Goal: Task Accomplishment & Management: Complete application form

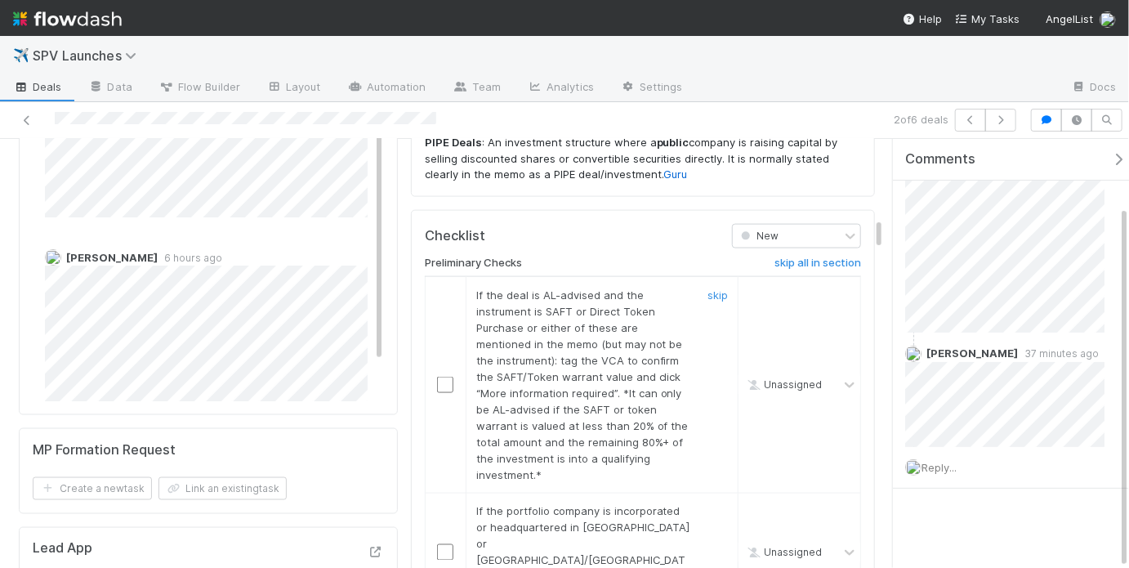
scroll to position [1052, 0]
click at [712, 286] on link "skip" at bounding box center [718, 292] width 20 height 13
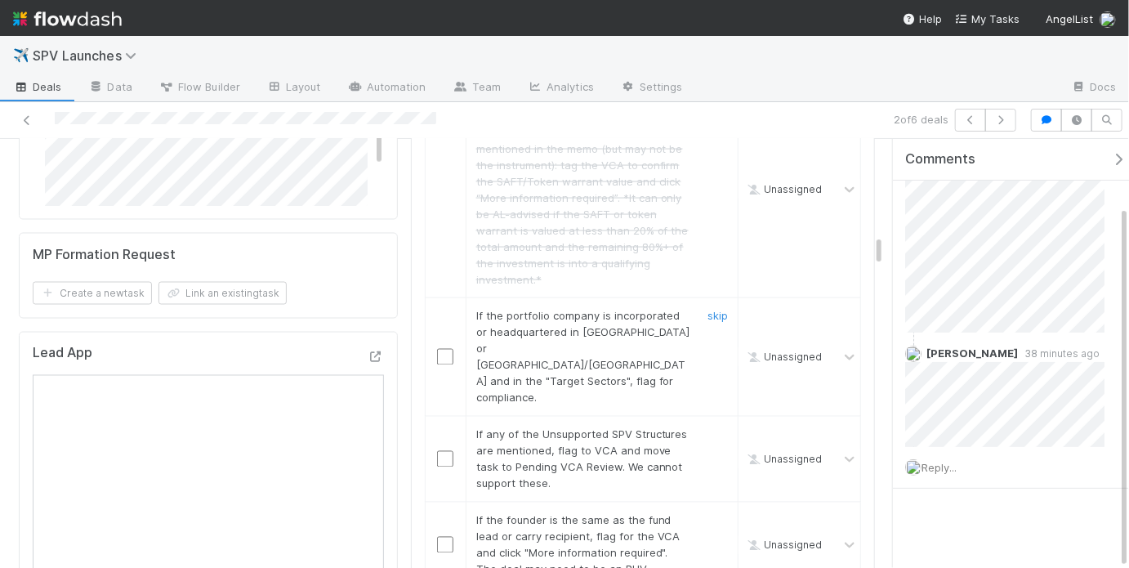
scroll to position [1261, 0]
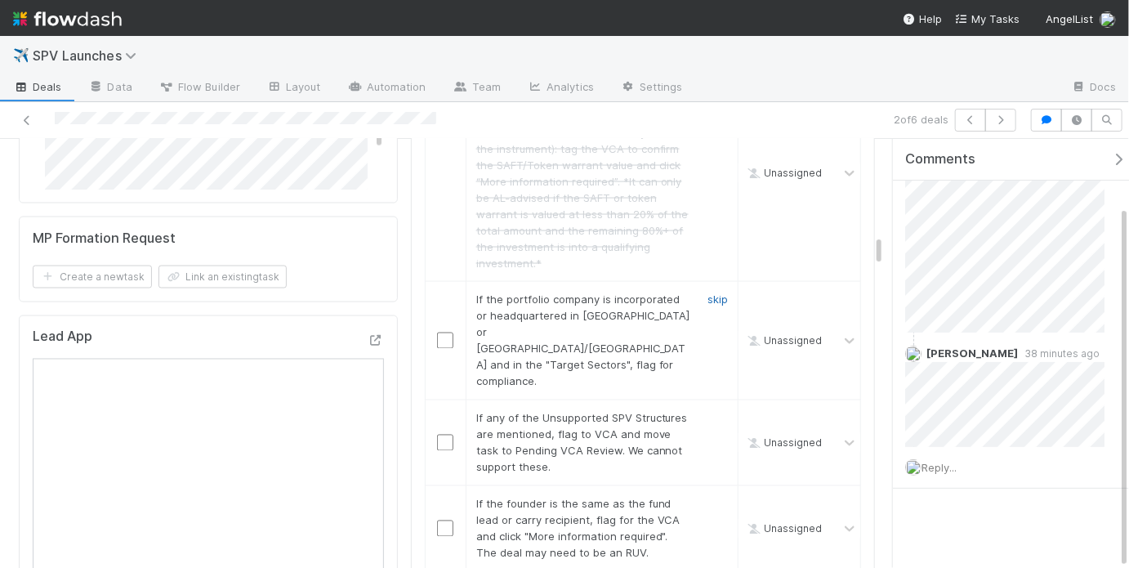
click at [708, 293] on link "skip" at bounding box center [718, 299] width 20 height 13
click at [712, 412] on link "skip" at bounding box center [718, 418] width 20 height 13
click at [708, 293] on link "skip" at bounding box center [718, 299] width 20 height 13
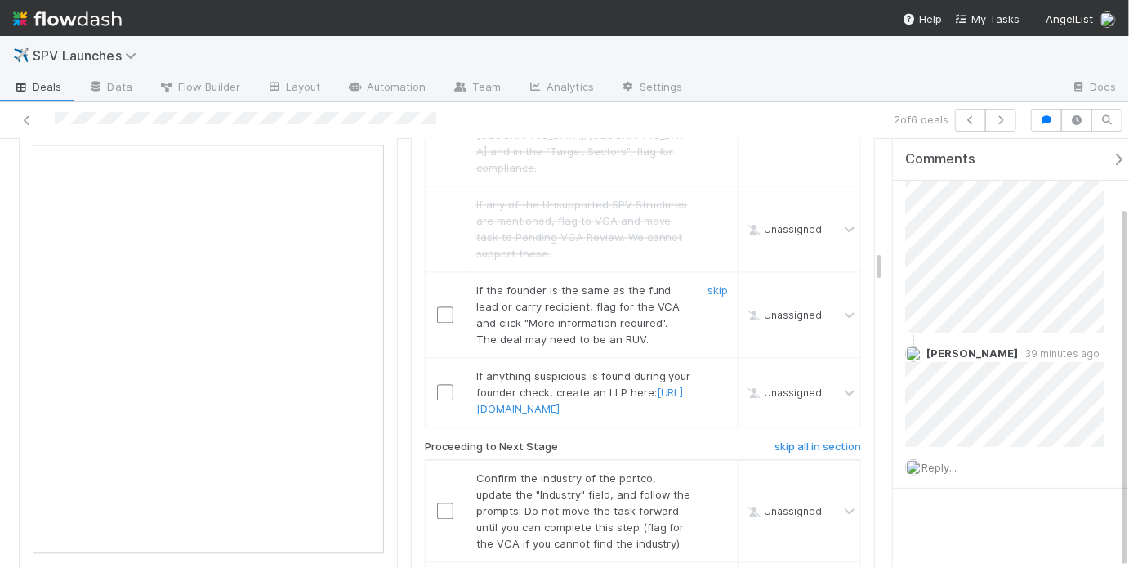
scroll to position [1477, 0]
click at [708, 282] on link "skip" at bounding box center [718, 288] width 20 height 13
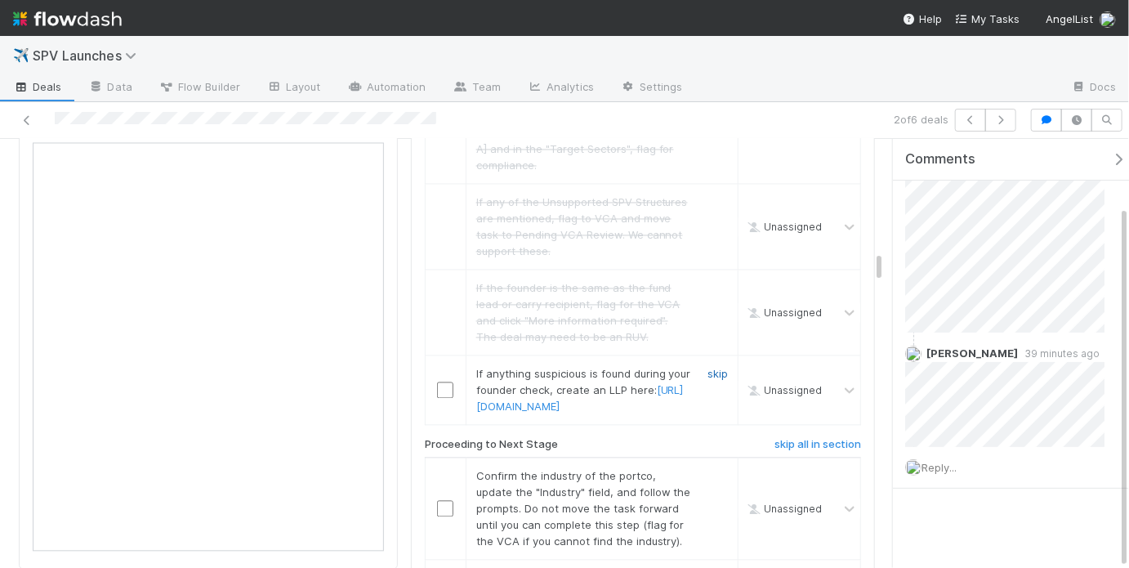
click at [708, 368] on link "skip" at bounding box center [718, 374] width 20 height 13
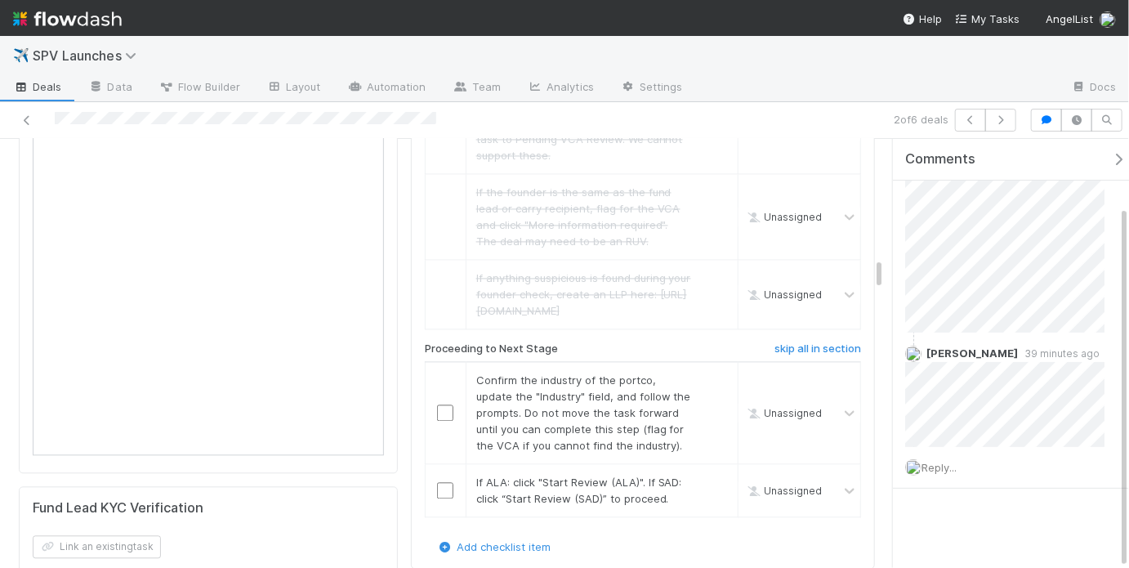
scroll to position [1578, 0]
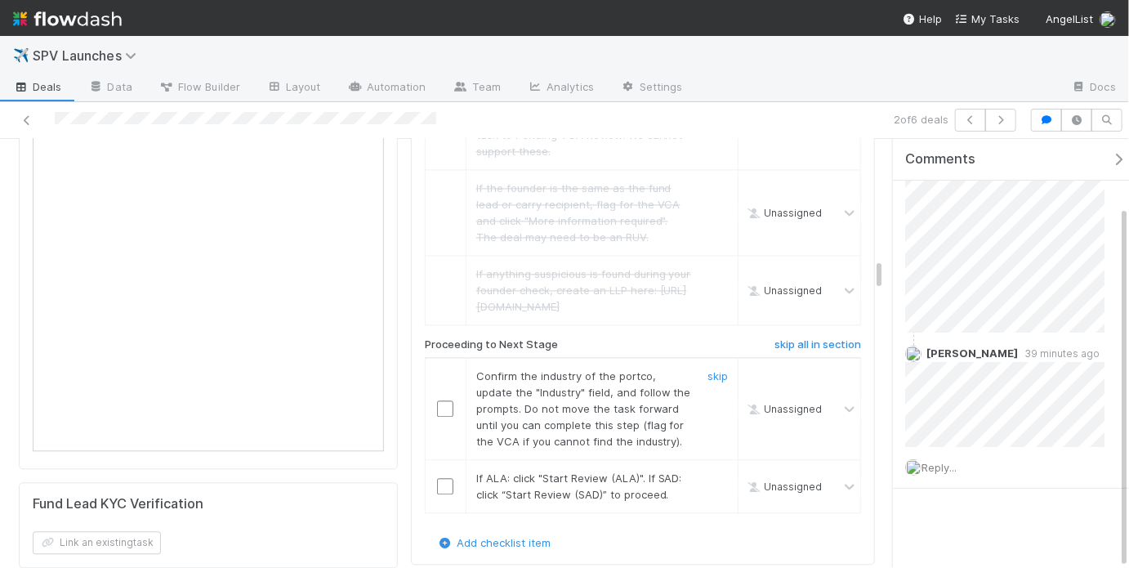
click at [439, 400] on input "checkbox" at bounding box center [445, 408] width 16 height 16
click at [447, 478] on input "checkbox" at bounding box center [445, 486] width 16 height 16
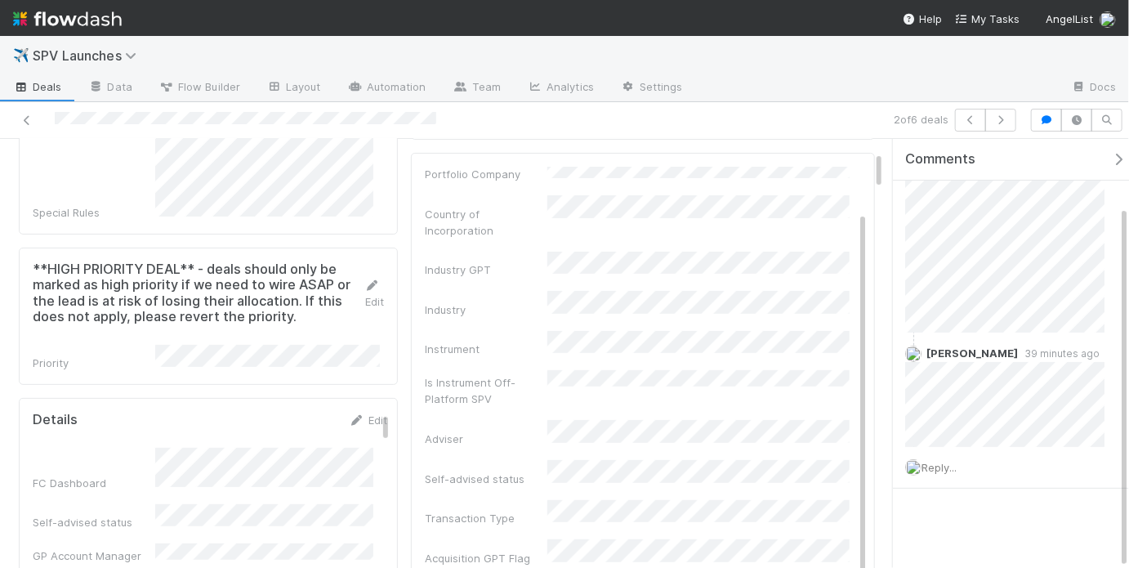
scroll to position [0, 0]
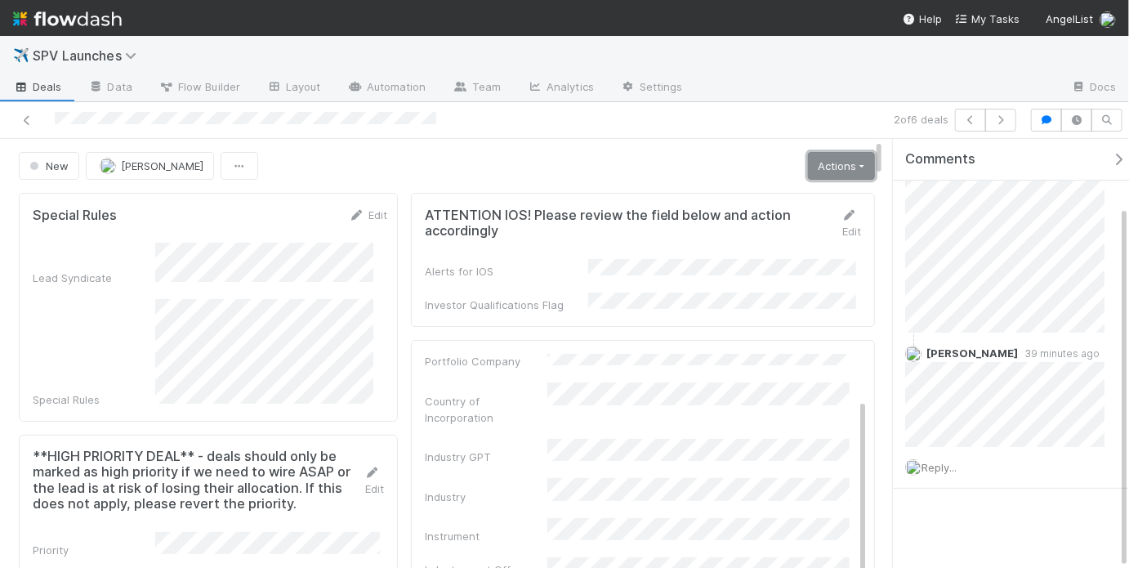
click at [823, 165] on link "Actions" at bounding box center [841, 166] width 67 height 28
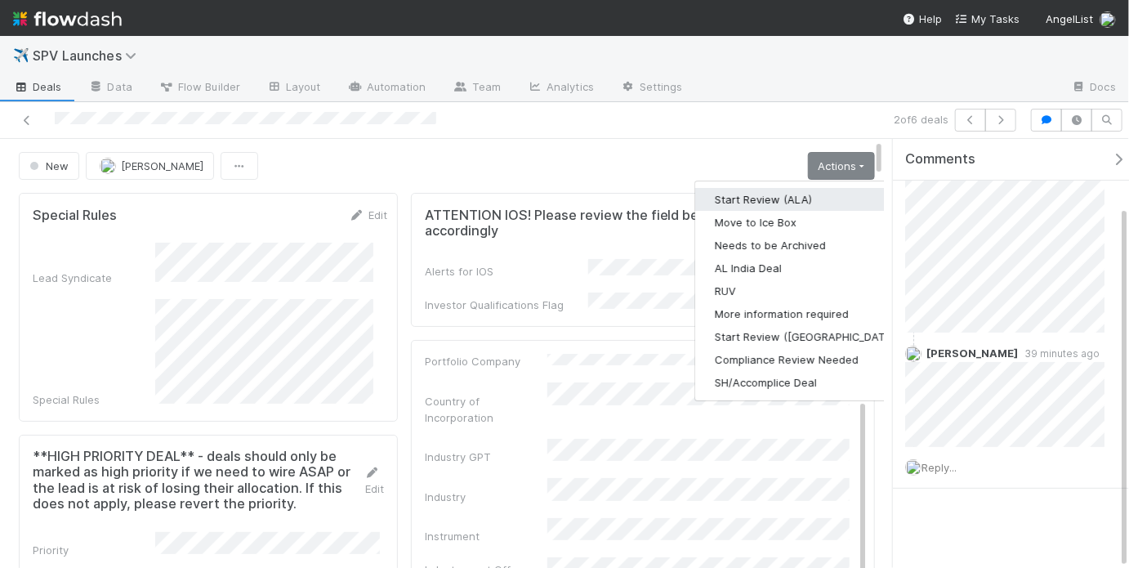
click at [807, 193] on button "Start Review (ALA)" at bounding box center [806, 199] width 223 height 23
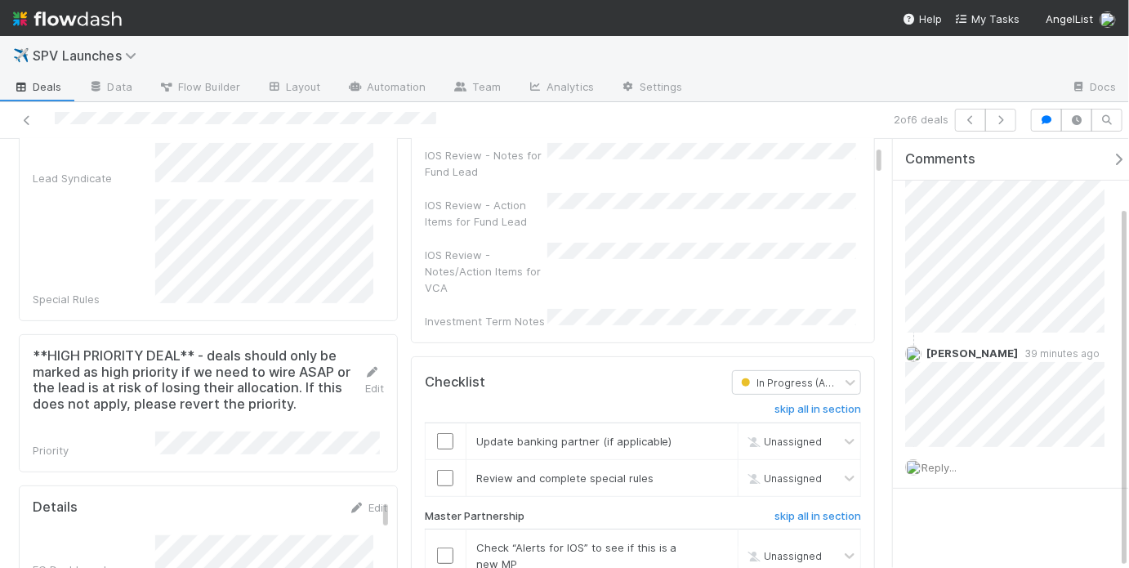
scroll to position [135, 0]
click at [708, 434] on link "skip" at bounding box center [718, 440] width 20 height 13
click at [708, 471] on link "skip" at bounding box center [718, 477] width 20 height 13
click at [708, 434] on link "skip" at bounding box center [718, 440] width 20 height 13
click at [717, 471] on link "undo" at bounding box center [715, 477] width 25 height 13
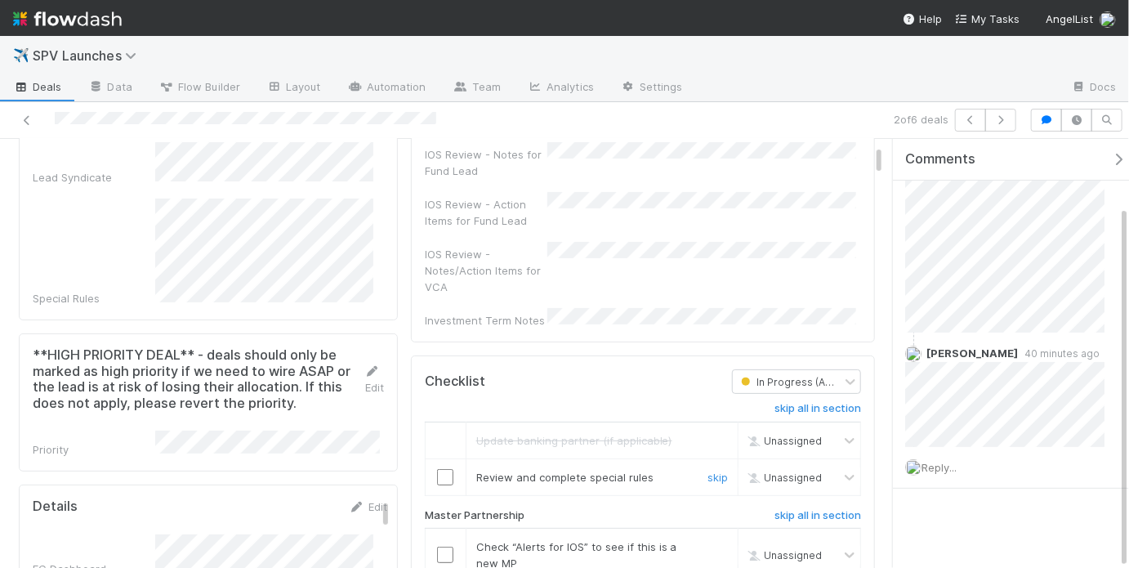
click at [444, 469] on input "checkbox" at bounding box center [445, 477] width 16 height 16
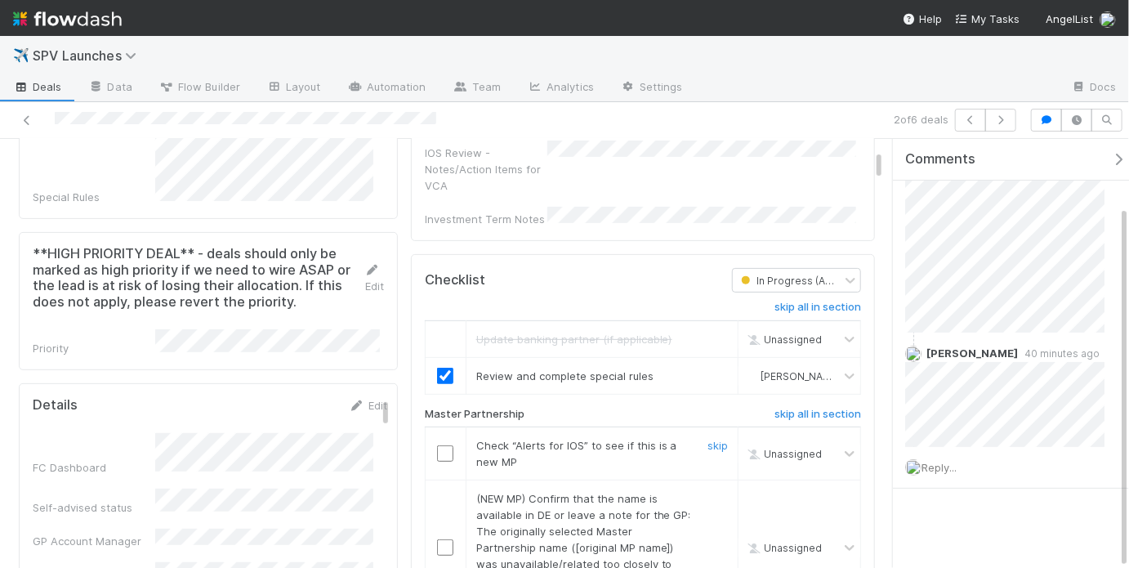
click at [447, 445] on input "checkbox" at bounding box center [445, 453] width 16 height 16
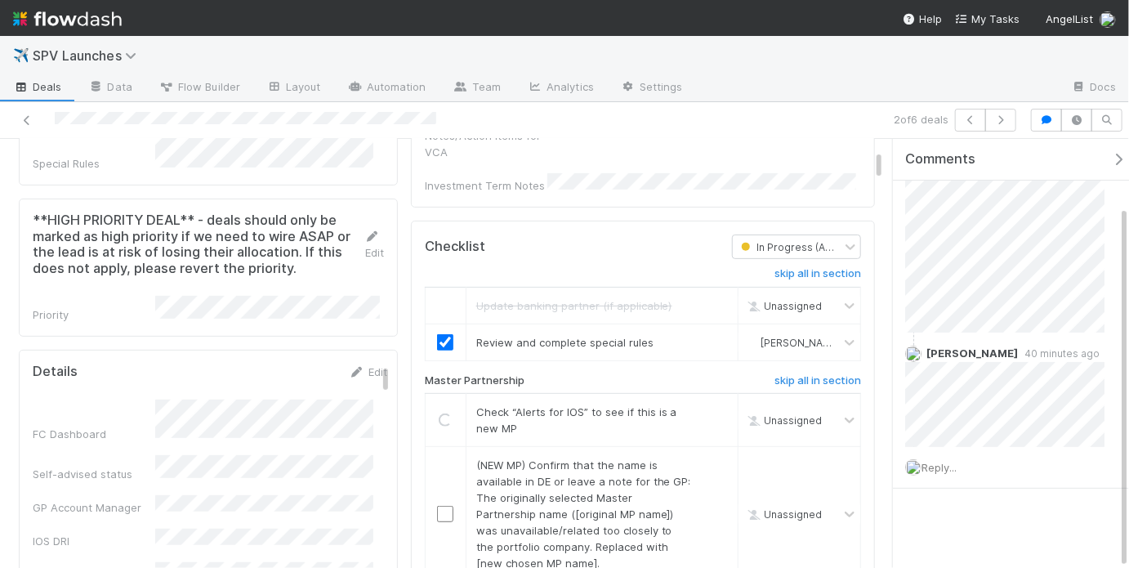
scroll to position [343, 0]
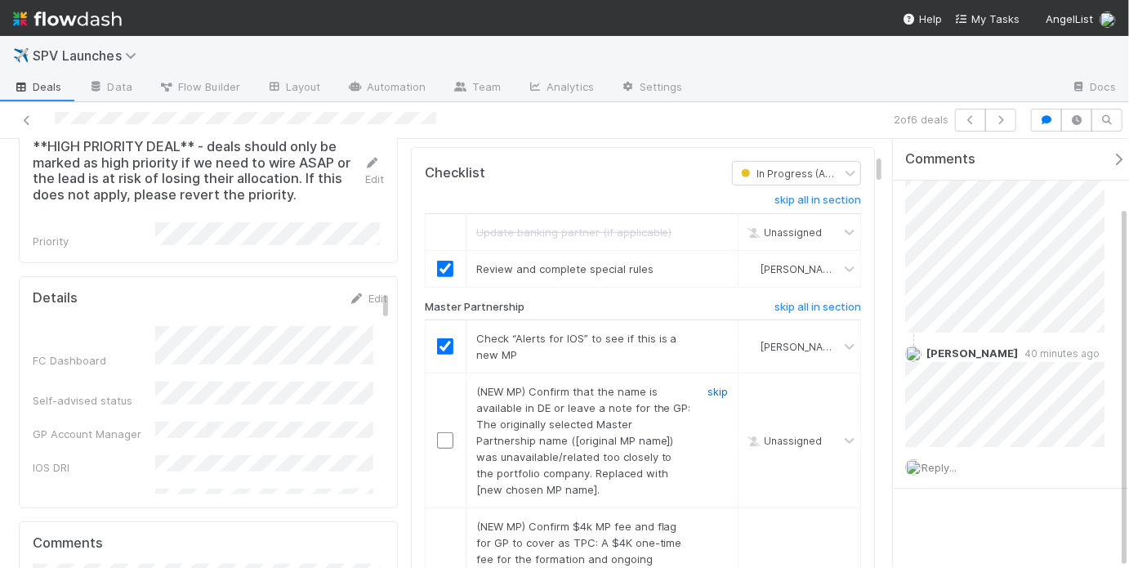
click at [708, 385] on link "skip" at bounding box center [718, 391] width 20 height 13
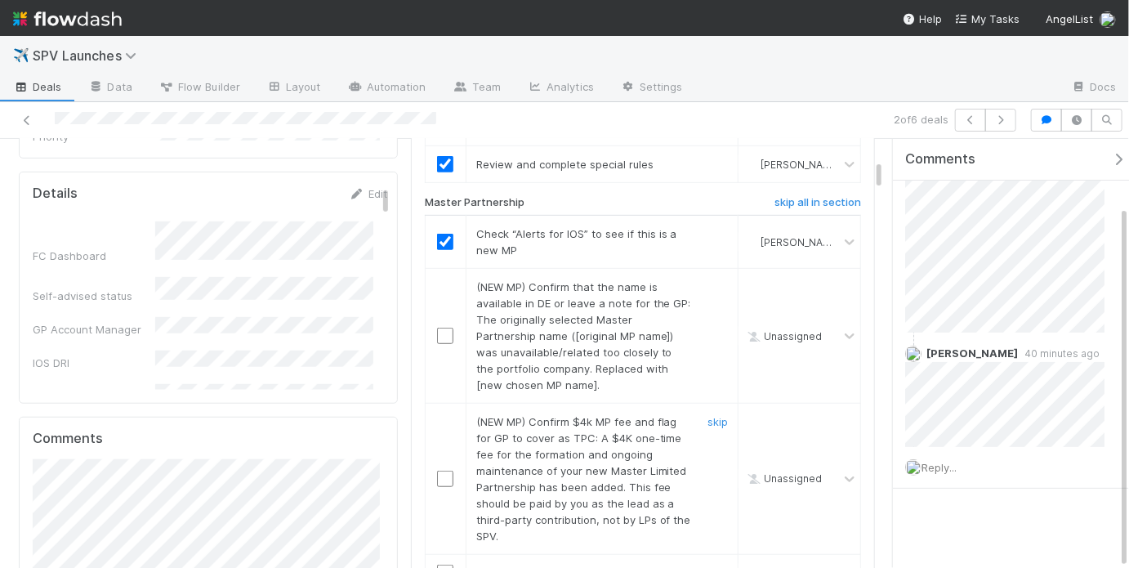
scroll to position [485, 0]
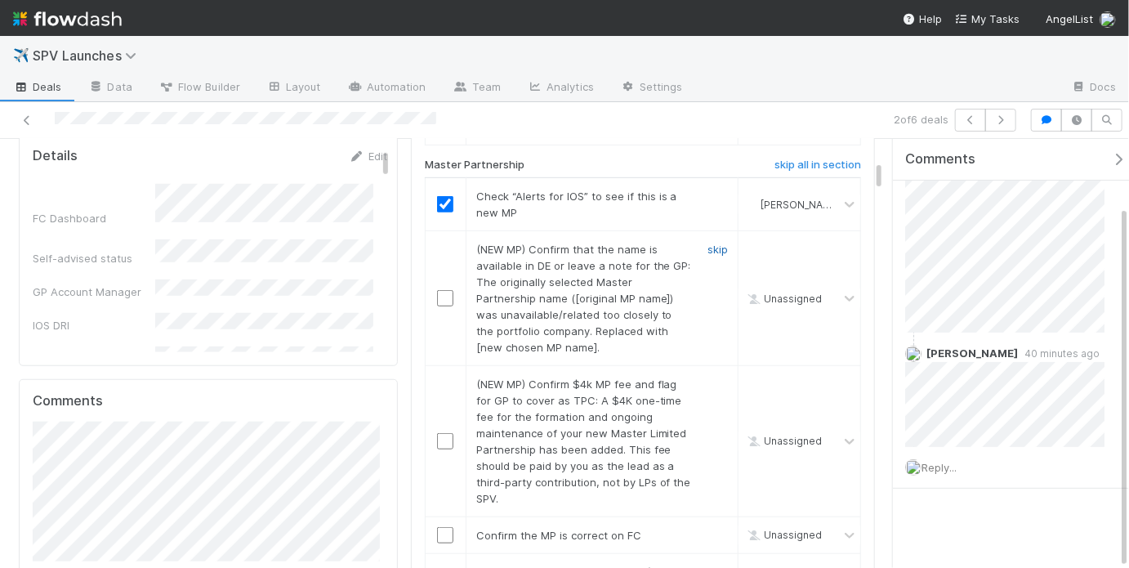
click at [708, 243] on link "skip" at bounding box center [718, 249] width 20 height 13
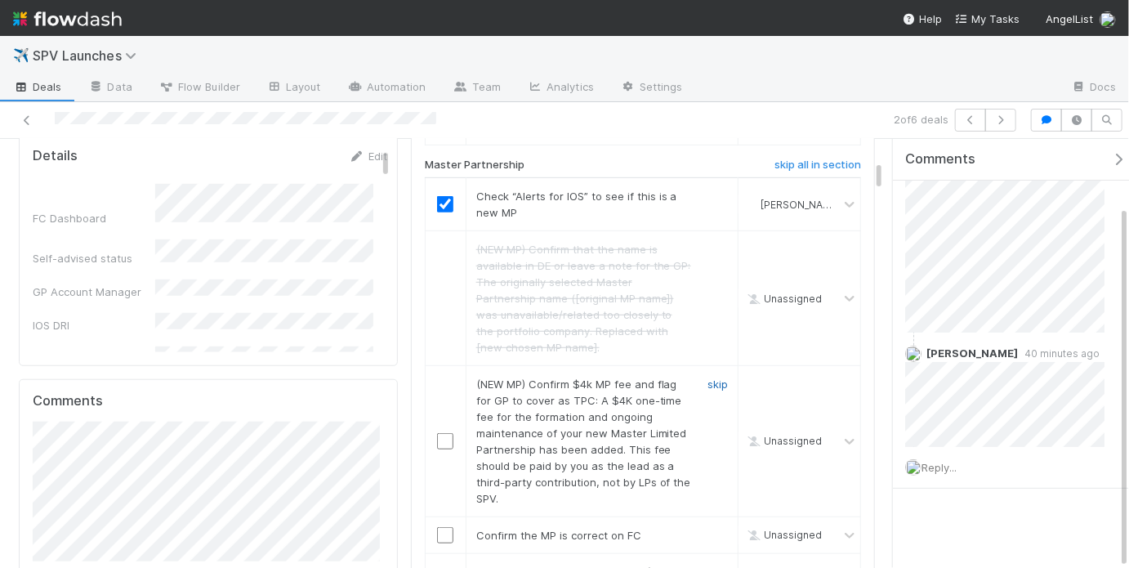
click at [712, 377] on link "skip" at bounding box center [718, 383] width 20 height 13
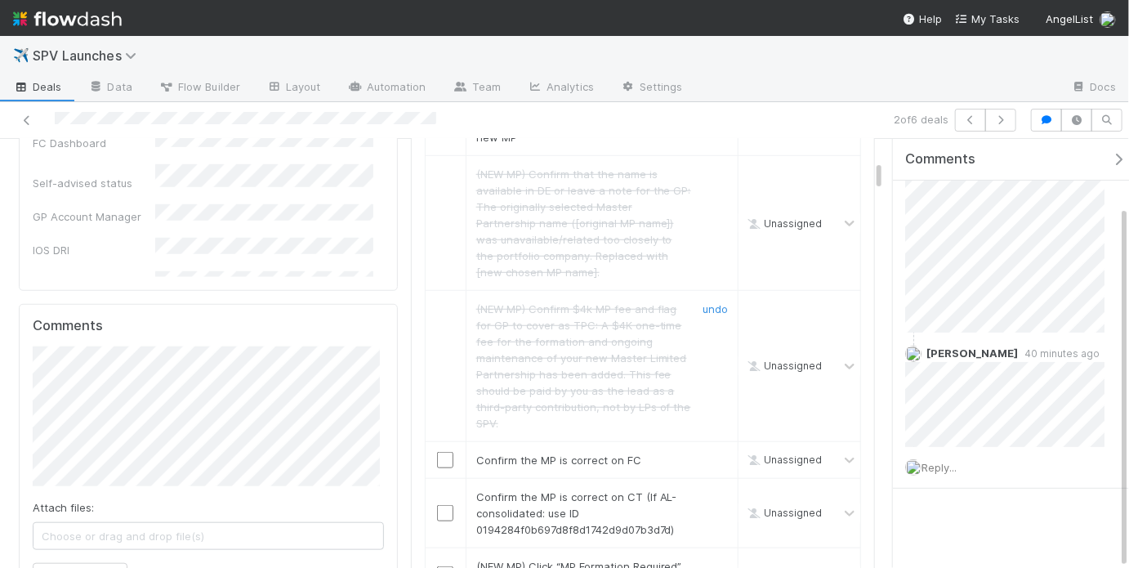
scroll to position [575, 0]
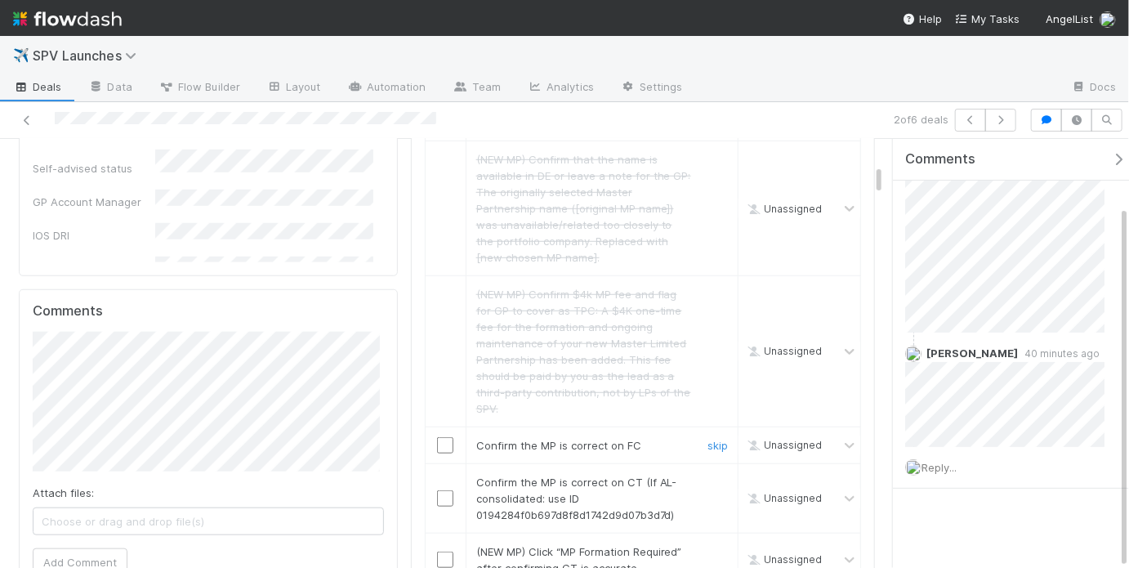
click at [440, 437] on input "checkbox" at bounding box center [445, 445] width 16 height 16
click at [439, 490] on input "checkbox" at bounding box center [445, 498] width 16 height 16
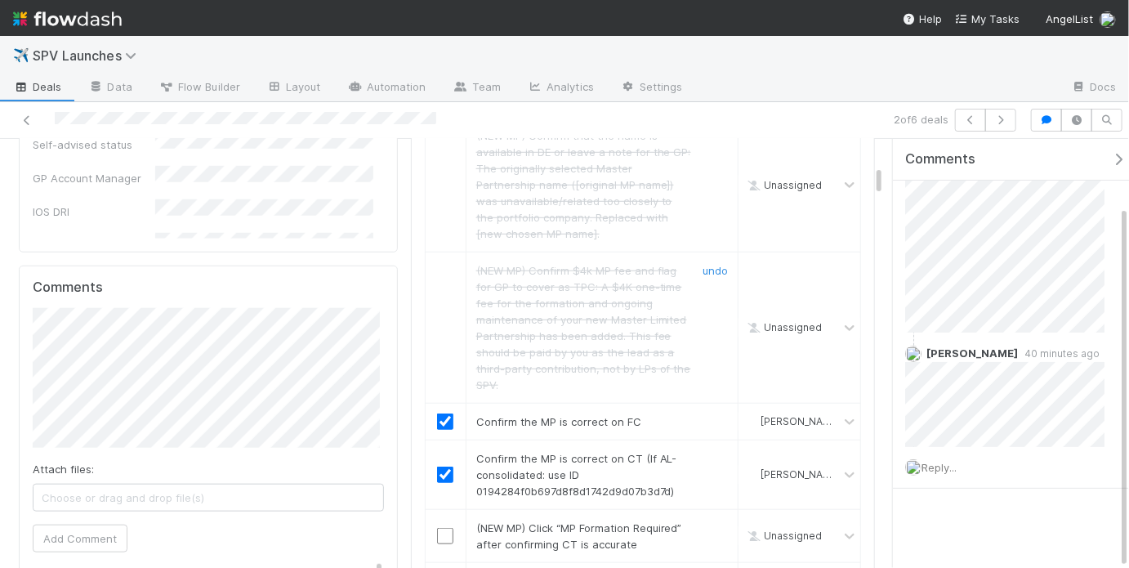
scroll to position [727, 0]
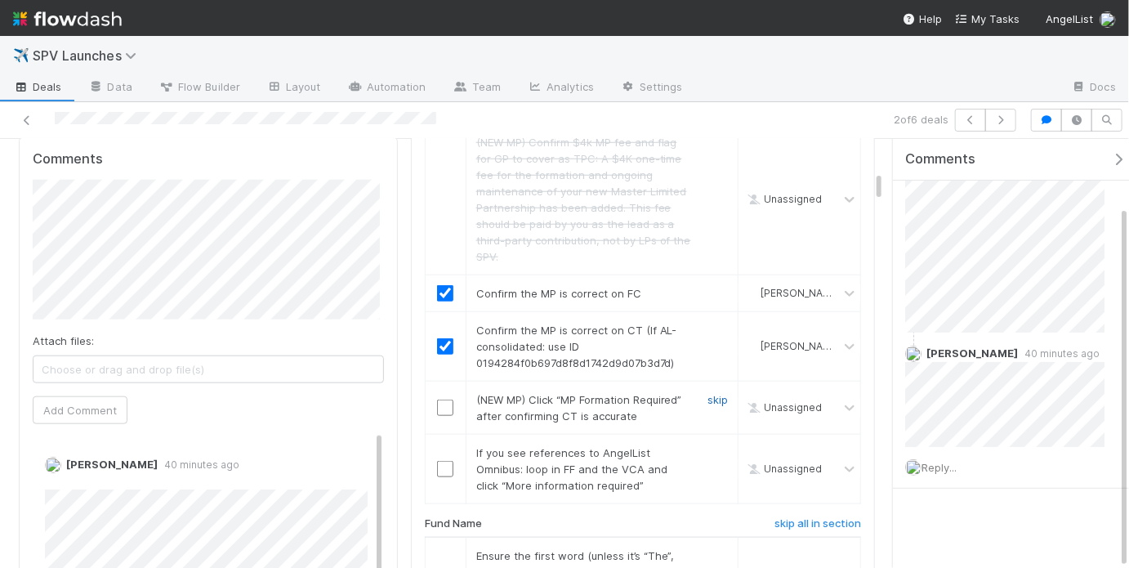
click at [716, 393] on link "skip" at bounding box center [718, 399] width 20 height 13
click at [708, 446] on link "skip" at bounding box center [718, 452] width 20 height 13
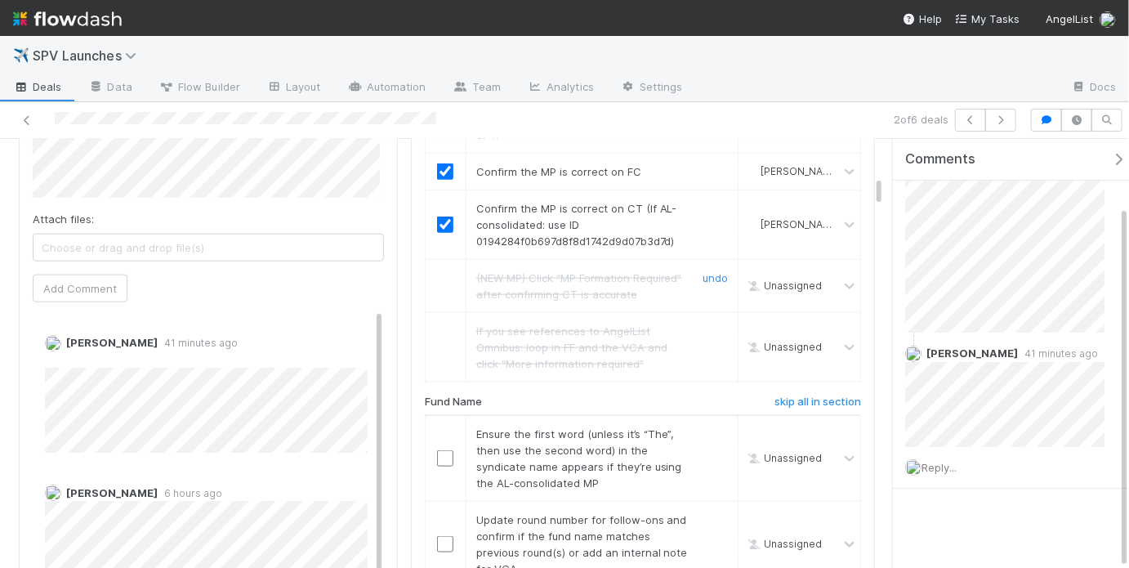
scroll to position [977, 0]
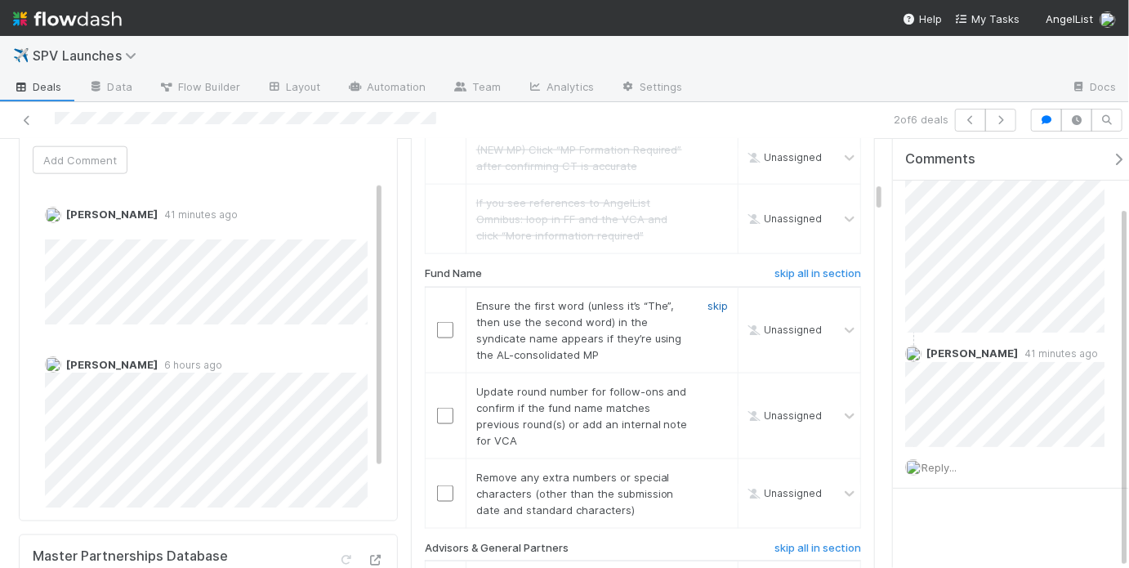
click at [712, 299] on link "skip" at bounding box center [718, 305] width 20 height 13
click at [710, 299] on link "skip" at bounding box center [718, 305] width 20 height 13
click at [439, 408] on input "checkbox" at bounding box center [445, 416] width 16 height 16
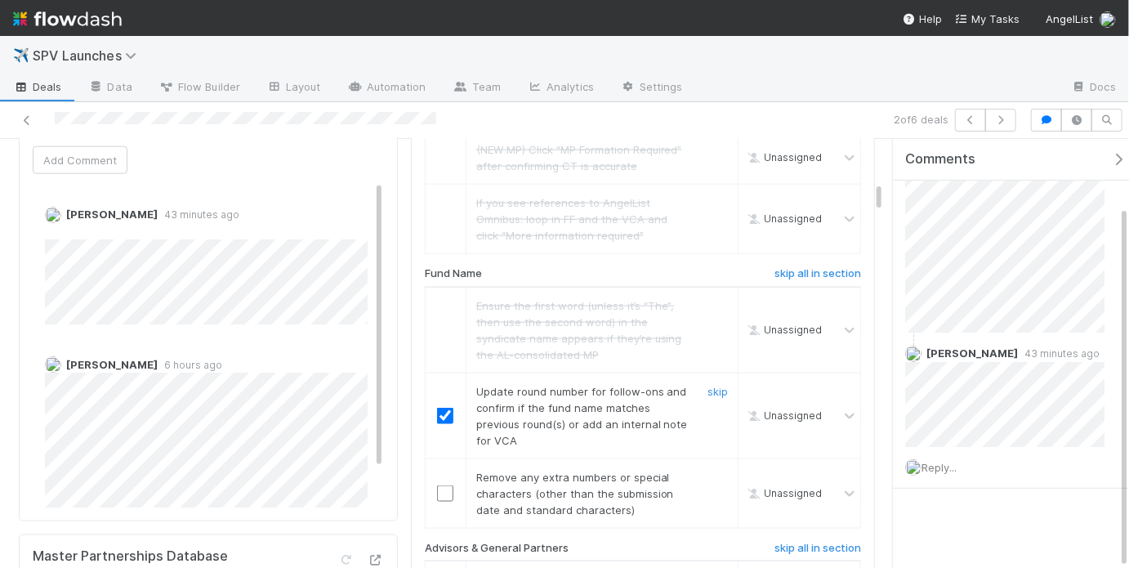
checkbox input "true"
click at [708, 471] on link "skip" at bounding box center [718, 477] width 20 height 13
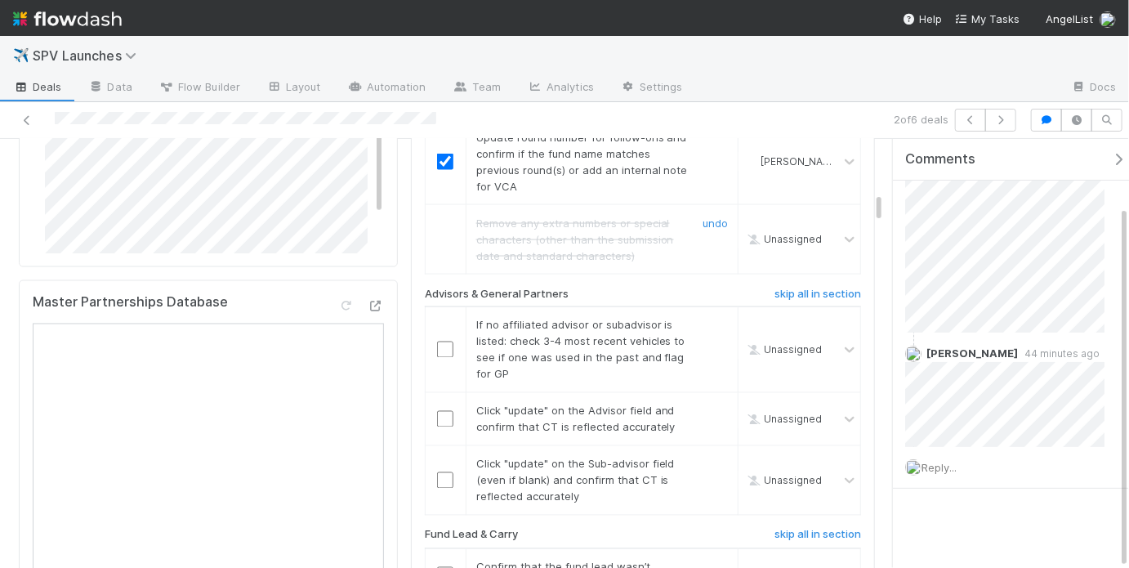
scroll to position [1236, 0]
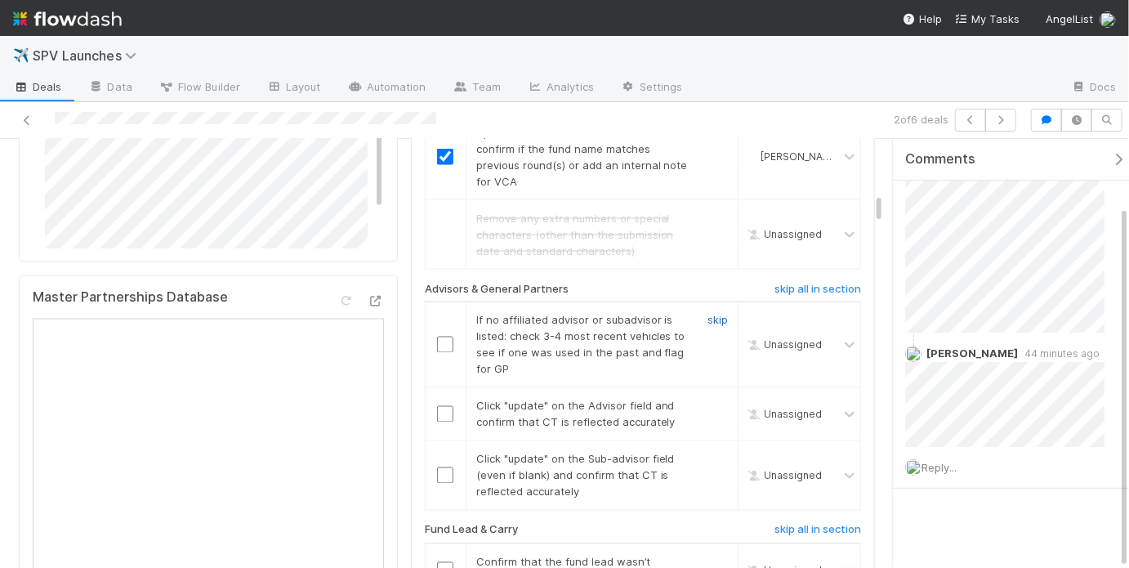
click at [714, 314] on link "skip" at bounding box center [718, 320] width 20 height 13
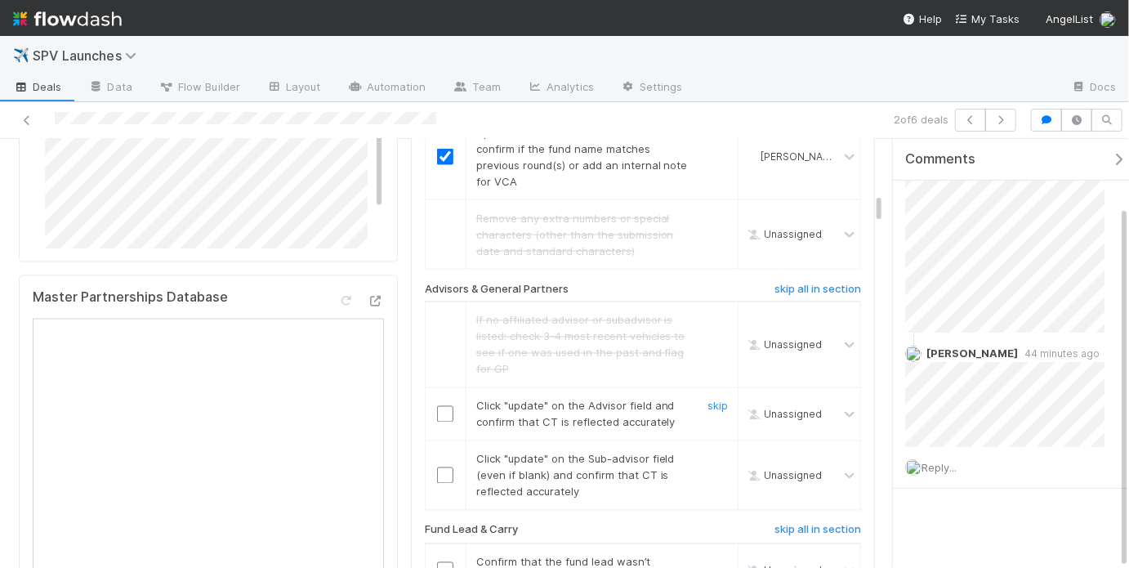
click at [442, 406] on input "checkbox" at bounding box center [445, 414] width 16 height 16
click at [440, 467] on input "checkbox" at bounding box center [445, 475] width 16 height 16
click at [437, 406] on input "checkbox" at bounding box center [445, 414] width 16 height 16
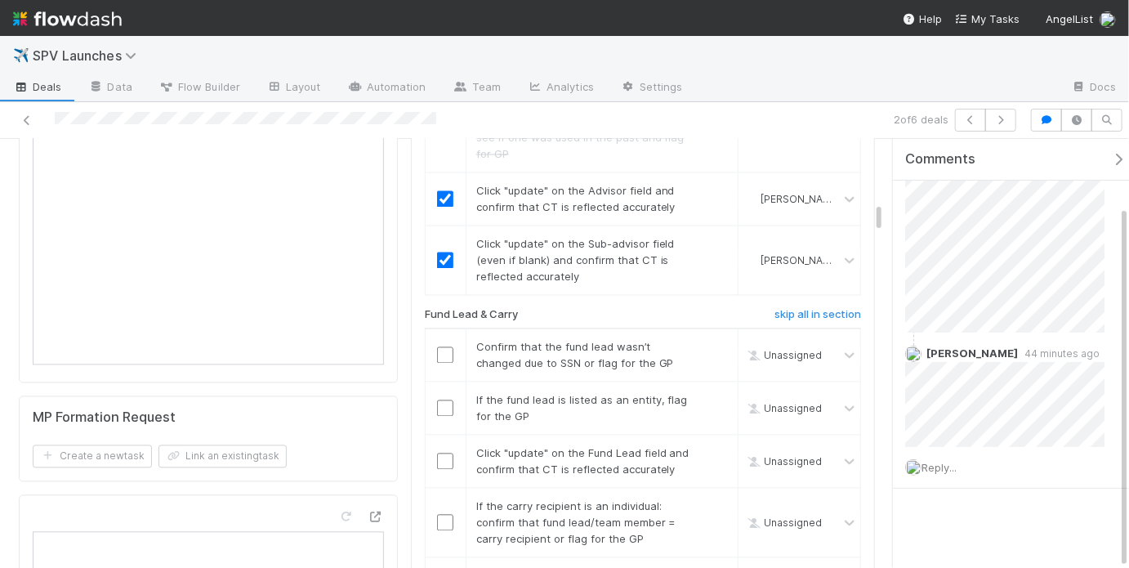
scroll to position [1452, 0]
click at [442, 346] on input "checkbox" at bounding box center [445, 354] width 16 height 16
click at [708, 393] on link "skip" at bounding box center [718, 399] width 20 height 13
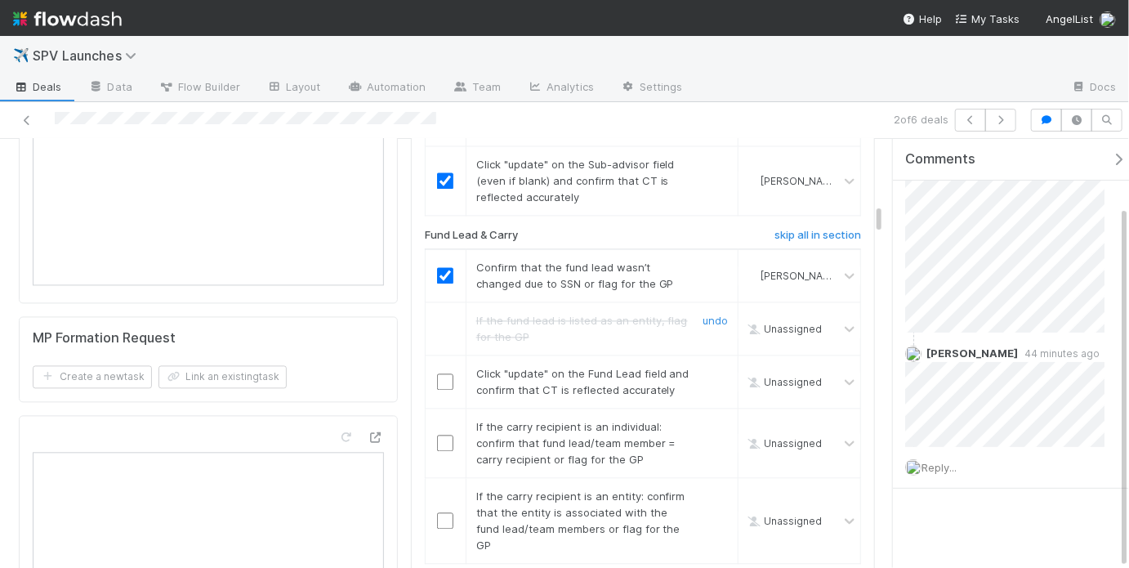
scroll to position [1543, 0]
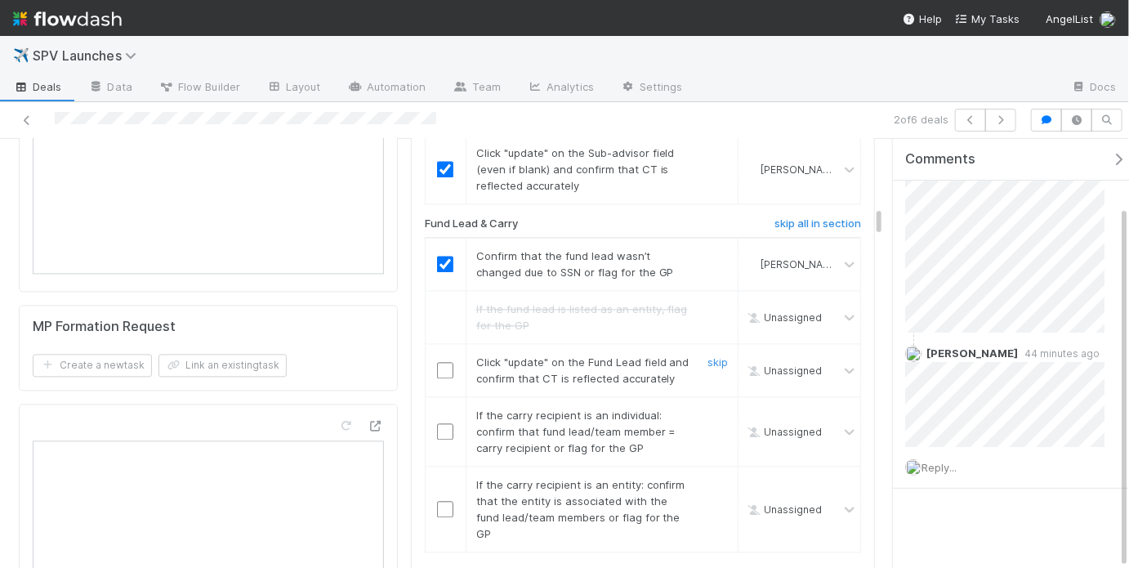
click at [450, 362] on div at bounding box center [446, 370] width 40 height 16
click at [446, 362] on input "checkbox" at bounding box center [445, 370] width 16 height 16
click at [708, 409] on link "skip" at bounding box center [718, 415] width 20 height 13
click at [437, 501] on input "checkbox" at bounding box center [445, 509] width 16 height 16
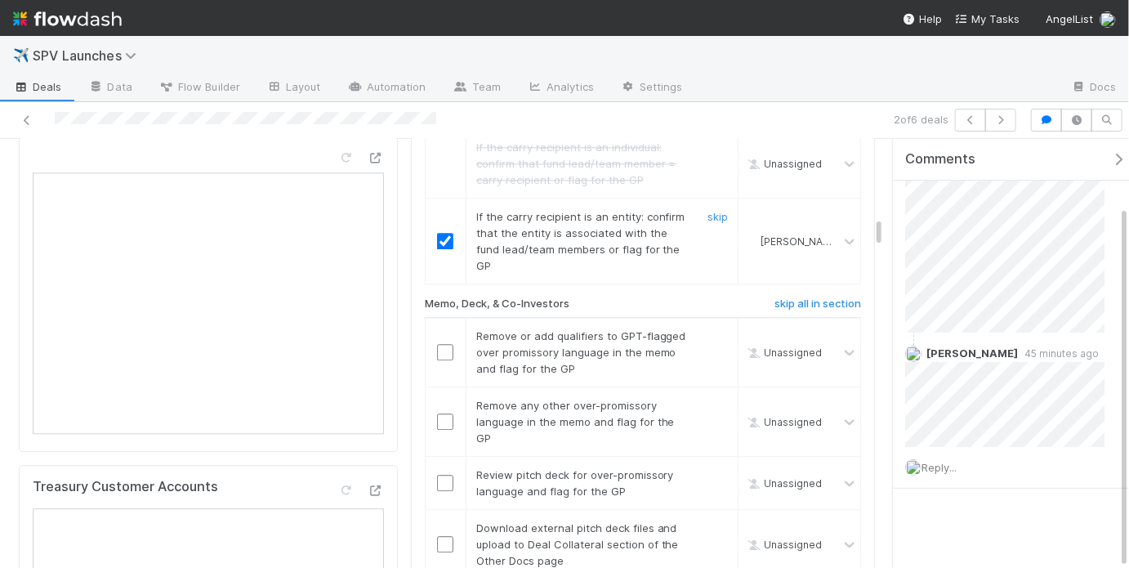
scroll to position [1900, 0]
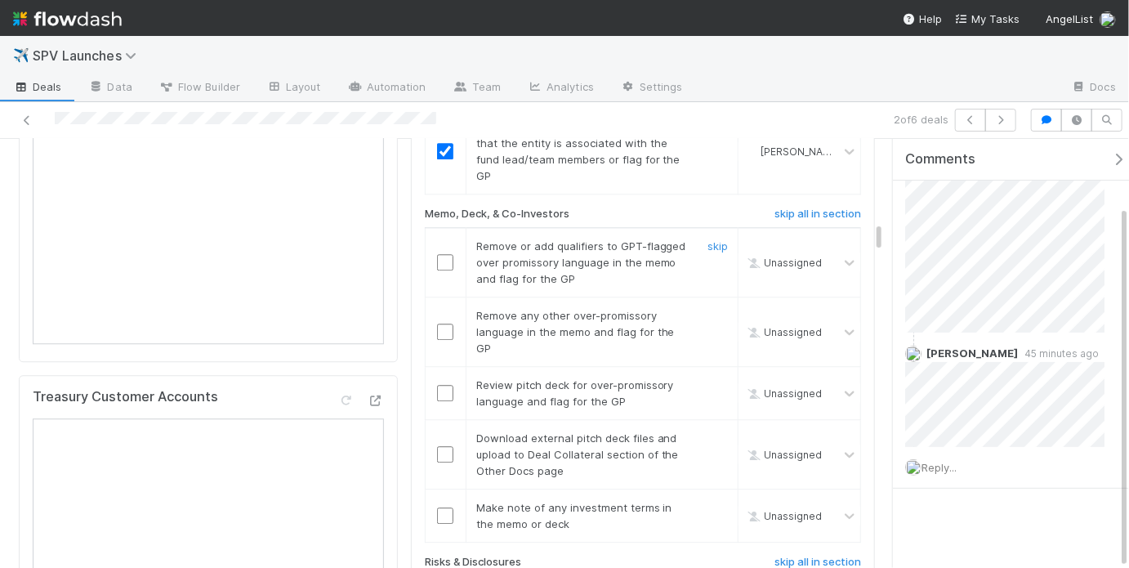
click at [444, 254] on input "checkbox" at bounding box center [445, 262] width 16 height 16
click at [440, 324] on input "checkbox" at bounding box center [445, 332] width 16 height 16
click at [708, 378] on link "skip" at bounding box center [718, 384] width 20 height 13
click at [708, 431] on link "skip" at bounding box center [718, 437] width 20 height 13
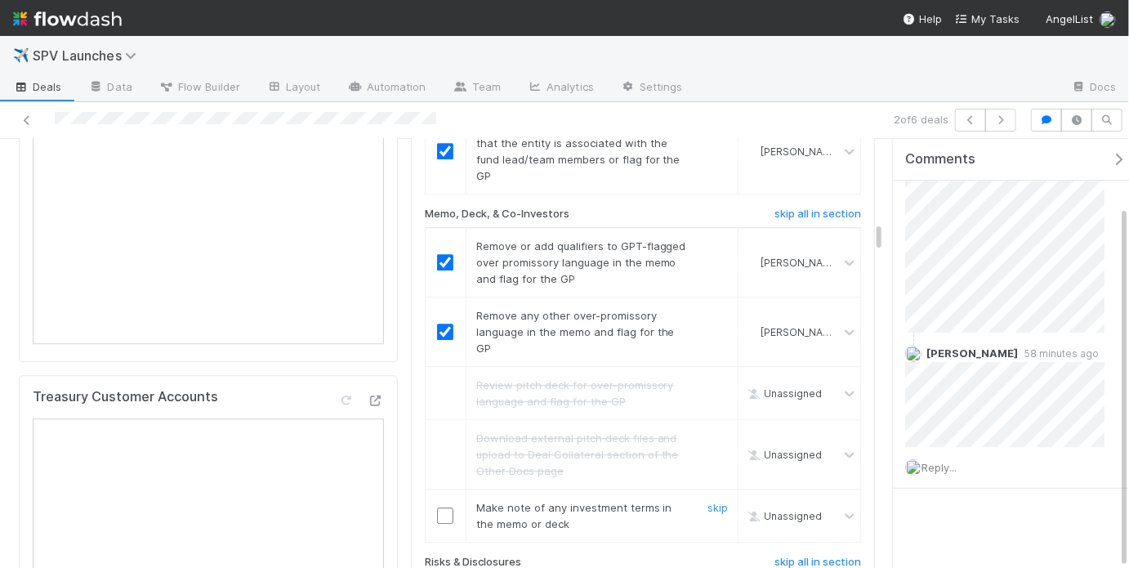
click at [441, 507] on input "checkbox" at bounding box center [445, 515] width 16 height 16
click at [437, 507] on input "checkbox" at bounding box center [445, 515] width 16 height 16
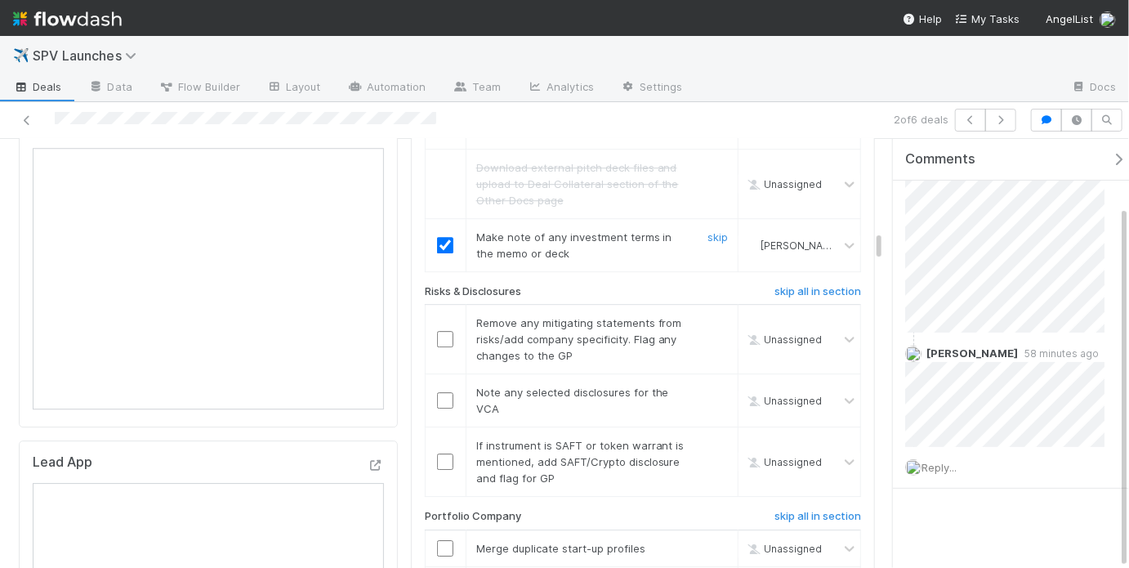
scroll to position [2206, 0]
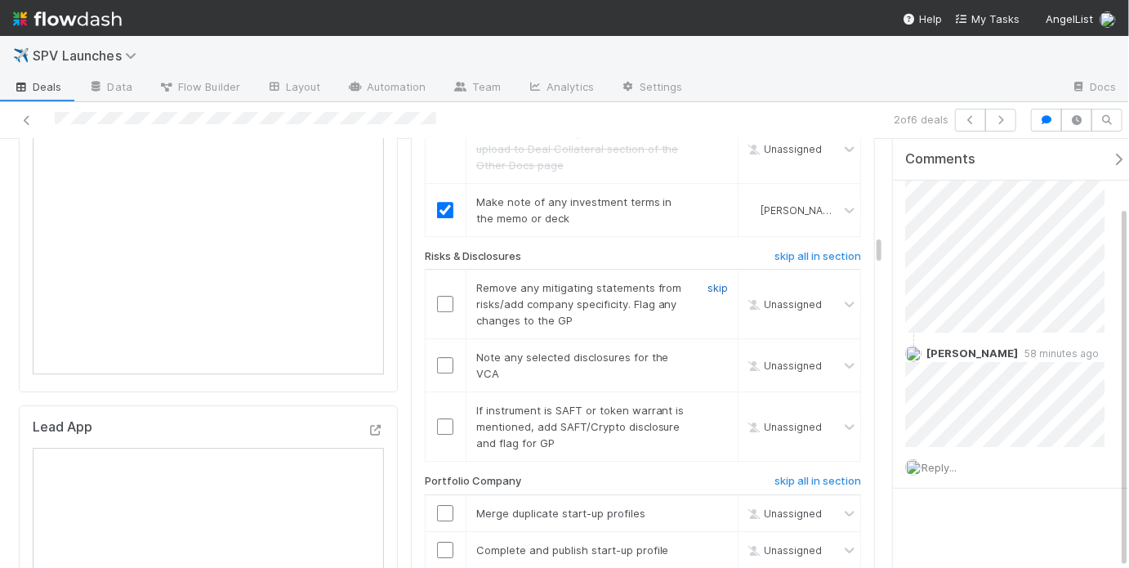
click at [712, 281] on link "skip" at bounding box center [718, 287] width 20 height 13
click at [444, 357] on input "checkbox" at bounding box center [445, 365] width 16 height 16
click at [714, 404] on link "skip" at bounding box center [718, 410] width 20 height 13
click at [715, 404] on link "skip" at bounding box center [718, 410] width 20 height 13
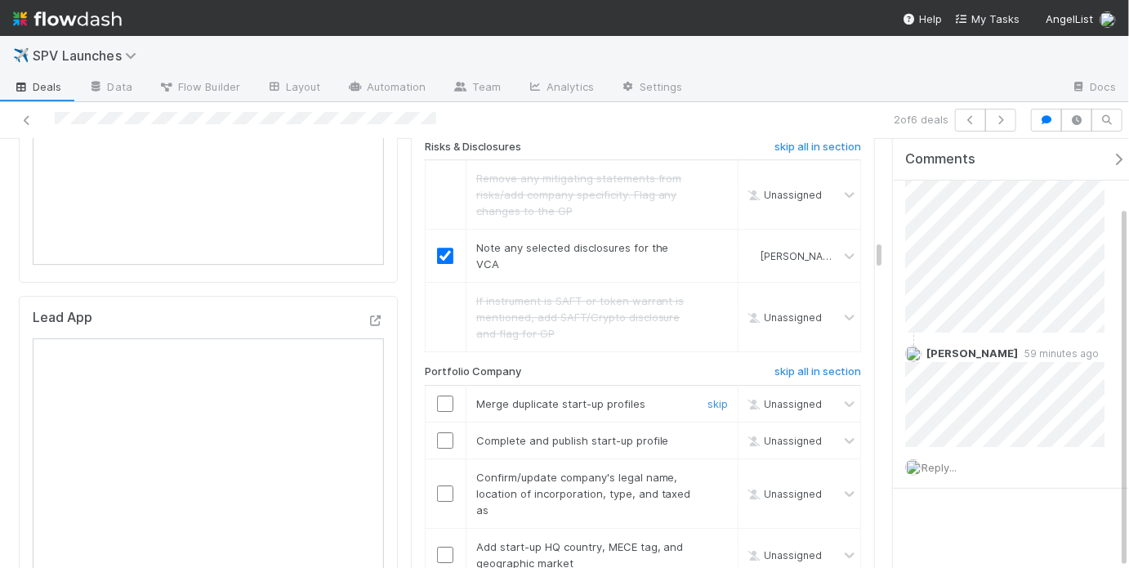
scroll to position [2315, 0]
click at [710, 397] on link "skip" at bounding box center [718, 403] width 20 height 13
click at [712, 434] on link "skip" at bounding box center [718, 440] width 20 height 13
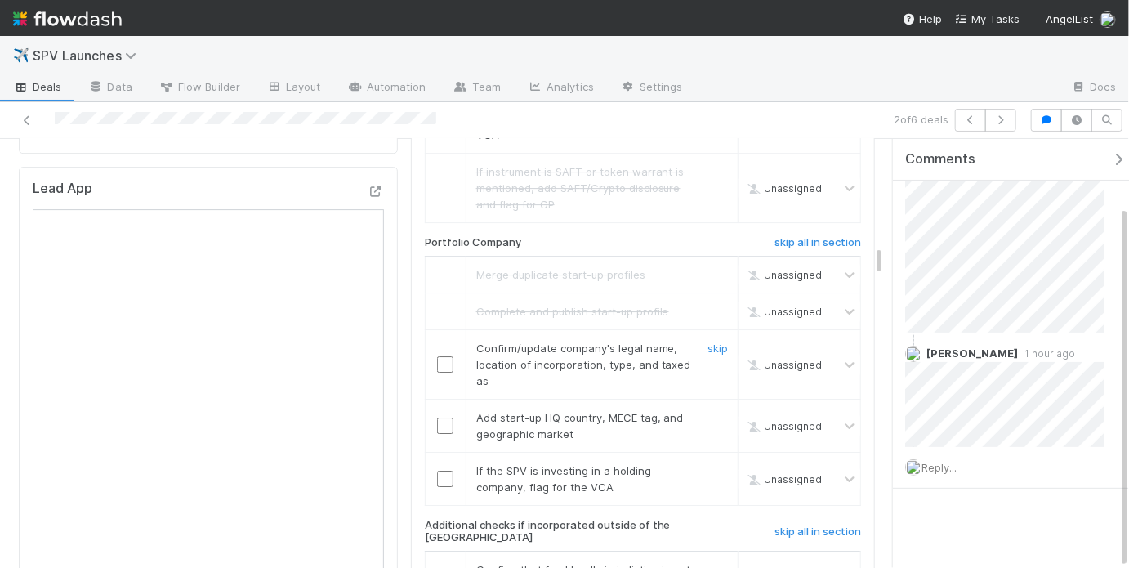
click at [446, 356] on input "checkbox" at bounding box center [445, 364] width 16 height 16
click at [443, 417] on input "checkbox" at bounding box center [445, 425] width 16 height 16
click at [712, 464] on link "skip" at bounding box center [718, 470] width 20 height 13
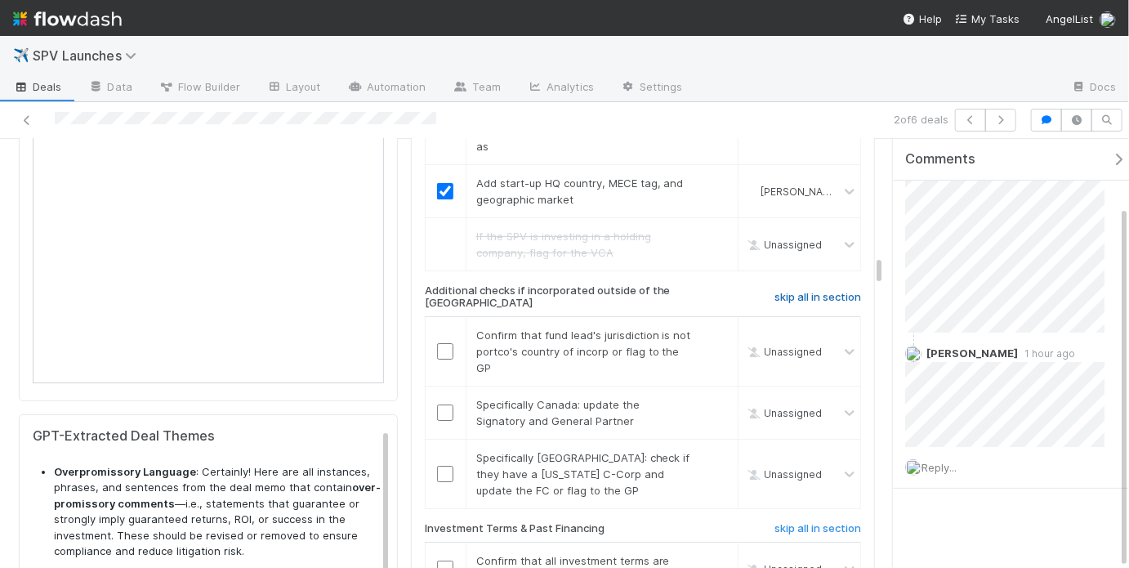
click at [831, 291] on h6 "skip all in section" at bounding box center [818, 297] width 87 height 13
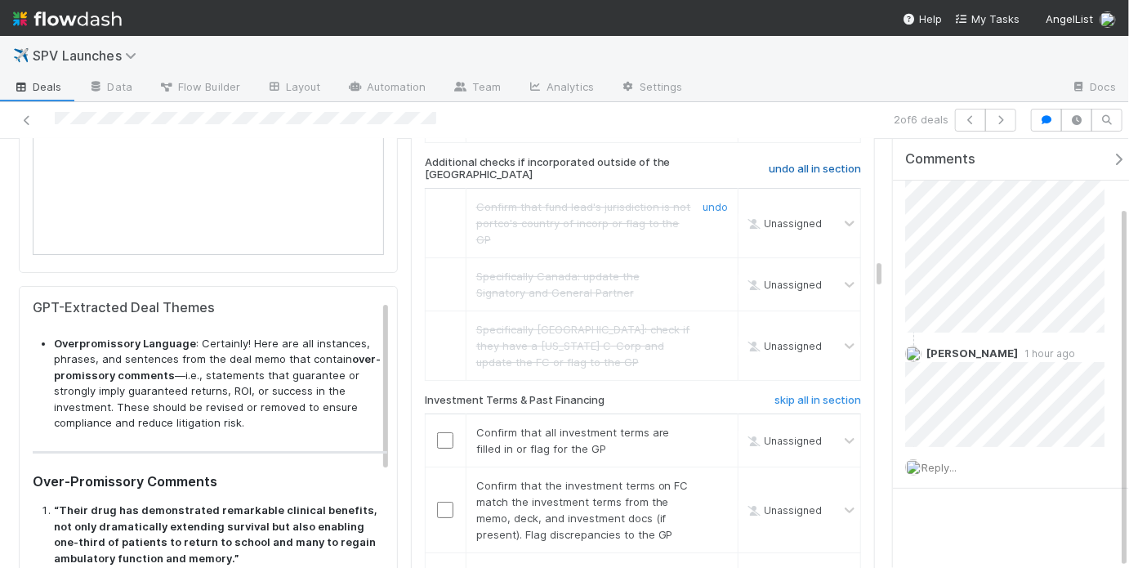
scroll to position [2886, 0]
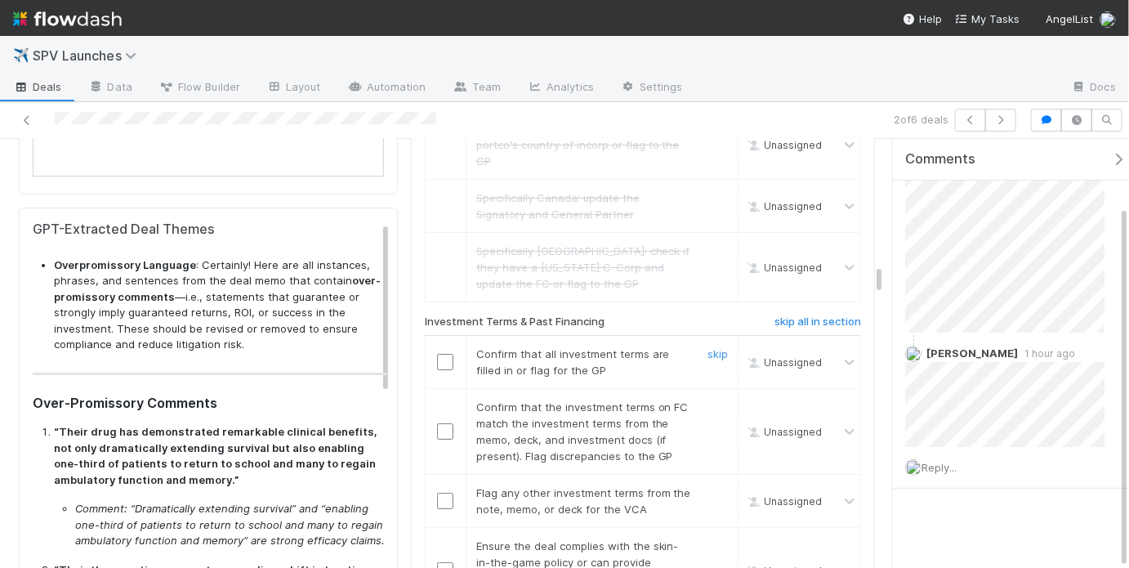
click at [444, 354] on input "checkbox" at bounding box center [445, 362] width 16 height 16
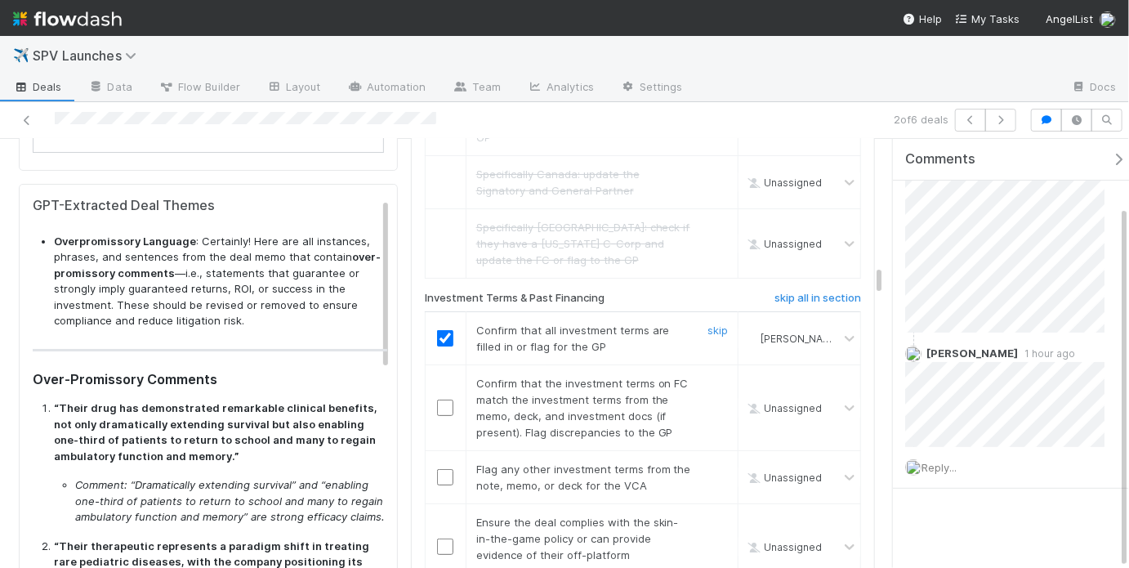
scroll to position [2912, 0]
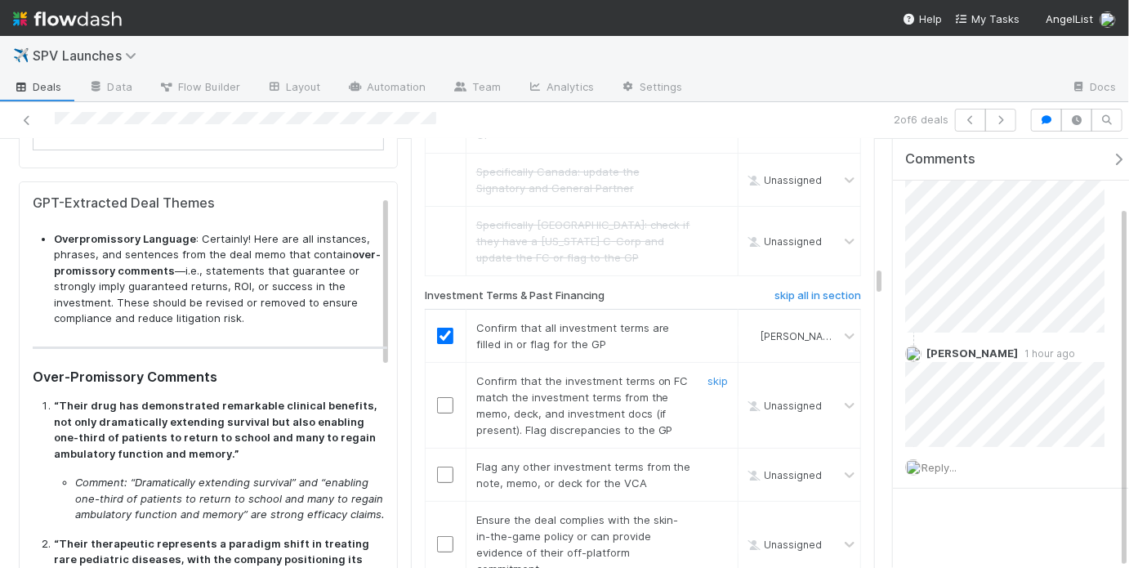
click at [448, 397] on input "checkbox" at bounding box center [445, 405] width 16 height 16
click at [717, 460] on link "skip" at bounding box center [718, 466] width 20 height 13
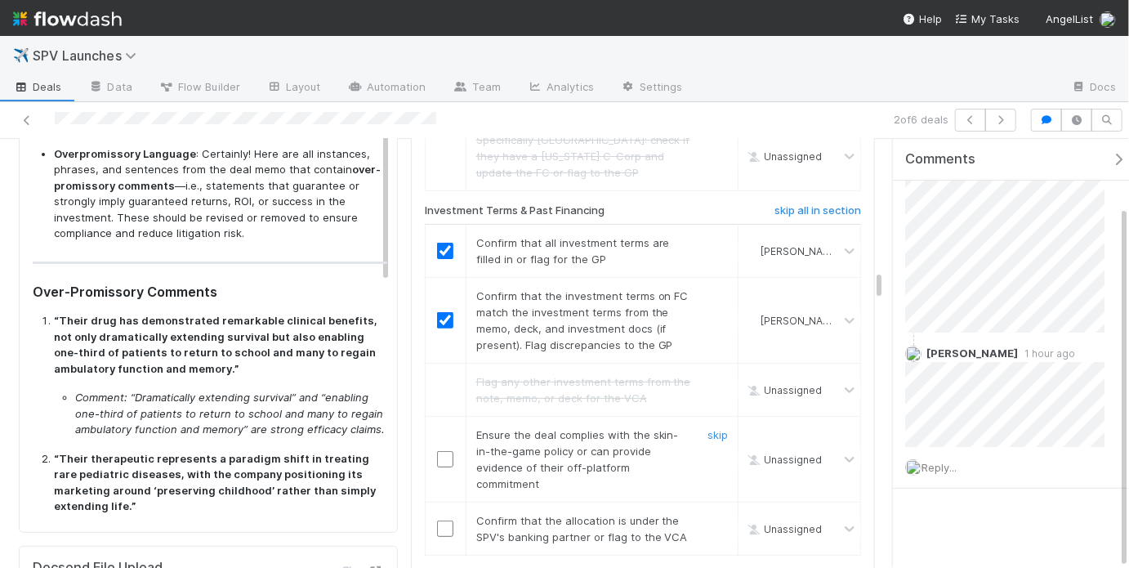
scroll to position [3039, 0]
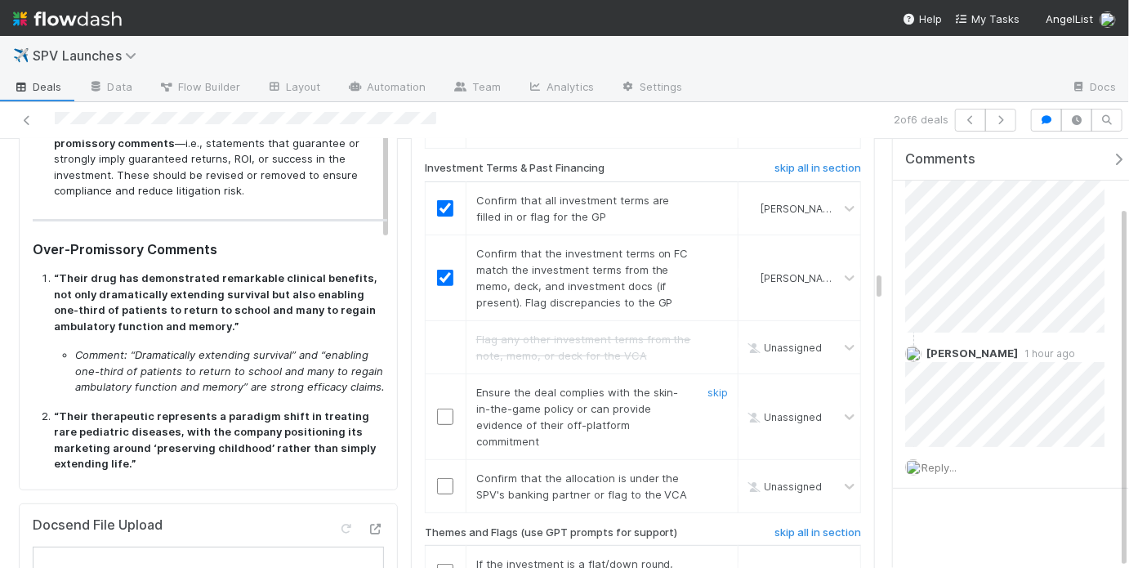
click at [443, 409] on input "checkbox" at bounding box center [445, 417] width 16 height 16
click at [440, 409] on input "checkbox" at bounding box center [445, 417] width 16 height 16
click at [444, 478] on input "checkbox" at bounding box center [445, 486] width 16 height 16
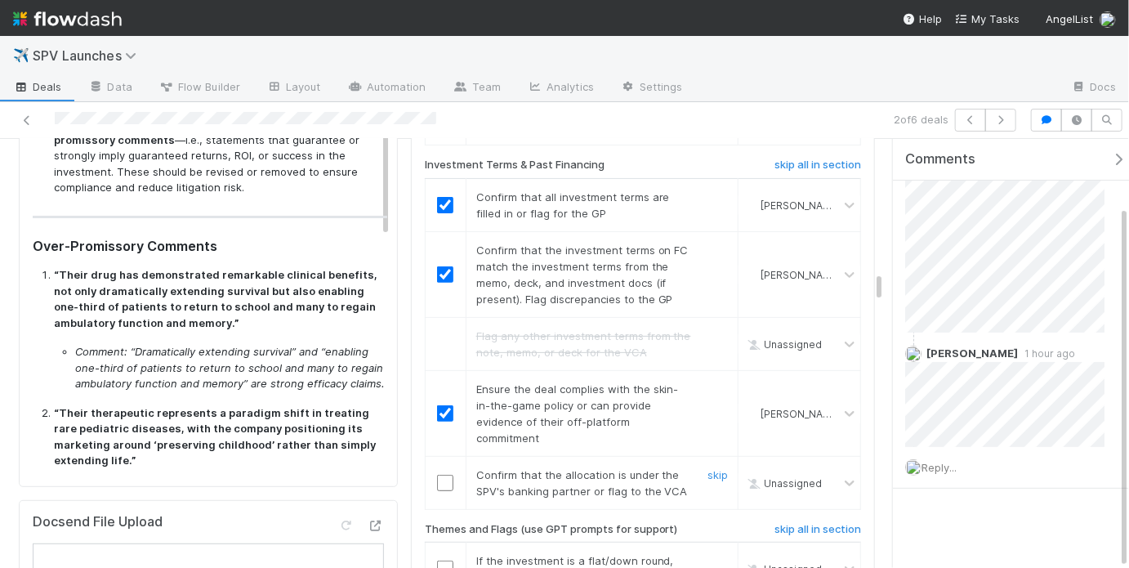
click at [437, 475] on input "checkbox" at bounding box center [445, 483] width 16 height 16
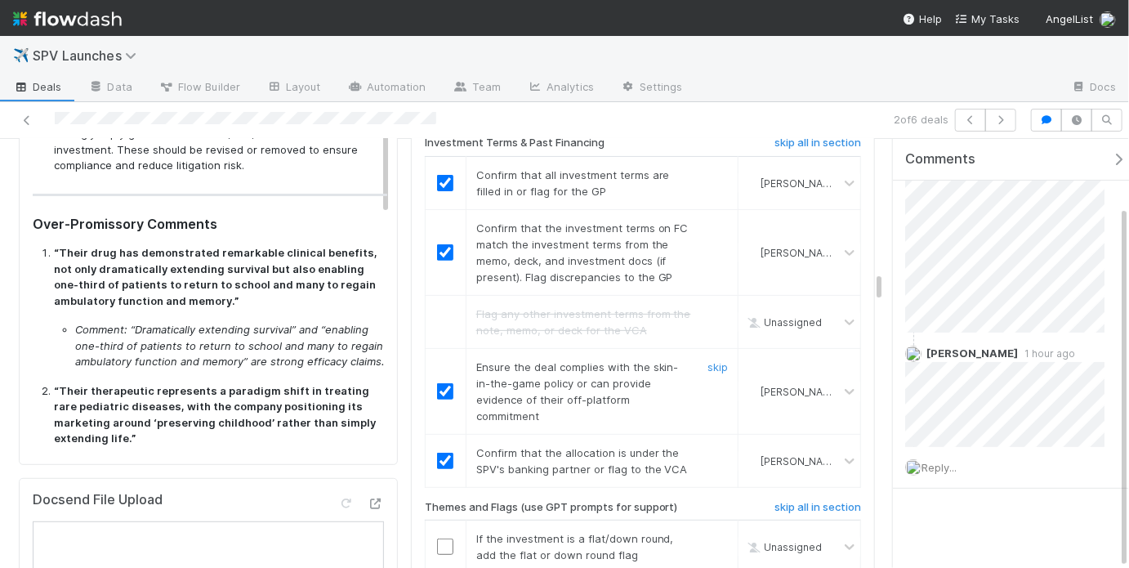
scroll to position [3065, 0]
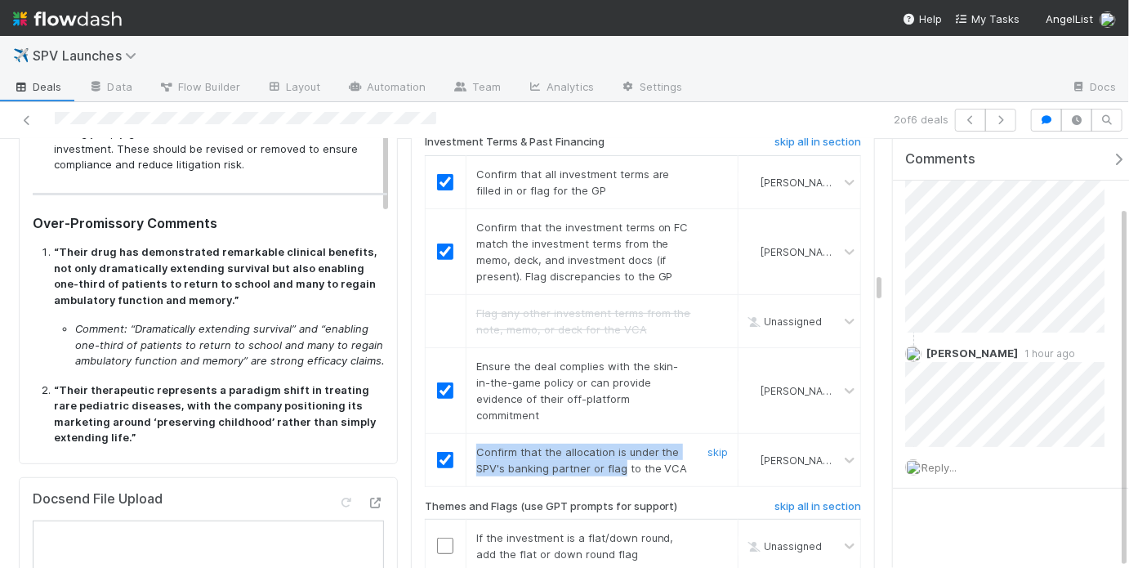
drag, startPoint x: 473, startPoint y: 377, endPoint x: 627, endPoint y: 387, distance: 153.9
click at [618, 444] on div "Confirm that the allocation is under the SPV's banking partner or flag to the V…" at bounding box center [577, 460] width 227 height 33
click at [638, 444] on div "Confirm that the allocation is under the SPV's banking partner or flag to the V…" at bounding box center [577, 460] width 227 height 33
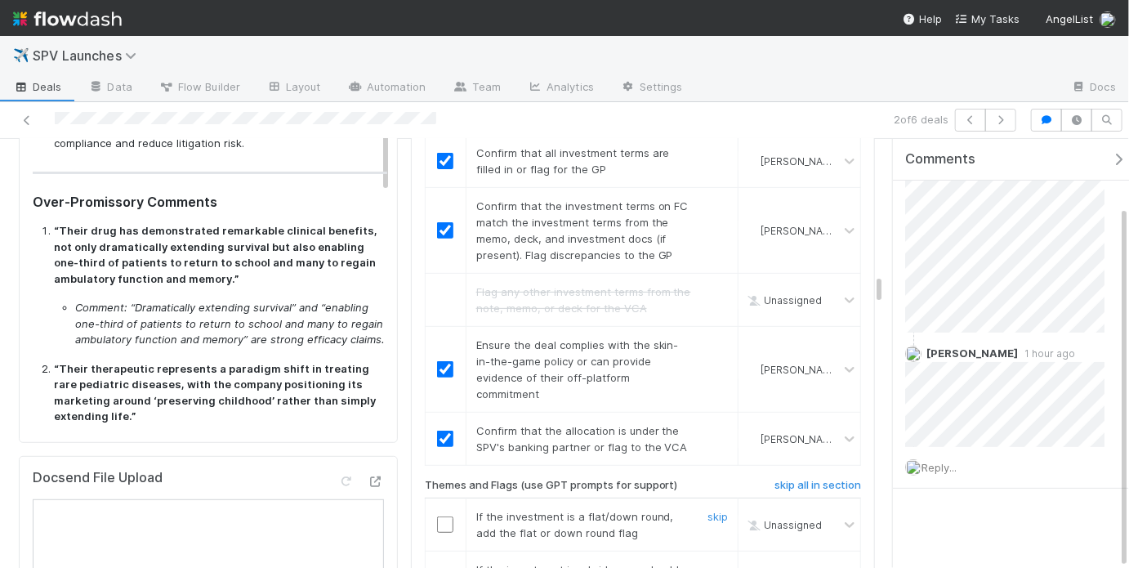
scroll to position [3158, 0]
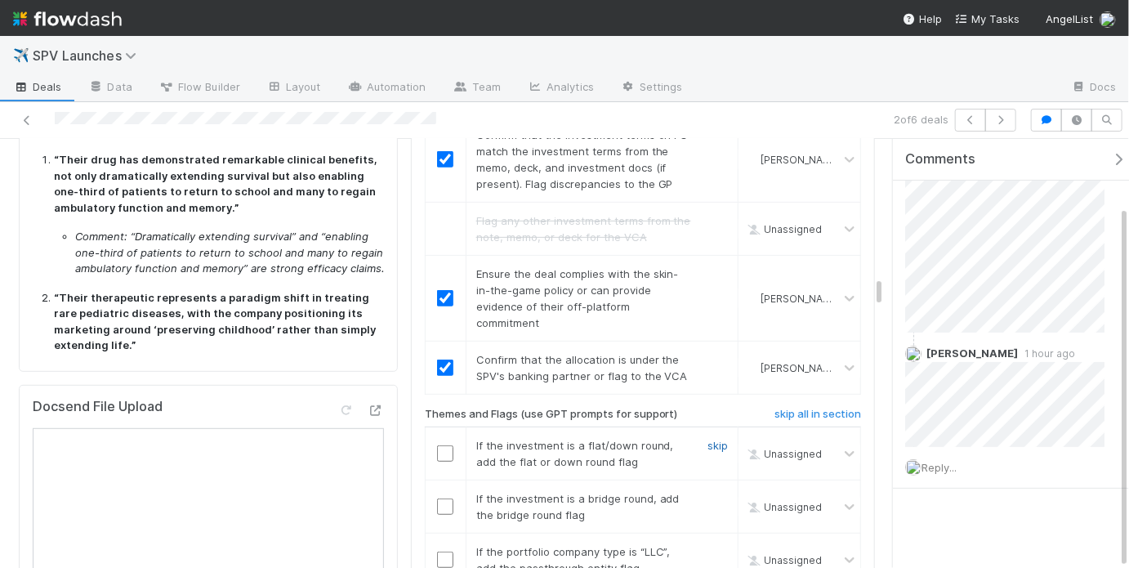
click at [708, 439] on link "skip" at bounding box center [718, 445] width 20 height 13
click at [698, 490] on div "skip" at bounding box center [715, 506] width 49 height 33
click at [708, 492] on link "skip" at bounding box center [718, 498] width 20 height 13
click at [708, 545] on link "skip" at bounding box center [718, 551] width 20 height 13
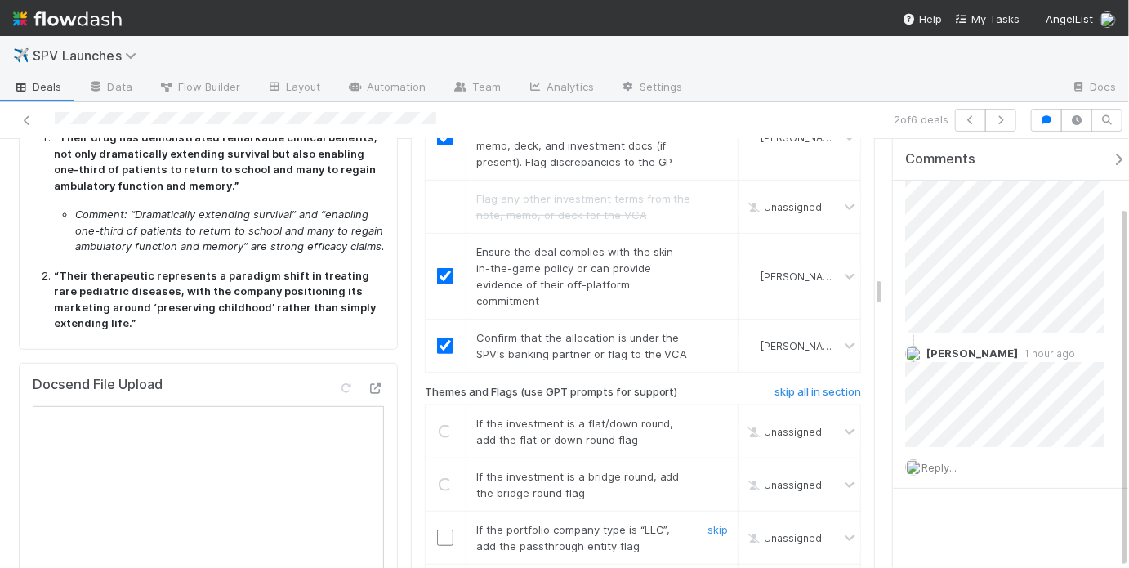
scroll to position [3181, 0]
click at [713, 521] on link "skip" at bounding box center [718, 527] width 20 height 13
click at [807, 384] on h6 "skip all in section" at bounding box center [818, 390] width 87 height 13
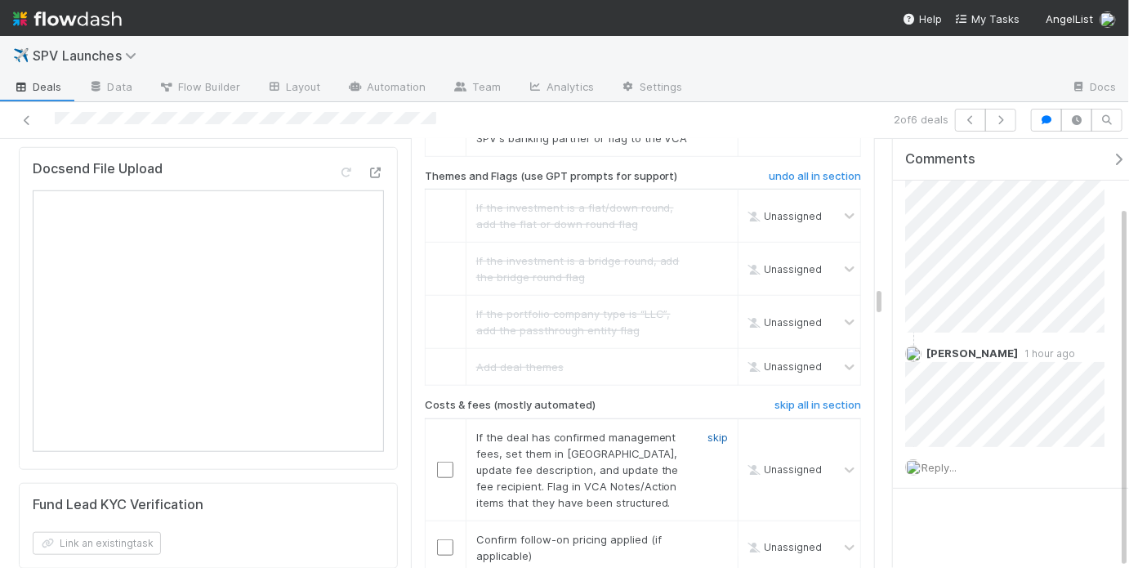
scroll to position [3399, 0]
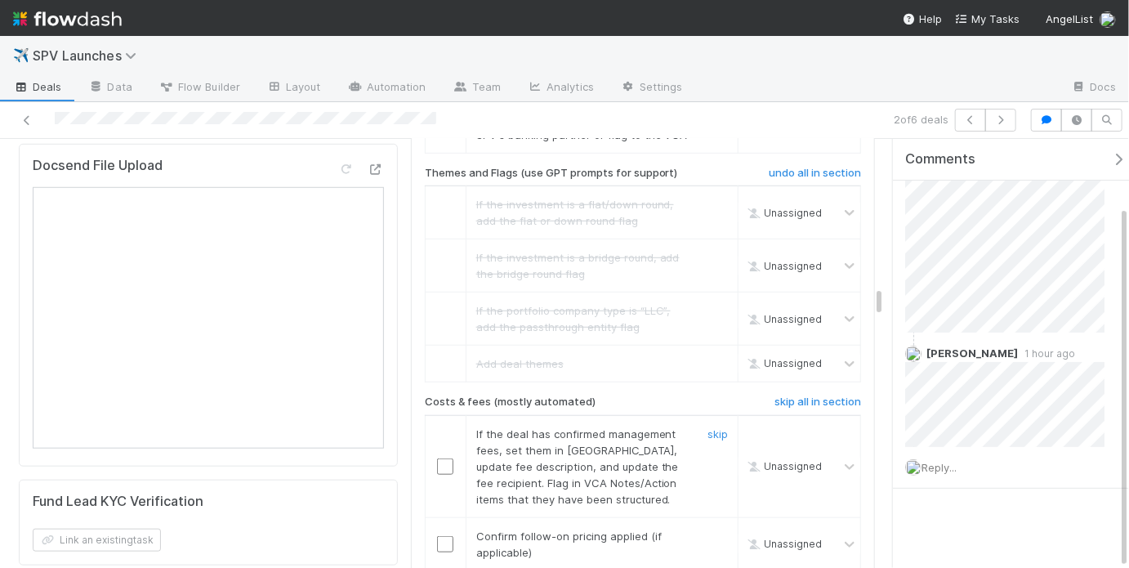
click at [721, 426] on div "skip" at bounding box center [715, 467] width 49 height 82
click at [717, 427] on link "skip" at bounding box center [718, 433] width 20 height 13
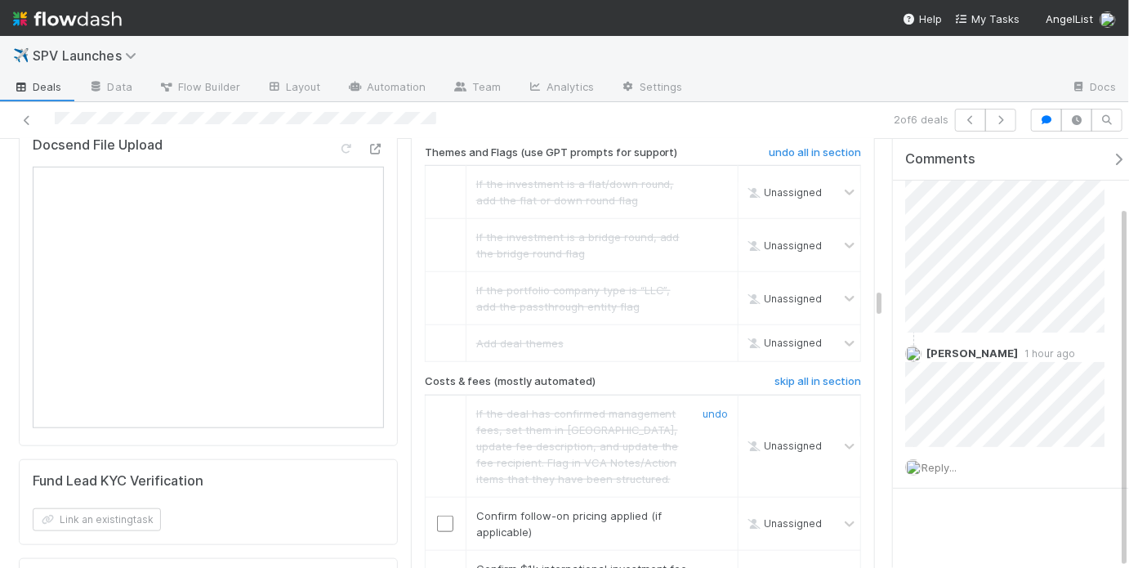
scroll to position [3422, 0]
click at [437, 513] on input "checkbox" at bounding box center [445, 521] width 16 height 16
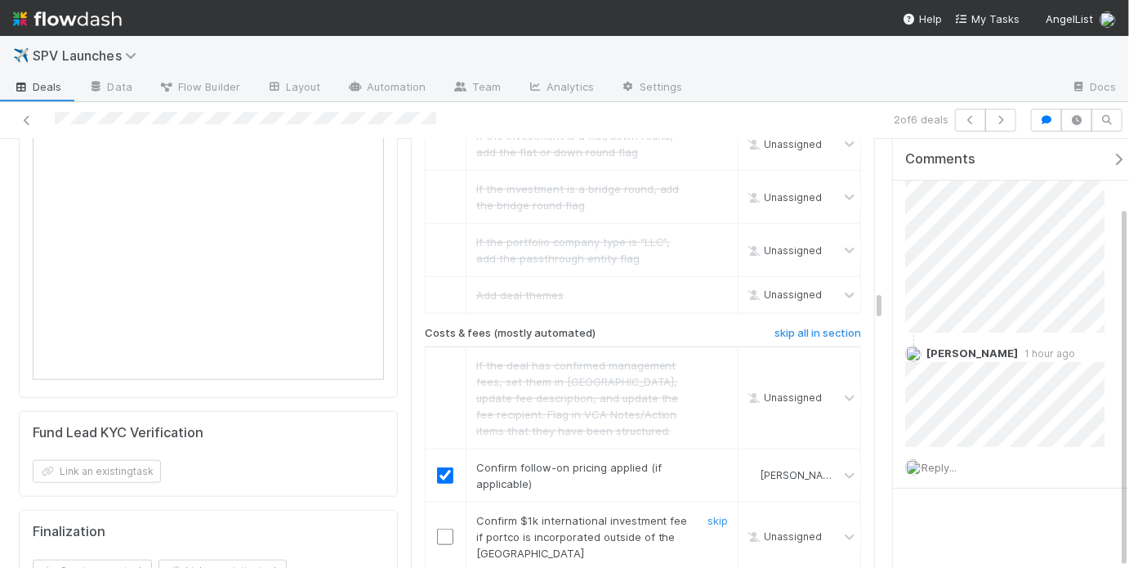
scroll to position [3534, 0]
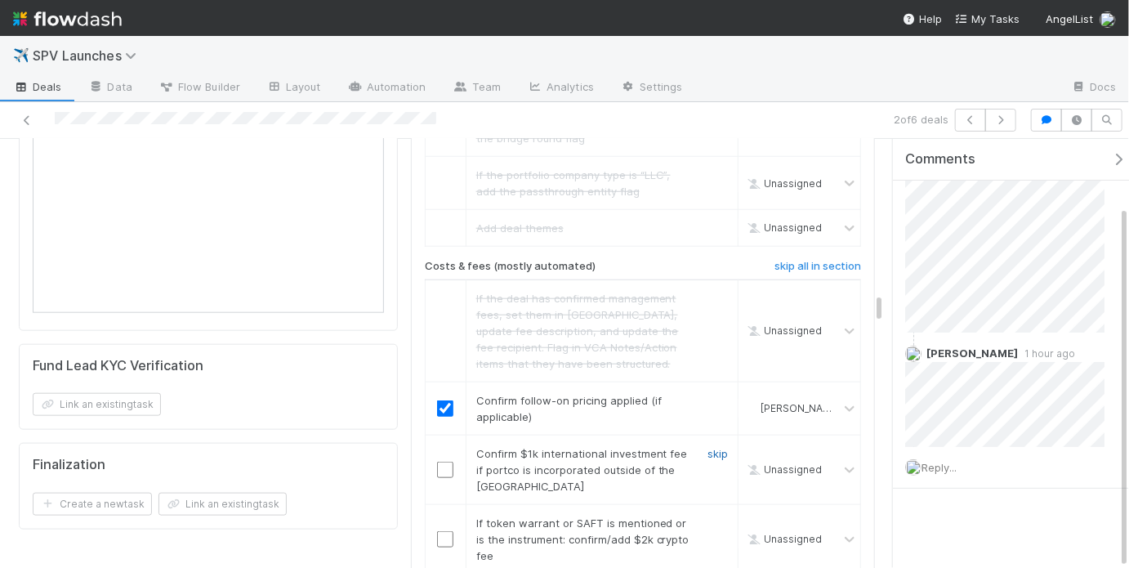
click at [708, 447] on link "skip" at bounding box center [718, 453] width 20 height 13
click at [708, 516] on link "skip" at bounding box center [718, 522] width 20 height 13
click at [709, 447] on link "skip" at bounding box center [718, 453] width 20 height 13
click at [713, 516] on link "skip" at bounding box center [718, 522] width 20 height 13
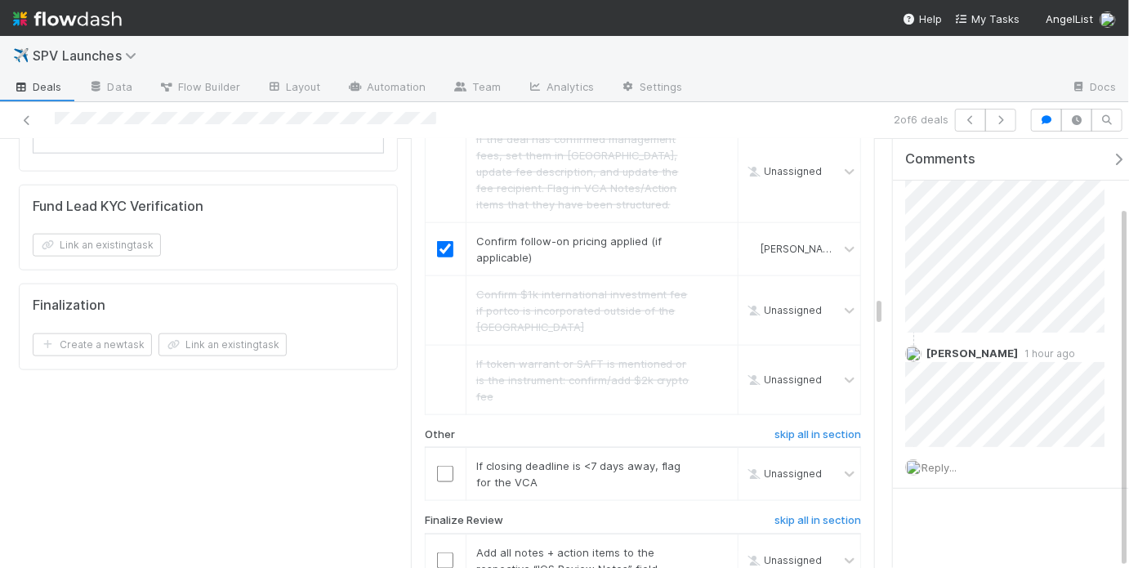
scroll to position [3769, 0]
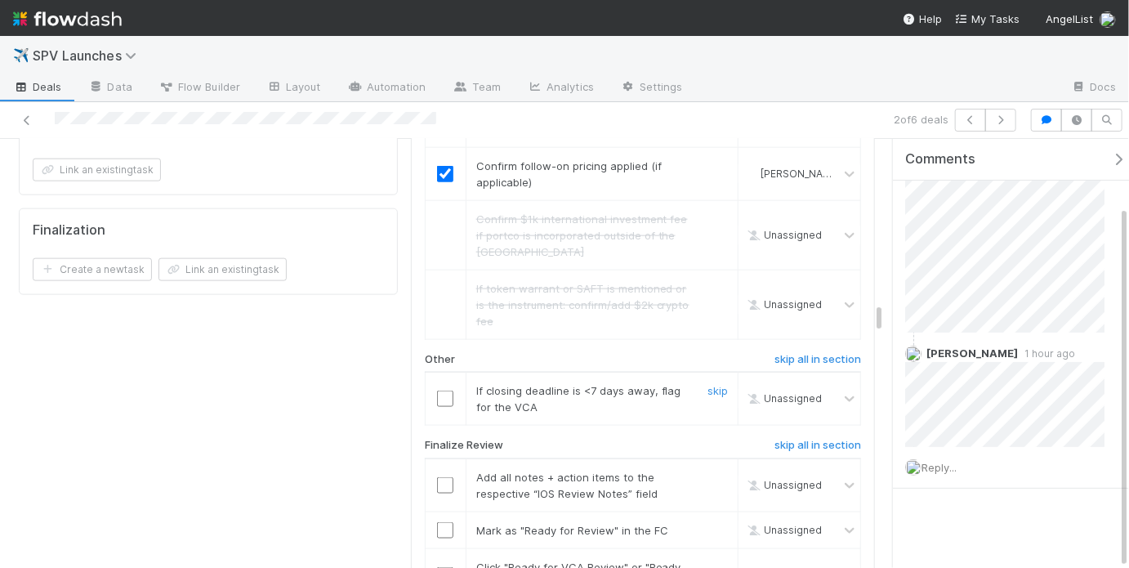
click at [441, 391] on input "checkbox" at bounding box center [445, 399] width 16 height 16
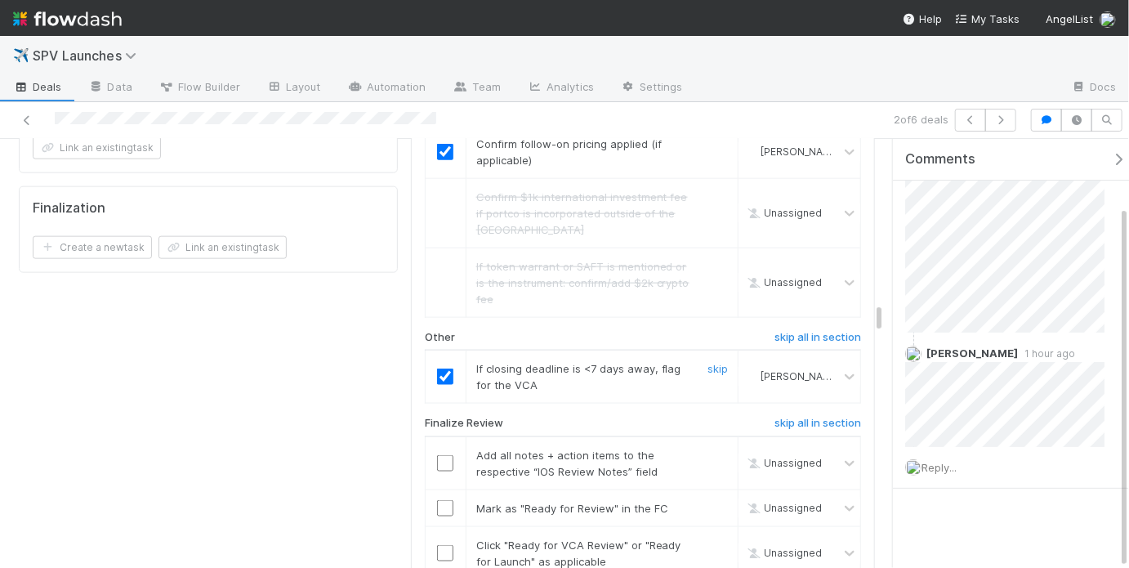
scroll to position [3792, 0]
click at [713, 361] on link "skip" at bounding box center [718, 367] width 20 height 13
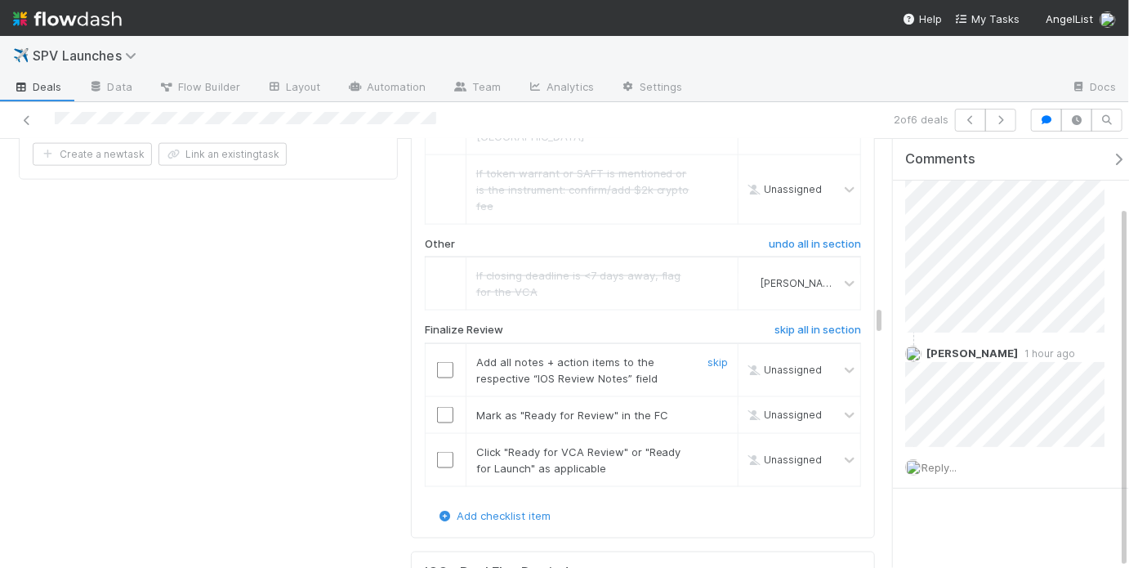
scroll to position [3891, 0]
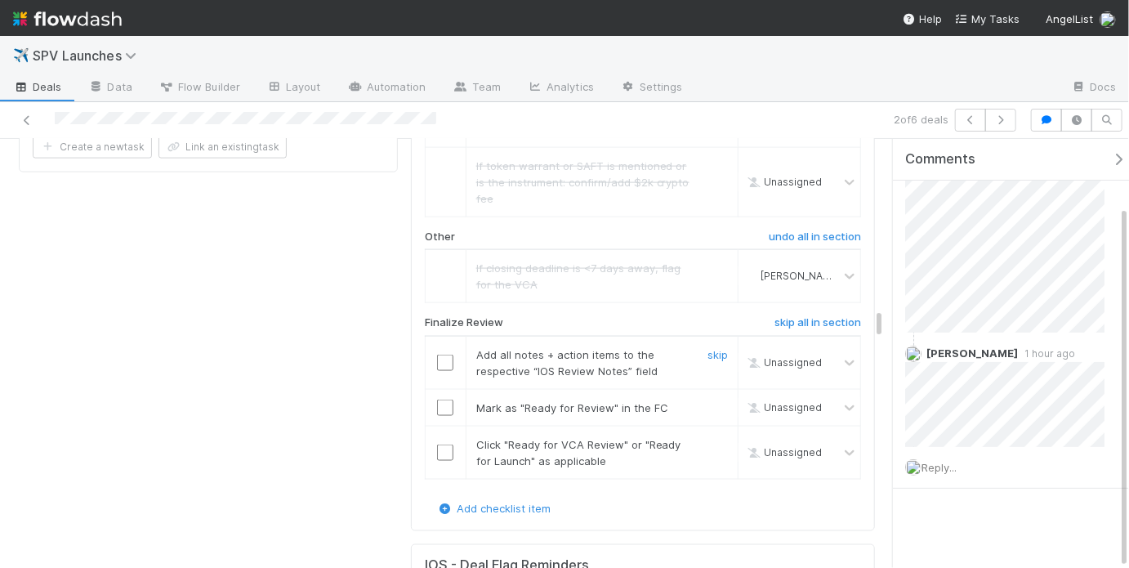
click at [437, 355] on input "checkbox" at bounding box center [445, 363] width 16 height 16
click at [445, 400] on input "checkbox" at bounding box center [445, 408] width 16 height 16
click at [440, 444] on input "checkbox" at bounding box center [445, 452] width 16 height 16
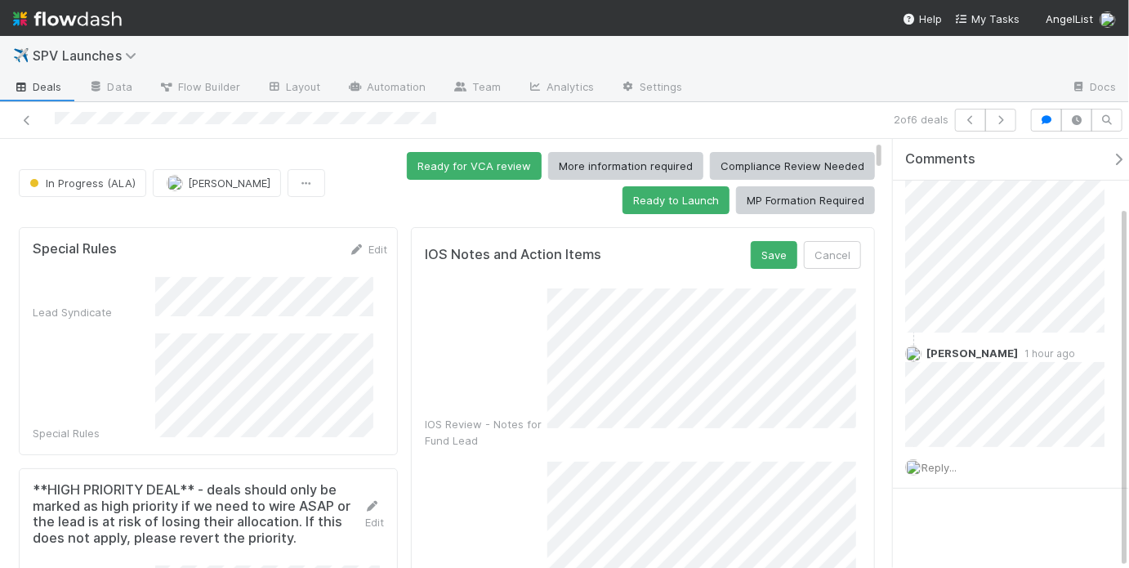
scroll to position [20, 0]
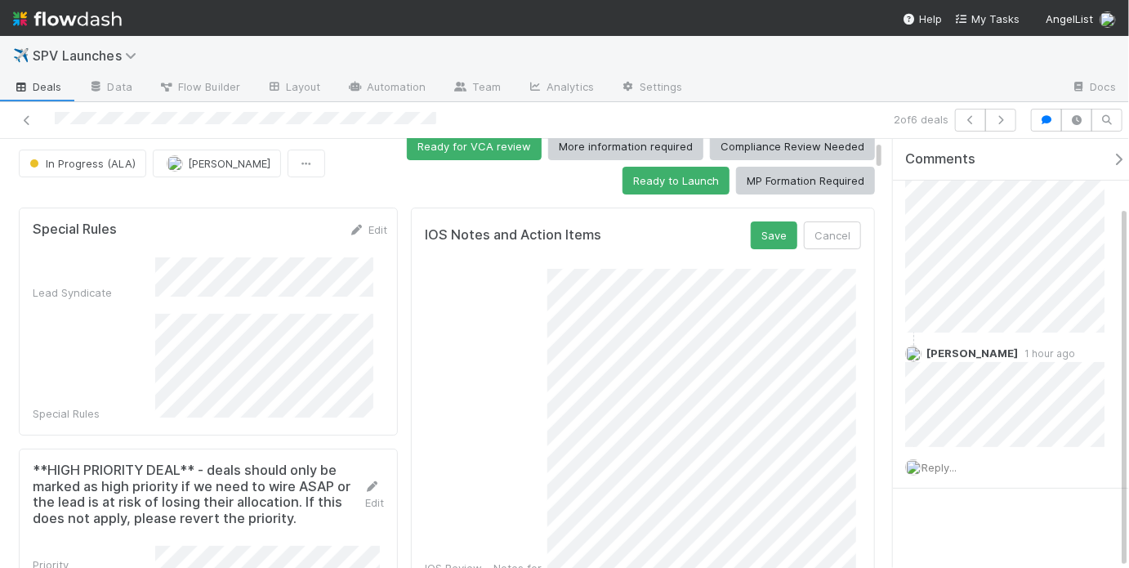
click at [534, 505] on div "IOS Review - Notes for Fund Lead" at bounding box center [643, 431] width 436 height 324
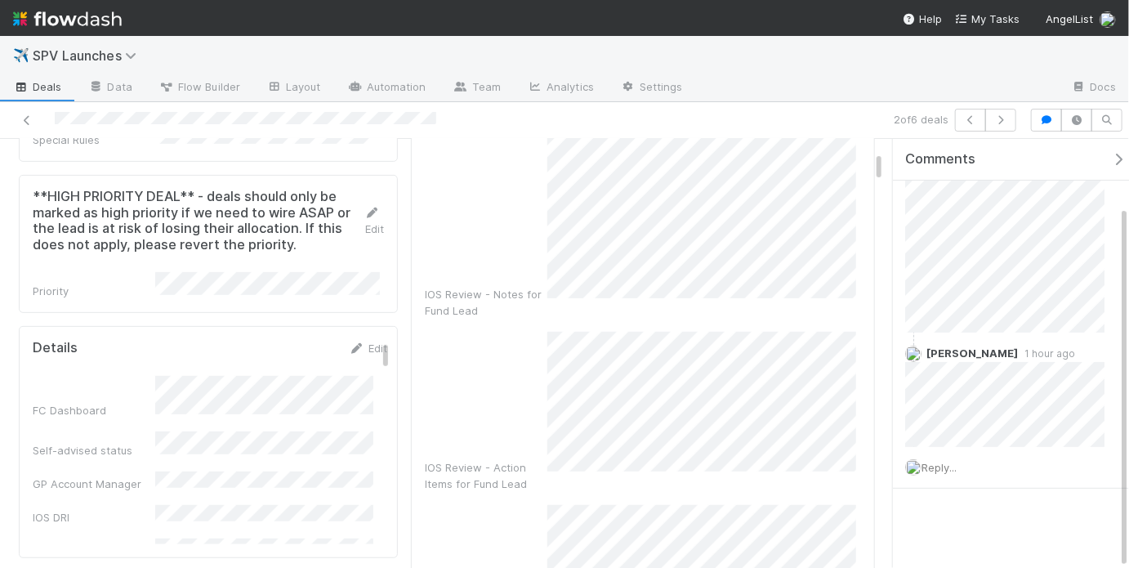
scroll to position [415, 0]
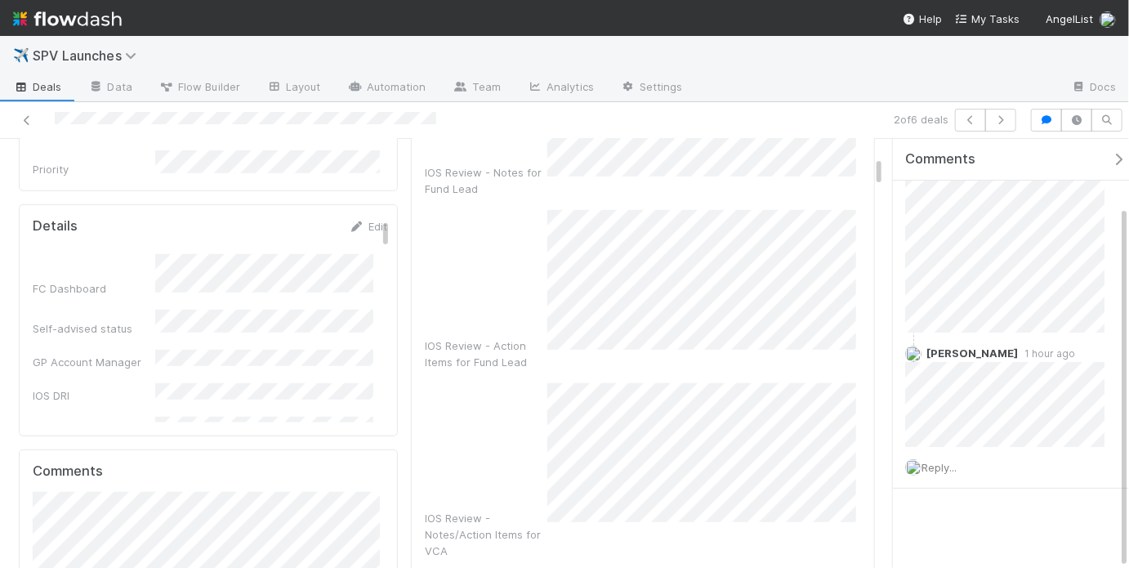
click at [524, 407] on div "IOS Review - Notes/Action Items for VCA" at bounding box center [643, 471] width 436 height 176
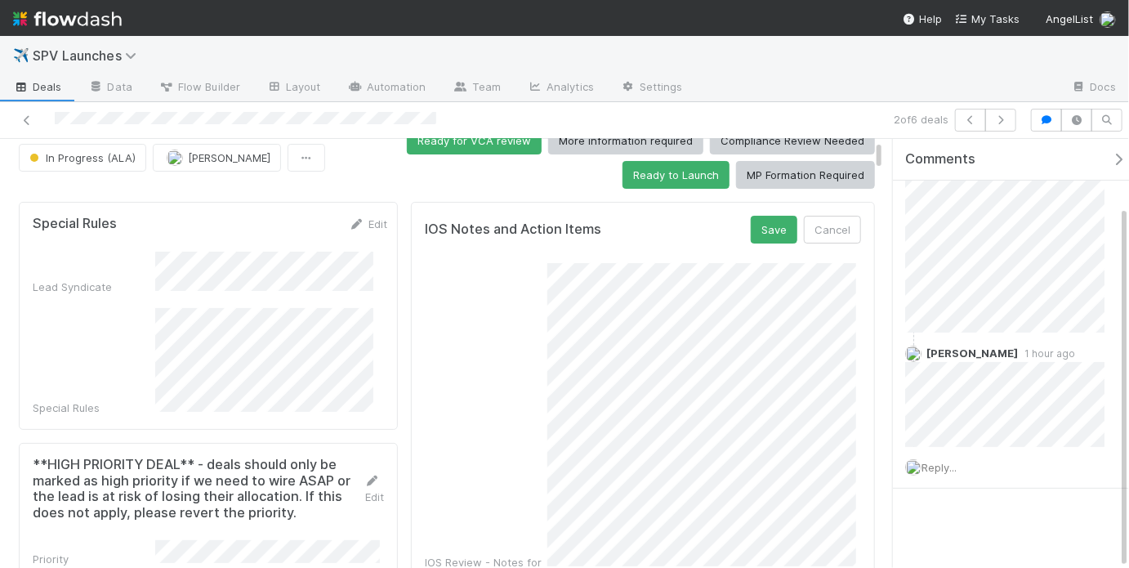
scroll to position [22, 0]
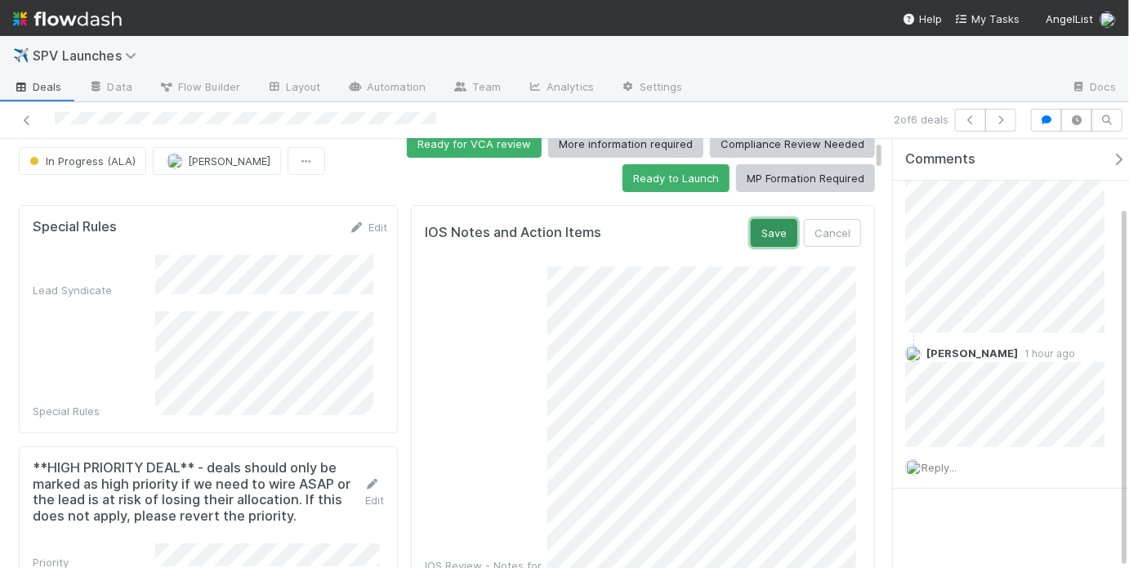
click at [767, 230] on button "Save" at bounding box center [774, 233] width 47 height 28
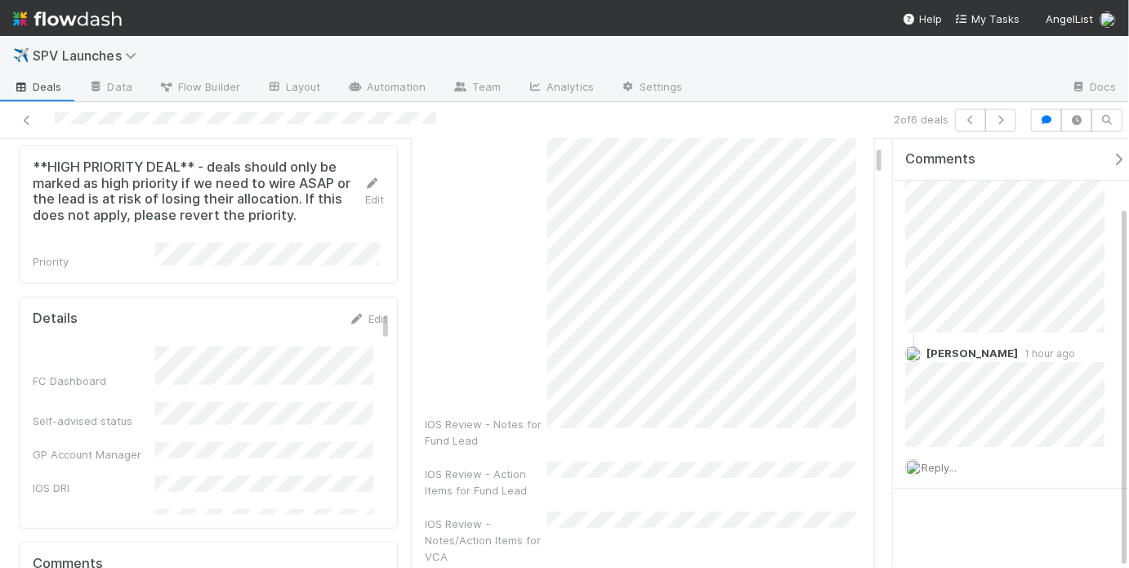
scroll to position [0, 0]
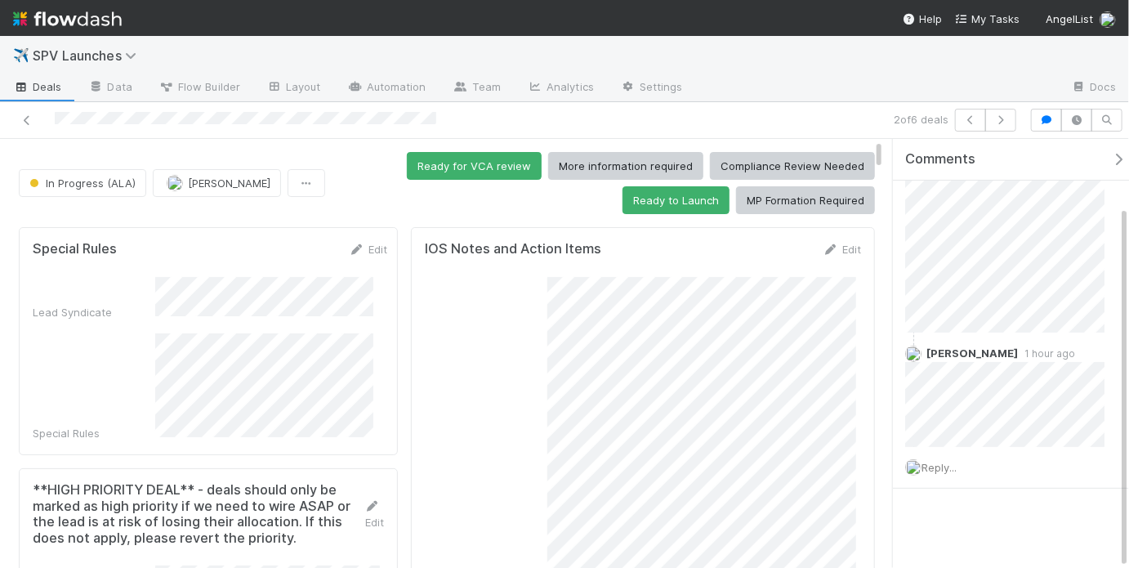
click at [543, 198] on div "Ready for VCA review More information required Compliance Review Needed Ready t…" at bounding box center [603, 183] width 543 height 62
click at [645, 203] on button "Ready to Launch" at bounding box center [676, 200] width 107 height 28
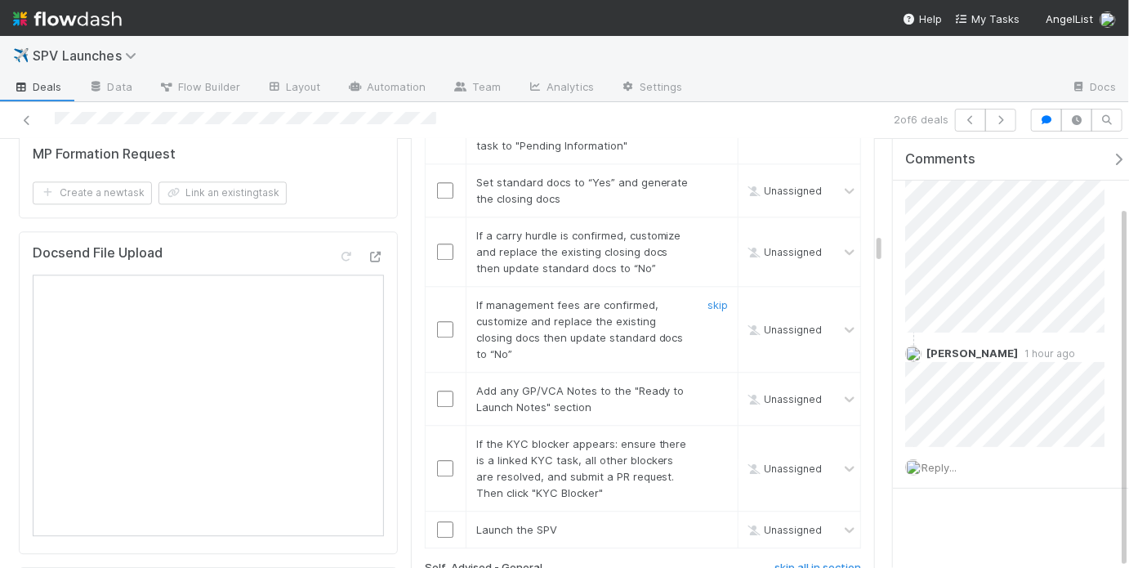
scroll to position [1886, 0]
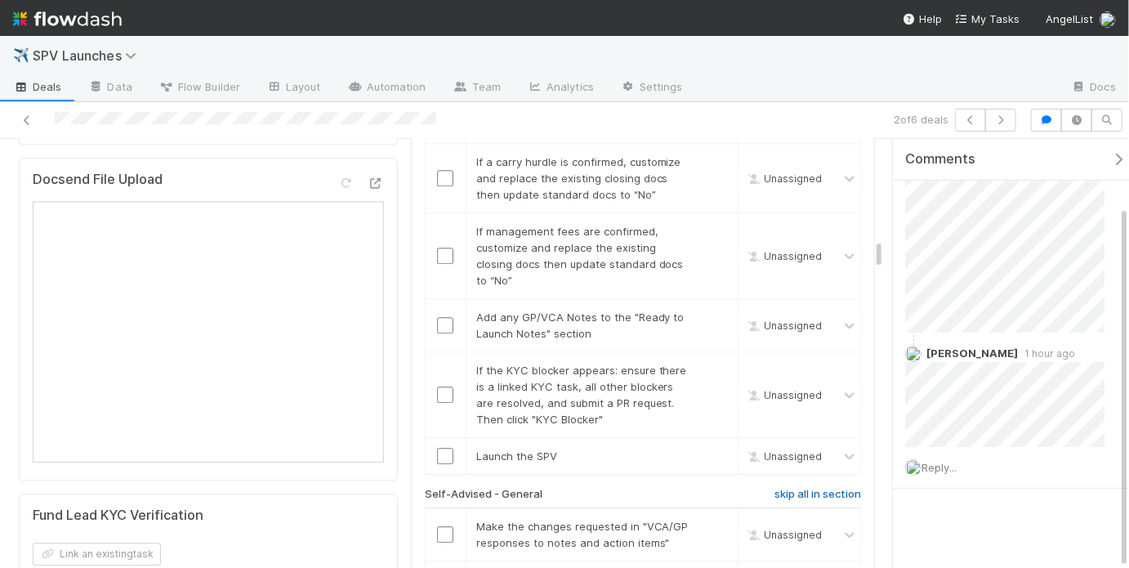
click at [775, 488] on h6 "skip all in section" at bounding box center [818, 494] width 87 height 13
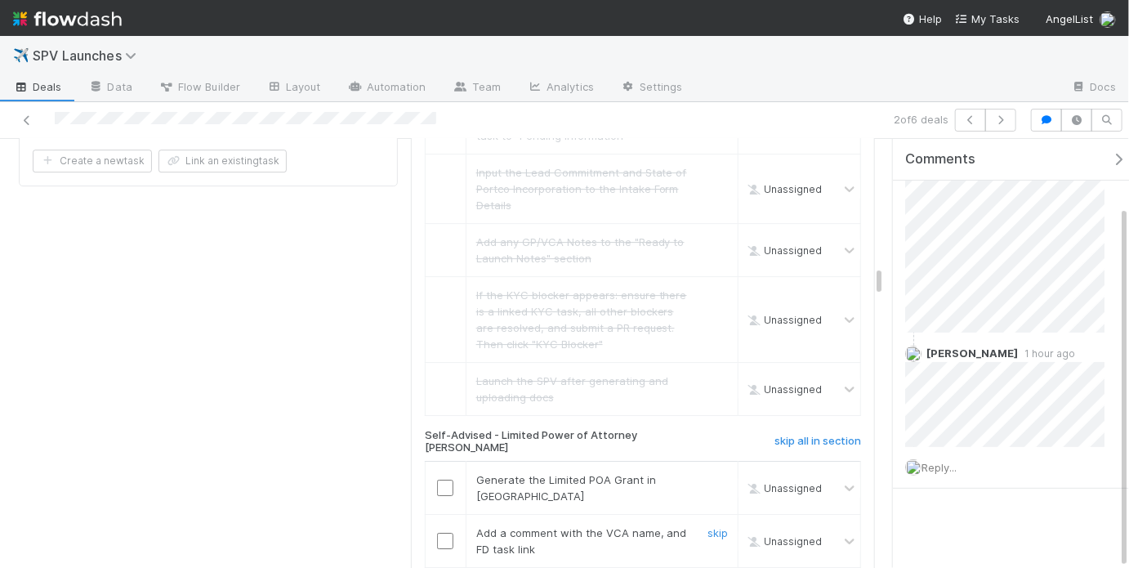
scroll to position [2418, 0]
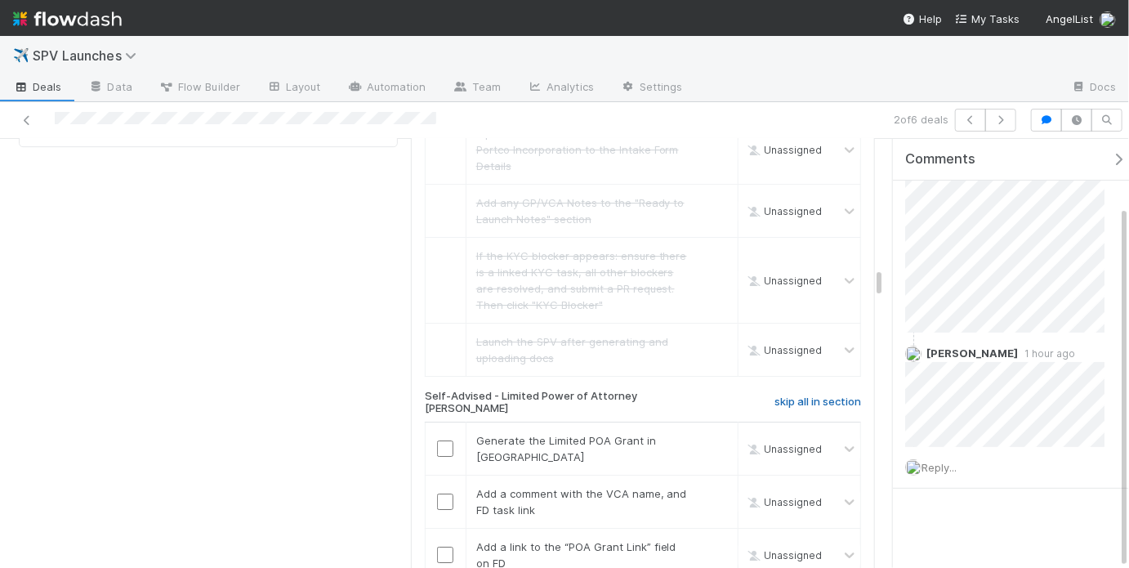
click at [796, 395] on h6 "skip all in section" at bounding box center [818, 401] width 87 height 13
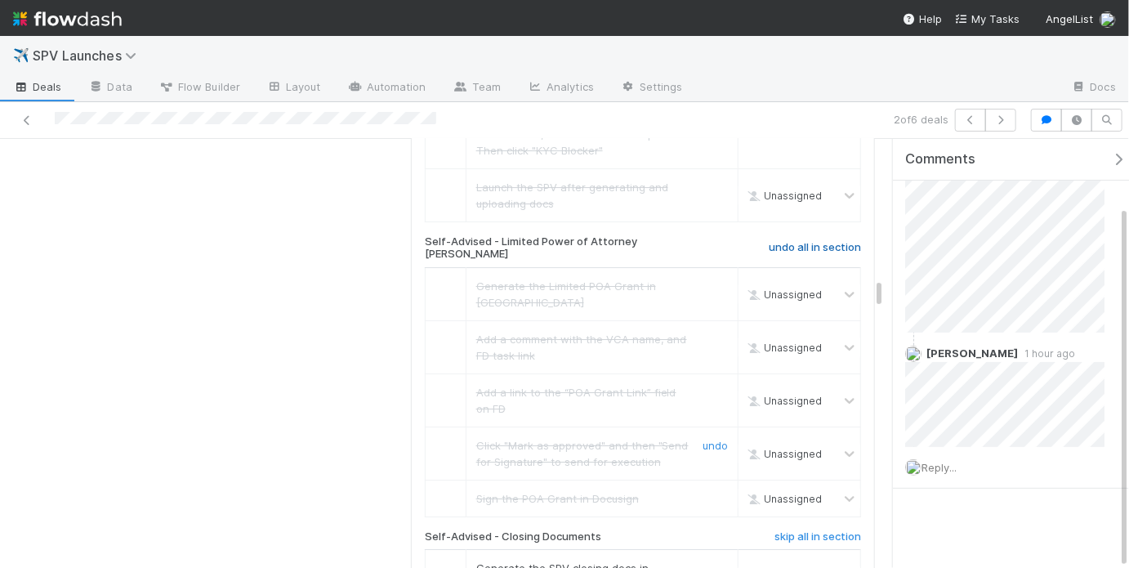
scroll to position [2630, 0]
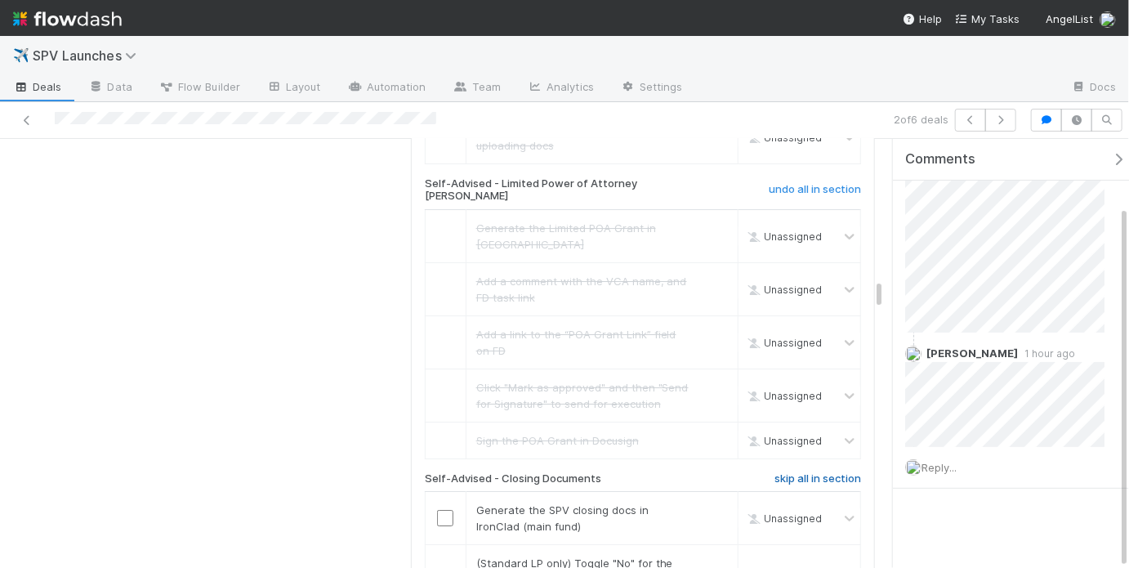
click at [801, 472] on h6 "skip all in section" at bounding box center [818, 478] width 87 height 13
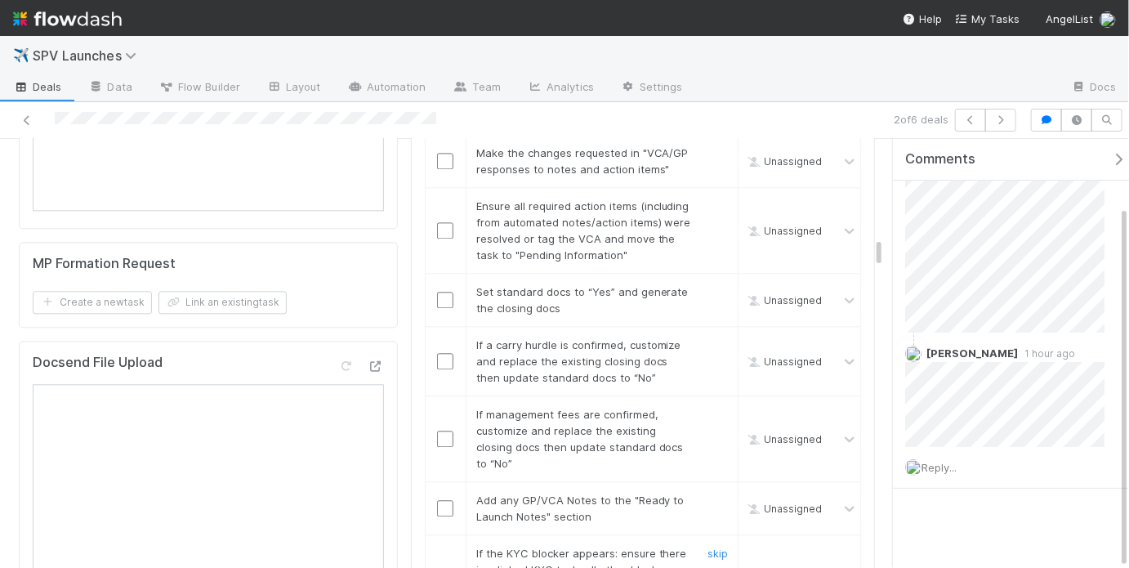
scroll to position [1560, 0]
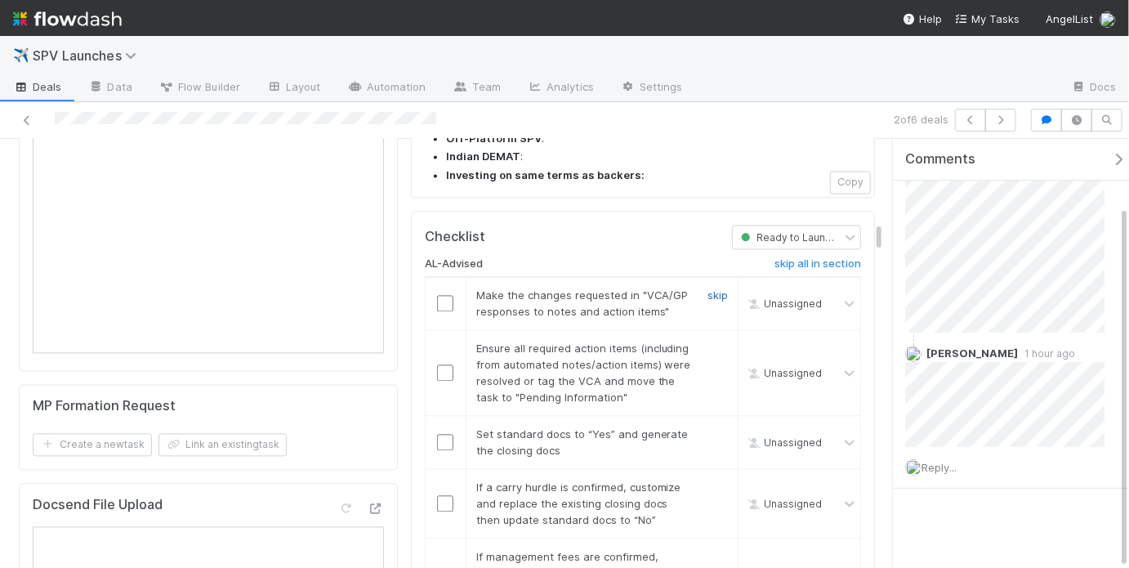
click at [708, 288] on link "skip" at bounding box center [718, 294] width 20 height 13
click at [447, 364] on input "checkbox" at bounding box center [445, 372] width 16 height 16
click at [446, 434] on input "checkbox" at bounding box center [445, 442] width 16 height 16
click at [444, 364] on input "checkbox" at bounding box center [445, 372] width 16 height 16
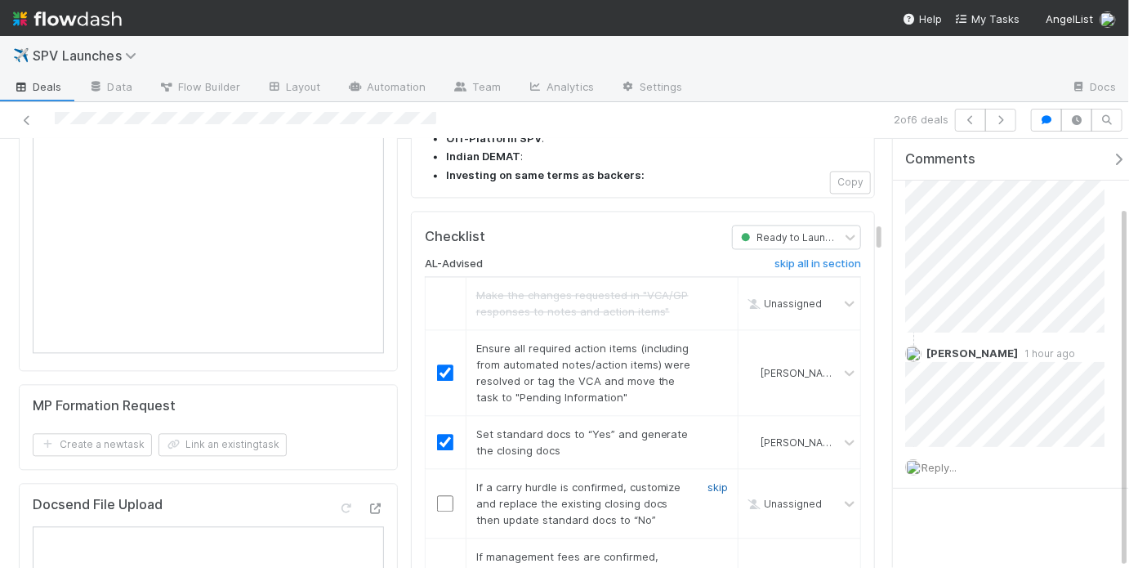
click at [708, 480] on link "skip" at bounding box center [718, 486] width 20 height 13
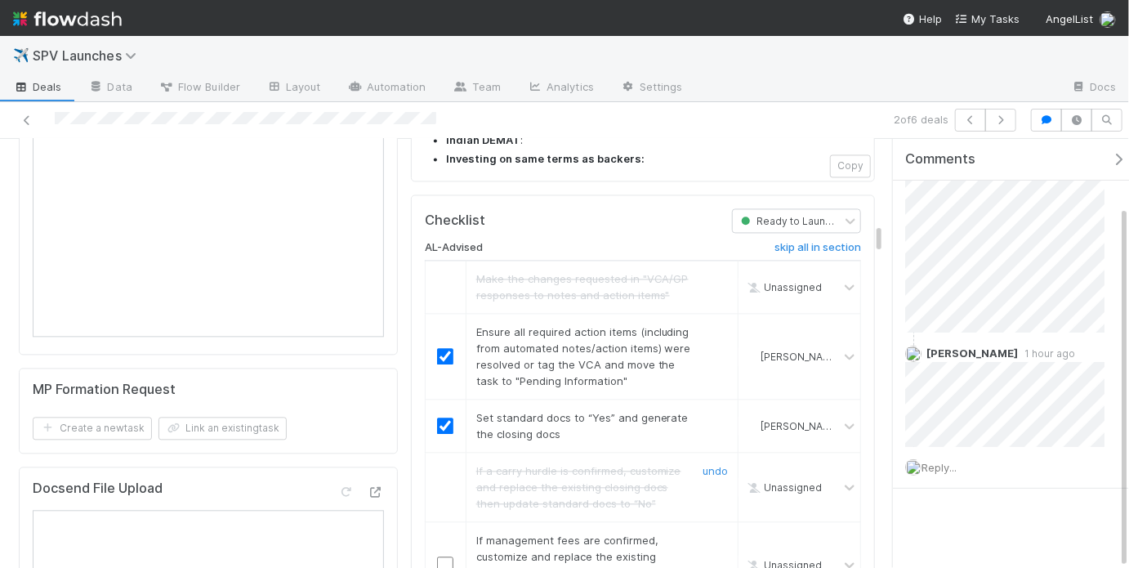
scroll to position [1611, 0]
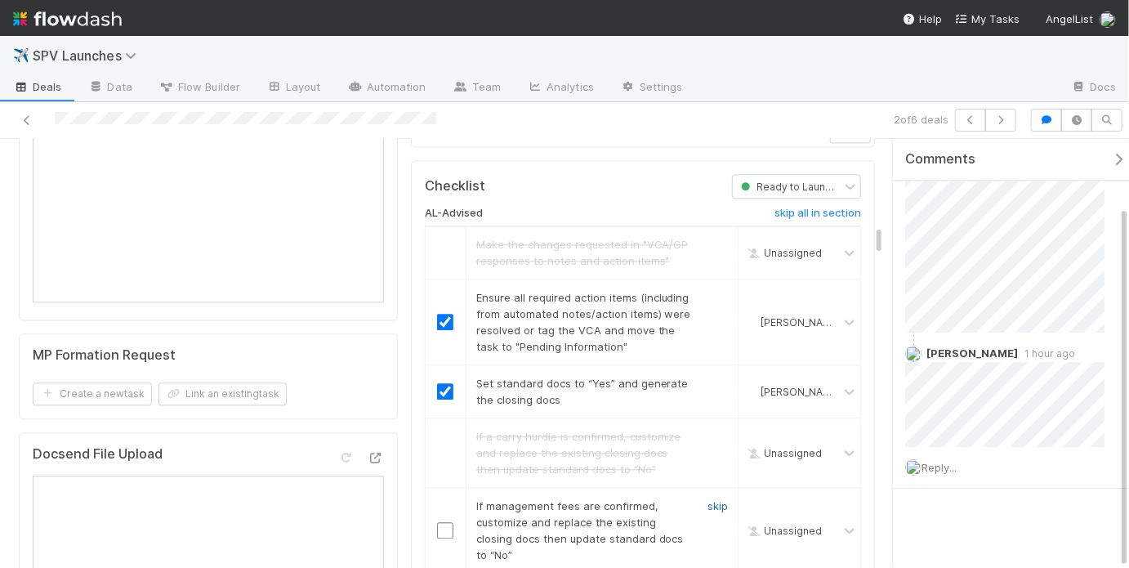
click at [708, 499] on link "skip" at bounding box center [718, 505] width 20 height 13
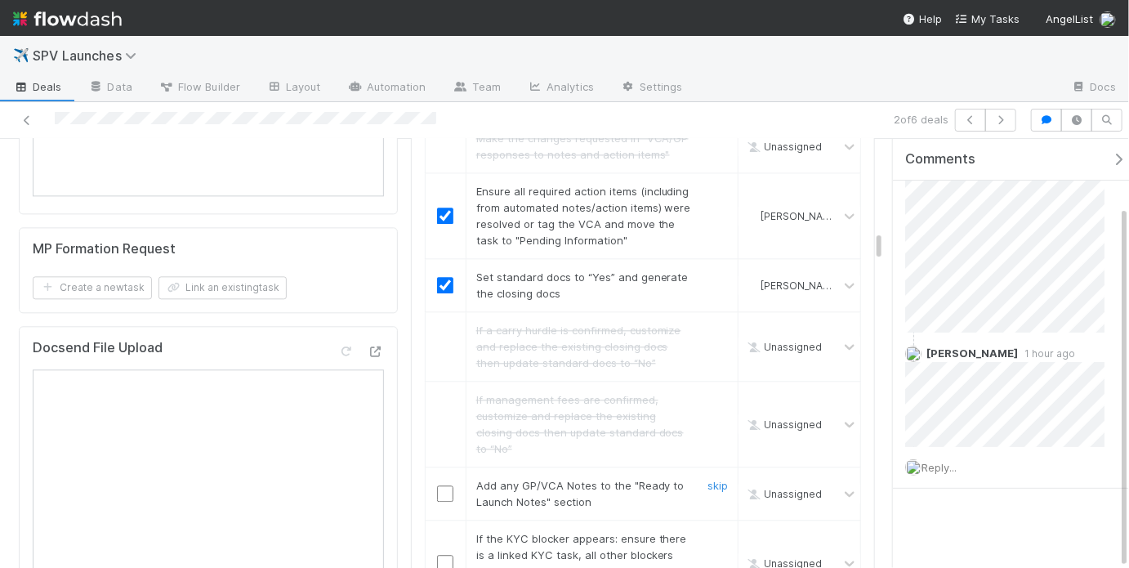
scroll to position [1718, 0]
click at [708, 478] on link "skip" at bounding box center [718, 484] width 20 height 13
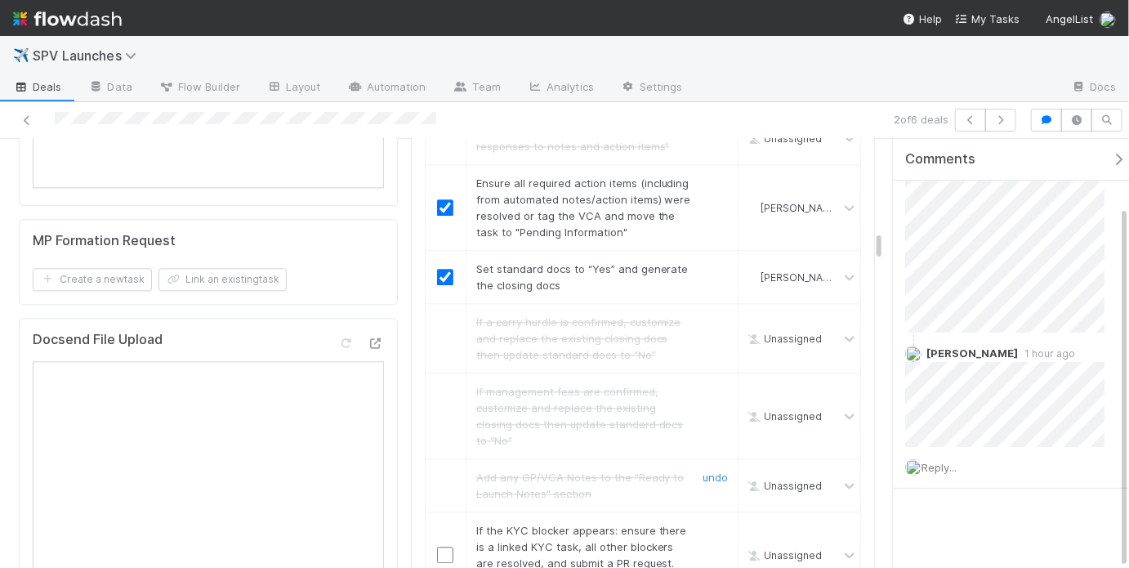
scroll to position [1741, 0]
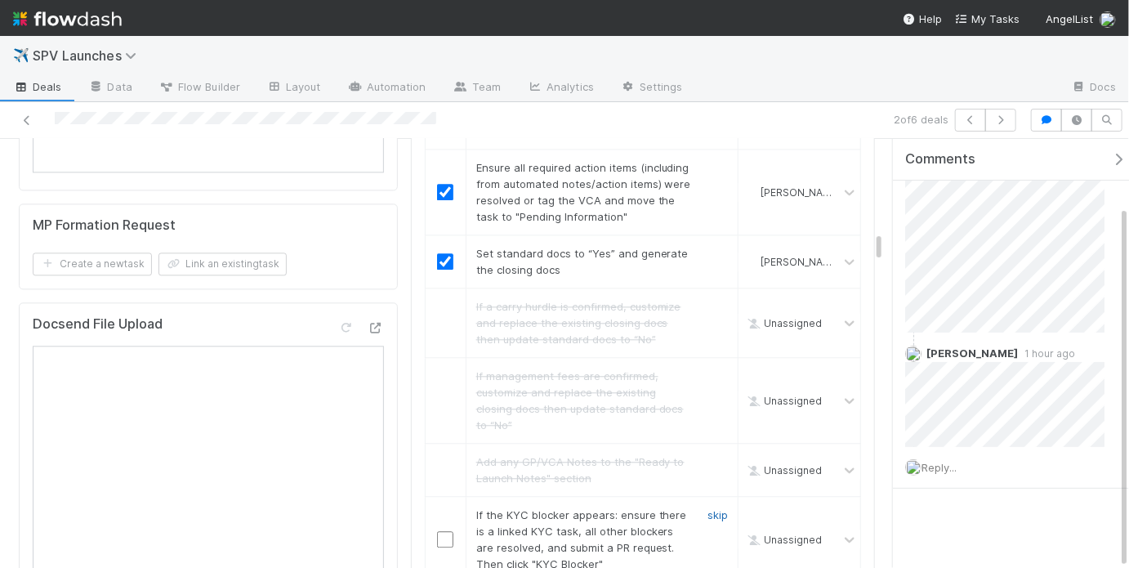
click at [712, 508] on link "skip" at bounding box center [718, 514] width 20 height 13
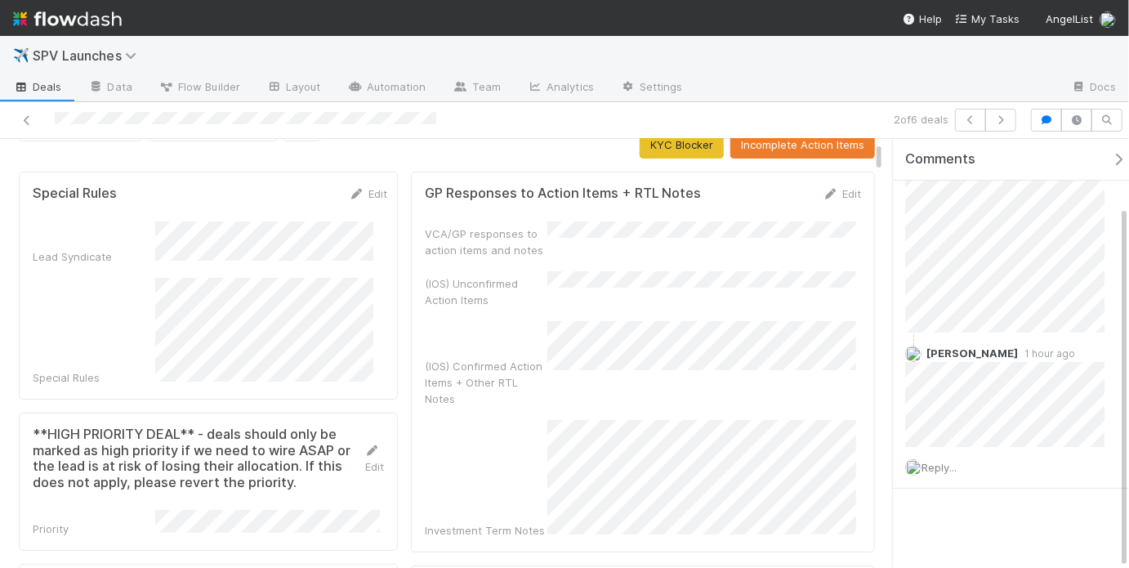
scroll to position [0, 0]
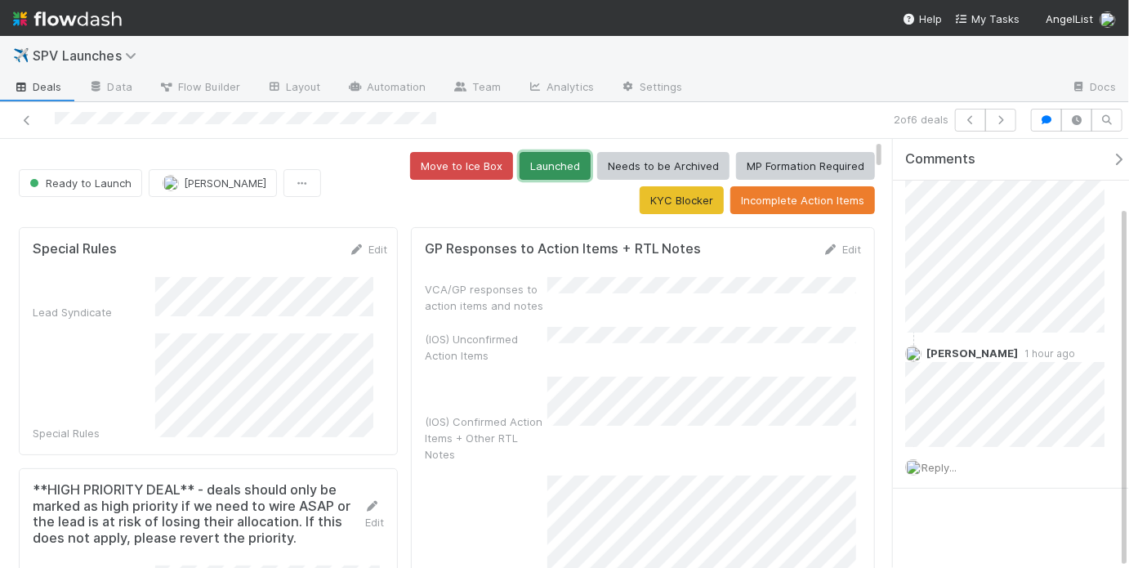
drag, startPoint x: 443, startPoint y: 162, endPoint x: 442, endPoint y: 118, distance: 44.1
click at [520, 162] on button "Launched" at bounding box center [555, 166] width 71 height 28
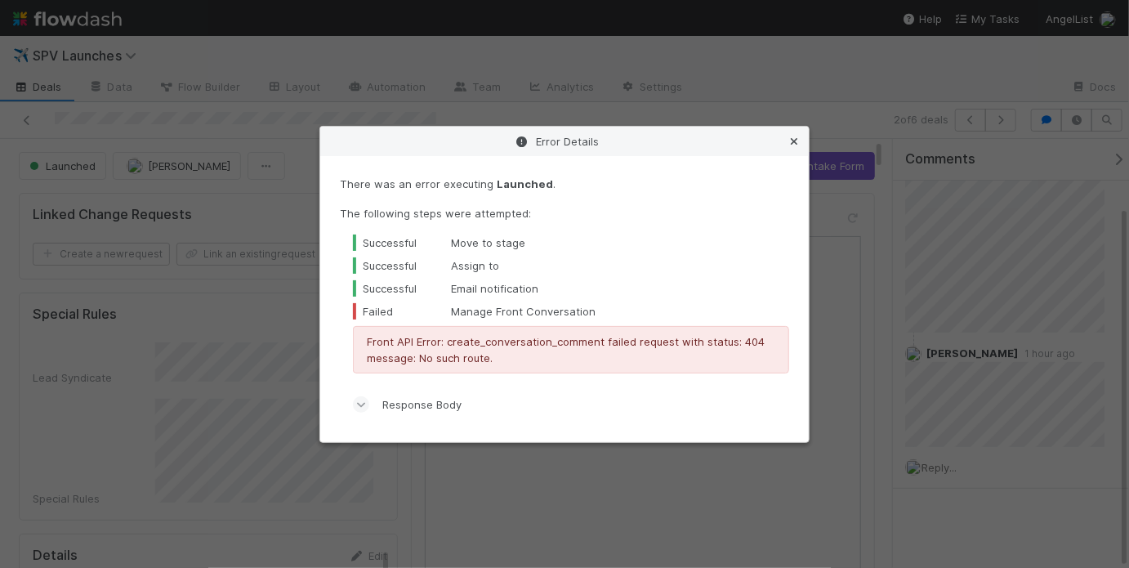
click at [791, 137] on icon at bounding box center [794, 141] width 16 height 11
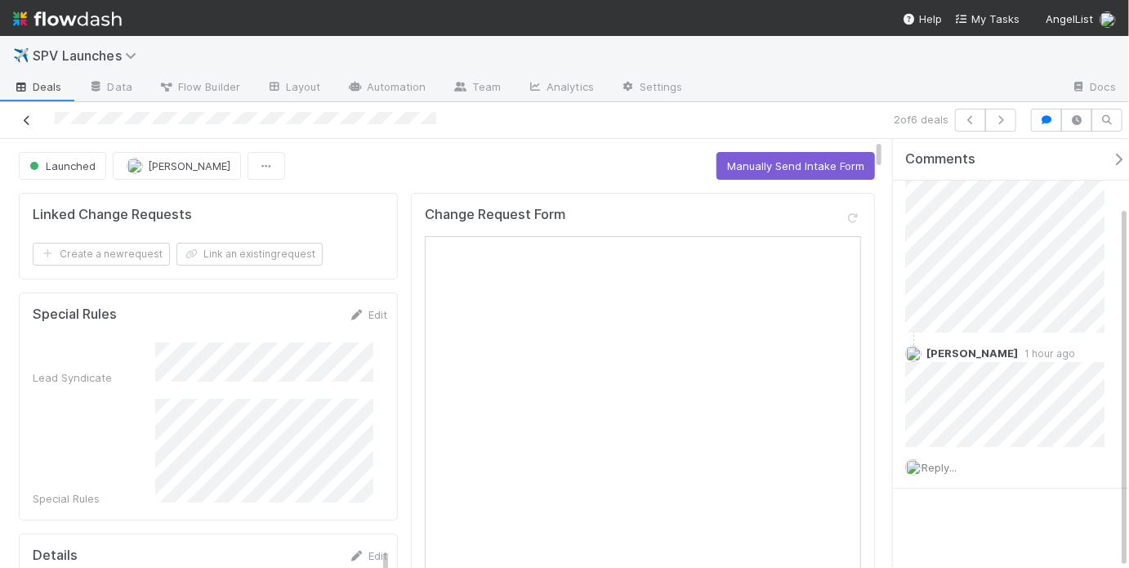
click at [27, 115] on icon at bounding box center [27, 120] width 16 height 11
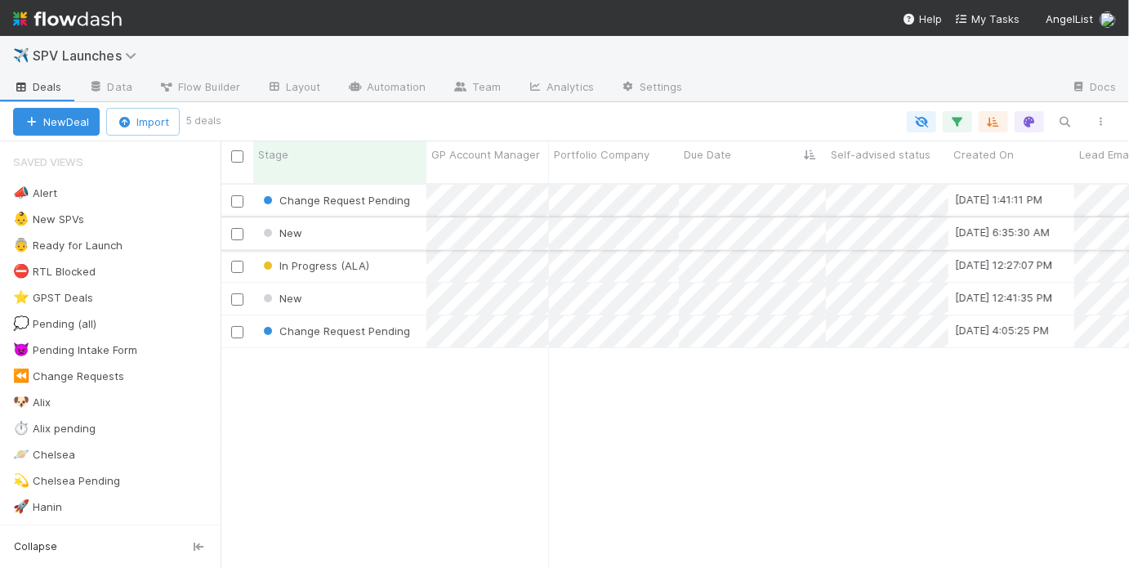
scroll to position [387, 899]
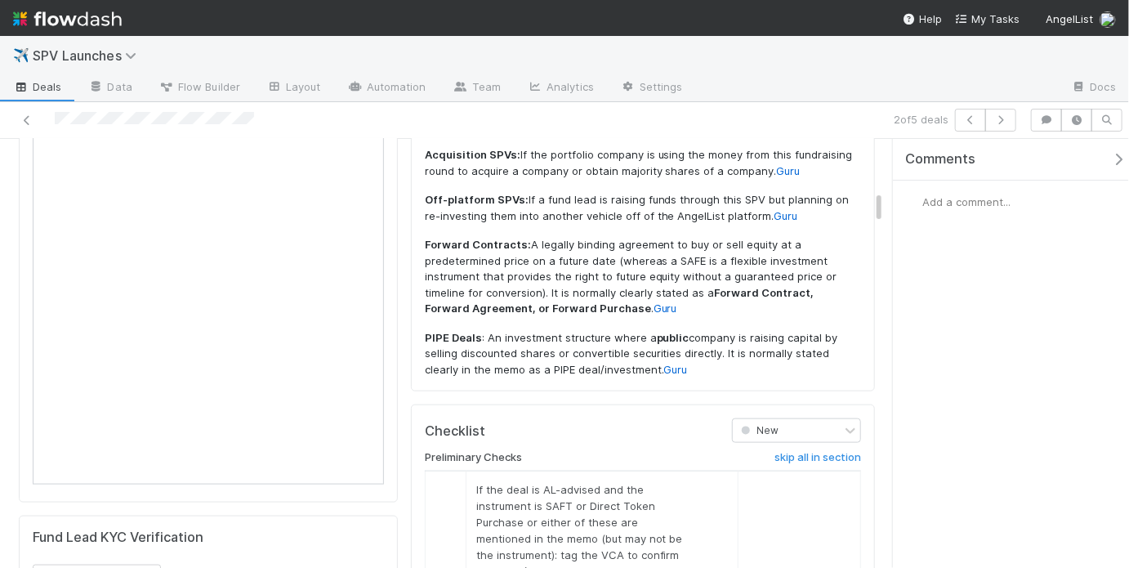
scroll to position [975, 0]
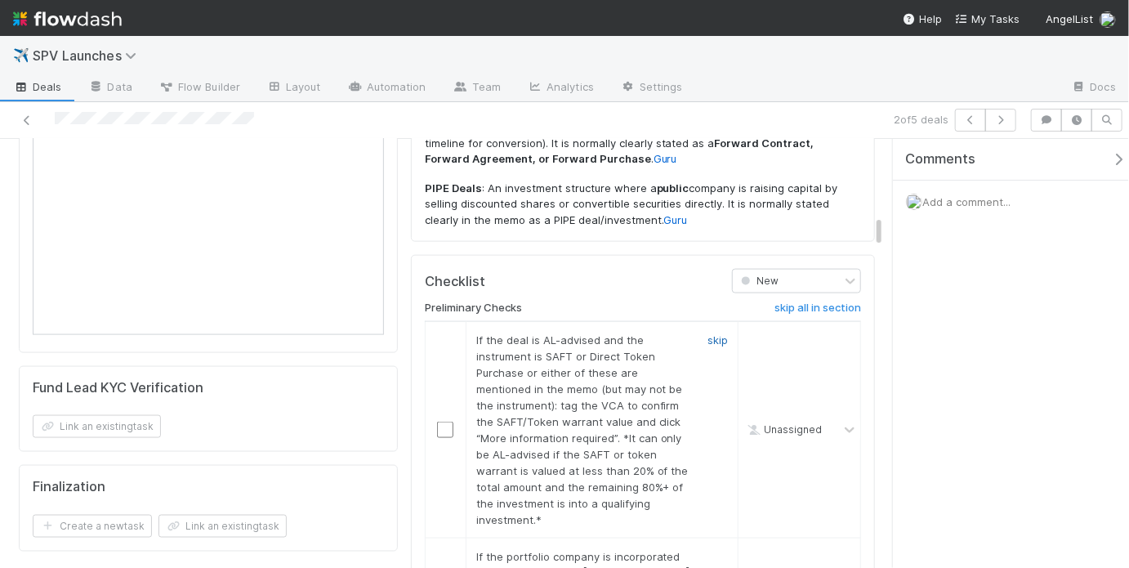
click at [713, 333] on link "skip" at bounding box center [718, 339] width 20 height 13
click at [714, 333] on link "skip" at bounding box center [718, 339] width 20 height 13
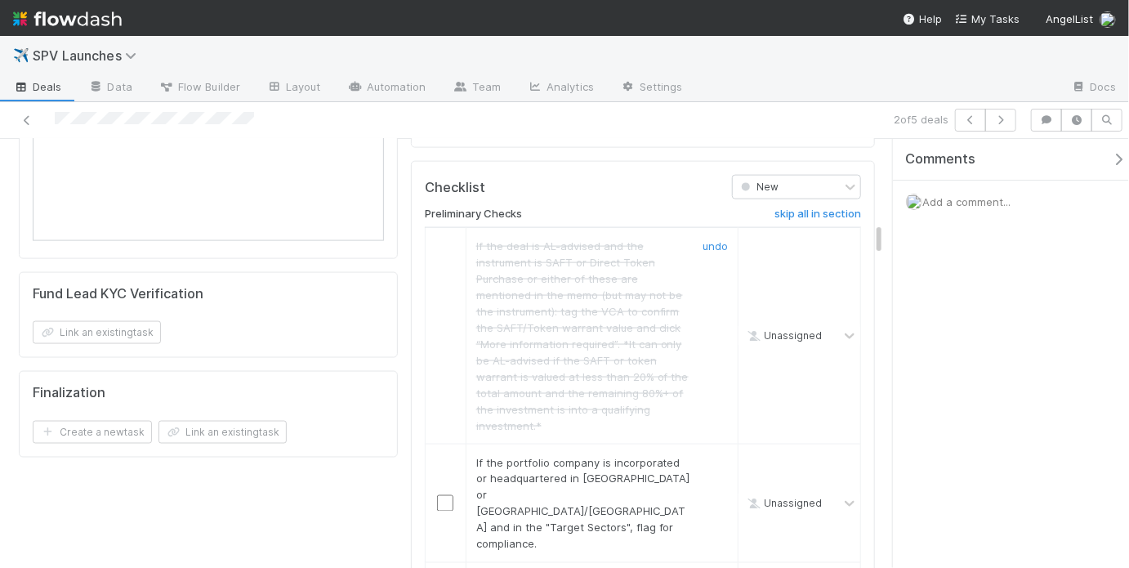
scroll to position [1073, 0]
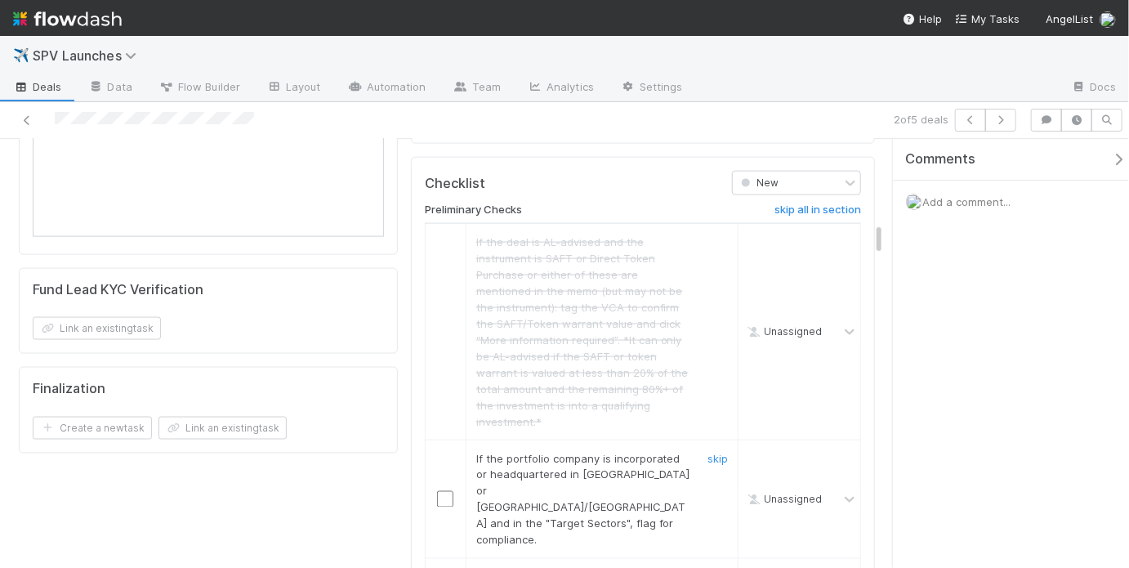
click at [716, 440] on td "If the portfolio company is incorporated or headquartered in [GEOGRAPHIC_DATA] …" at bounding box center [602, 499] width 272 height 118
click at [714, 452] on link "skip" at bounding box center [718, 458] width 20 height 13
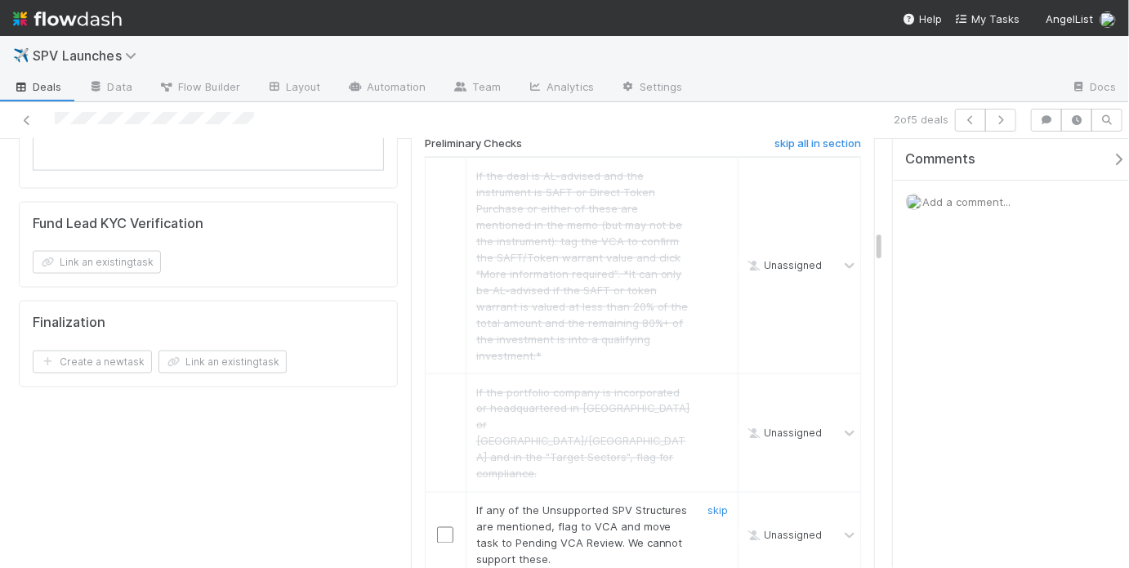
scroll to position [1175, 0]
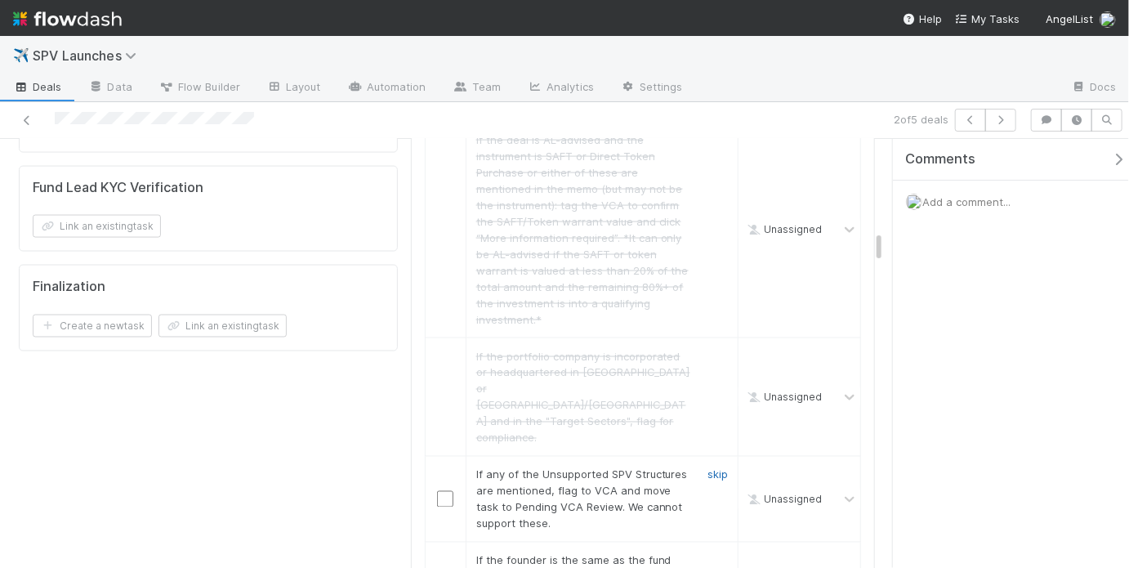
click at [714, 468] on link "skip" at bounding box center [718, 474] width 20 height 13
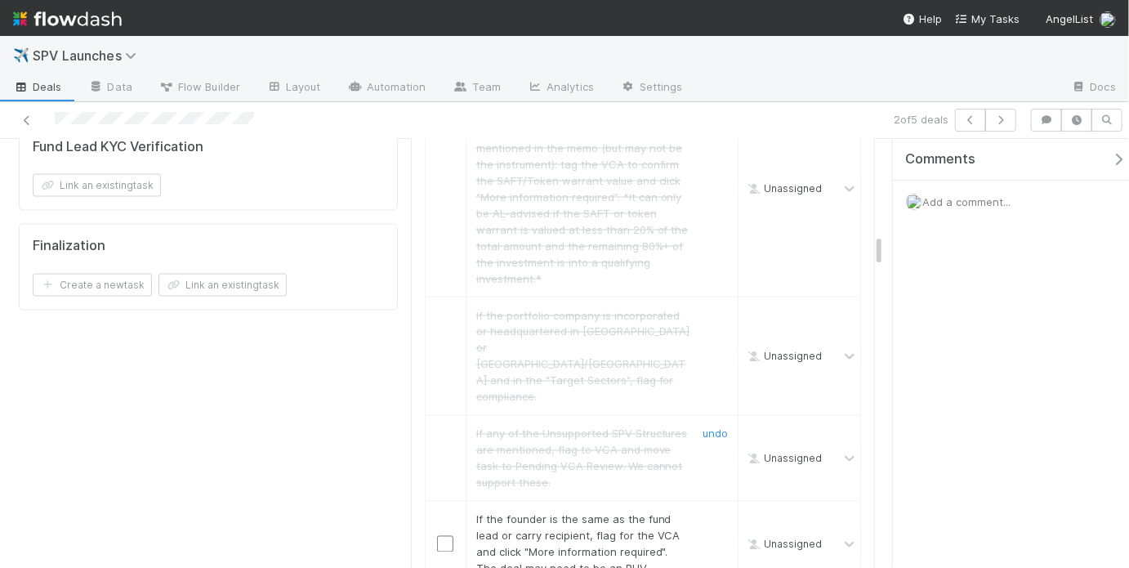
scroll to position [1247, 0]
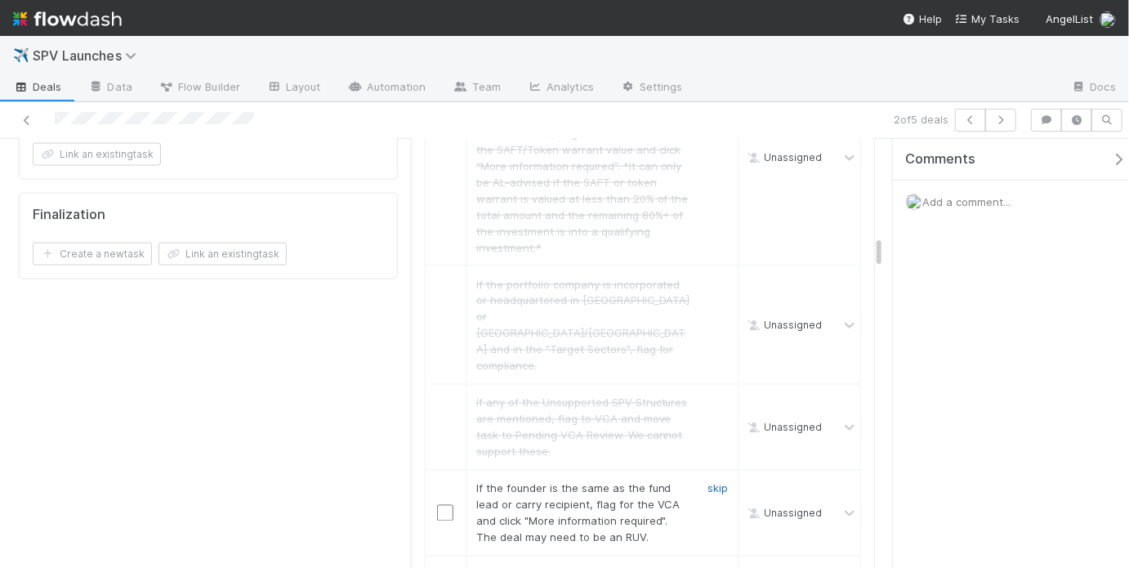
click at [708, 482] on link "skip" at bounding box center [718, 488] width 20 height 13
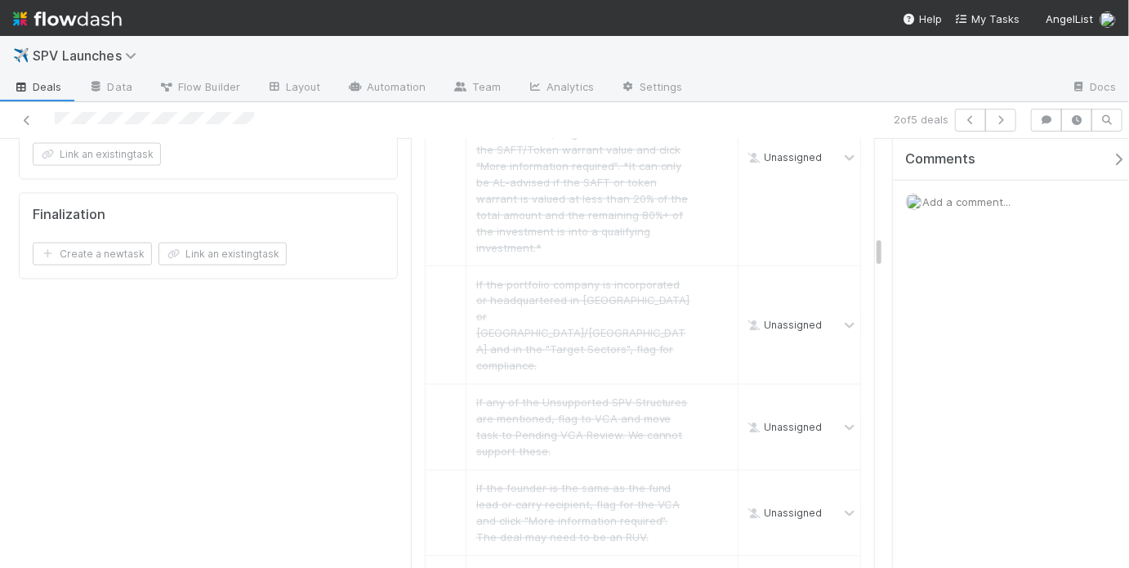
click at [710, 567] on link "skip" at bounding box center [718, 574] width 20 height 13
click at [717, 567] on link "skip" at bounding box center [718, 574] width 20 height 13
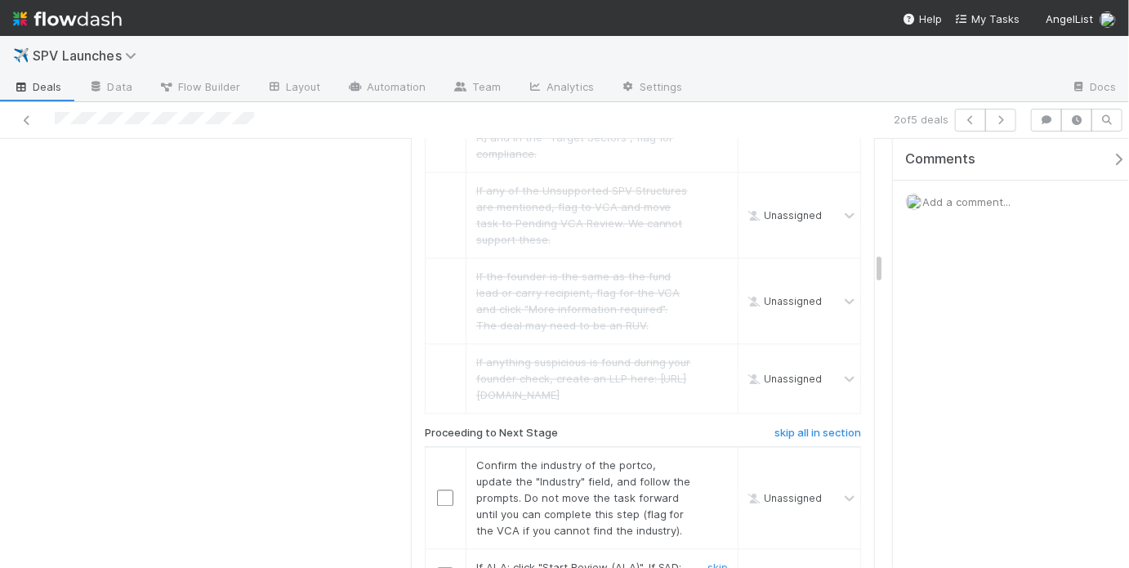
scroll to position [1487, 0]
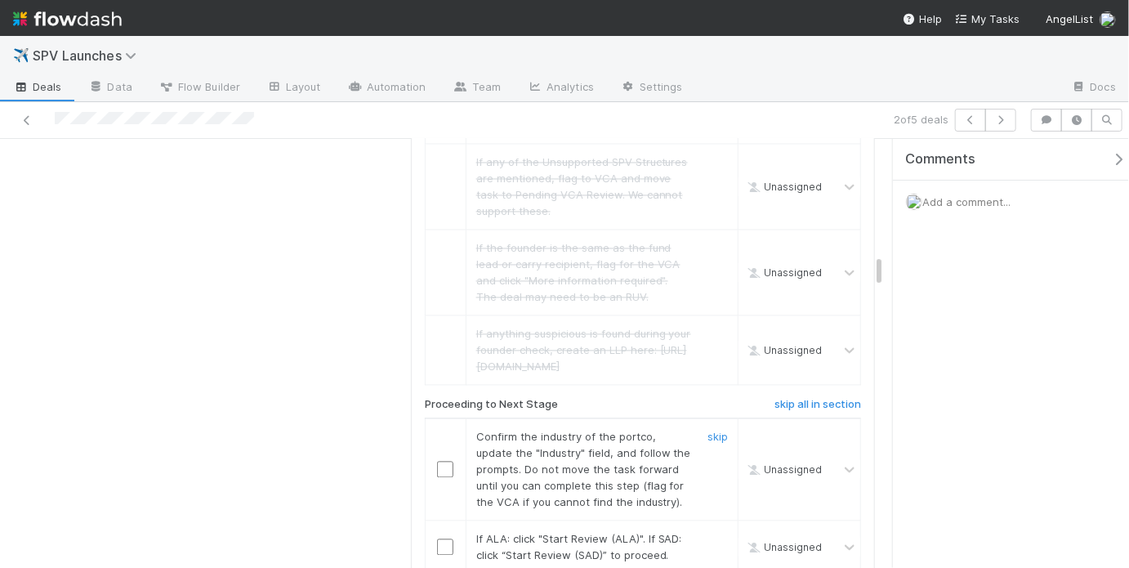
click at [444, 462] on input "checkbox" at bounding box center [445, 470] width 16 height 16
click at [439, 539] on input "checkbox" at bounding box center [445, 547] width 16 height 16
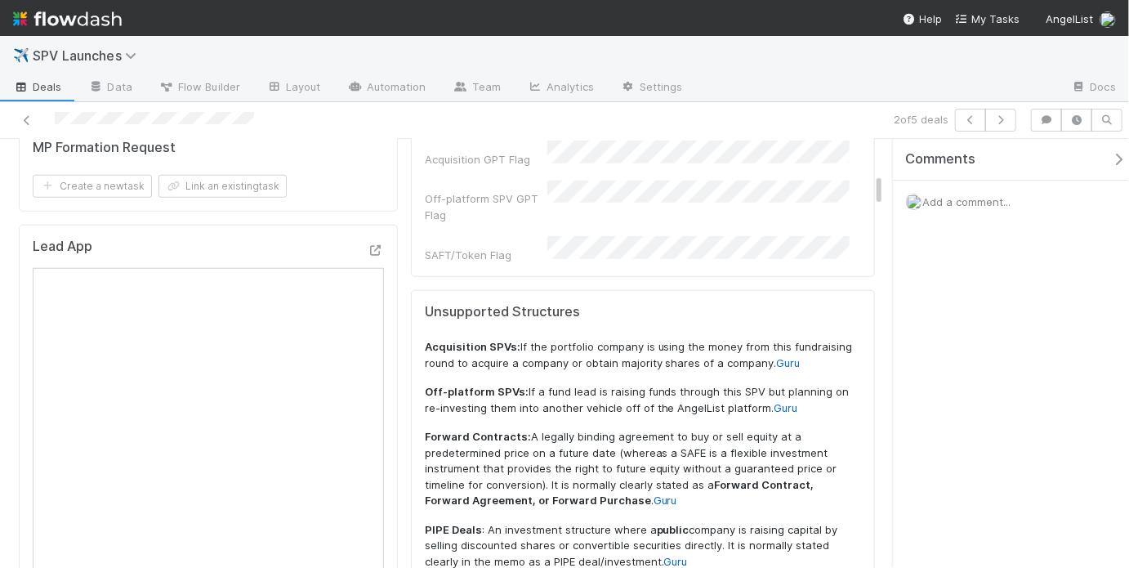
scroll to position [0, 0]
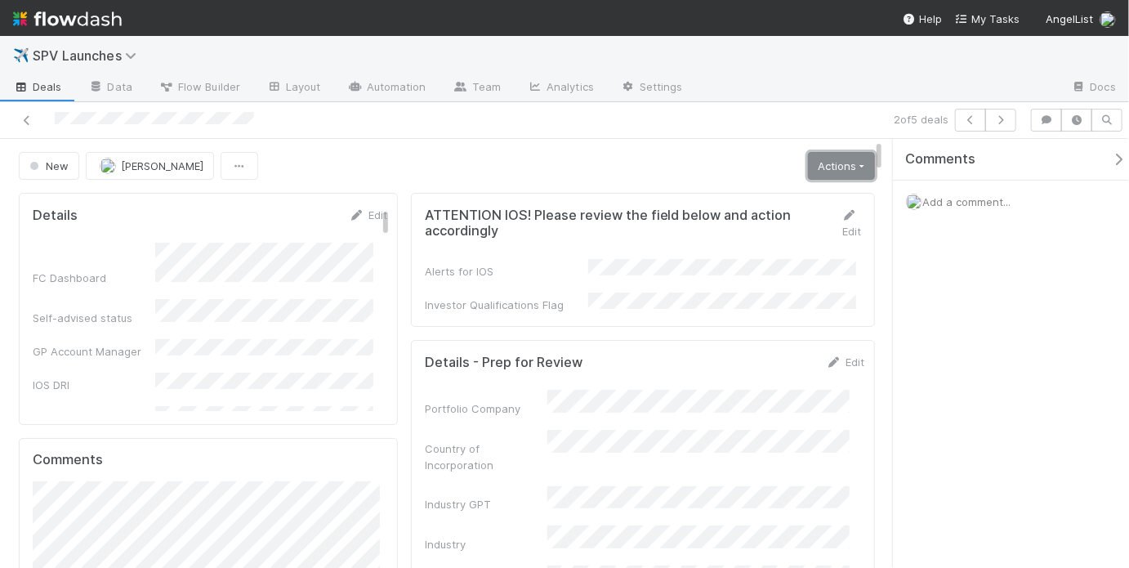
click at [829, 158] on link "Actions" at bounding box center [841, 166] width 67 height 28
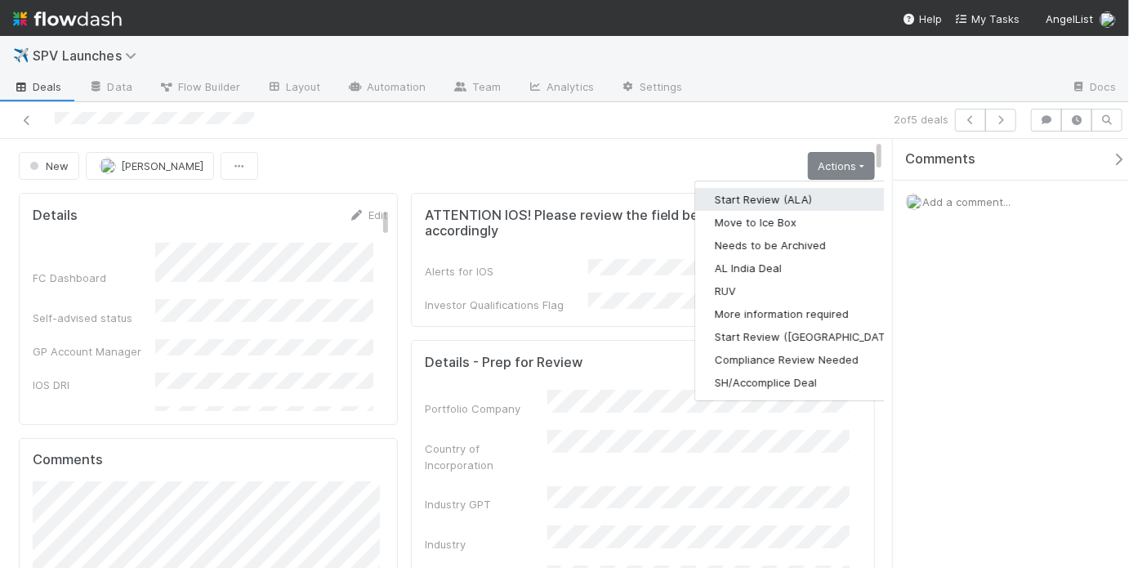
click at [779, 196] on button "Start Review (ALA)" at bounding box center [806, 199] width 223 height 23
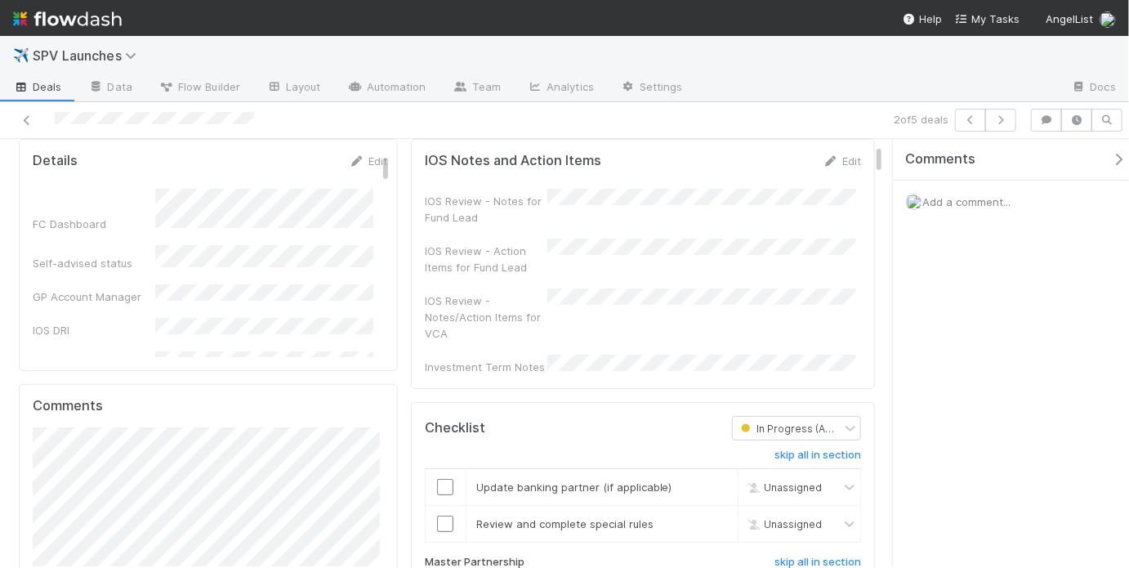
scroll to position [173, 0]
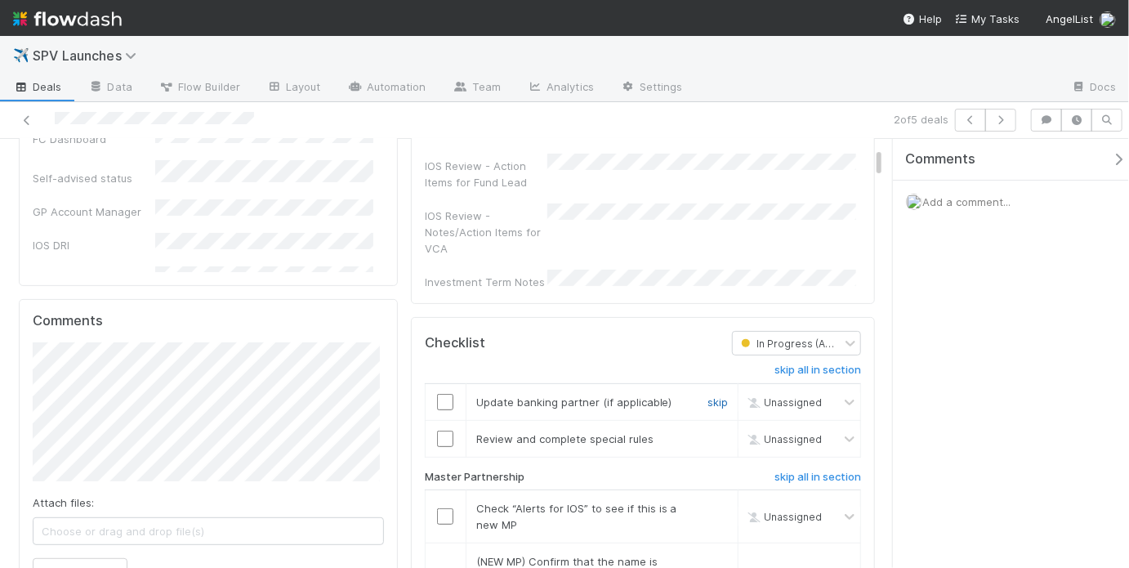
click at [716, 395] on link "skip" at bounding box center [718, 401] width 20 height 13
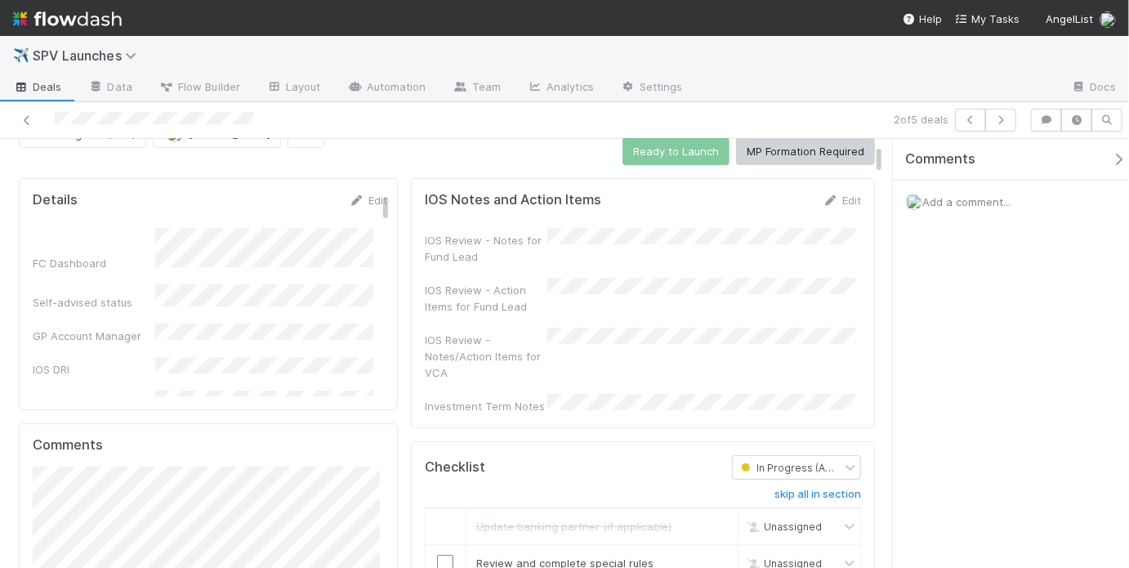
scroll to position [0, 0]
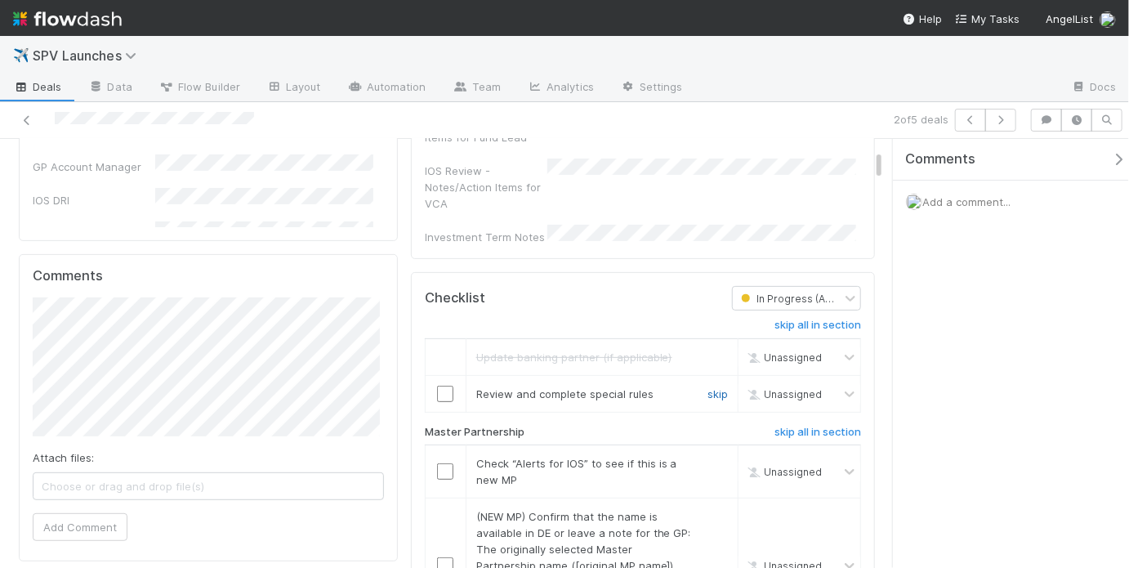
click at [708, 387] on link "skip" at bounding box center [718, 393] width 20 height 13
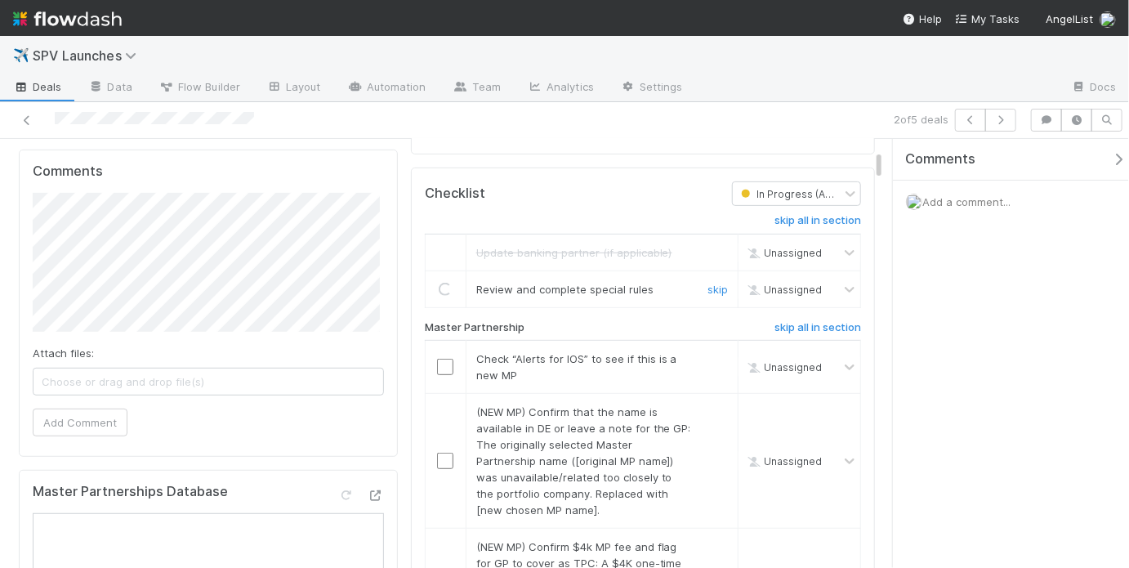
scroll to position [324, 0]
click at [437, 357] on input "checkbox" at bounding box center [445, 365] width 16 height 16
click at [703, 281] on link "undo" at bounding box center [715, 287] width 25 height 13
click at [717, 281] on link "skip" at bounding box center [718, 287] width 20 height 13
click at [437, 357] on input "checkbox" at bounding box center [445, 365] width 16 height 16
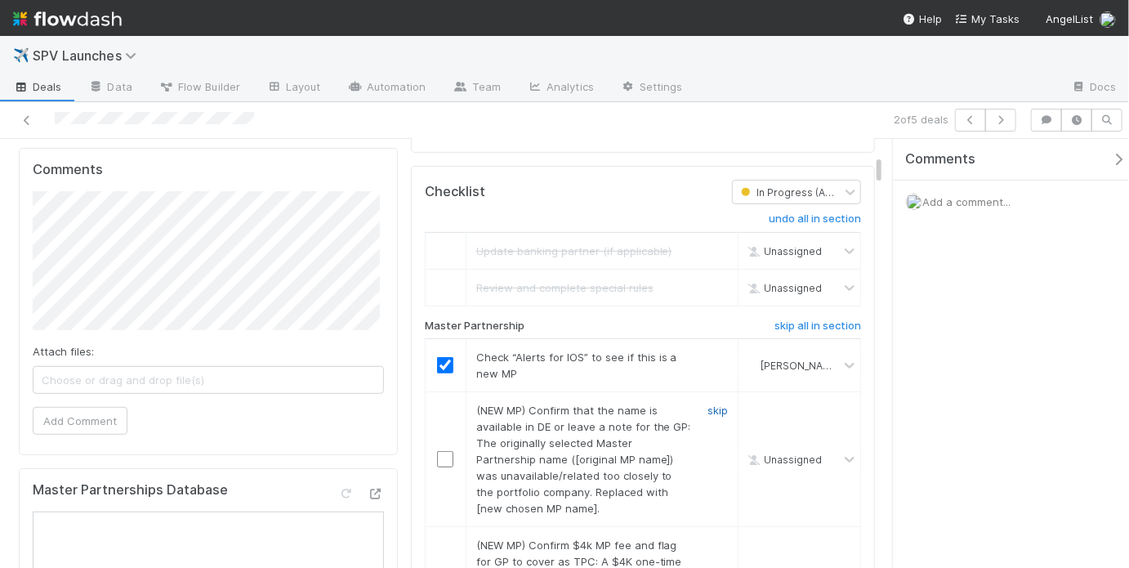
click at [708, 404] on link "skip" at bounding box center [718, 410] width 20 height 13
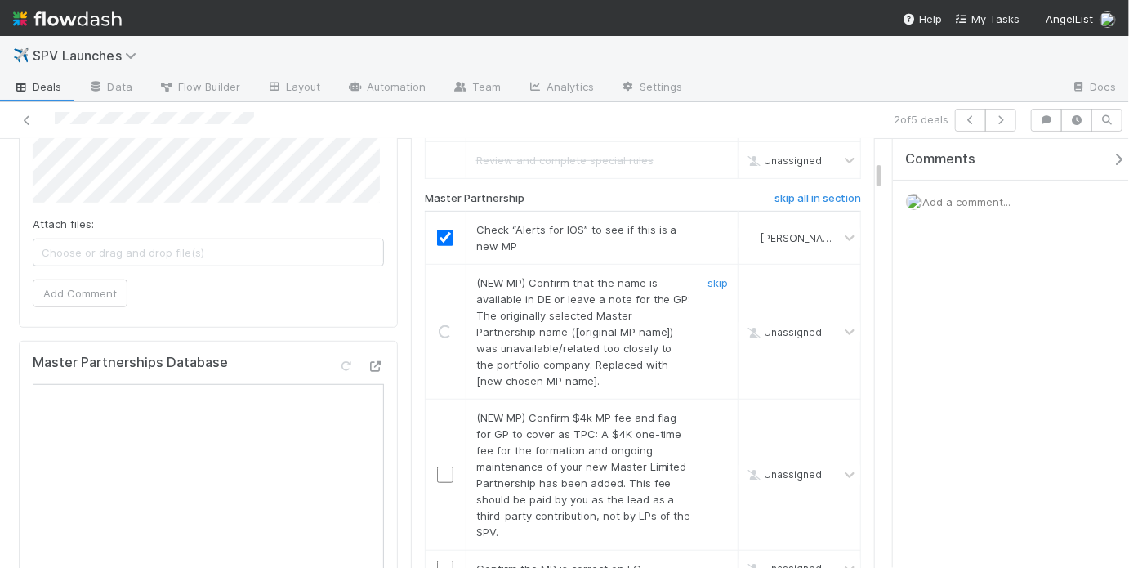
scroll to position [452, 0]
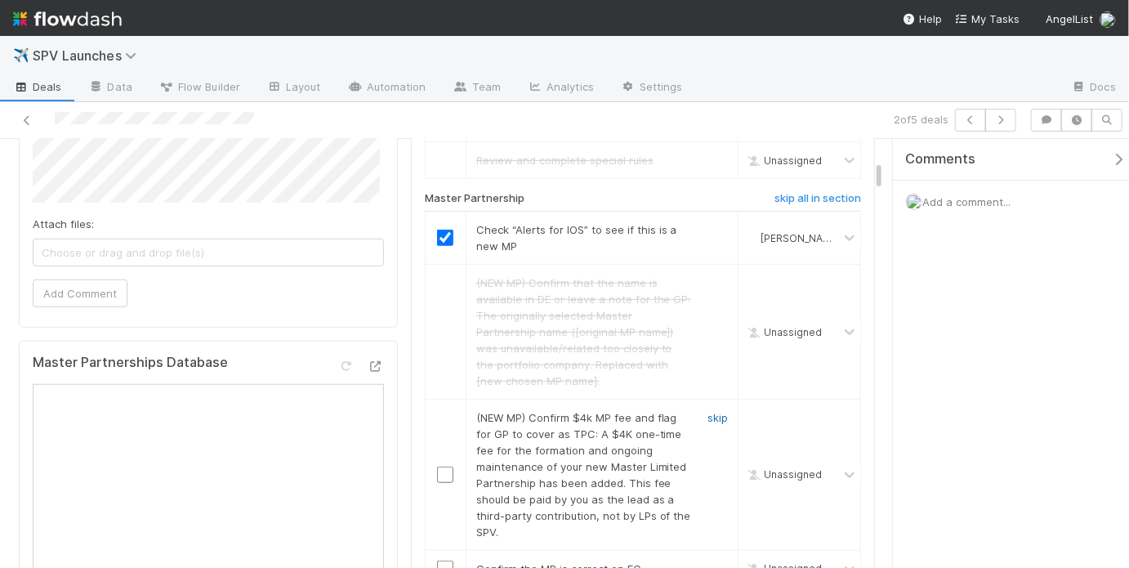
click at [708, 411] on link "skip" at bounding box center [718, 417] width 20 height 13
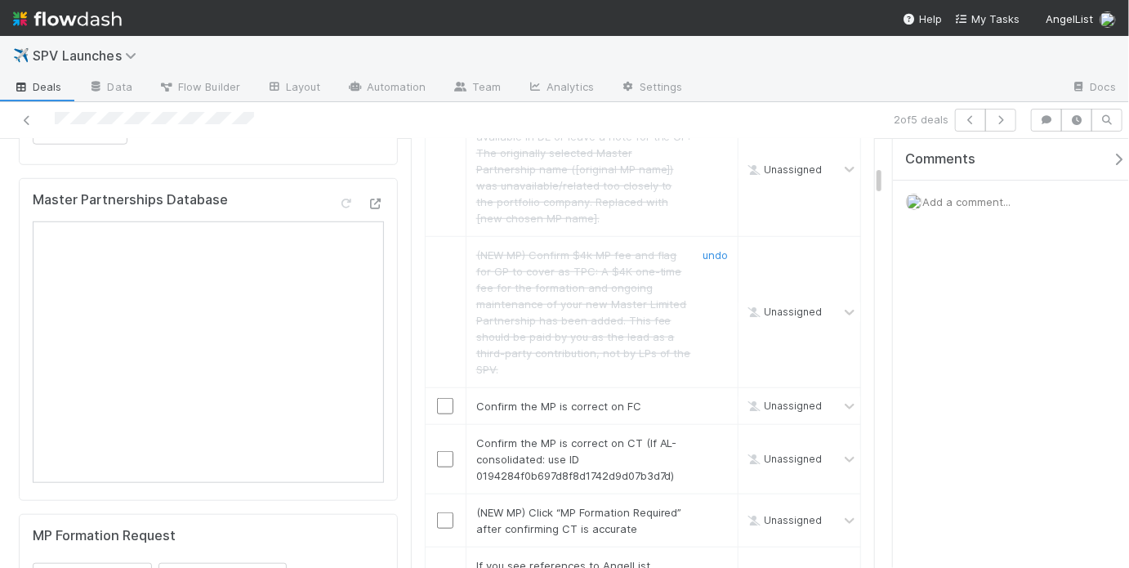
scroll to position [619, 0]
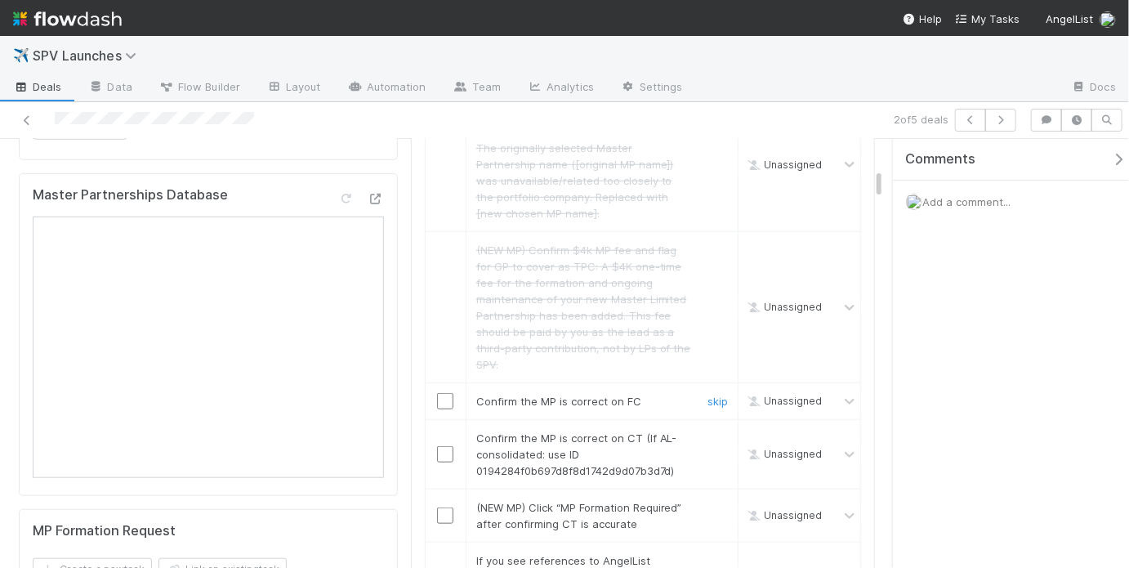
click at [445, 393] on input "checkbox" at bounding box center [445, 401] width 16 height 16
click at [442, 446] on input "checkbox" at bounding box center [445, 454] width 16 height 16
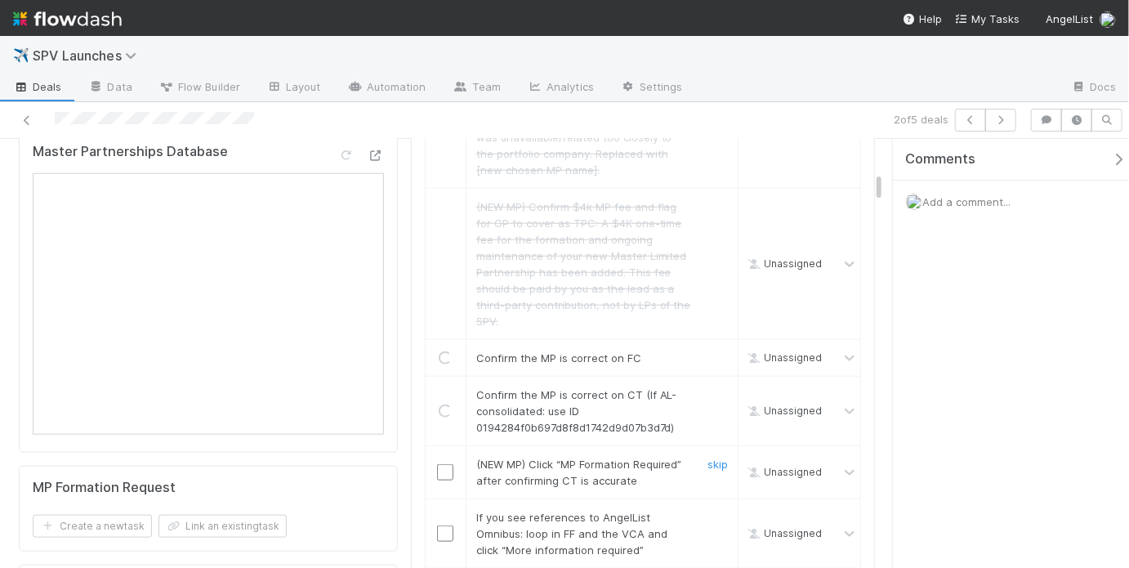
scroll to position [730, 0]
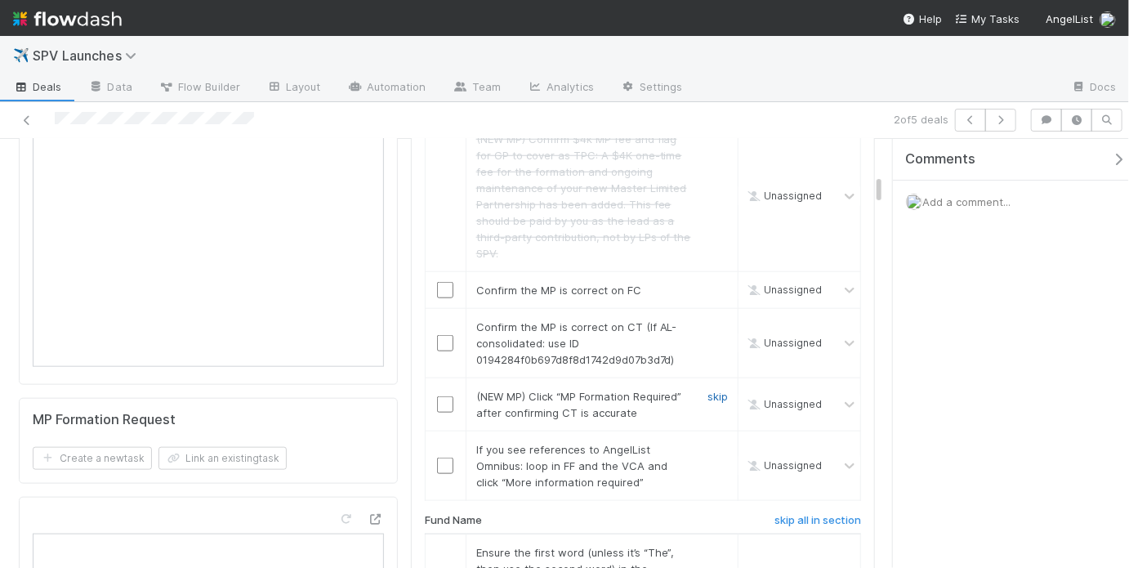
click at [708, 390] on link "skip" at bounding box center [718, 396] width 20 height 13
click at [708, 443] on link "skip" at bounding box center [718, 449] width 20 height 13
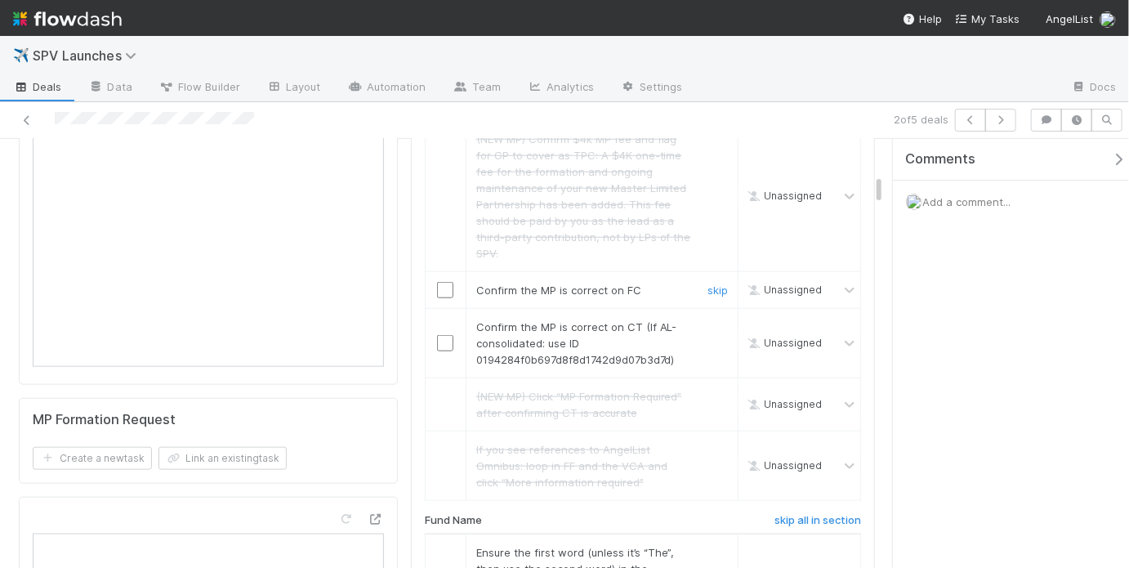
click at [448, 282] on input "checkbox" at bounding box center [445, 290] width 16 height 16
click at [444, 335] on input "checkbox" at bounding box center [445, 343] width 16 height 16
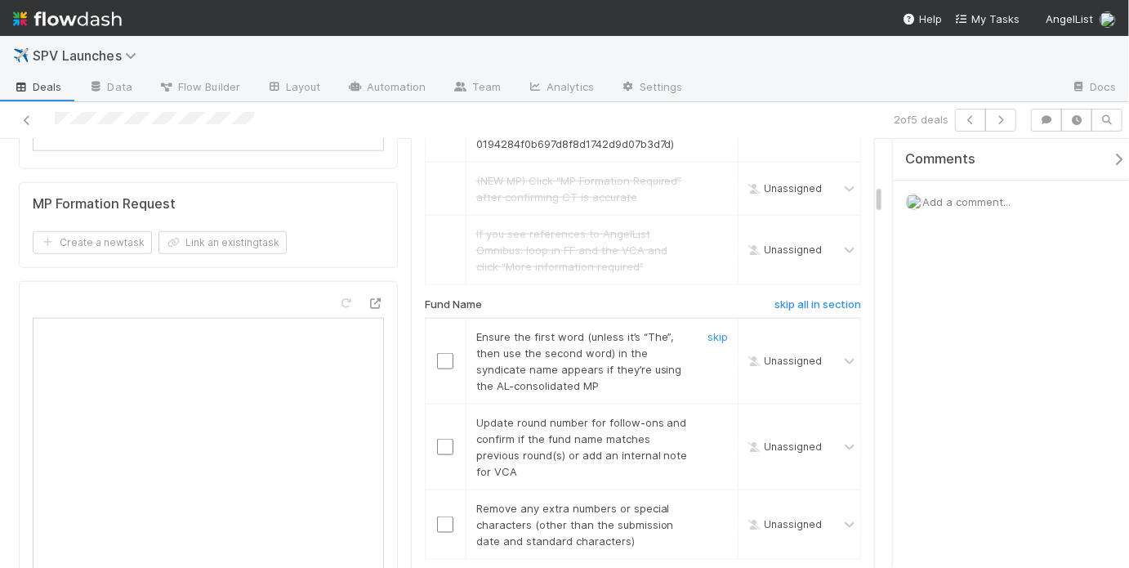
scroll to position [1064, 0]
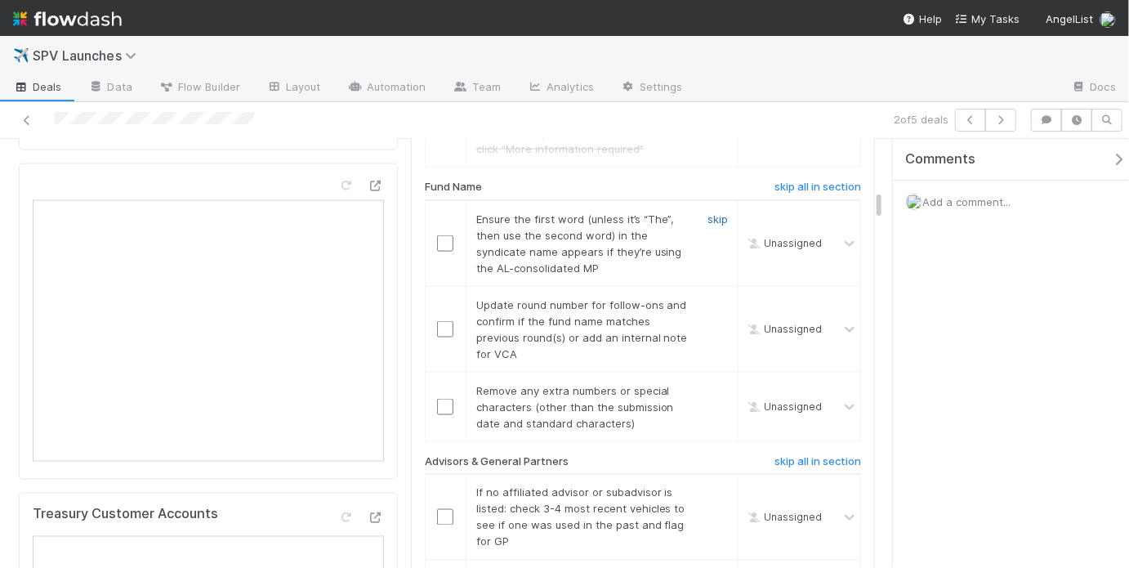
click at [708, 212] on link "skip" at bounding box center [718, 218] width 20 height 13
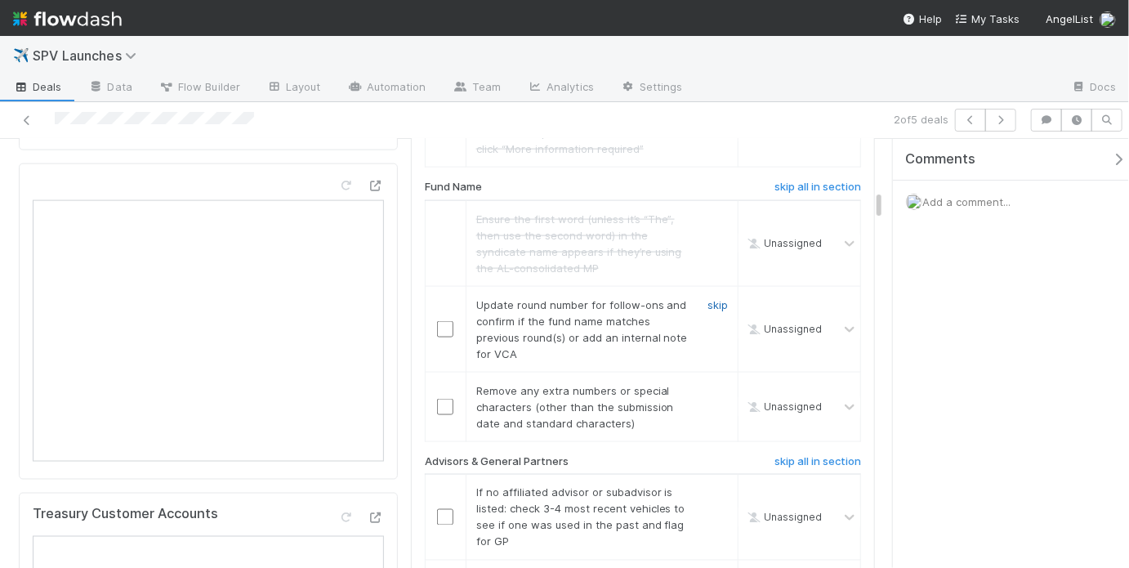
click at [708, 298] on link "skip" at bounding box center [718, 304] width 20 height 13
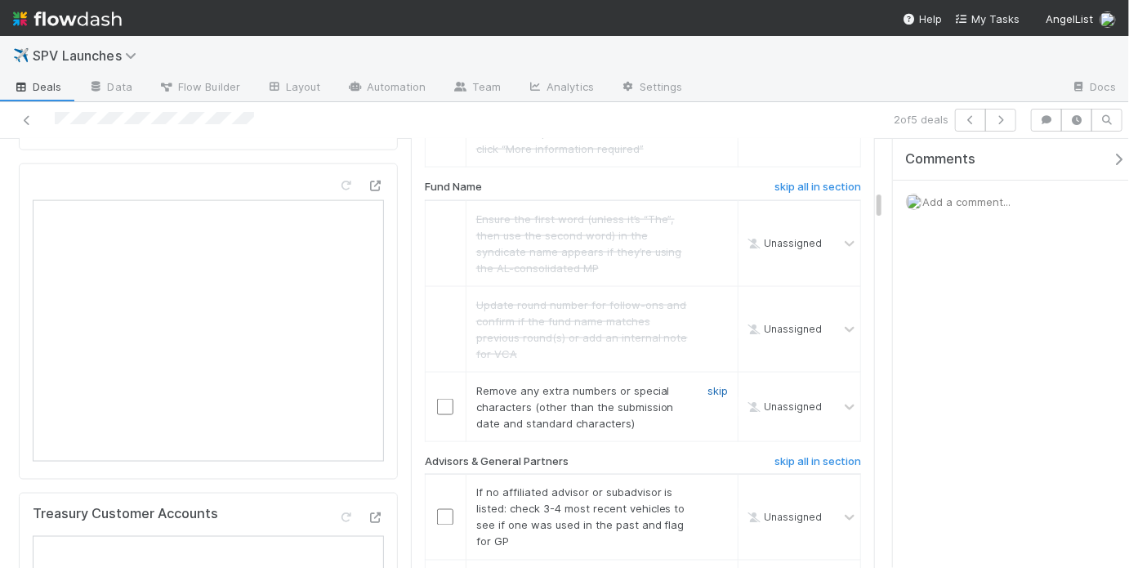
click at [717, 384] on link "skip" at bounding box center [718, 390] width 20 height 13
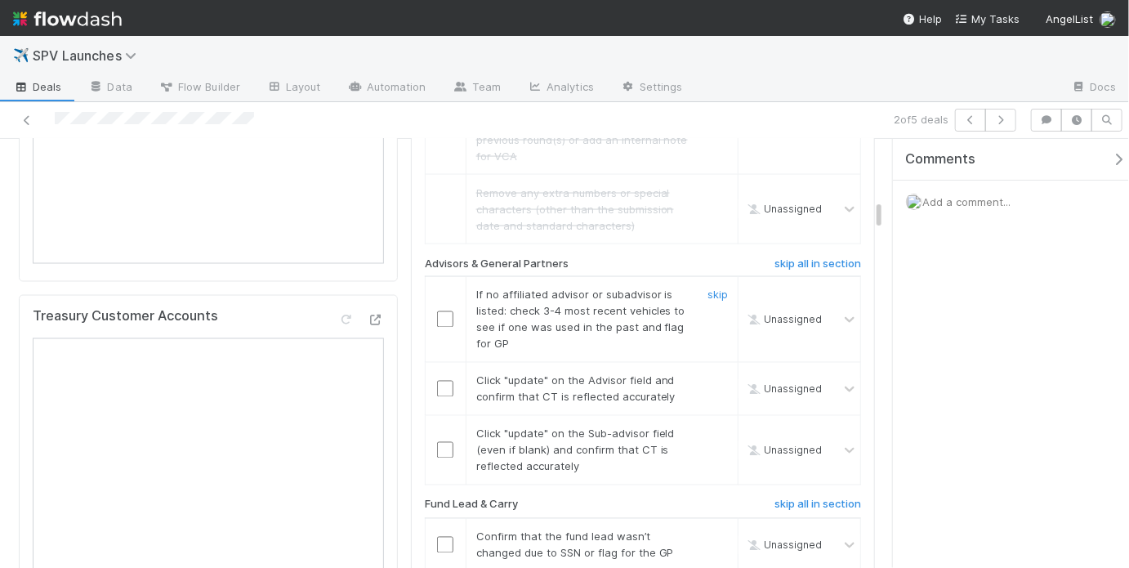
scroll to position [1263, 0]
click at [444, 310] on input "checkbox" at bounding box center [445, 318] width 16 height 16
click at [440, 379] on input "checkbox" at bounding box center [445, 387] width 16 height 16
click at [440, 440] on input "checkbox" at bounding box center [445, 448] width 16 height 16
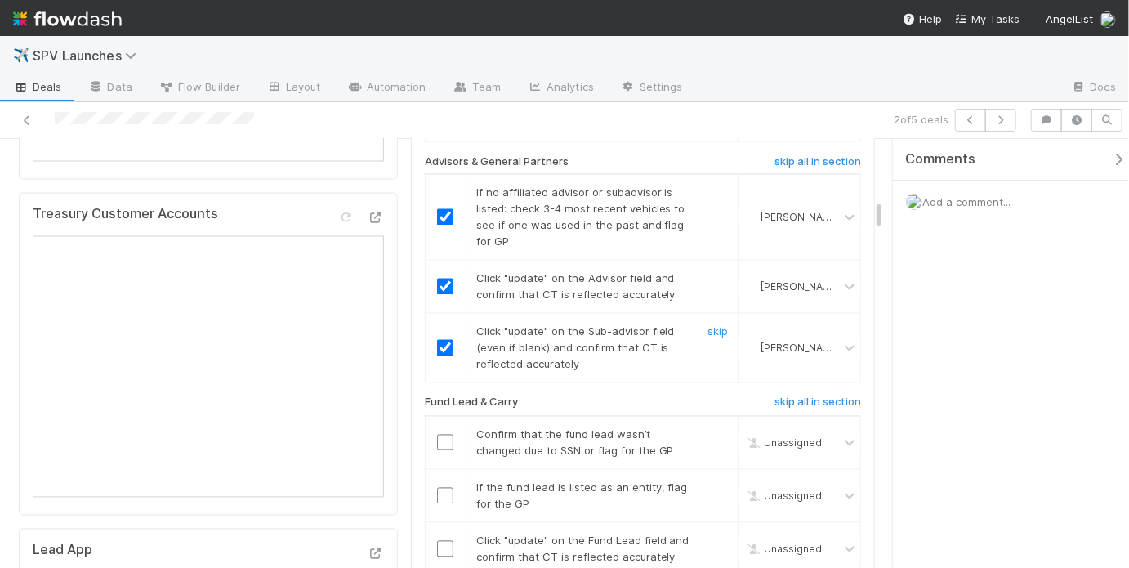
scroll to position [1427, 0]
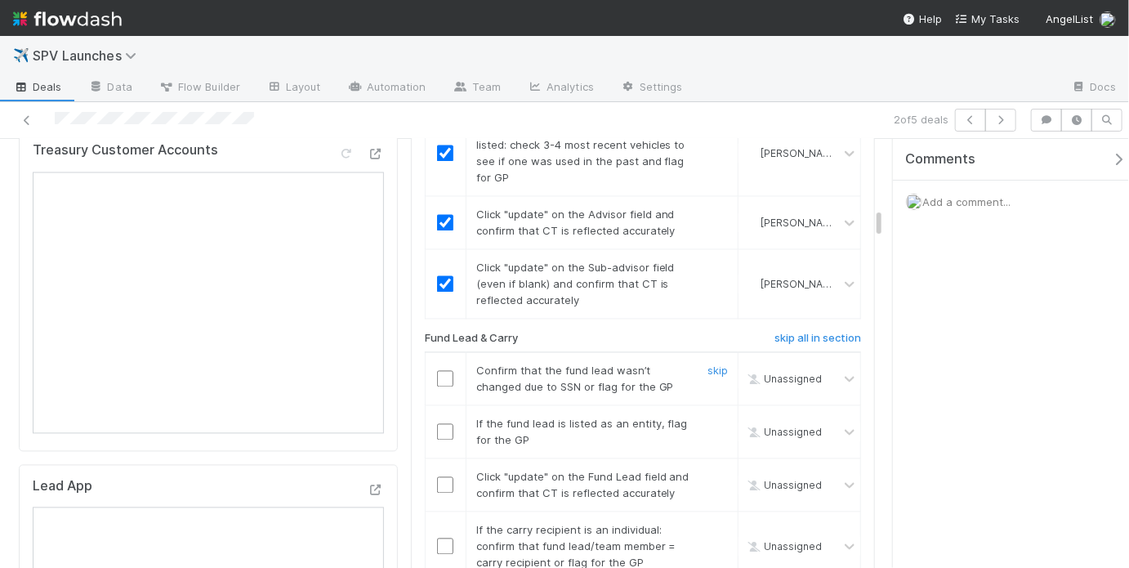
click at [441, 371] on input "checkbox" at bounding box center [445, 379] width 16 height 16
click at [717, 417] on link "skip" at bounding box center [718, 423] width 20 height 13
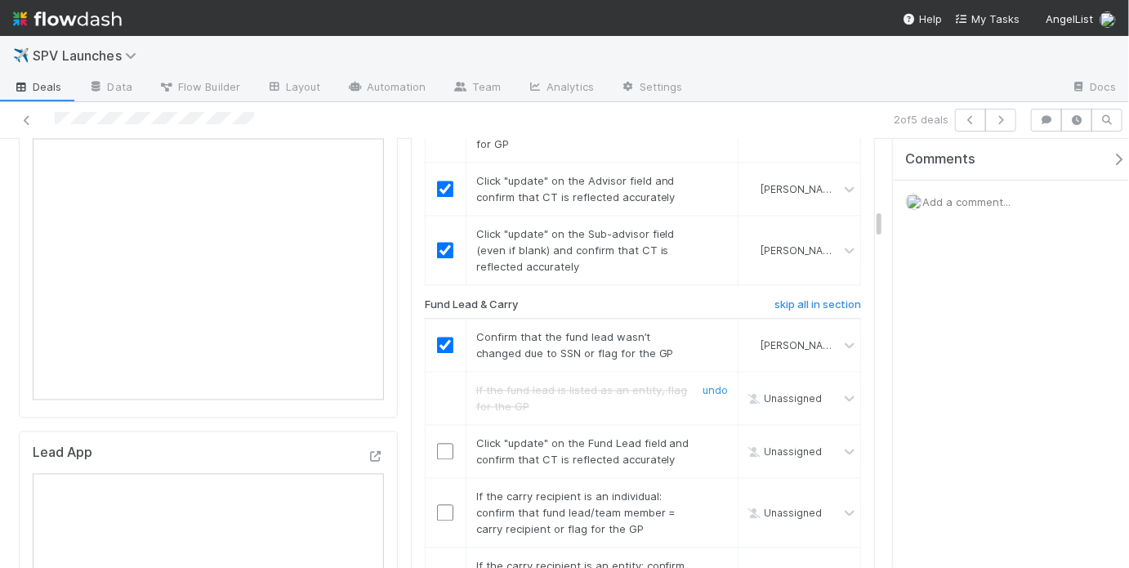
scroll to position [1466, 0]
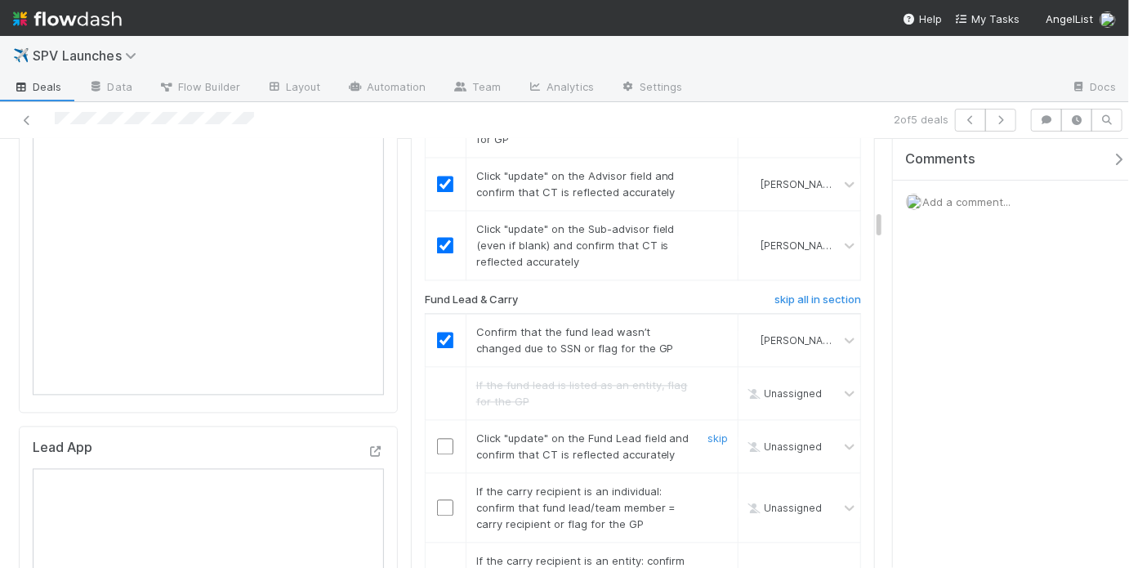
click at [438, 439] on input "checkbox" at bounding box center [445, 447] width 16 height 16
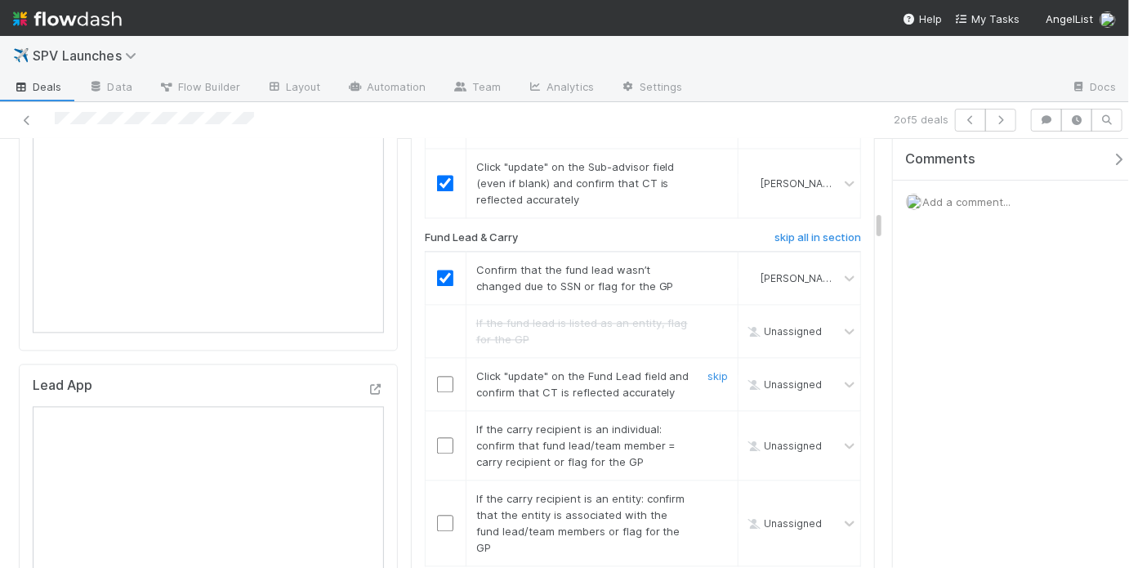
scroll to position [1632, 0]
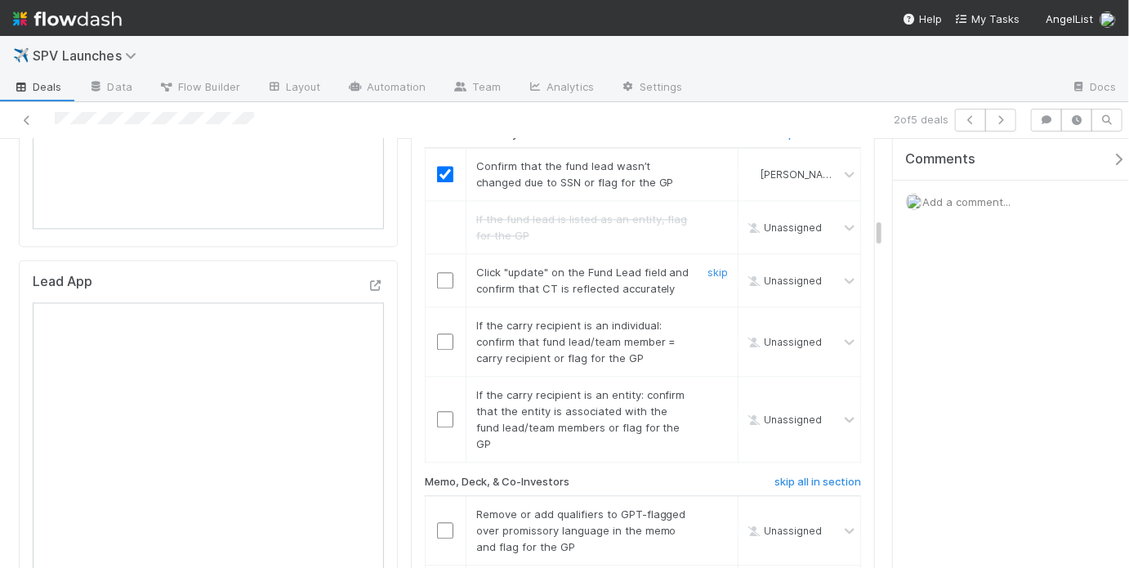
click at [437, 272] on input "checkbox" at bounding box center [445, 280] width 16 height 16
click at [708, 319] on link "skip" at bounding box center [718, 325] width 20 height 13
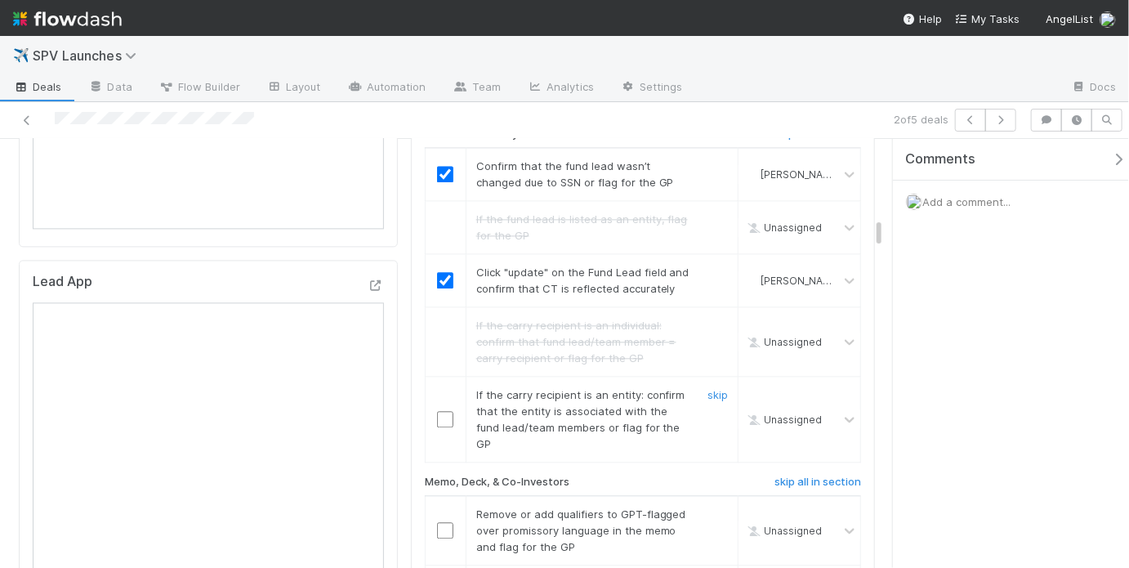
click at [445, 411] on input "checkbox" at bounding box center [445, 419] width 16 height 16
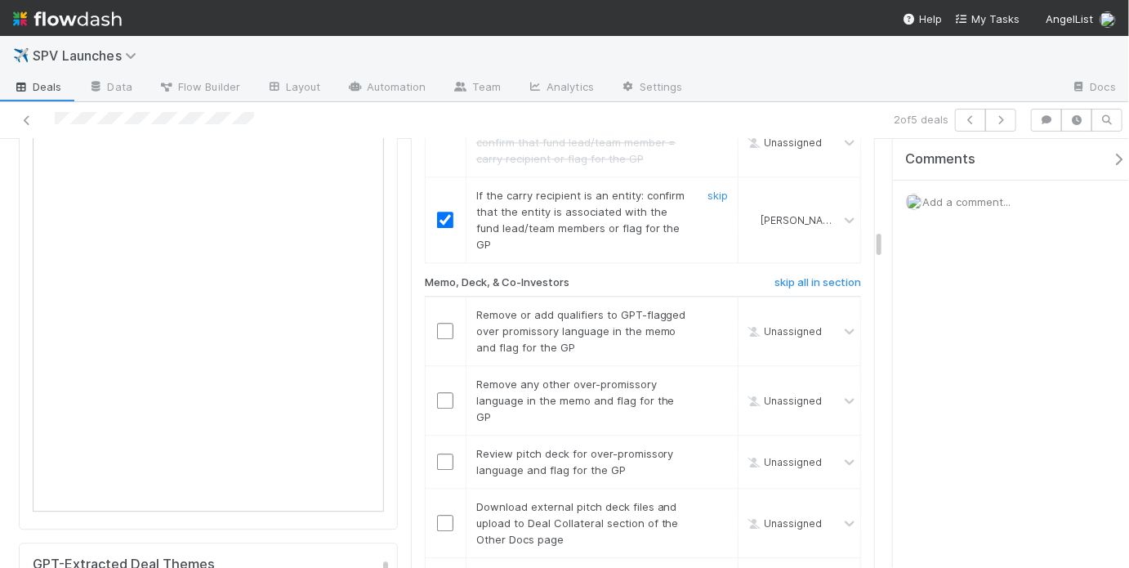
scroll to position [1899, 0]
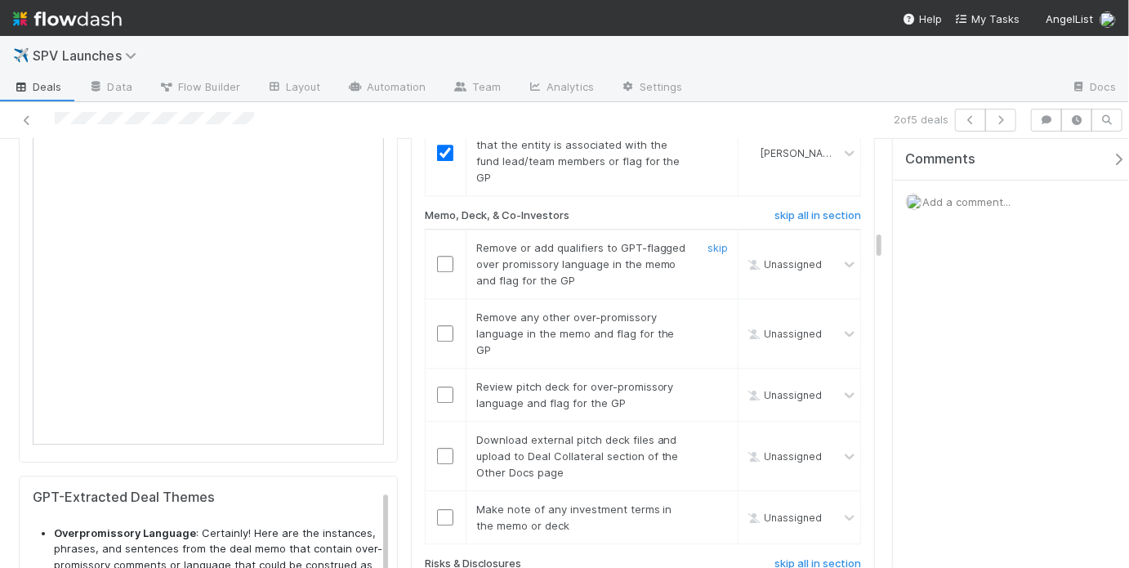
click at [443, 256] on input "checkbox" at bounding box center [445, 264] width 16 height 16
click at [441, 325] on input "checkbox" at bounding box center [445, 333] width 16 height 16
click at [710, 380] on link "skip" at bounding box center [718, 386] width 20 height 13
click at [710, 433] on link "skip" at bounding box center [718, 439] width 20 height 13
click at [440, 509] on input "checkbox" at bounding box center [445, 517] width 16 height 16
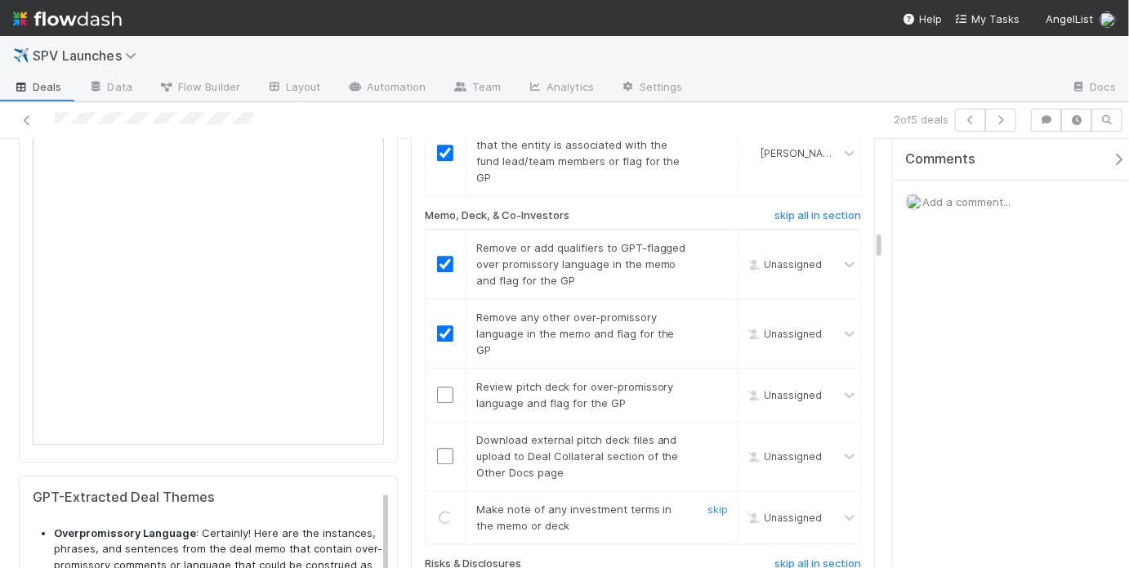
checkbox input "true"
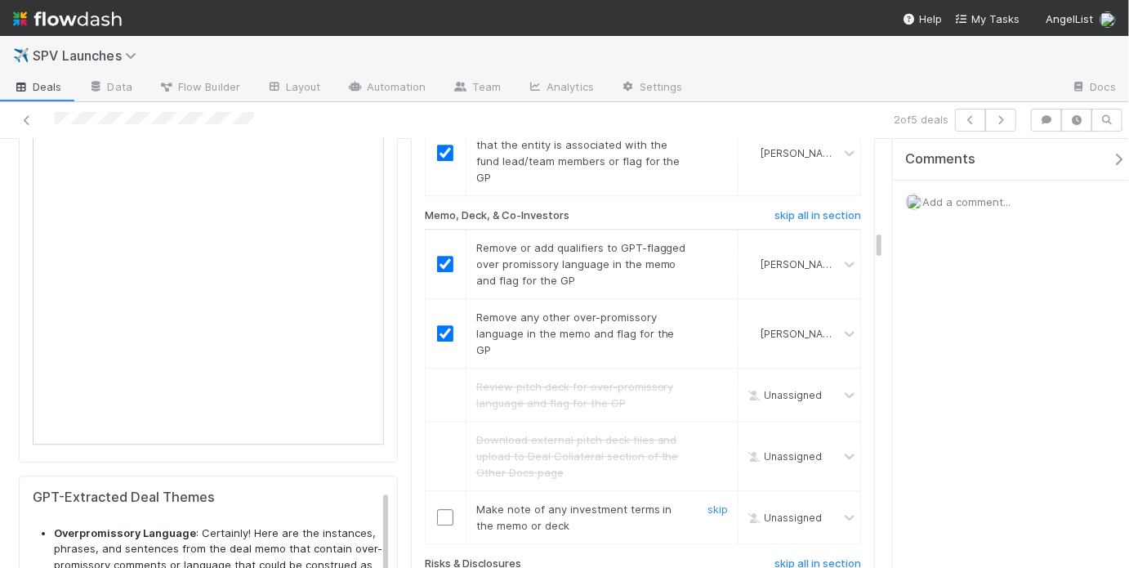
drag, startPoint x: 440, startPoint y: 460, endPoint x: 436, endPoint y: 471, distance: 11.4
click at [440, 509] on input "checkbox" at bounding box center [445, 517] width 16 height 16
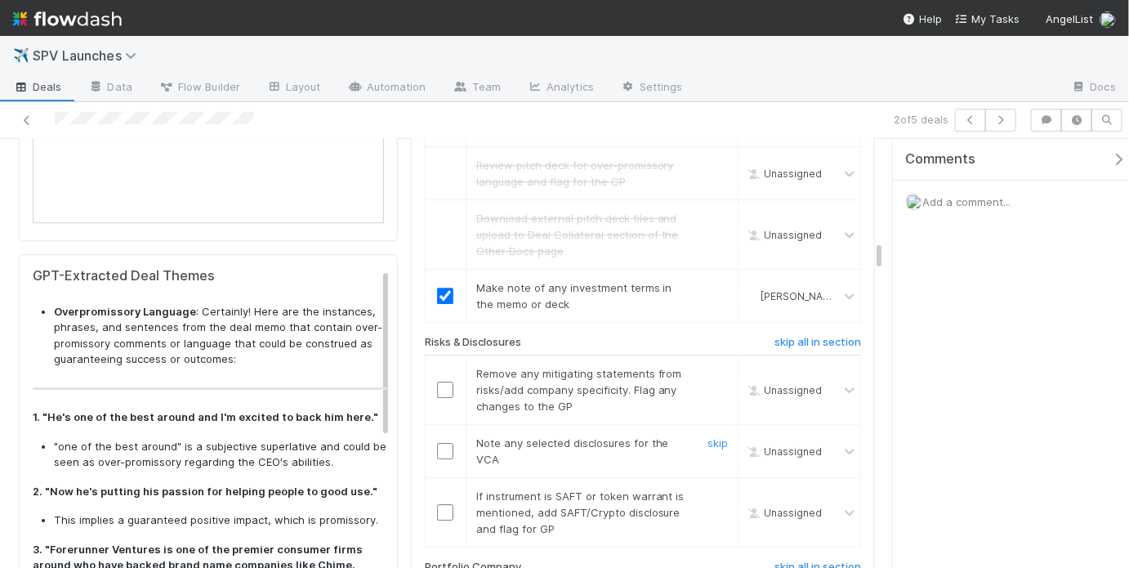
scroll to position [2123, 0]
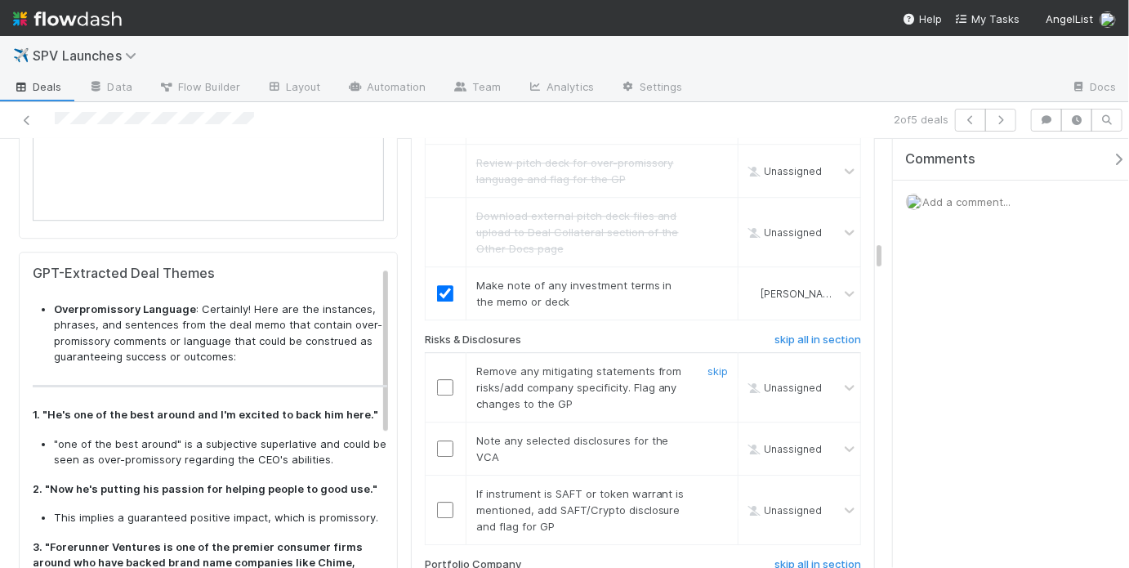
click at [440, 379] on input "checkbox" at bounding box center [445, 387] width 16 height 16
click at [715, 434] on link "skip" at bounding box center [718, 440] width 20 height 13
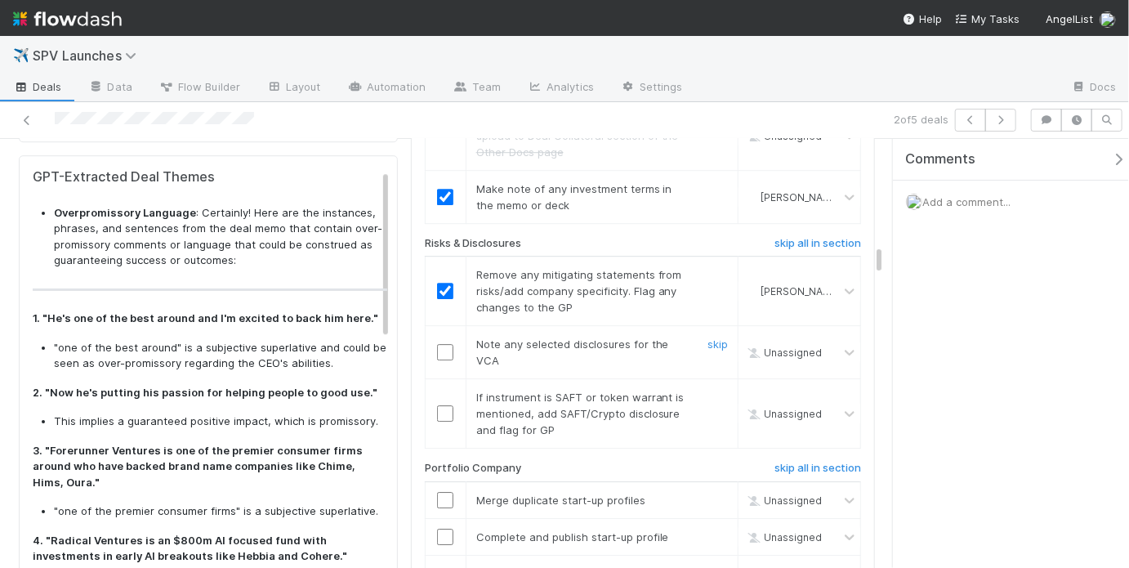
scroll to position [2229, 0]
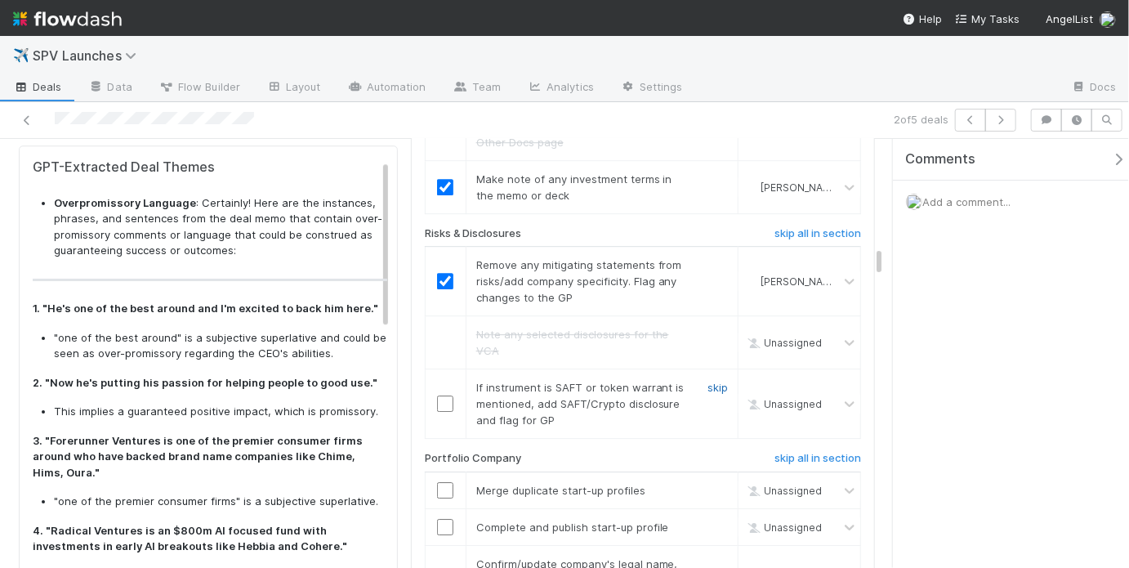
click at [708, 381] on link "skip" at bounding box center [718, 387] width 20 height 13
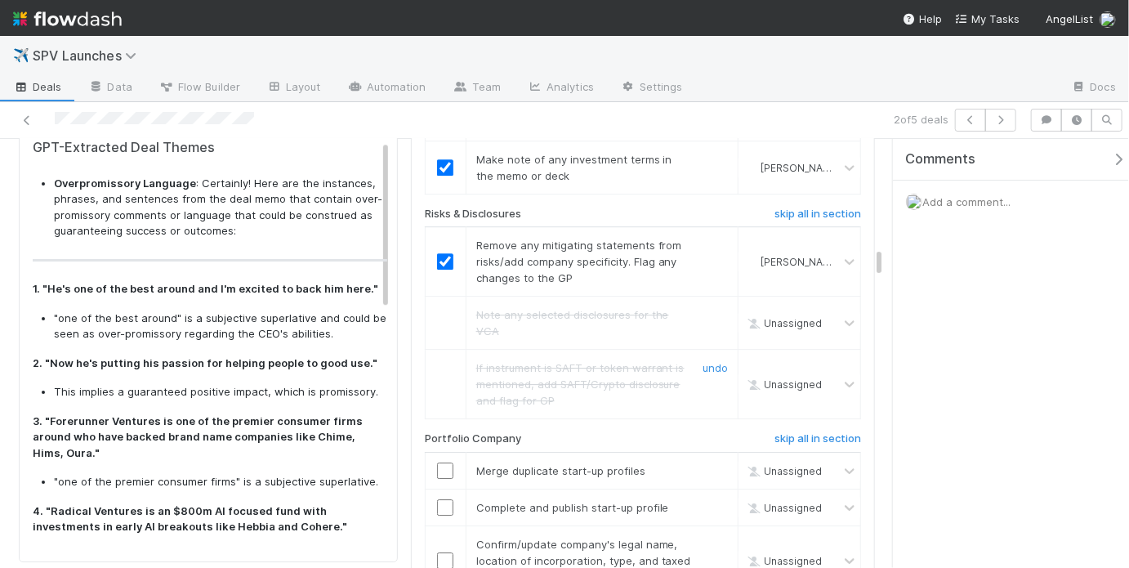
scroll to position [2366, 0]
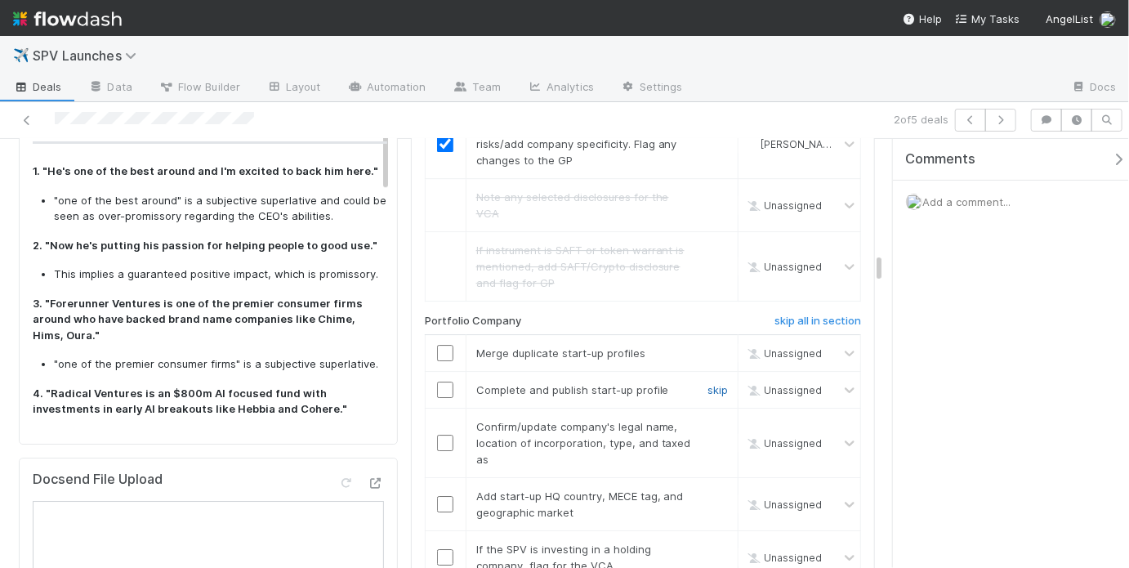
click at [708, 383] on link "skip" at bounding box center [718, 389] width 20 height 13
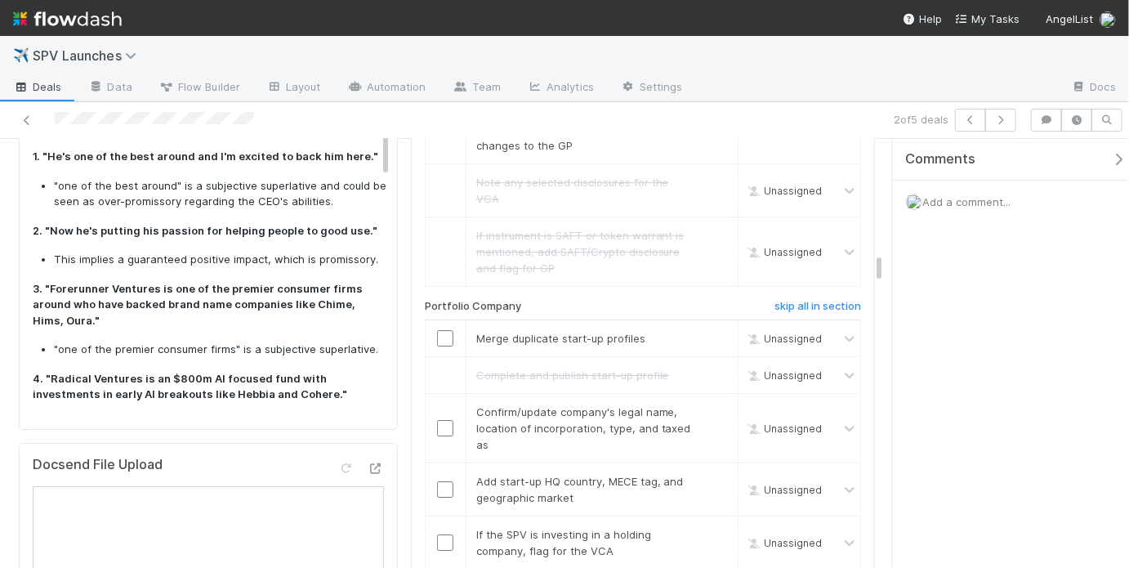
scroll to position [2386, 0]
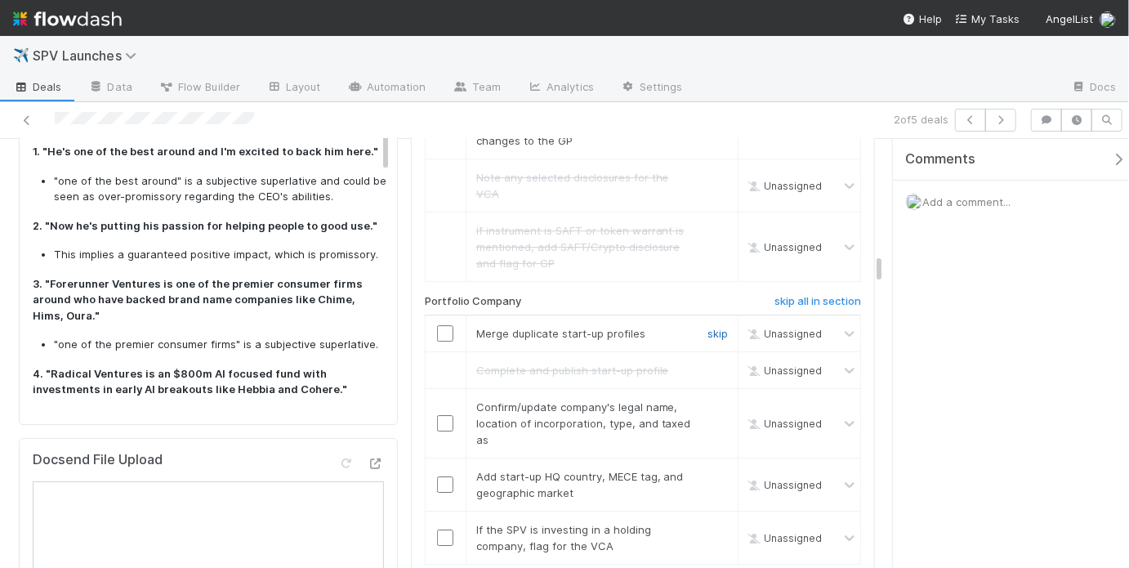
click at [708, 327] on link "skip" at bounding box center [718, 333] width 20 height 13
click at [440, 415] on input "checkbox" at bounding box center [445, 423] width 16 height 16
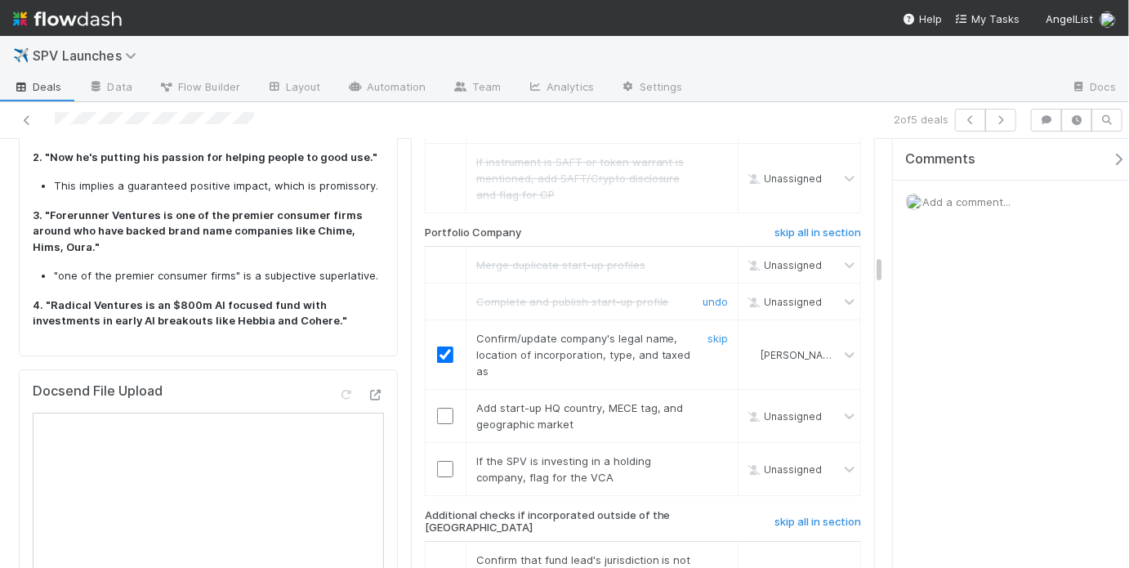
scroll to position [2526, 0]
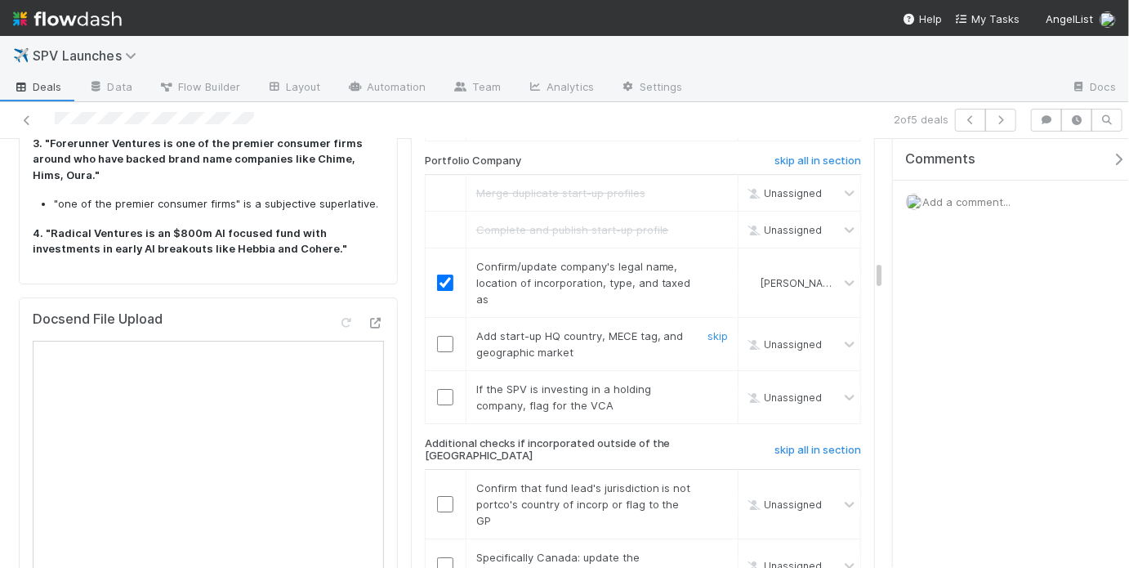
click at [437, 336] on input "checkbox" at bounding box center [445, 344] width 16 height 16
click at [719, 381] on div "skip" at bounding box center [715, 397] width 49 height 33
click at [712, 382] on link "skip" at bounding box center [718, 388] width 20 height 13
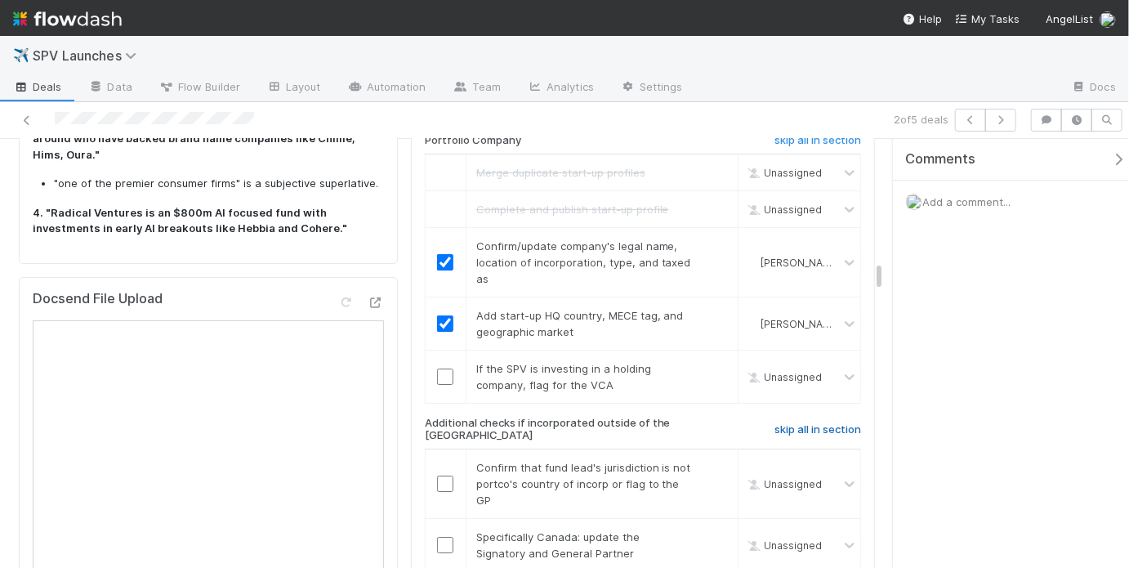
scroll to position [2549, 0]
click at [800, 421] on h6 "skip all in section" at bounding box center [818, 427] width 87 height 13
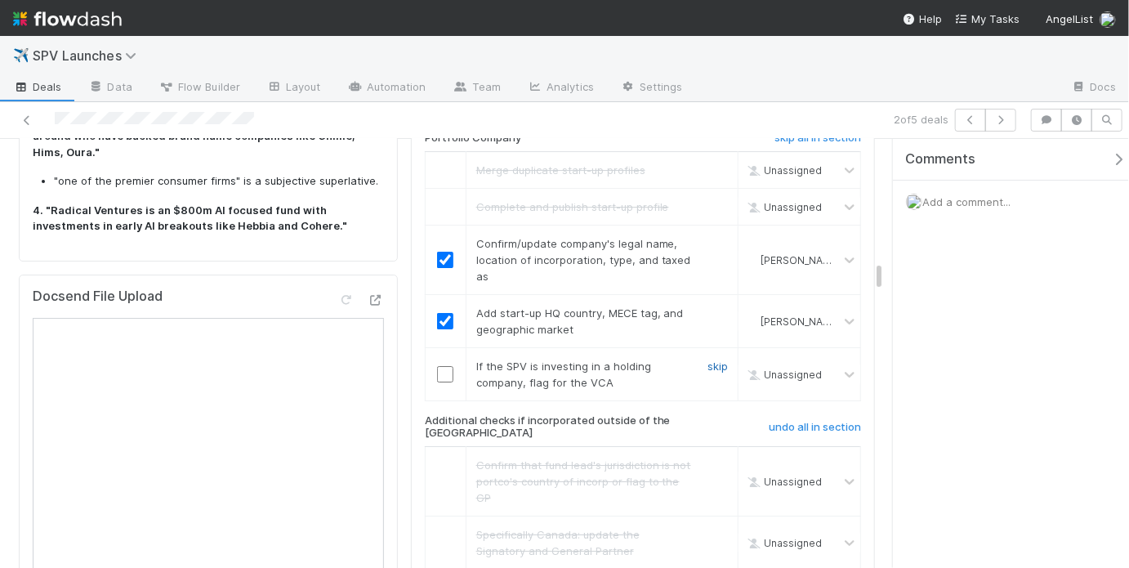
click at [715, 359] on link "skip" at bounding box center [718, 365] width 20 height 13
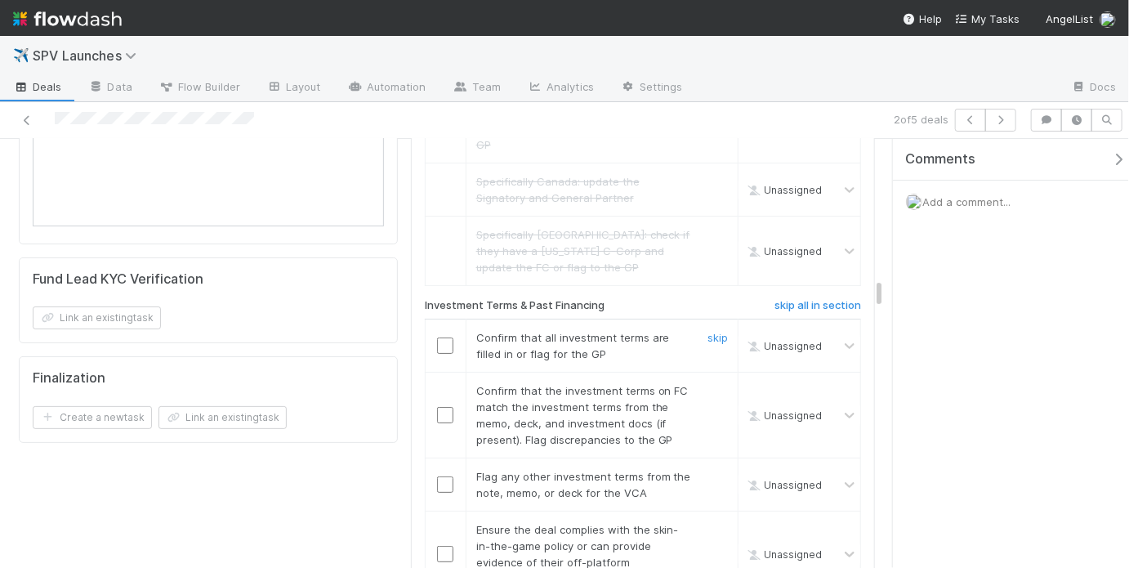
scroll to position [2904, 0]
click at [437, 335] on input "checkbox" at bounding box center [445, 343] width 16 height 16
click at [439, 404] on input "checkbox" at bounding box center [445, 412] width 16 height 16
click at [708, 467] on link "skip" at bounding box center [718, 473] width 20 height 13
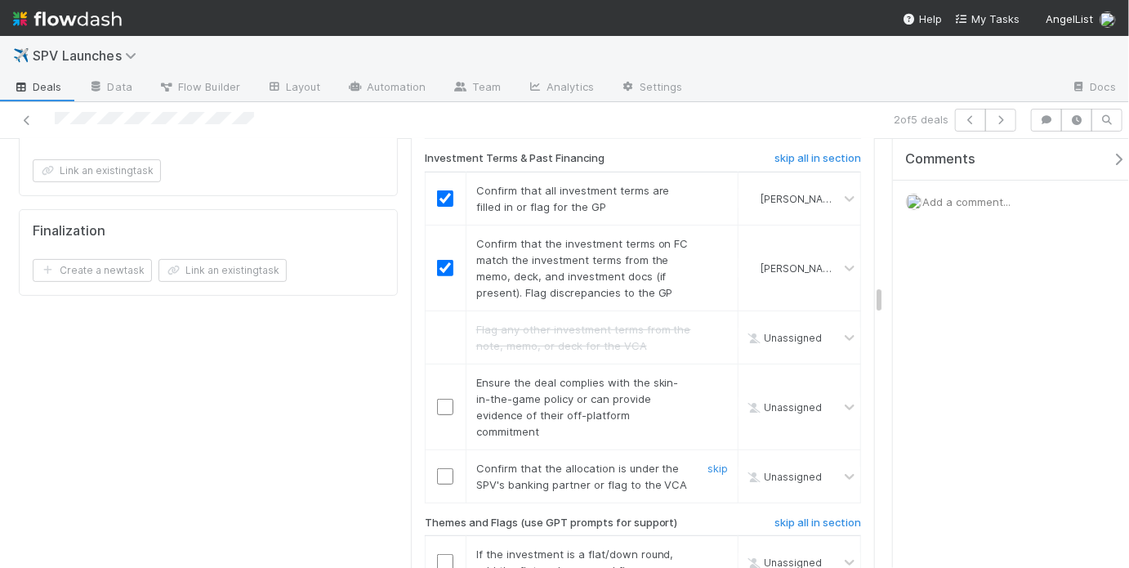
scroll to position [3052, 0]
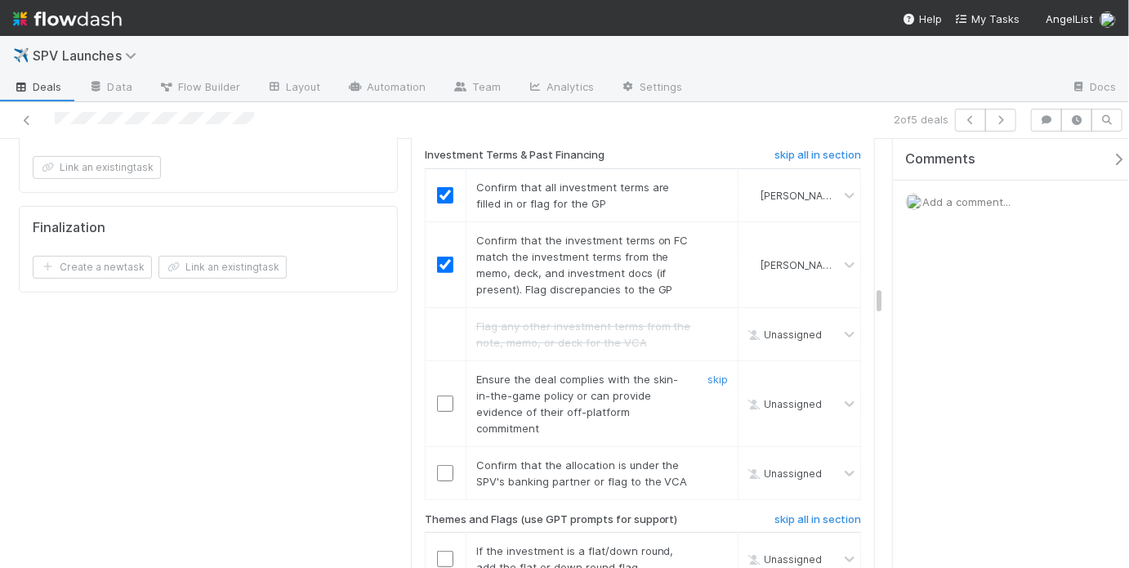
click at [444, 395] on input "checkbox" at bounding box center [445, 403] width 16 height 16
click at [443, 465] on input "checkbox" at bounding box center [445, 473] width 16 height 16
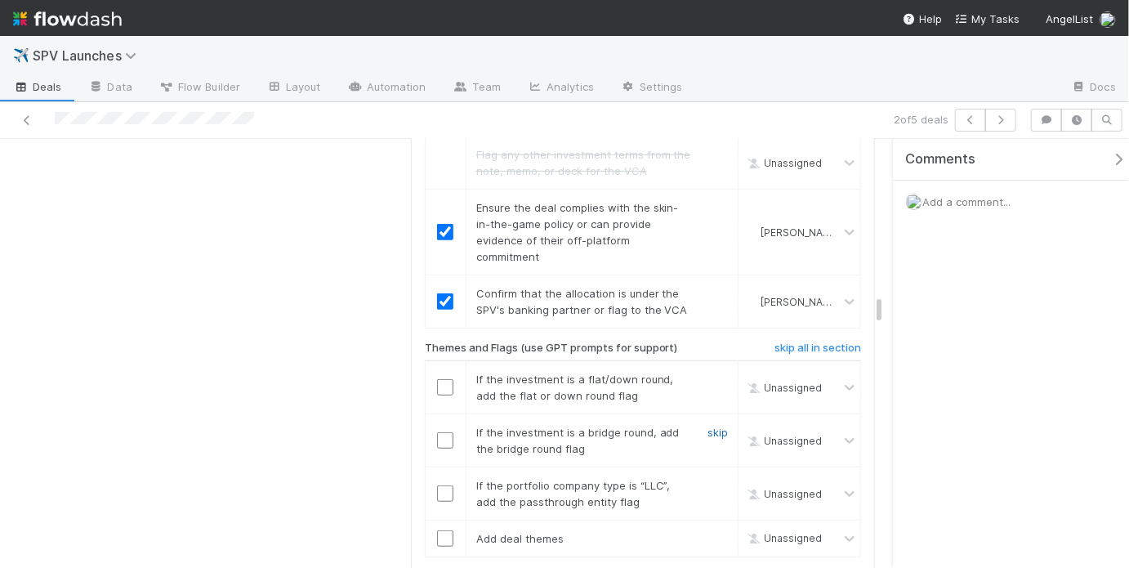
scroll to position [3239, 0]
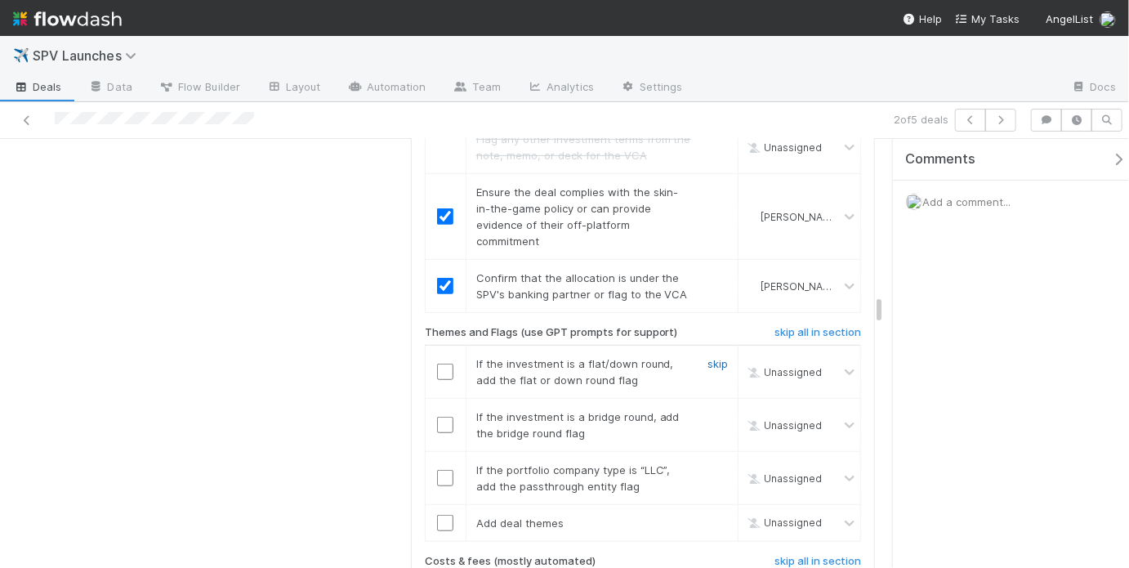
click at [712, 357] on link "skip" at bounding box center [718, 363] width 20 height 13
click at [710, 410] on link "skip" at bounding box center [718, 416] width 20 height 13
click at [709, 463] on link "skip" at bounding box center [718, 469] width 20 height 13
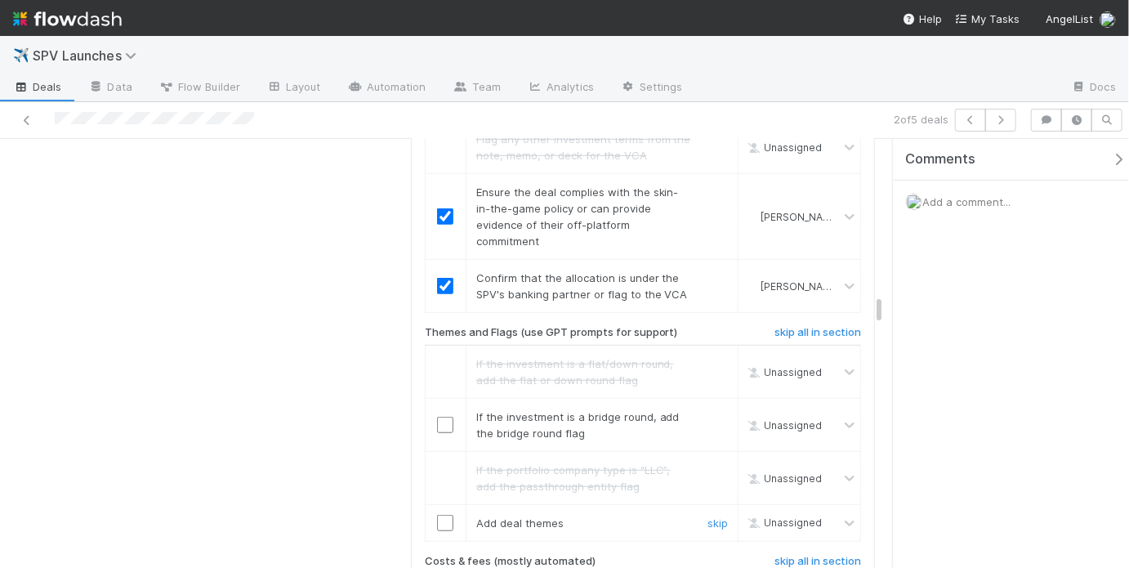
click at [443, 515] on input "checkbox" at bounding box center [445, 523] width 16 height 16
click at [703, 409] on div "skip" at bounding box center [715, 425] width 49 height 33
click at [708, 410] on link "skip" at bounding box center [718, 416] width 20 height 13
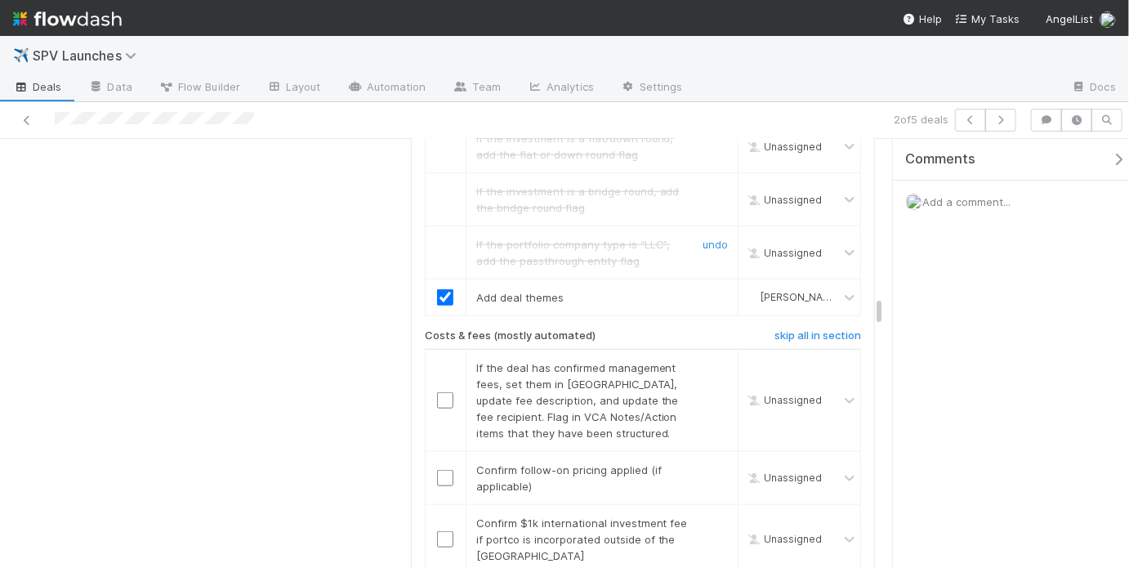
scroll to position [3478, 0]
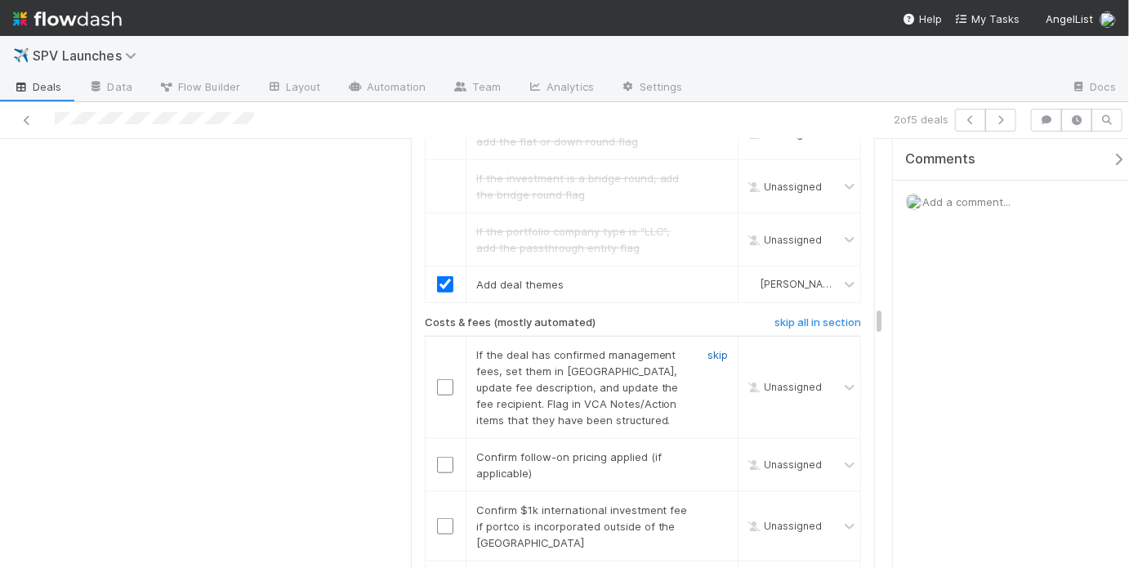
click at [716, 348] on link "skip" at bounding box center [718, 354] width 20 height 13
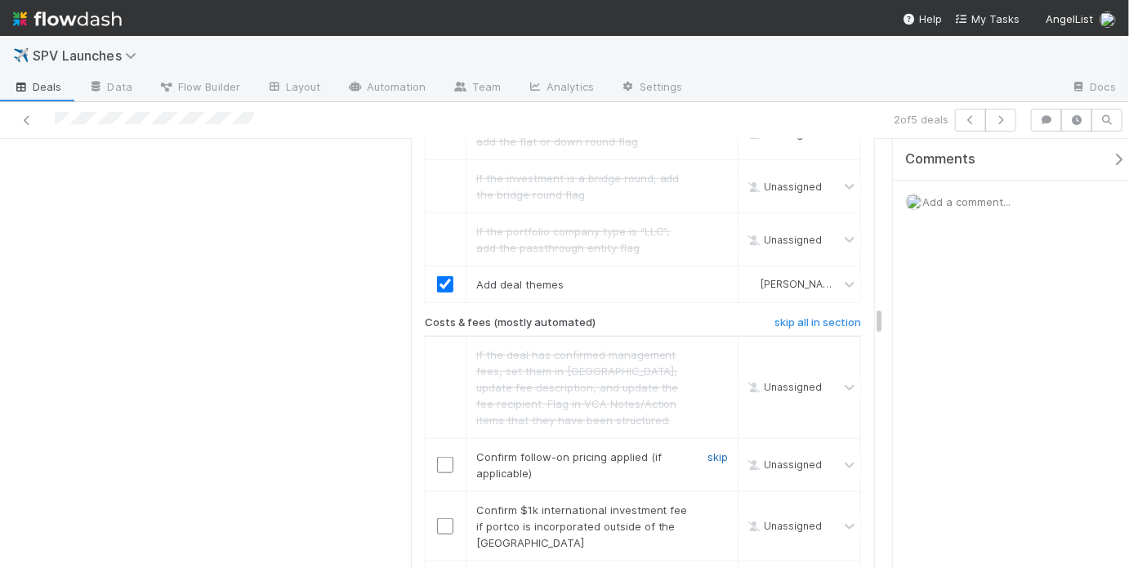
click at [715, 450] on link "skip" at bounding box center [718, 456] width 20 height 13
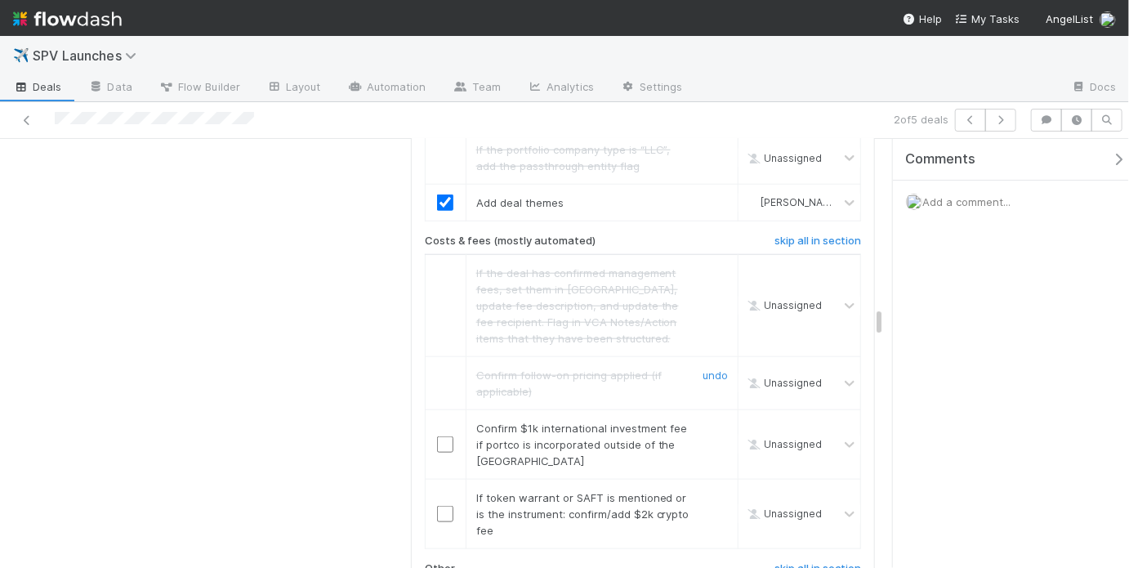
scroll to position [3570, 0]
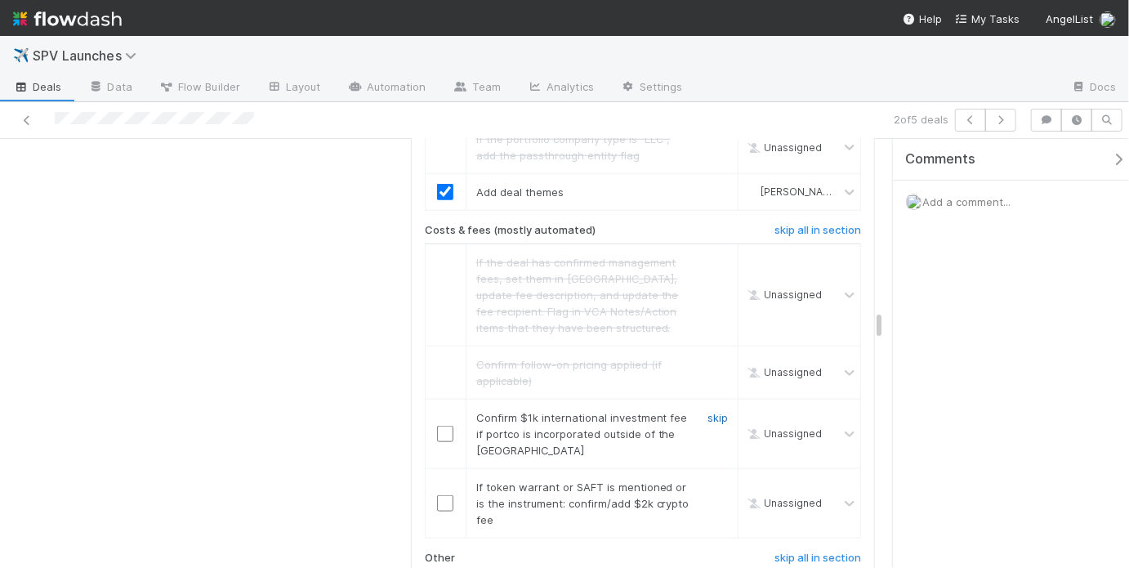
click at [714, 411] on link "skip" at bounding box center [718, 417] width 20 height 13
click at [710, 480] on link "skip" at bounding box center [718, 486] width 20 height 13
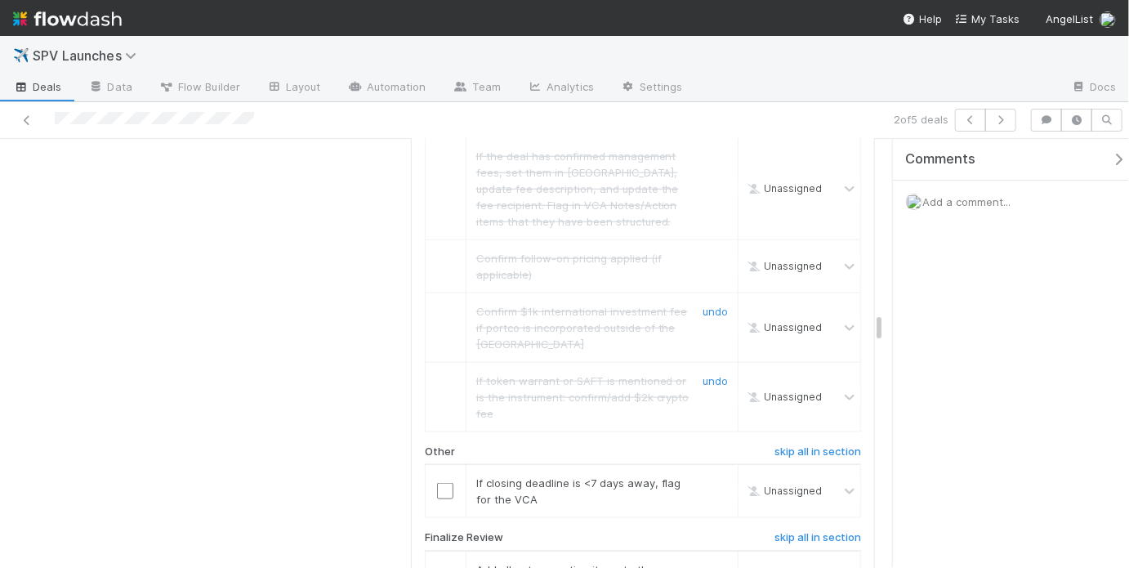
scroll to position [3678, 0]
click at [713, 475] on link "skip" at bounding box center [718, 481] width 20 height 13
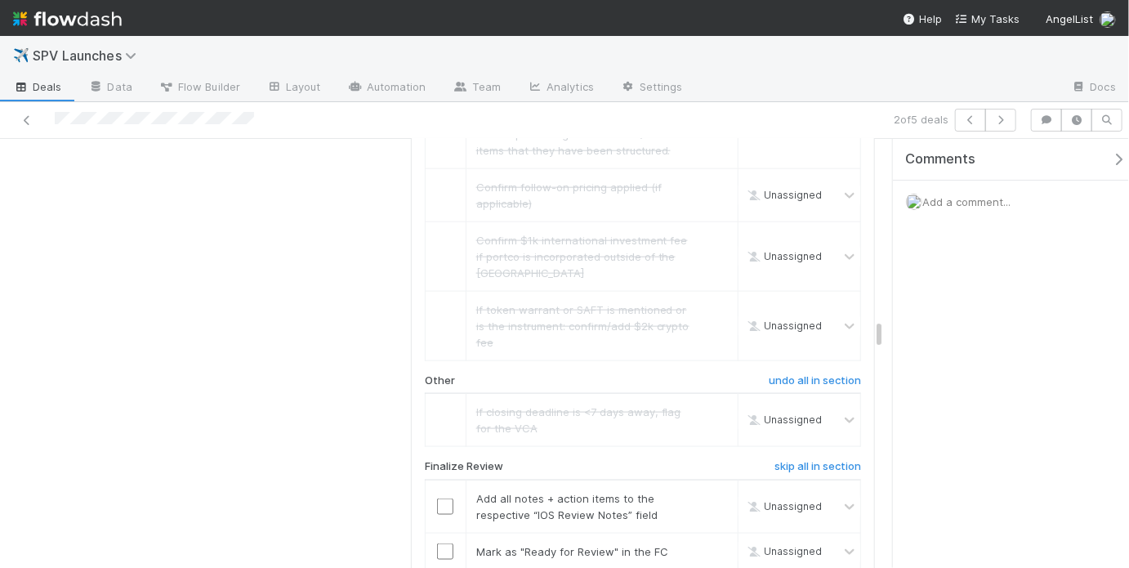
scroll to position [3765, 0]
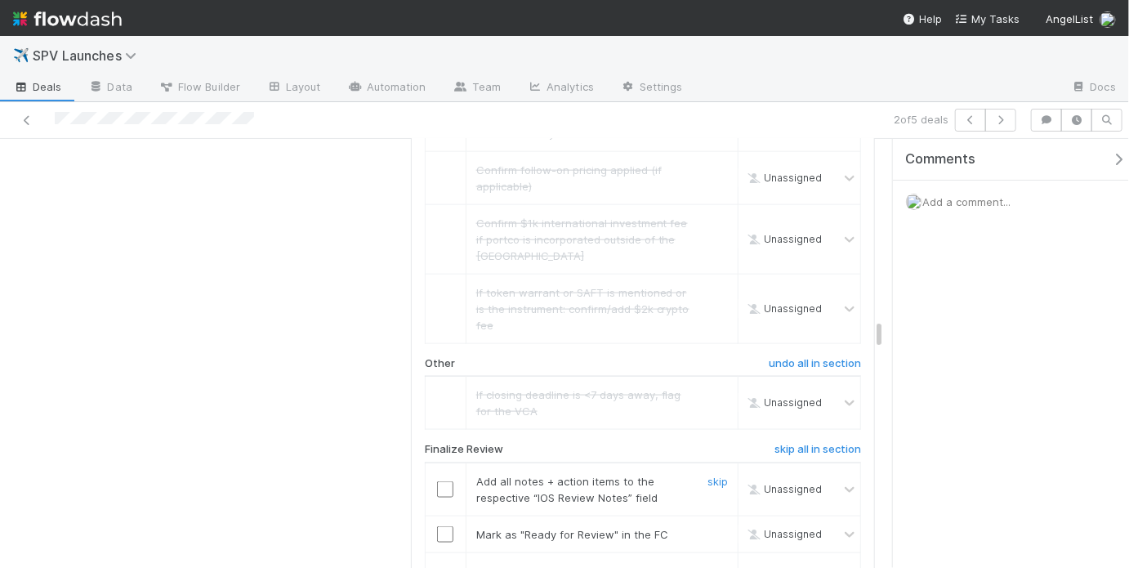
click at [437, 481] on input "checkbox" at bounding box center [445, 489] width 16 height 16
click at [442, 516] on td at bounding box center [445, 534] width 41 height 37
click at [444, 526] on input "checkbox" at bounding box center [445, 534] width 16 height 16
click at [444, 567] on input "checkbox" at bounding box center [445, 579] width 16 height 16
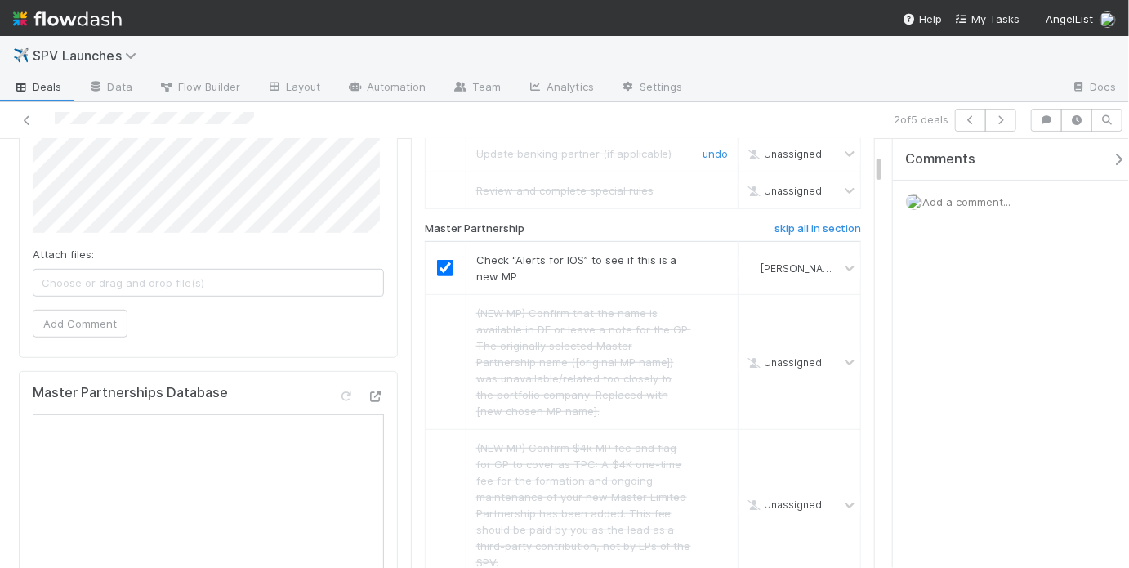
scroll to position [0, 0]
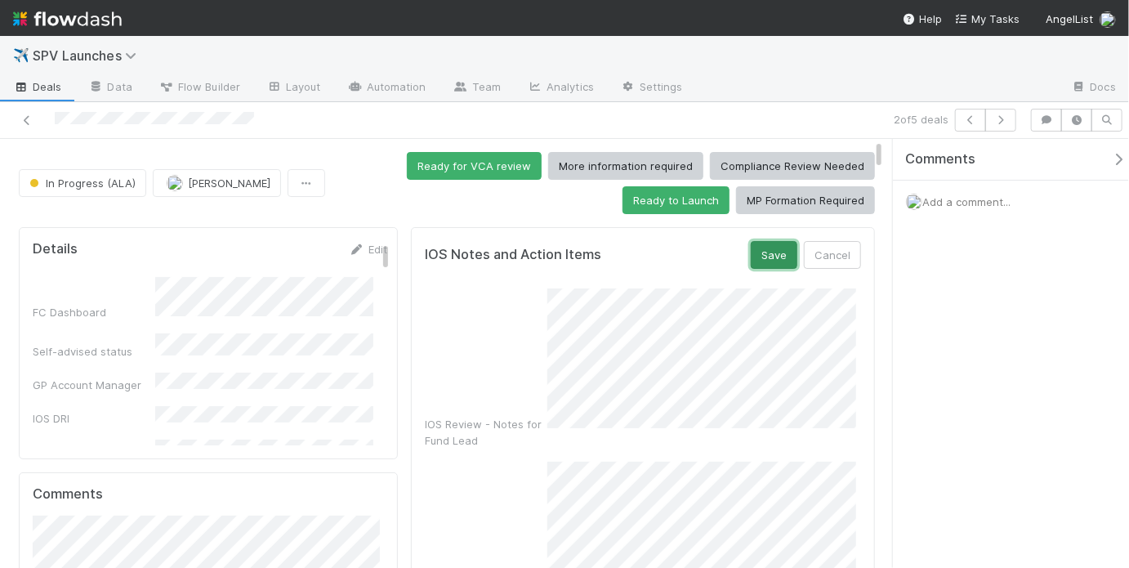
click at [759, 254] on button "Save" at bounding box center [774, 255] width 47 height 28
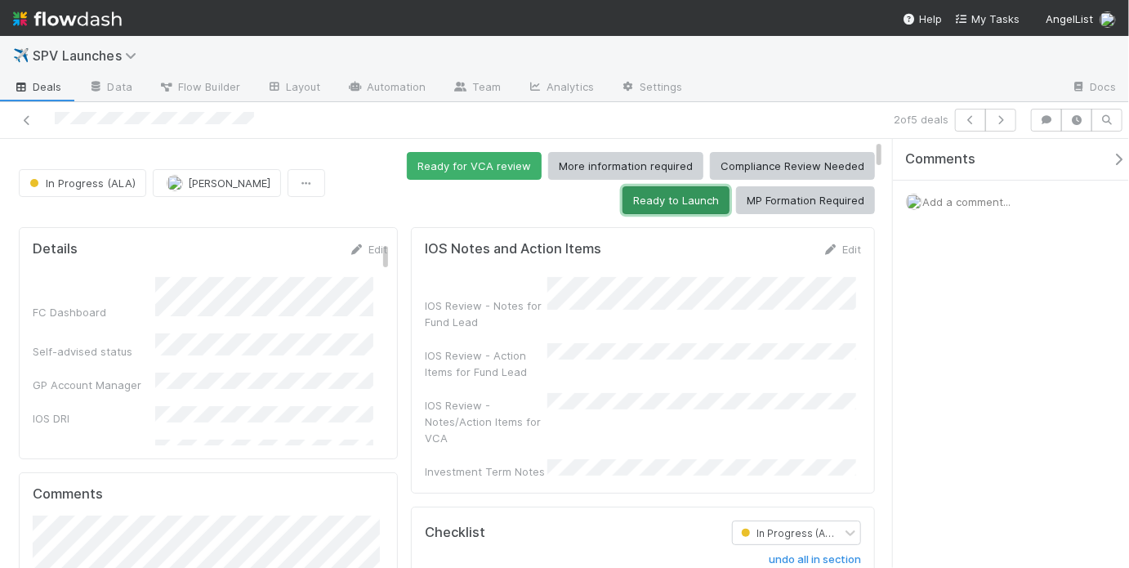
click at [644, 194] on button "Ready to Launch" at bounding box center [676, 200] width 107 height 28
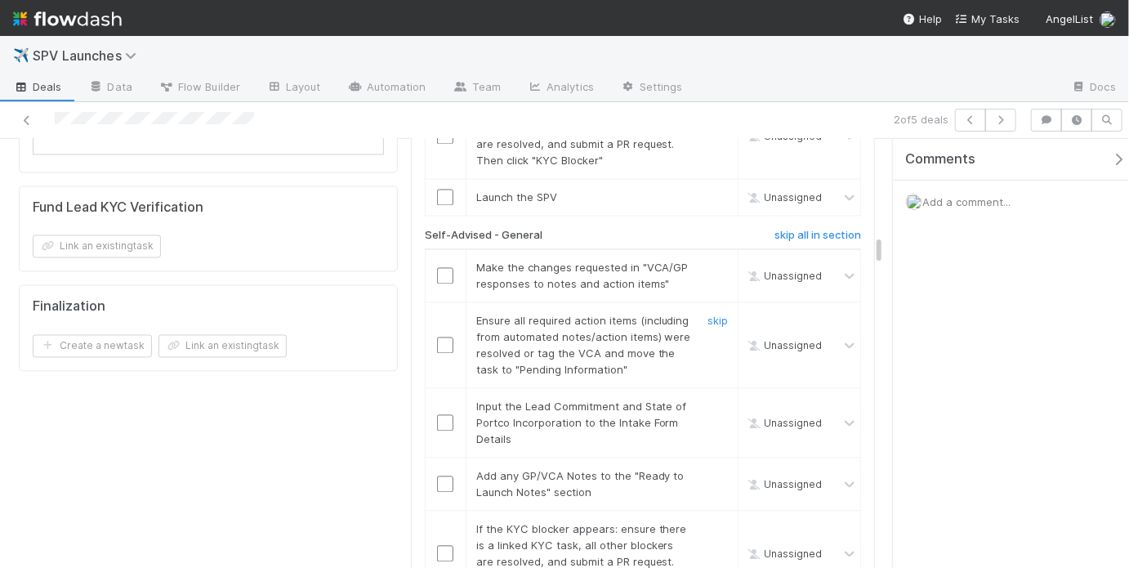
scroll to position [1436, 0]
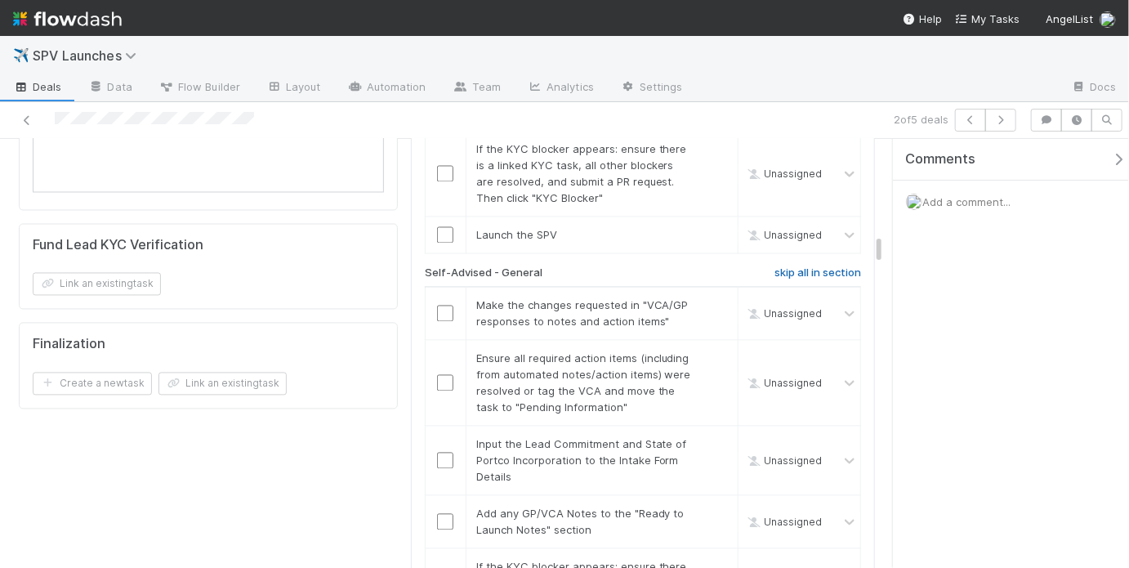
click at [804, 267] on h6 "skip all in section" at bounding box center [818, 273] width 87 height 13
click at [775, 267] on h6 "skip all in section" at bounding box center [818, 273] width 87 height 13
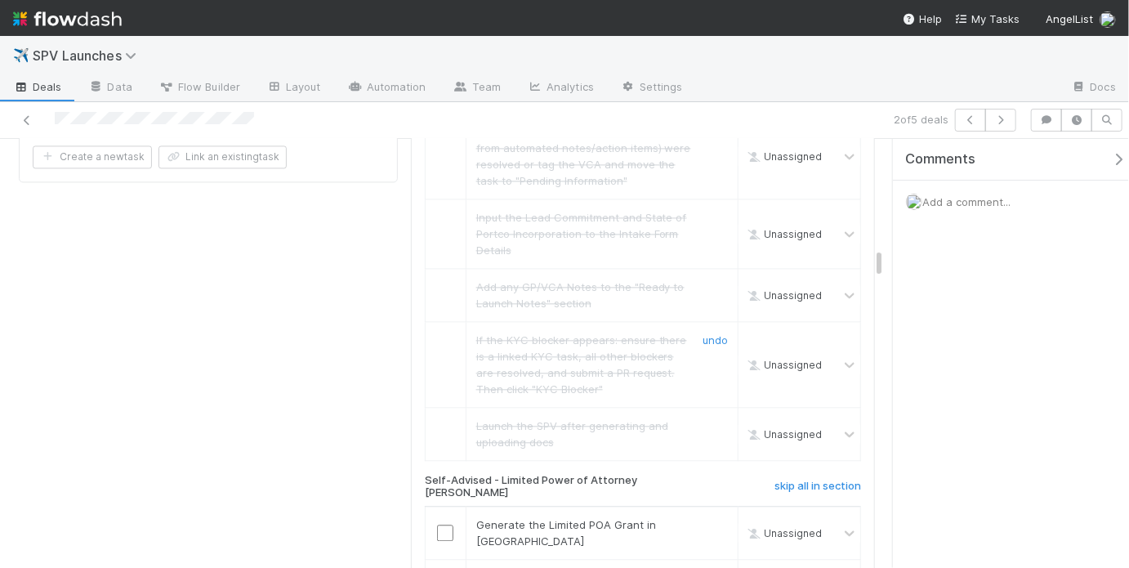
scroll to position [1665, 0]
click at [804, 478] on h6 "skip all in section" at bounding box center [818, 484] width 87 height 13
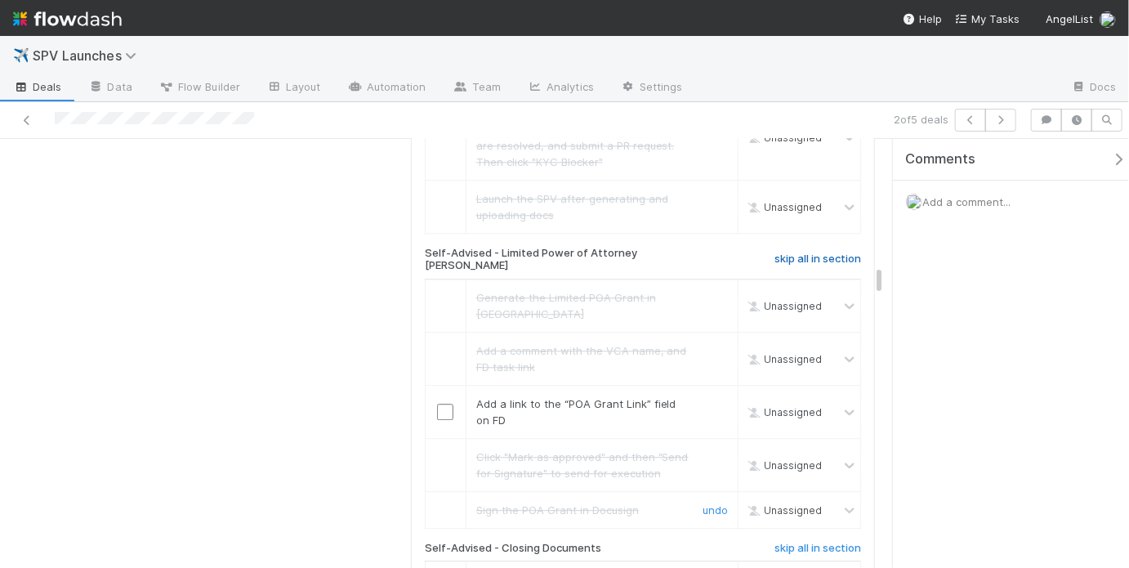
scroll to position [1905, 0]
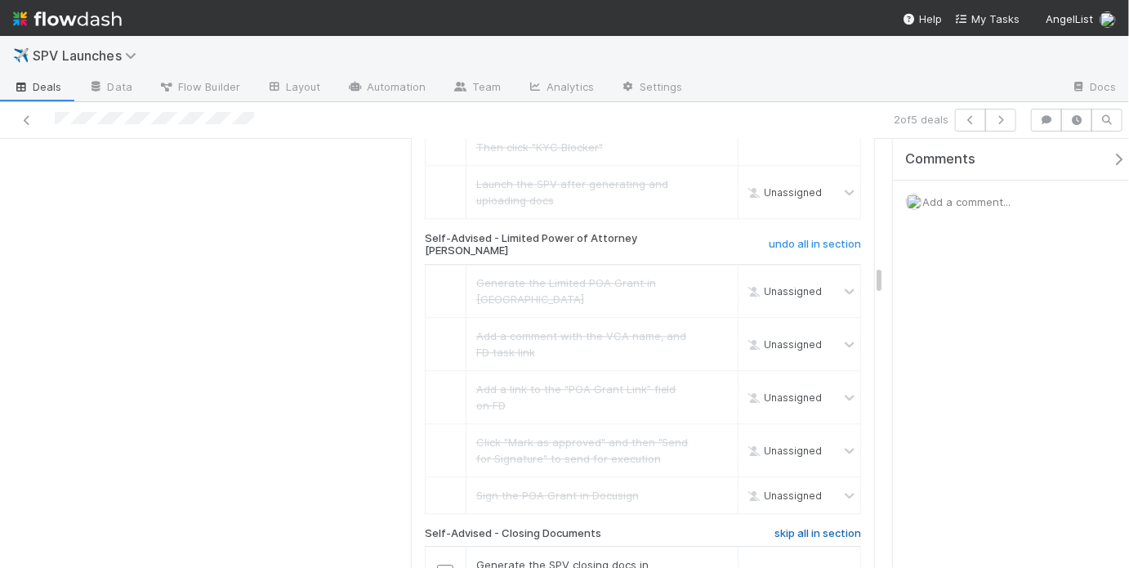
click at [808, 527] on h6 "skip all in section" at bounding box center [818, 533] width 87 height 13
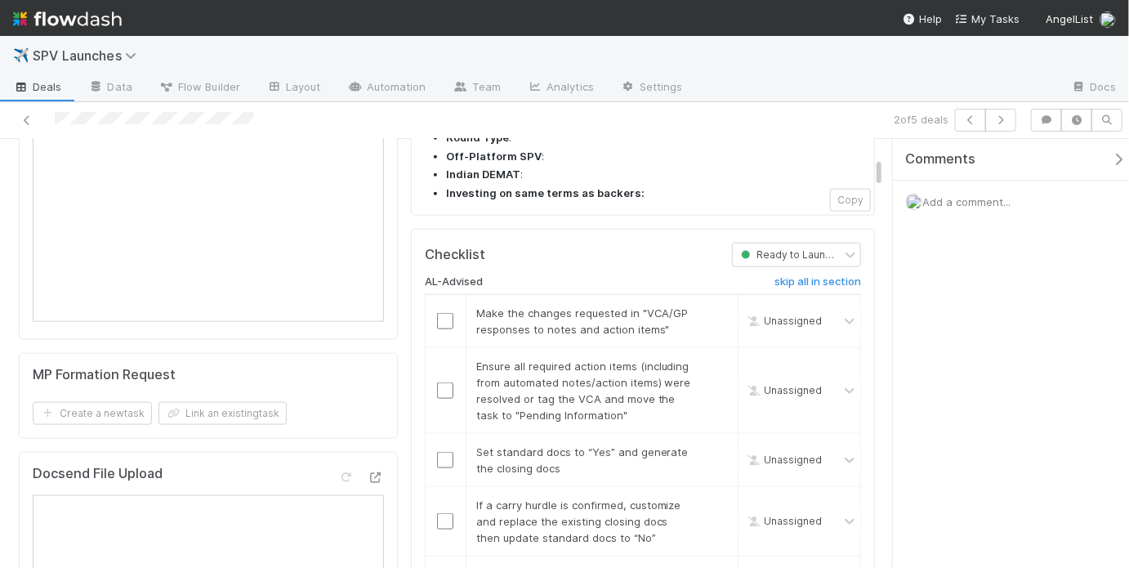
scroll to position [920, 0]
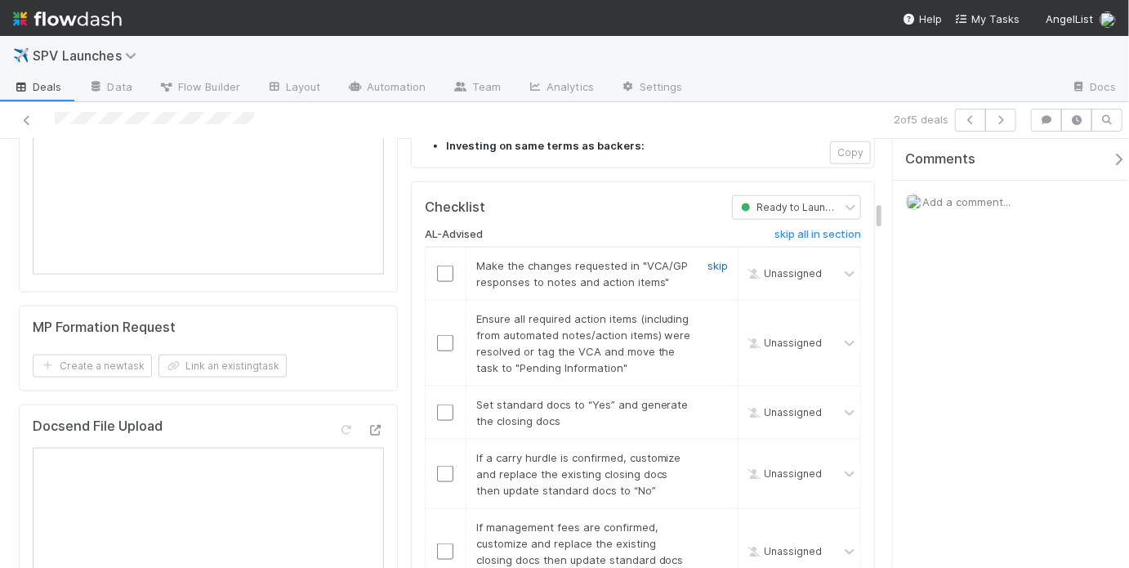
click at [709, 259] on link "skip" at bounding box center [718, 265] width 20 height 13
click at [438, 335] on input "checkbox" at bounding box center [445, 343] width 16 height 16
click at [442, 404] on input "checkbox" at bounding box center [445, 412] width 16 height 16
click at [708, 451] on link "skip" at bounding box center [718, 457] width 20 height 13
click at [708, 520] on link "skip" at bounding box center [718, 526] width 20 height 13
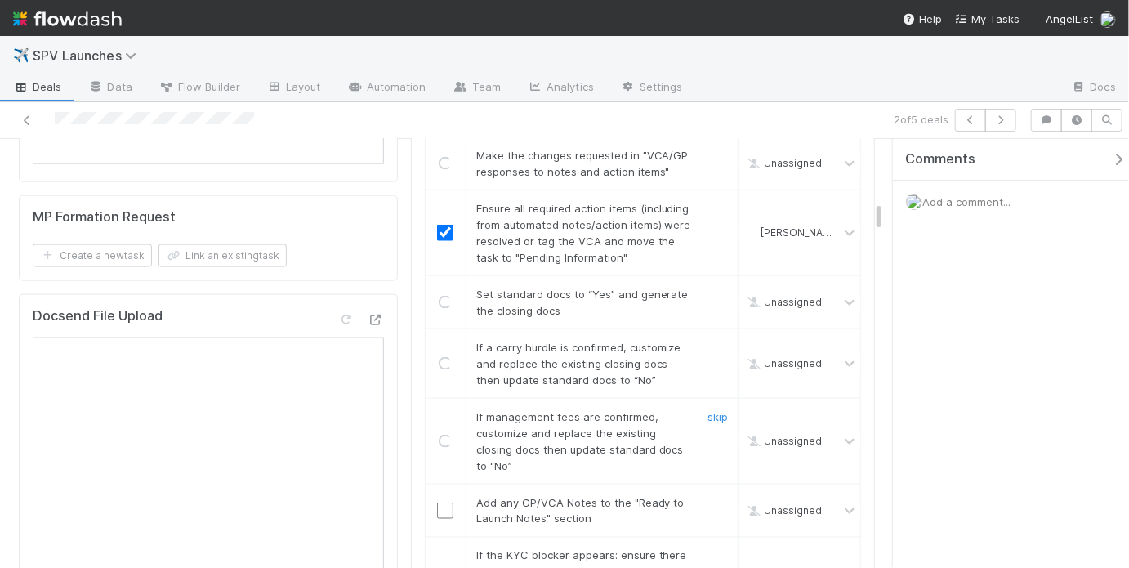
scroll to position [1118, 0]
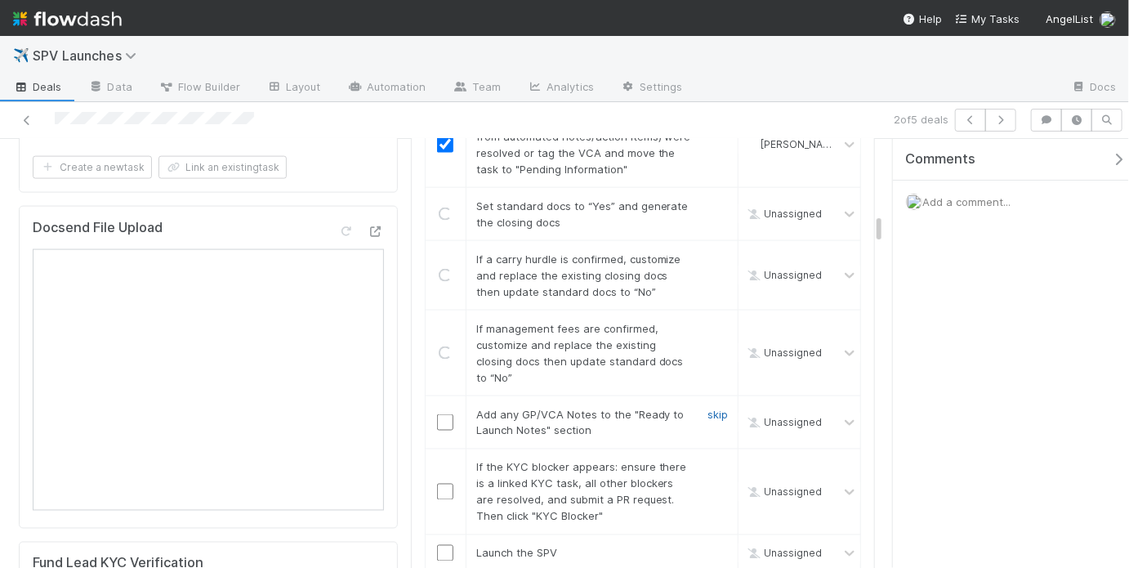
click at [708, 408] on link "skip" at bounding box center [718, 414] width 20 height 13
click at [712, 461] on link "skip" at bounding box center [718, 467] width 20 height 13
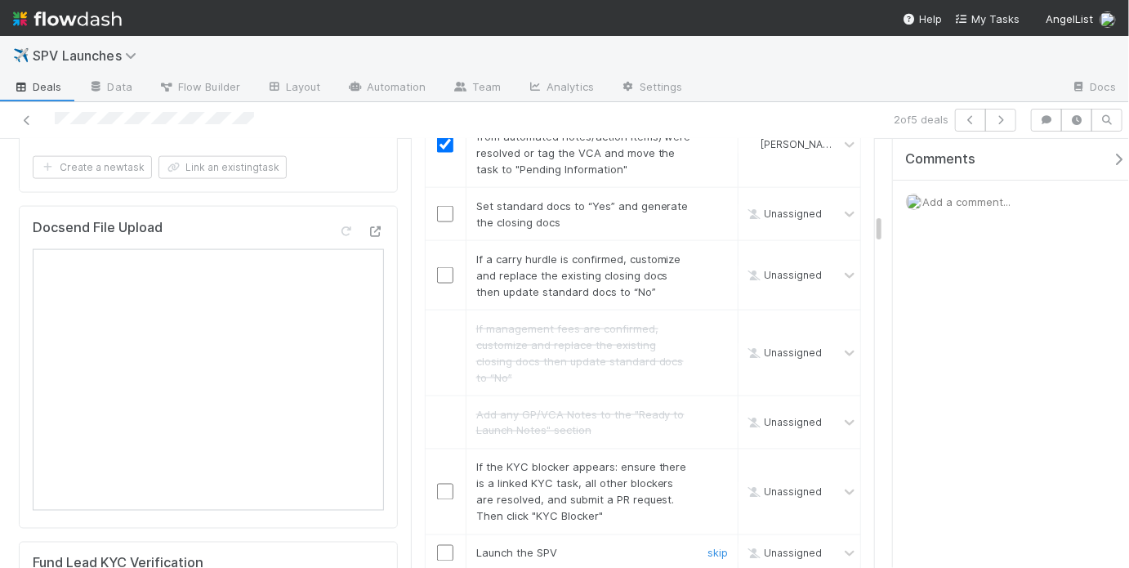
click at [437, 545] on input "checkbox" at bounding box center [445, 553] width 16 height 16
click at [708, 461] on link "skip" at bounding box center [718, 467] width 20 height 13
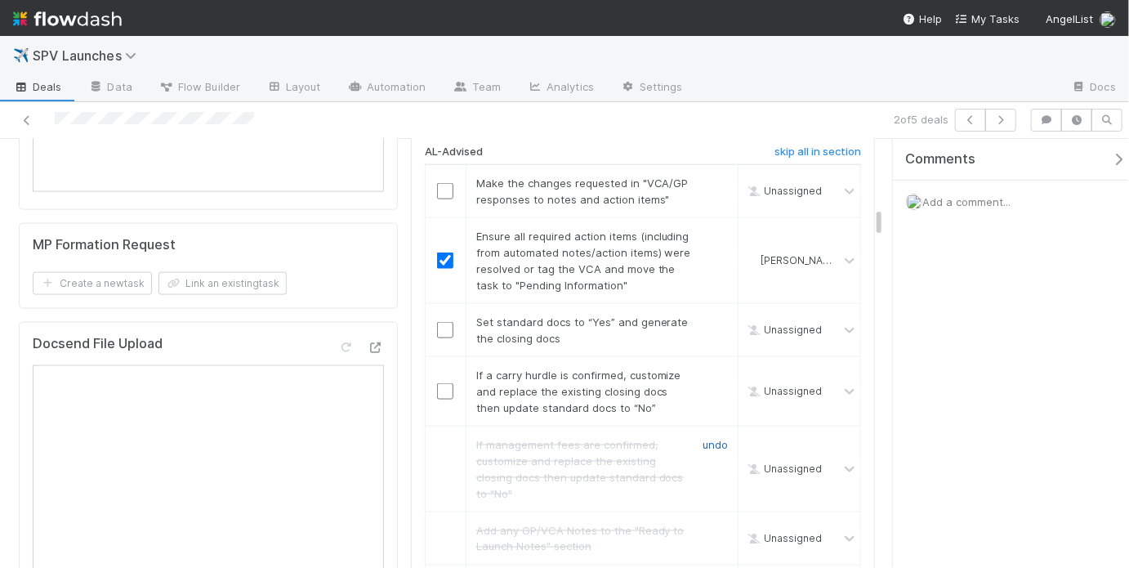
scroll to position [1000, 0]
click at [712, 371] on link "skip" at bounding box center [718, 377] width 20 height 13
checkbox input "true"
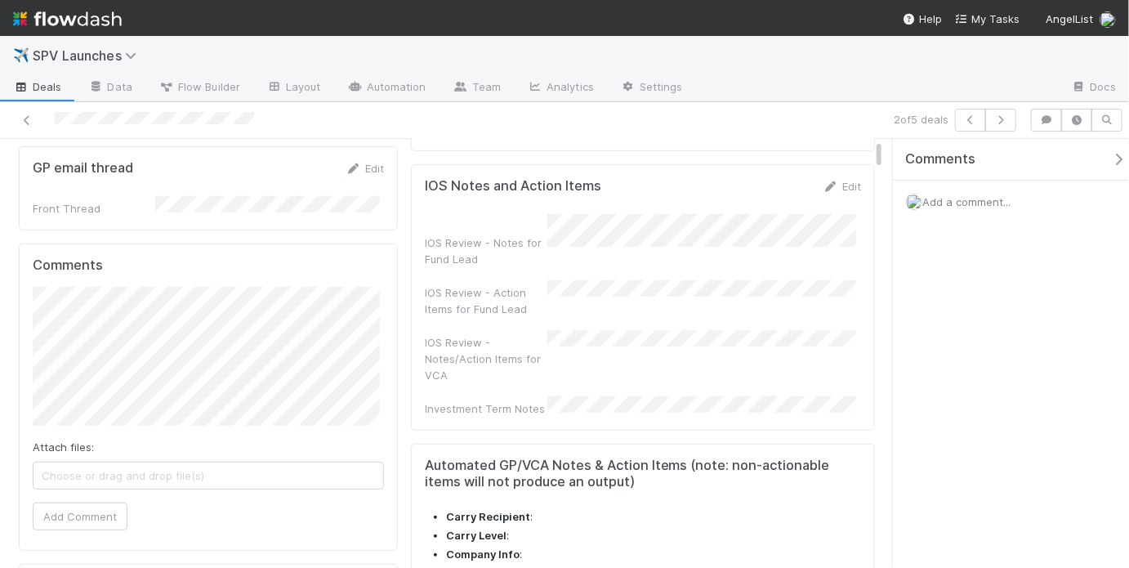
scroll to position [0, 0]
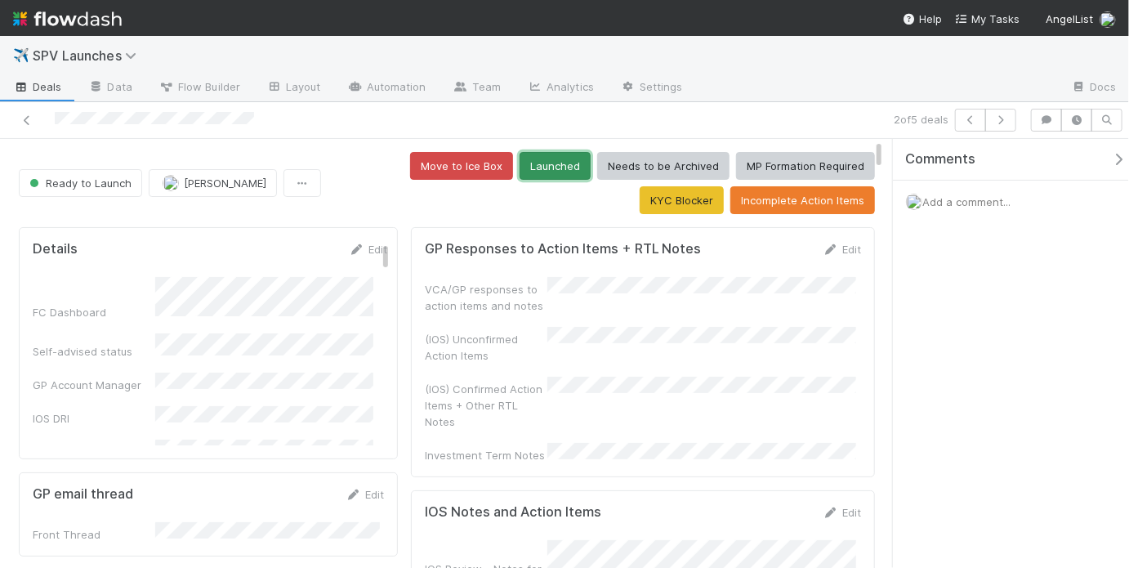
click at [520, 166] on button "Launched" at bounding box center [555, 166] width 71 height 28
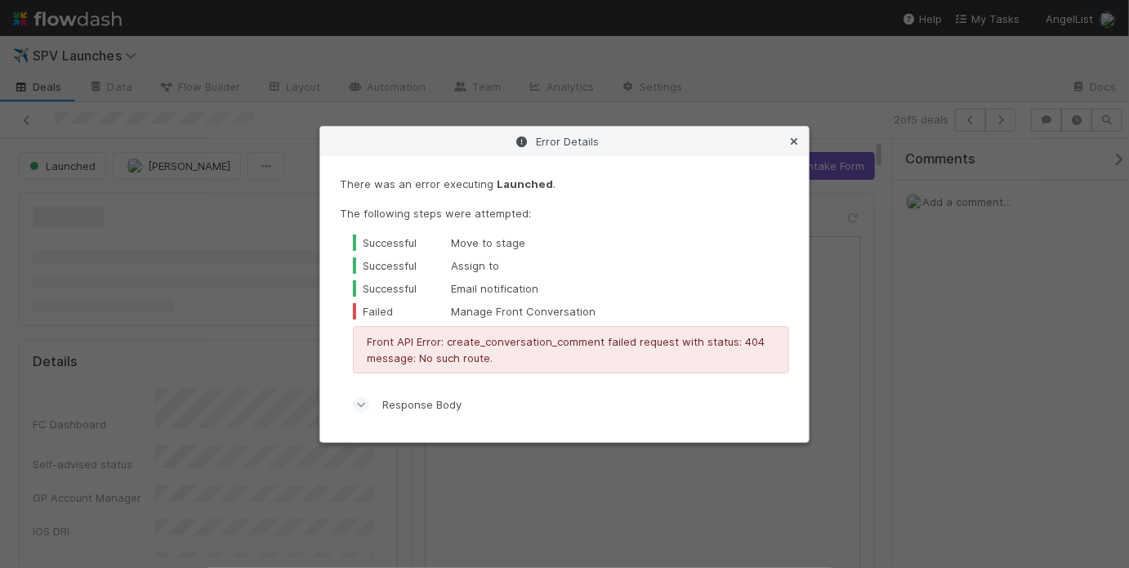
click at [799, 140] on icon at bounding box center [794, 141] width 16 height 11
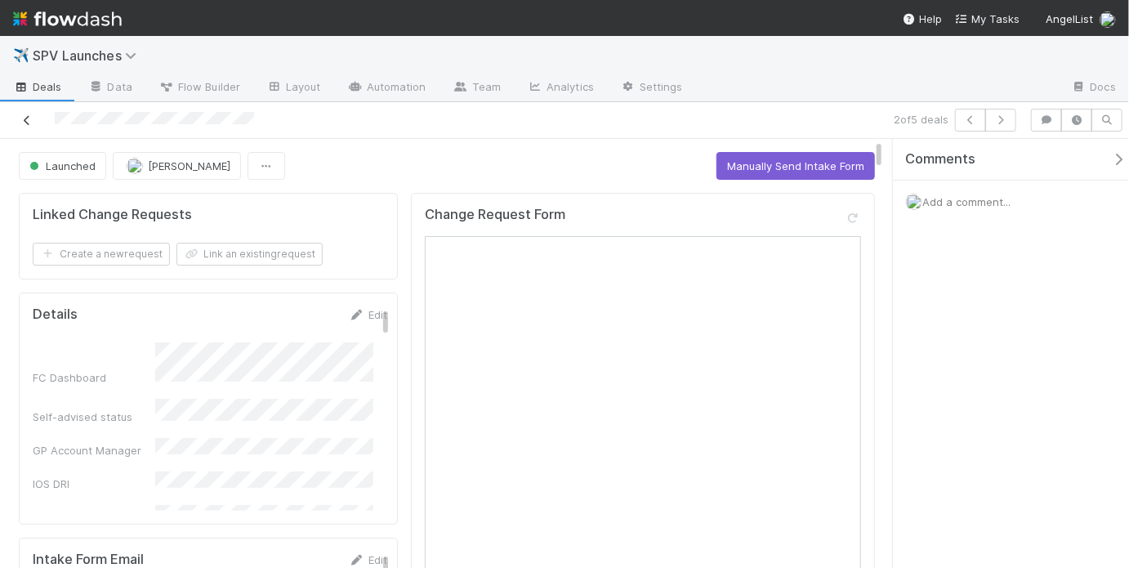
click at [24, 119] on icon at bounding box center [27, 120] width 16 height 11
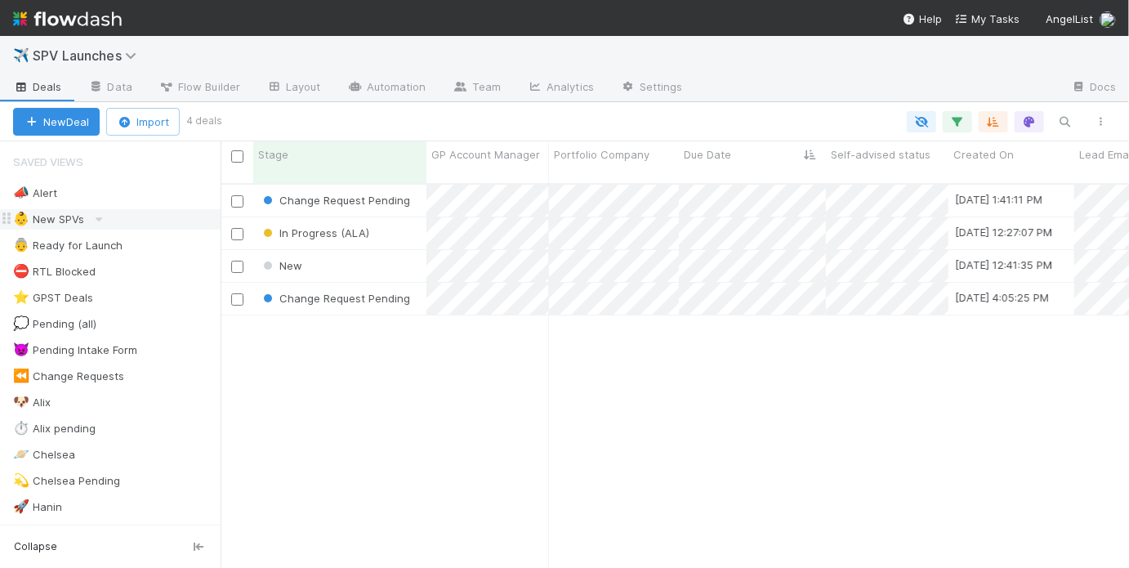
scroll to position [387, 899]
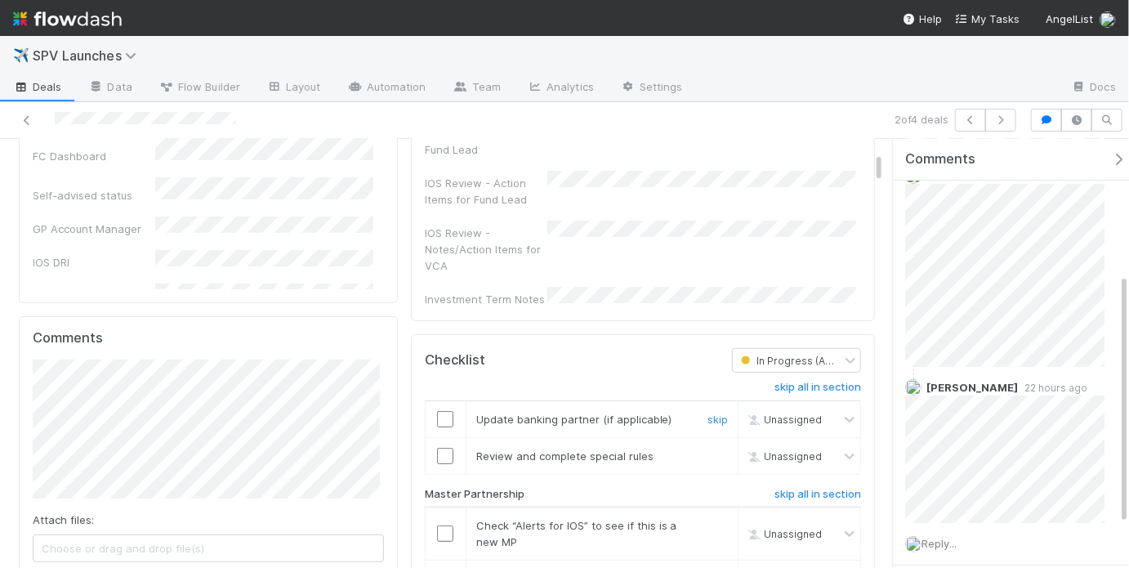
scroll to position [154, 0]
click at [708, 415] on link "skip" at bounding box center [718, 421] width 20 height 13
click at [712, 452] on link "skip" at bounding box center [718, 458] width 20 height 13
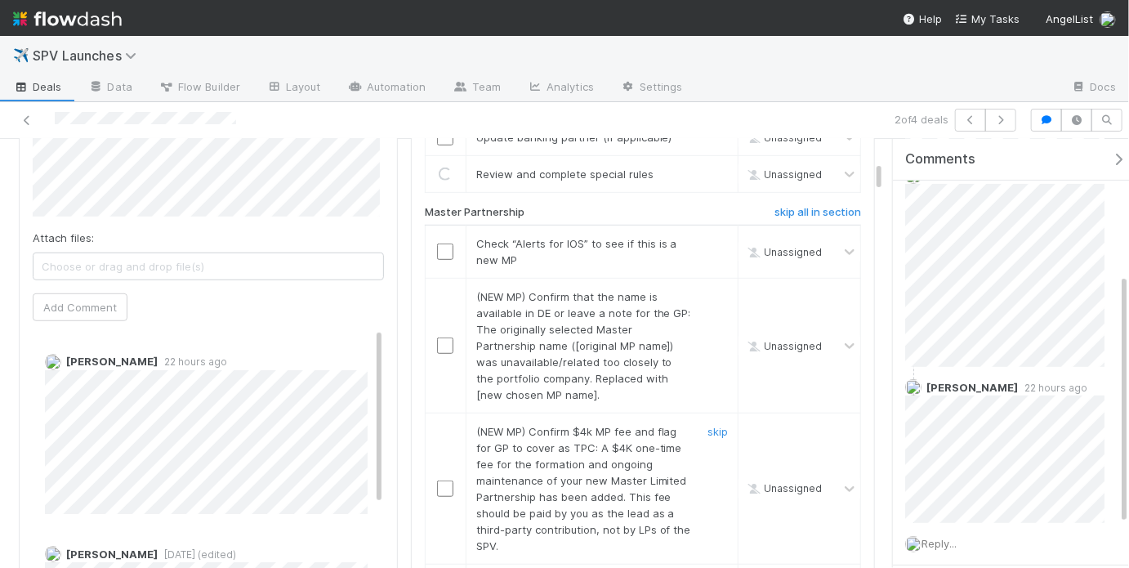
scroll to position [449, 0]
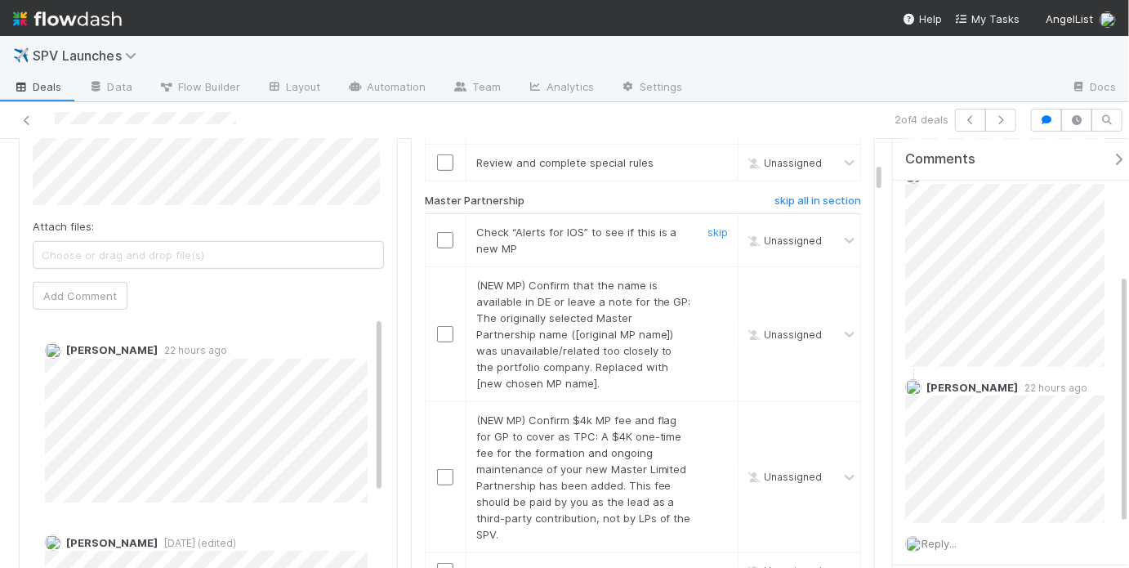
click at [437, 232] on input "checkbox" at bounding box center [445, 240] width 16 height 16
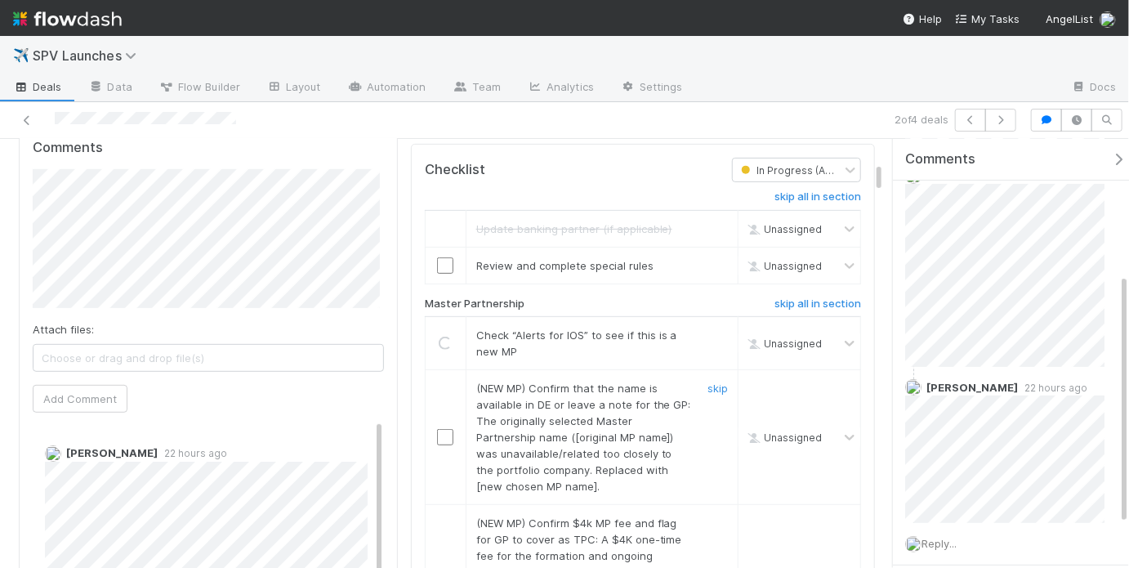
scroll to position [343, 0]
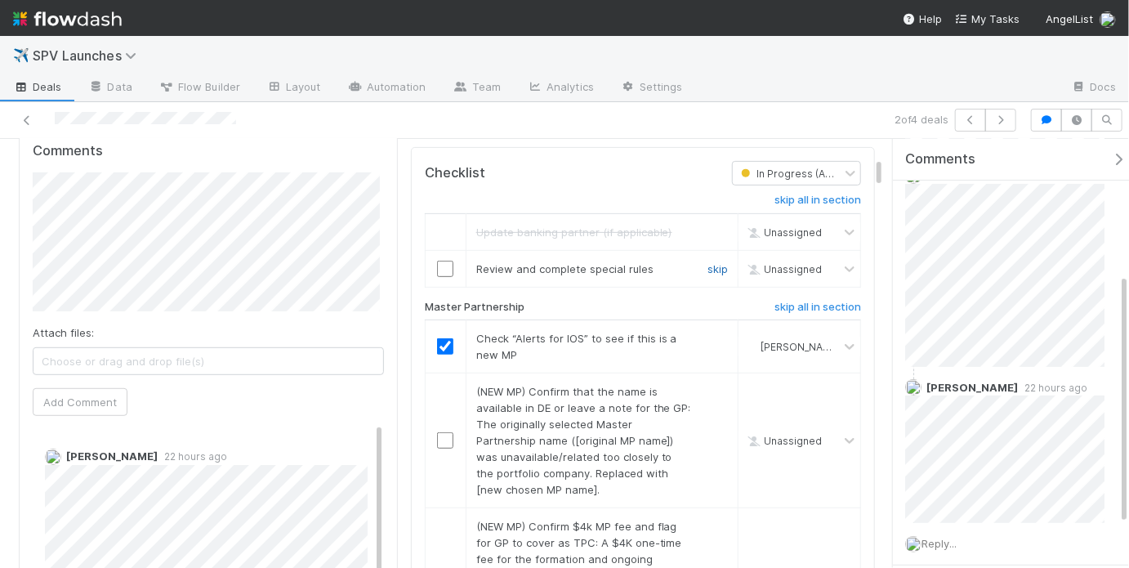
click at [708, 262] on link "skip" at bounding box center [718, 268] width 20 height 13
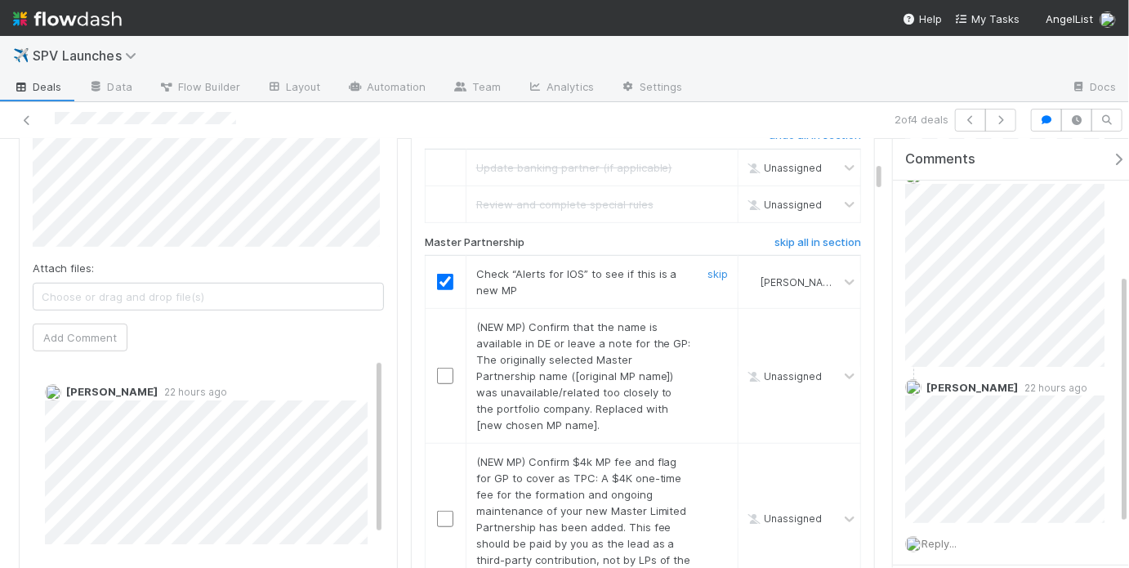
scroll to position [425, 0]
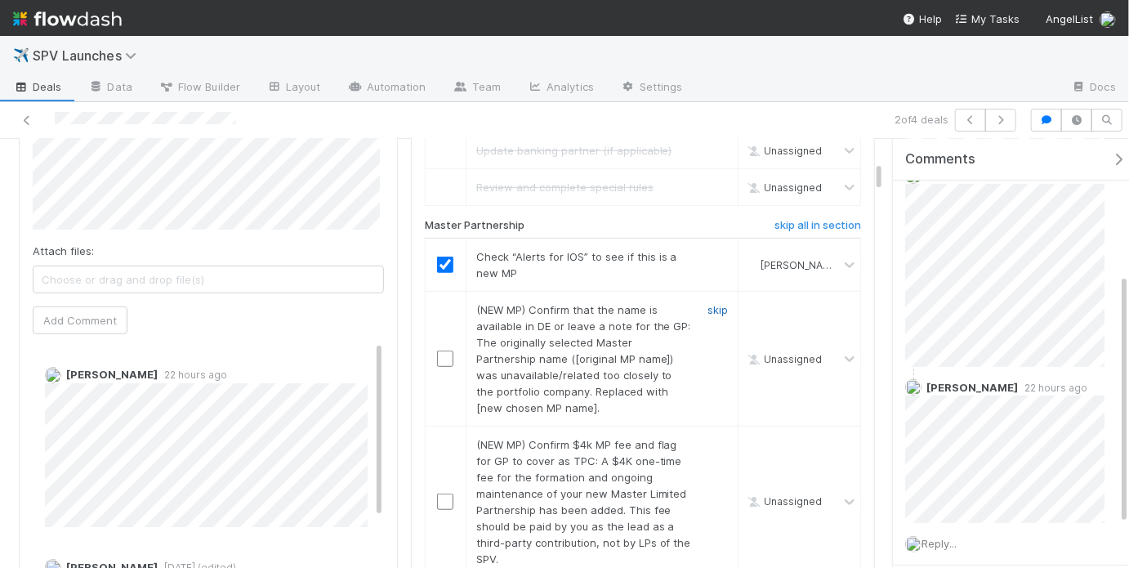
click at [708, 303] on link "skip" at bounding box center [718, 309] width 20 height 13
click at [710, 438] on link "skip" at bounding box center [718, 444] width 20 height 13
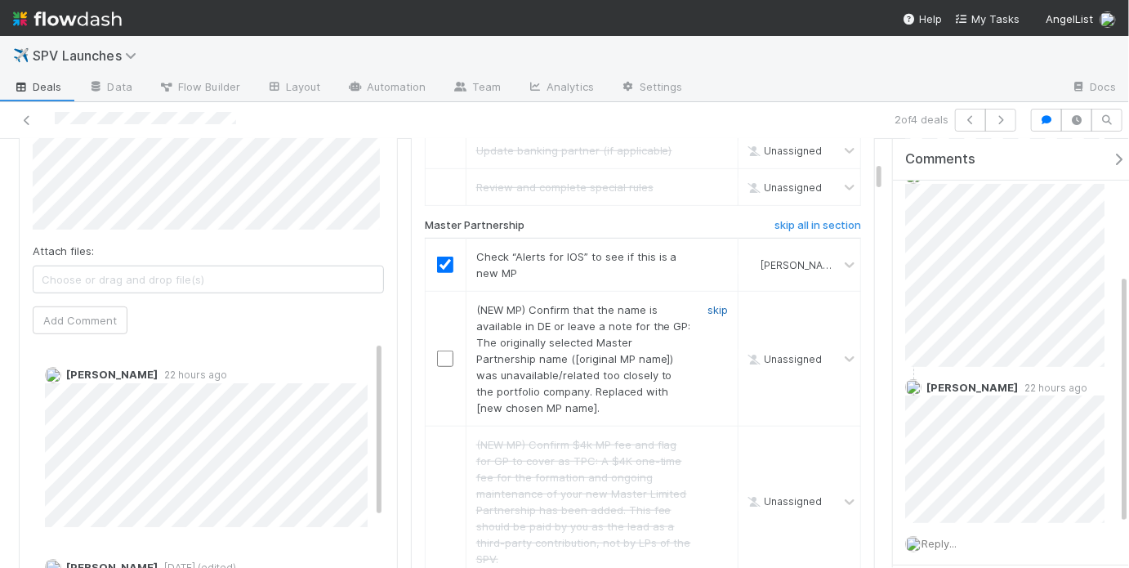
click at [716, 303] on link "skip" at bounding box center [718, 309] width 20 height 13
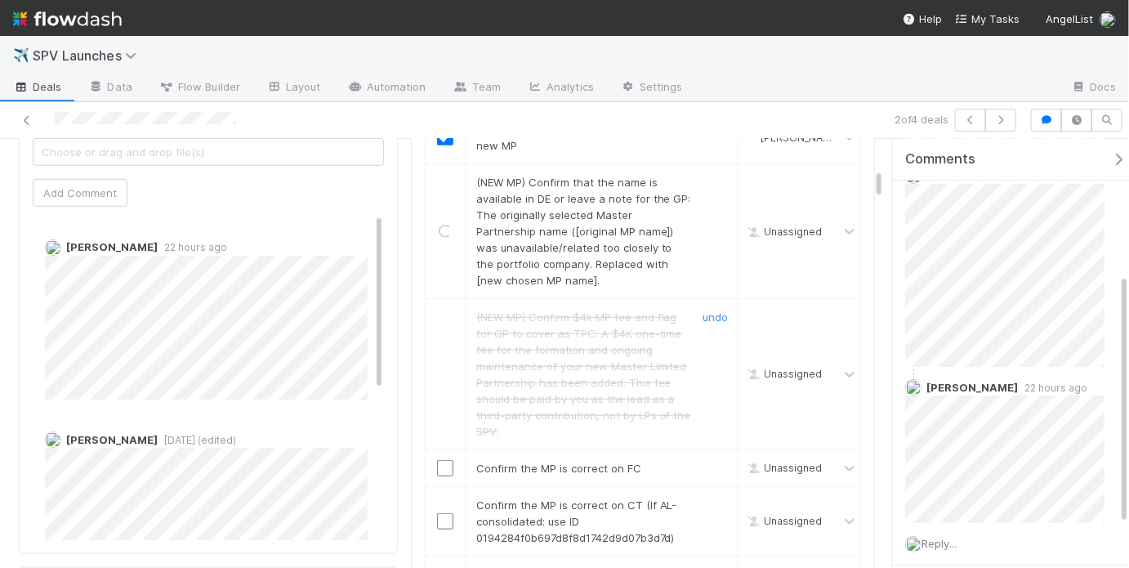
scroll to position [615, 0]
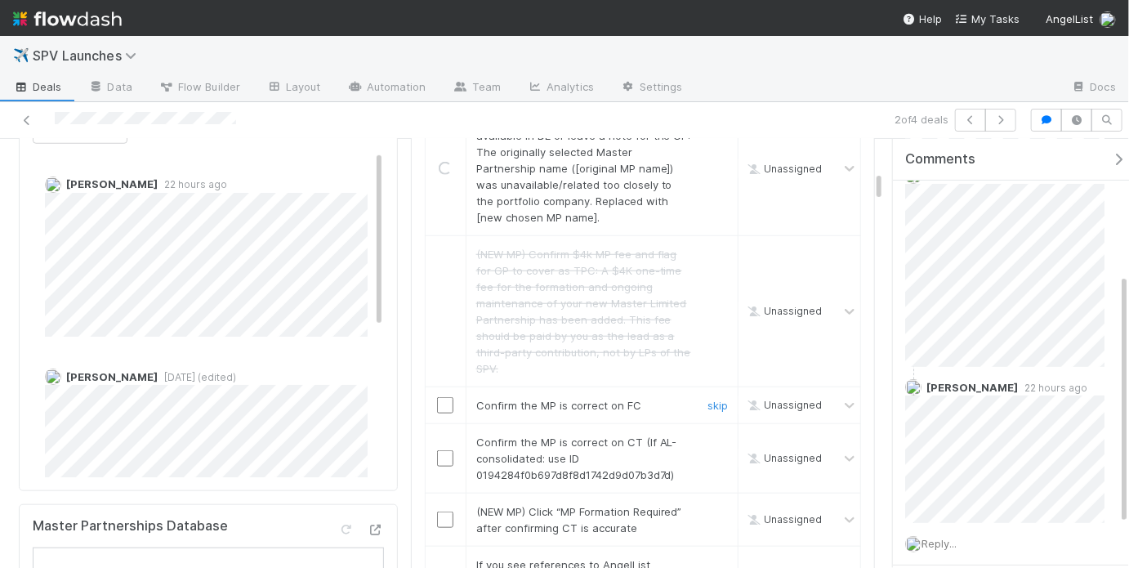
click at [441, 397] on input "checkbox" at bounding box center [445, 405] width 16 height 16
click at [441, 450] on input "checkbox" at bounding box center [445, 458] width 16 height 16
click at [708, 505] on link "skip" at bounding box center [718, 511] width 20 height 13
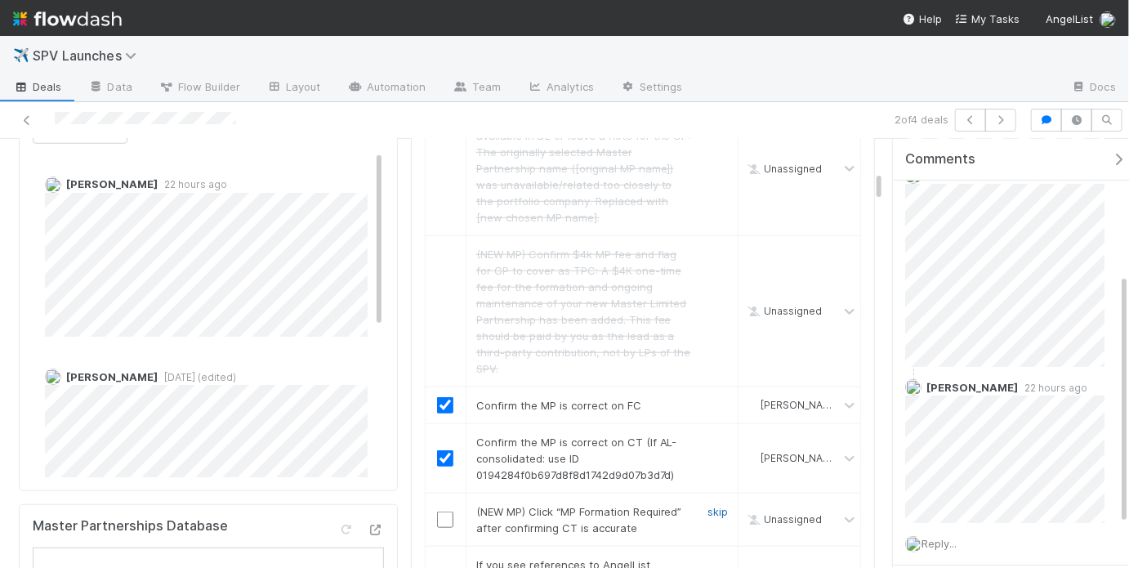
scroll to position [711, 0]
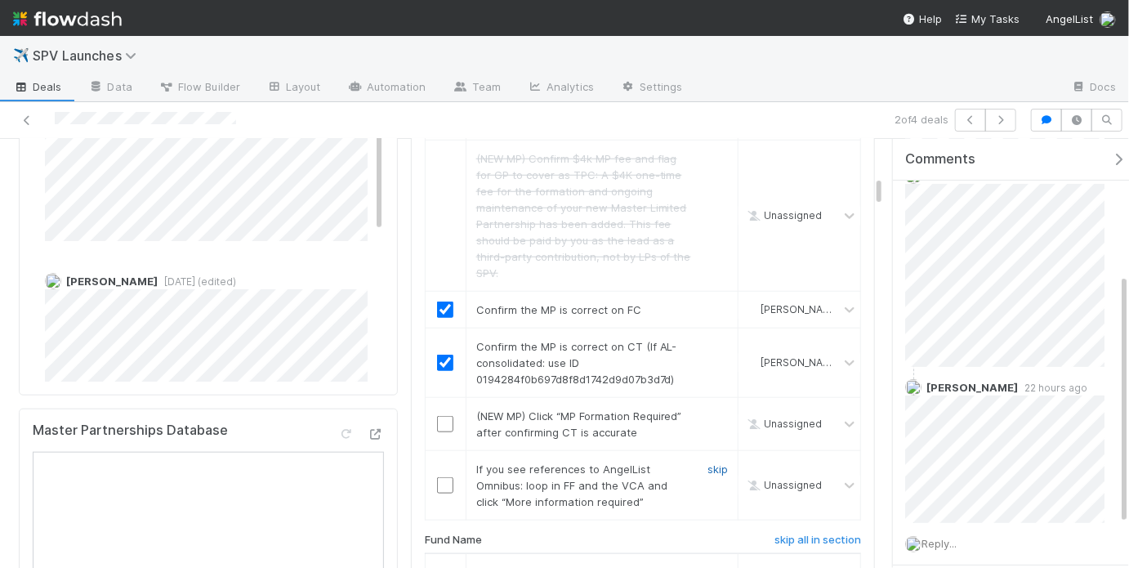
click at [708, 462] on link "skip" at bounding box center [718, 468] width 20 height 13
drag, startPoint x: 714, startPoint y: 397, endPoint x: 716, endPoint y: 408, distance: 10.7
click at [714, 409] on link "skip" at bounding box center [718, 415] width 20 height 13
click at [708, 462] on link "skip" at bounding box center [718, 468] width 20 height 13
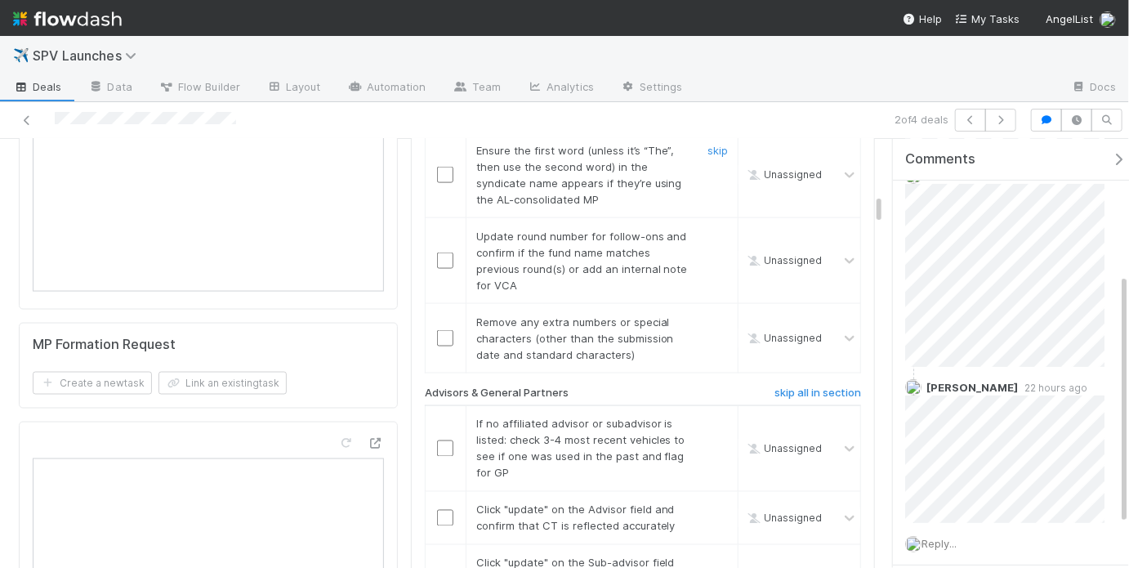
scroll to position [1003, 0]
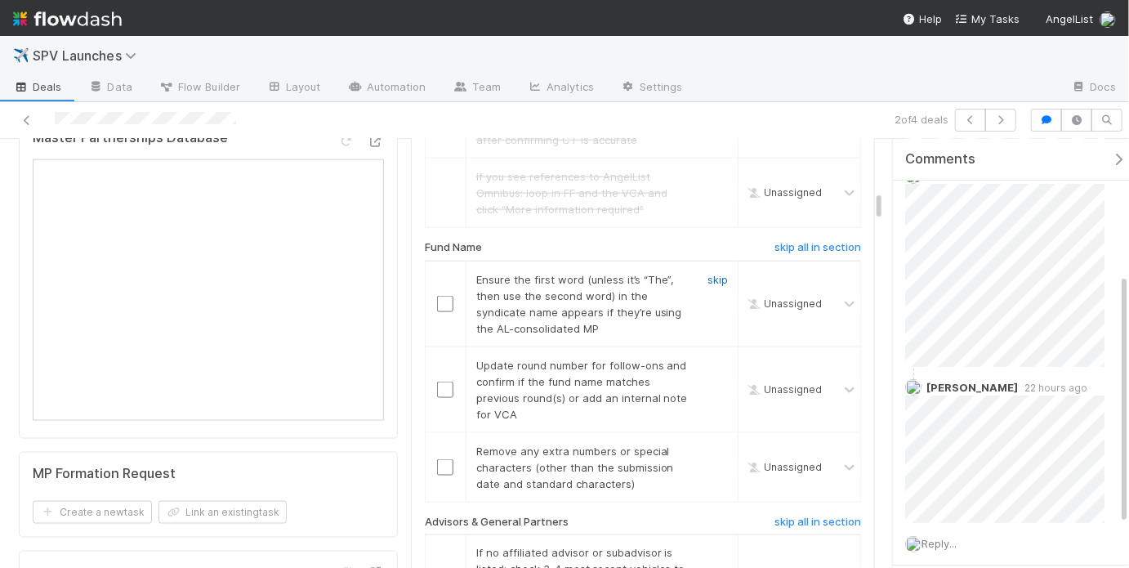
click at [708, 273] on link "skip" at bounding box center [718, 279] width 20 height 13
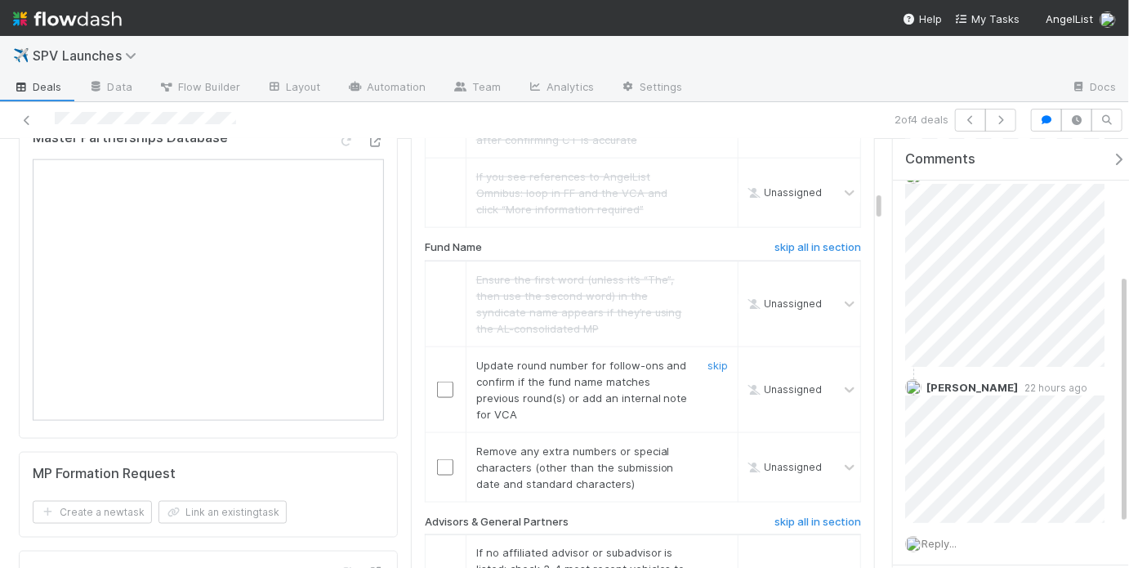
click at [715, 359] on link "skip" at bounding box center [718, 365] width 20 height 13
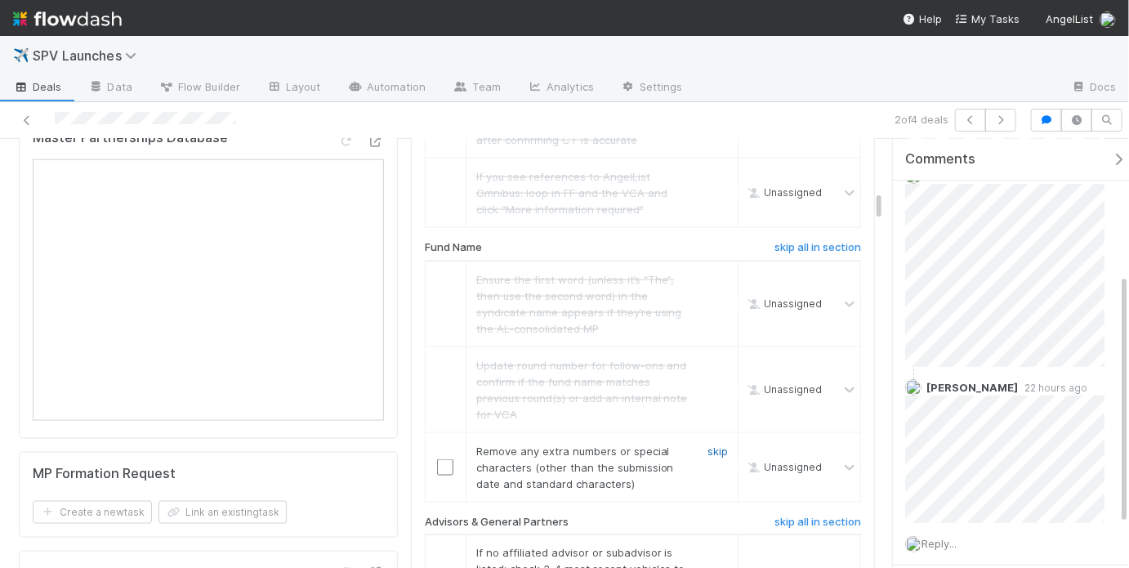
click at [708, 444] on link "skip" at bounding box center [718, 450] width 20 height 13
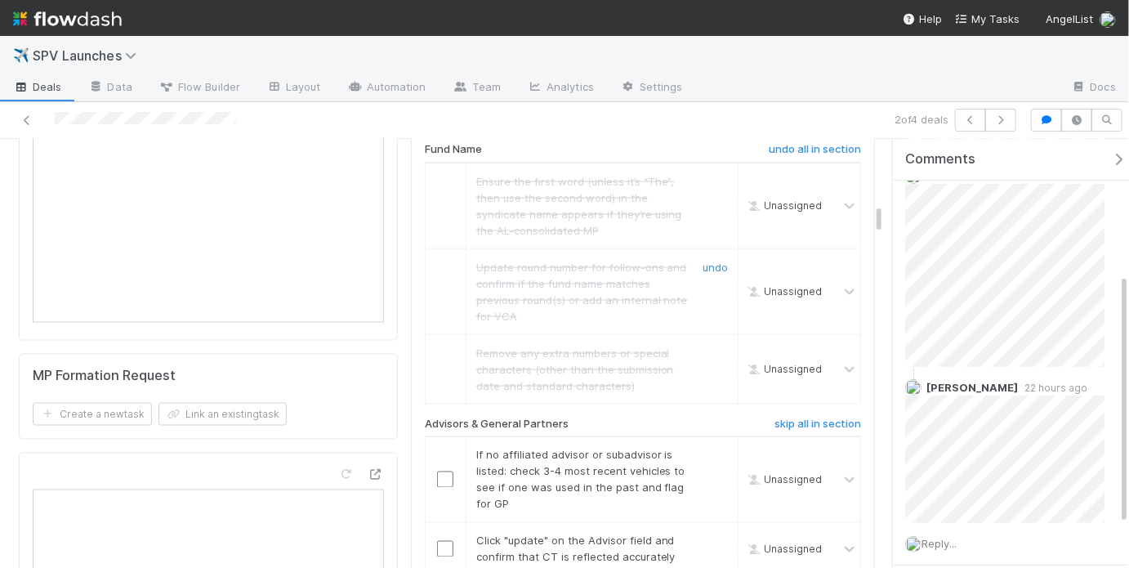
scroll to position [1262, 0]
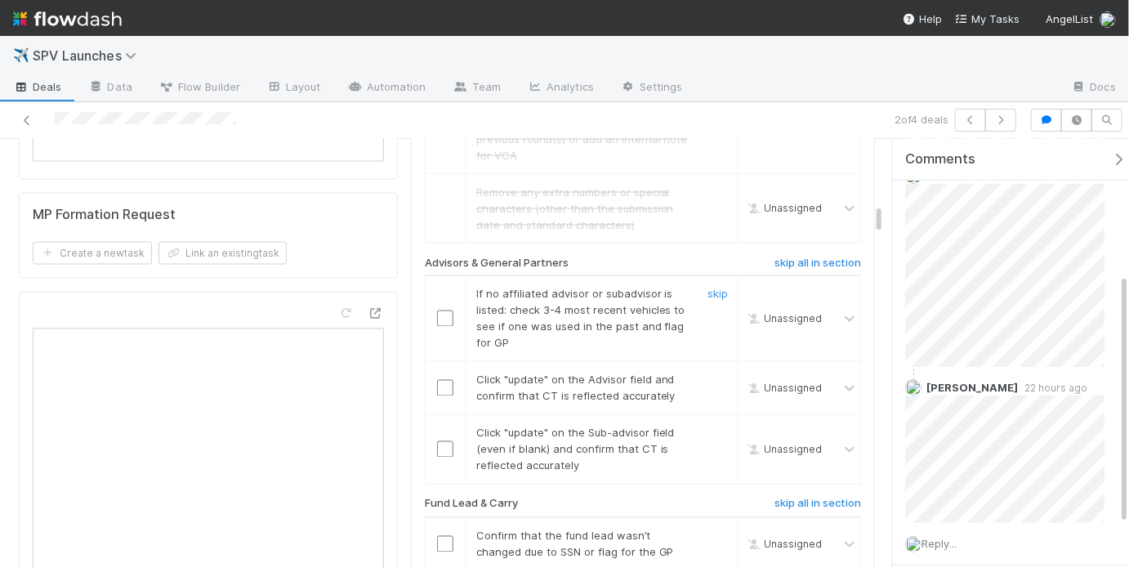
click at [439, 310] on input "checkbox" at bounding box center [445, 318] width 16 height 16
click at [445, 380] on input "checkbox" at bounding box center [445, 388] width 16 height 16
click at [441, 441] on input "checkbox" at bounding box center [445, 449] width 16 height 16
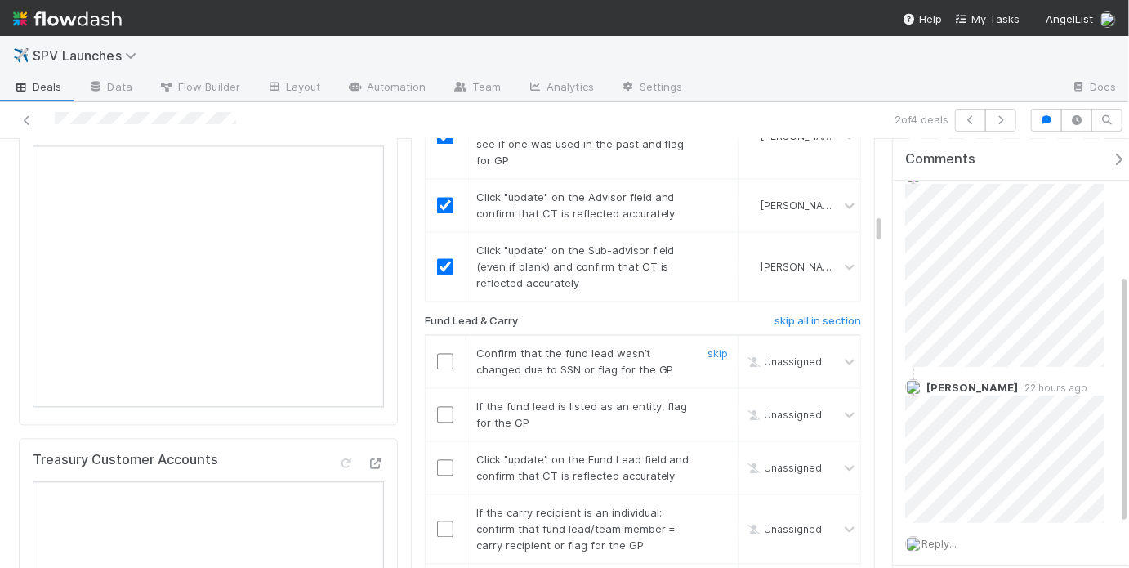
scroll to position [1458, 0]
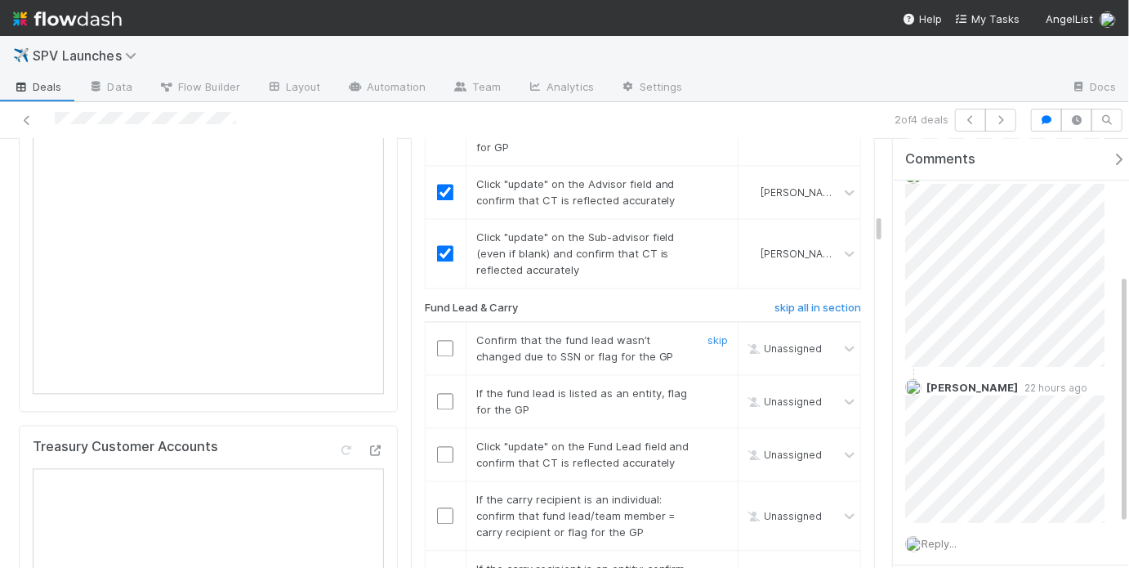
click at [439, 341] on input "checkbox" at bounding box center [445, 349] width 16 height 16
click at [708, 387] on link "skip" at bounding box center [718, 393] width 20 height 13
click at [437, 447] on input "checkbox" at bounding box center [445, 455] width 16 height 16
click at [708, 387] on link "skip" at bounding box center [718, 393] width 20 height 13
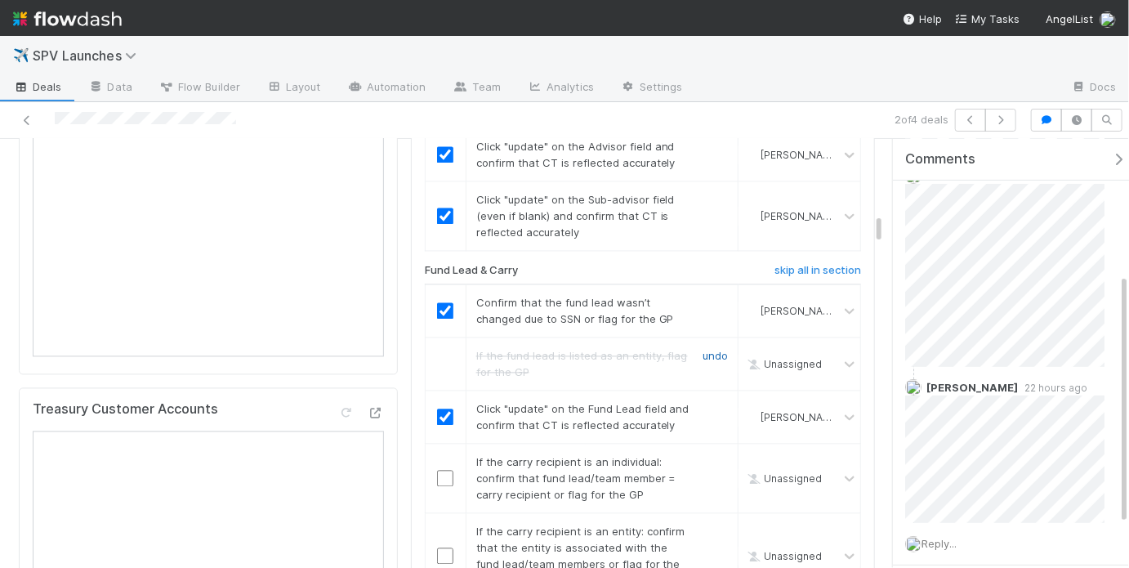
scroll to position [1669, 0]
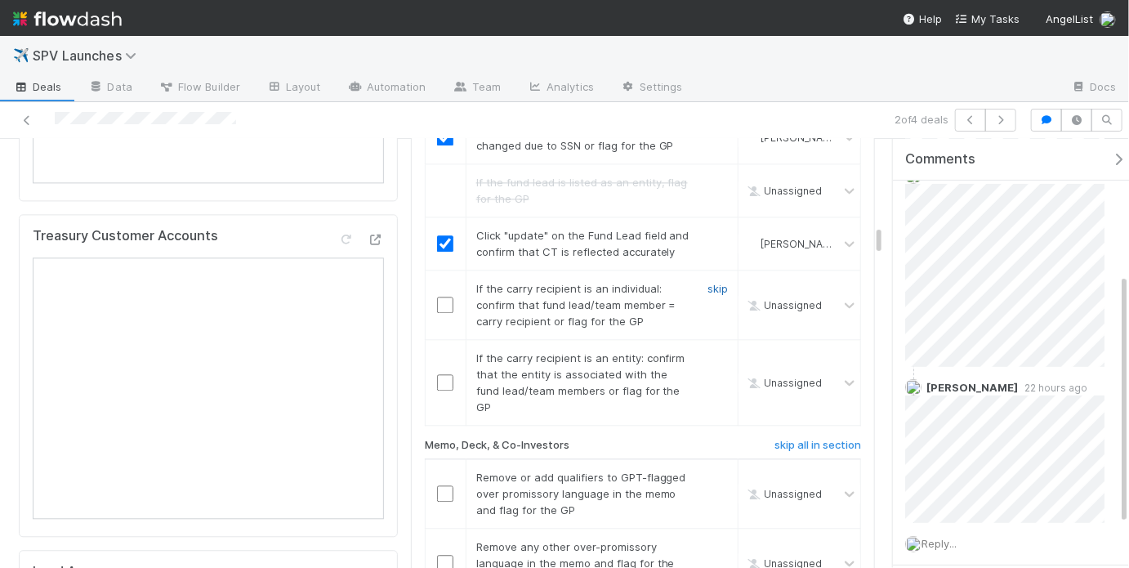
click at [711, 282] on link "skip" at bounding box center [718, 288] width 20 height 13
click at [431, 374] on div at bounding box center [446, 382] width 40 height 16
click at [440, 374] on input "checkbox" at bounding box center [445, 382] width 16 height 16
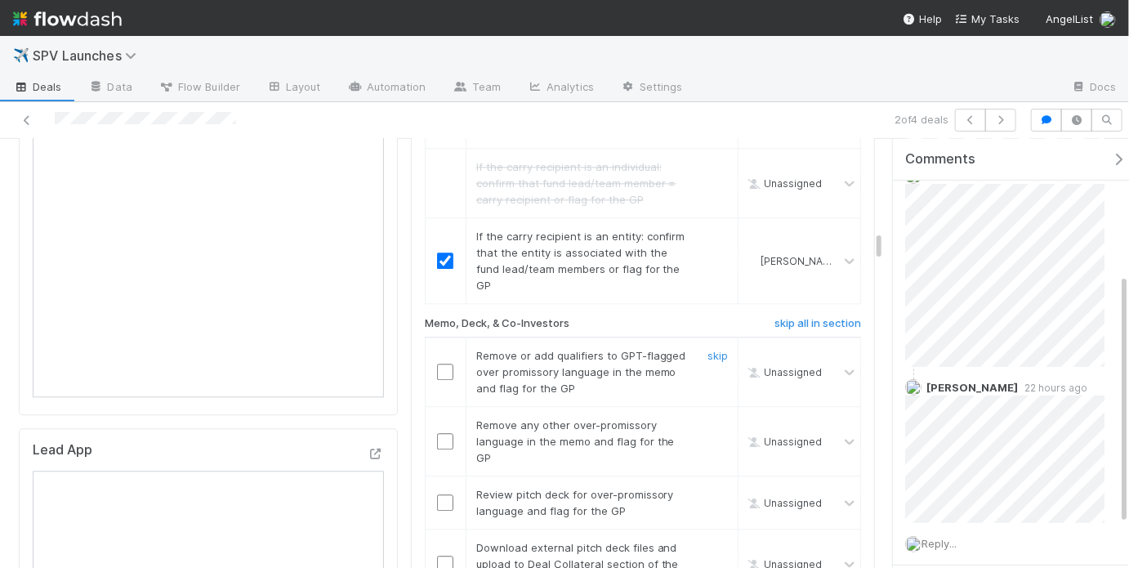
scroll to position [1792, 0]
drag, startPoint x: 476, startPoint y: 311, endPoint x: 589, endPoint y: 329, distance: 115.0
click at [581, 348] on span "Remove or add qualifiers to GPT-flagged over promissory language in the memo an…" at bounding box center [581, 371] width 210 height 46
click at [605, 348] on span "Remove or add qualifiers to GPT-flagged over promissory language in the memo an…" at bounding box center [581, 371] width 210 height 46
click at [443, 363] on input "checkbox" at bounding box center [445, 371] width 16 height 16
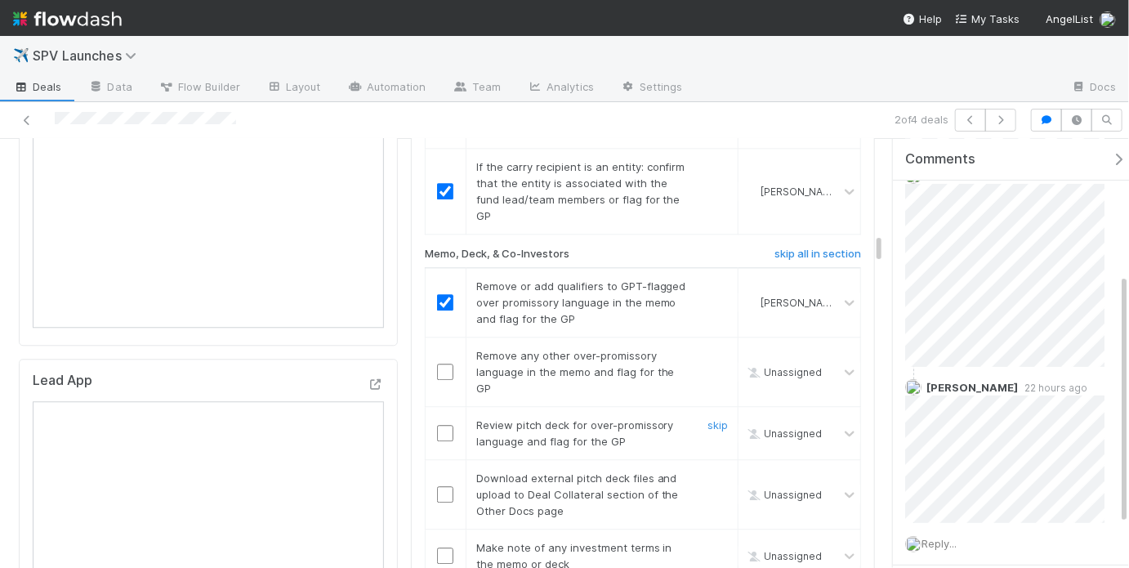
scroll to position [1889, 0]
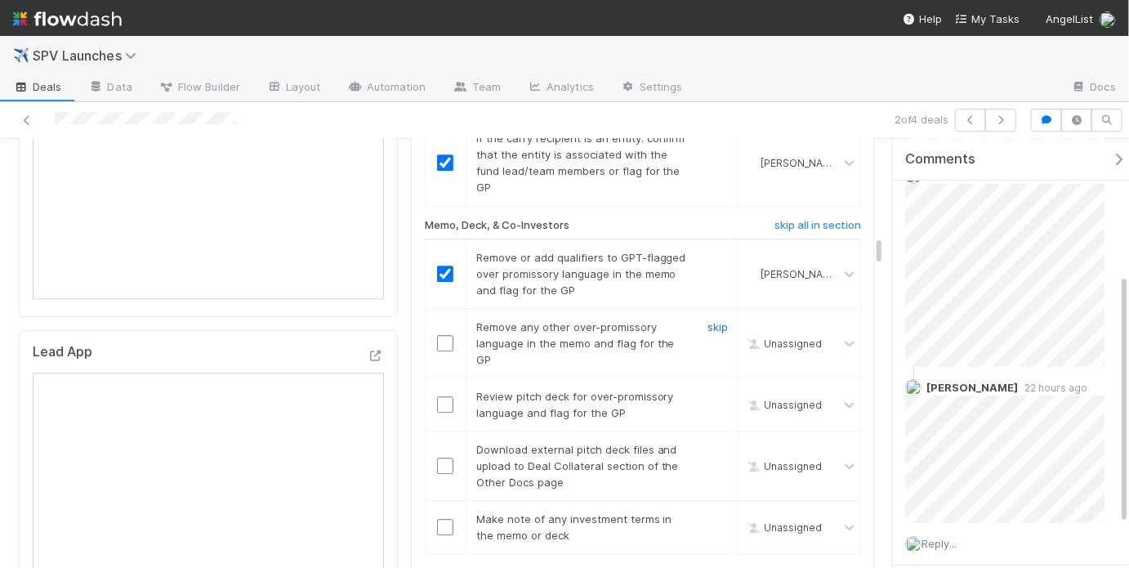
click at [708, 320] on link "skip" at bounding box center [718, 326] width 20 height 13
click at [710, 390] on link "skip" at bounding box center [718, 396] width 20 height 13
click at [710, 443] on link "skip" at bounding box center [718, 449] width 20 height 13
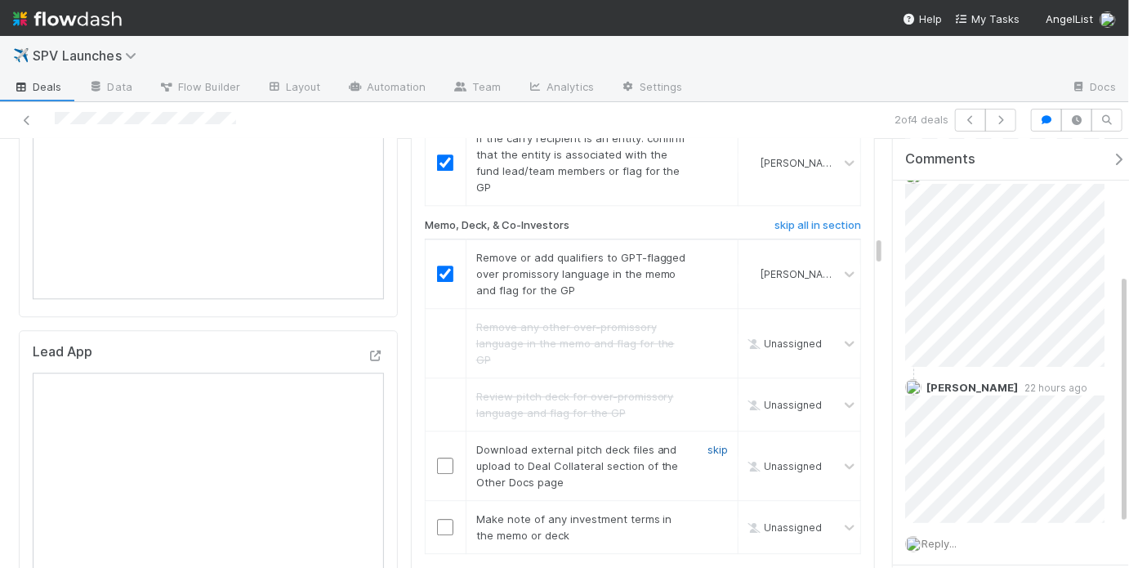
click at [708, 443] on link "skip" at bounding box center [718, 449] width 20 height 13
click at [708, 512] on link "skip" at bounding box center [718, 518] width 20 height 13
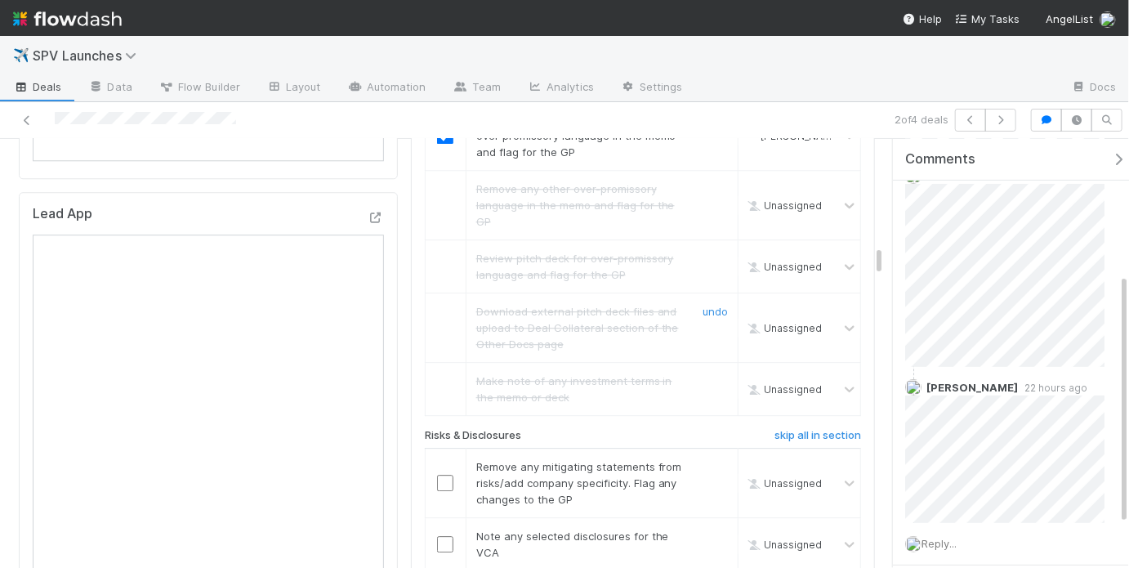
scroll to position [2123, 0]
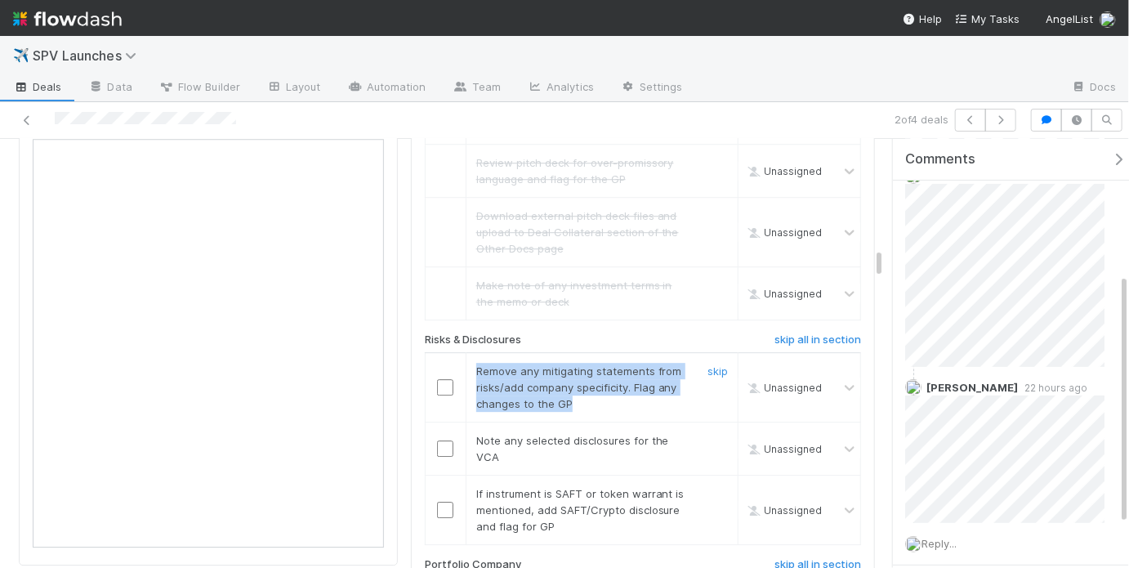
drag, startPoint x: 471, startPoint y: 315, endPoint x: 579, endPoint y: 344, distance: 112.4
click at [579, 363] on div "Remove any mitigating statements from risks/add company specificity. Flag any c…" at bounding box center [577, 387] width 227 height 49
click at [584, 363] on div "Remove any mitigating statements from risks/add company specificity. Flag any c…" at bounding box center [577, 387] width 227 height 49
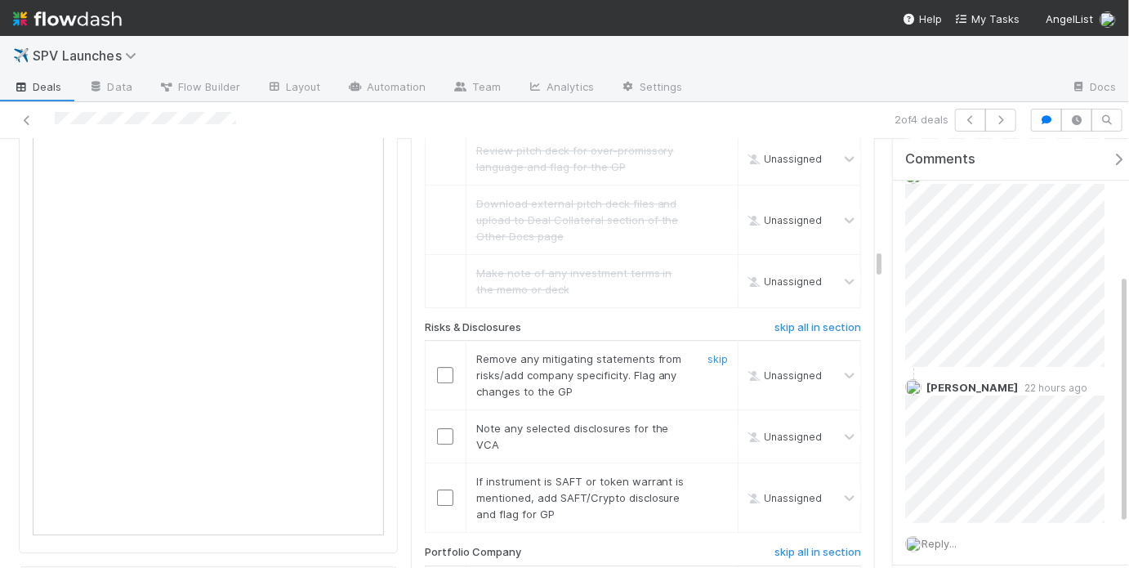
scroll to position [2137, 0]
click at [709, 350] on link "skip" at bounding box center [718, 356] width 20 height 13
click at [437, 426] on input "checkbox" at bounding box center [445, 434] width 16 height 16
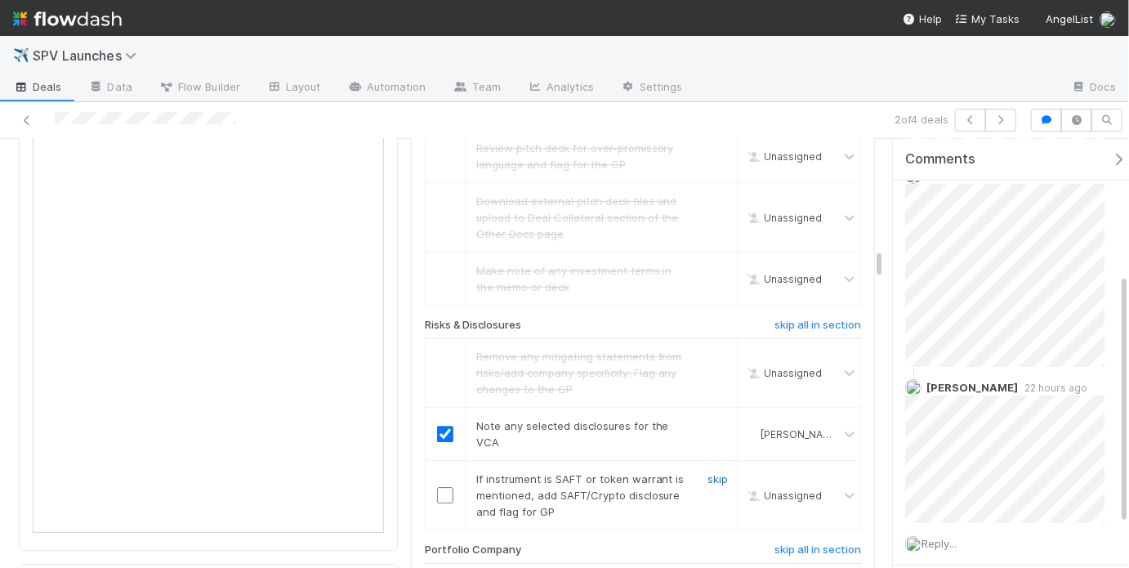
click at [710, 472] on link "skip" at bounding box center [718, 478] width 20 height 13
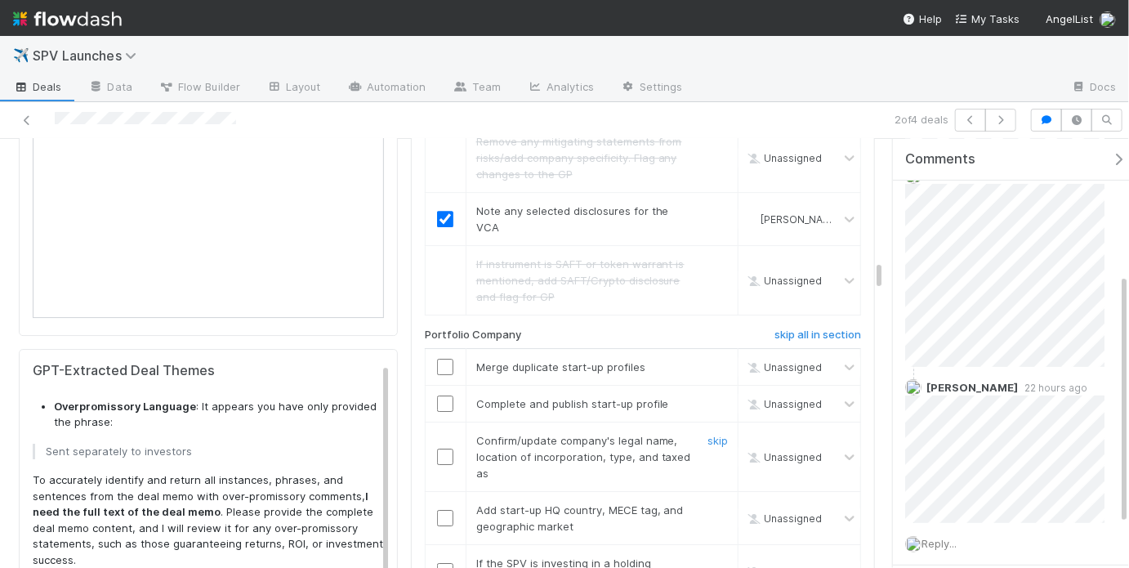
scroll to position [2366, 0]
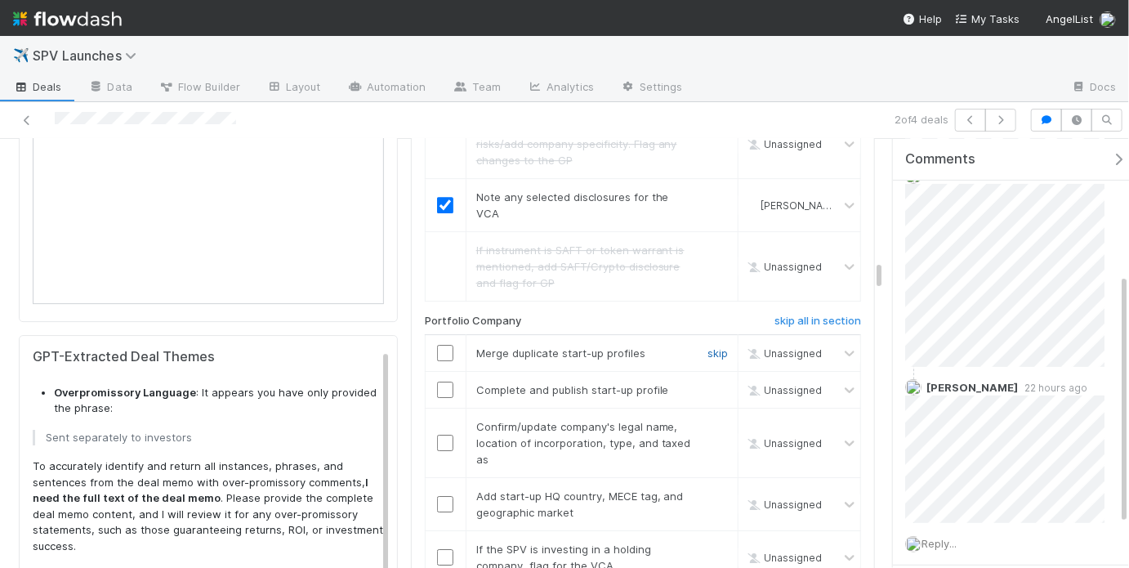
click at [717, 346] on link "skip" at bounding box center [718, 352] width 20 height 13
click at [444, 382] on input "checkbox" at bounding box center [445, 390] width 16 height 16
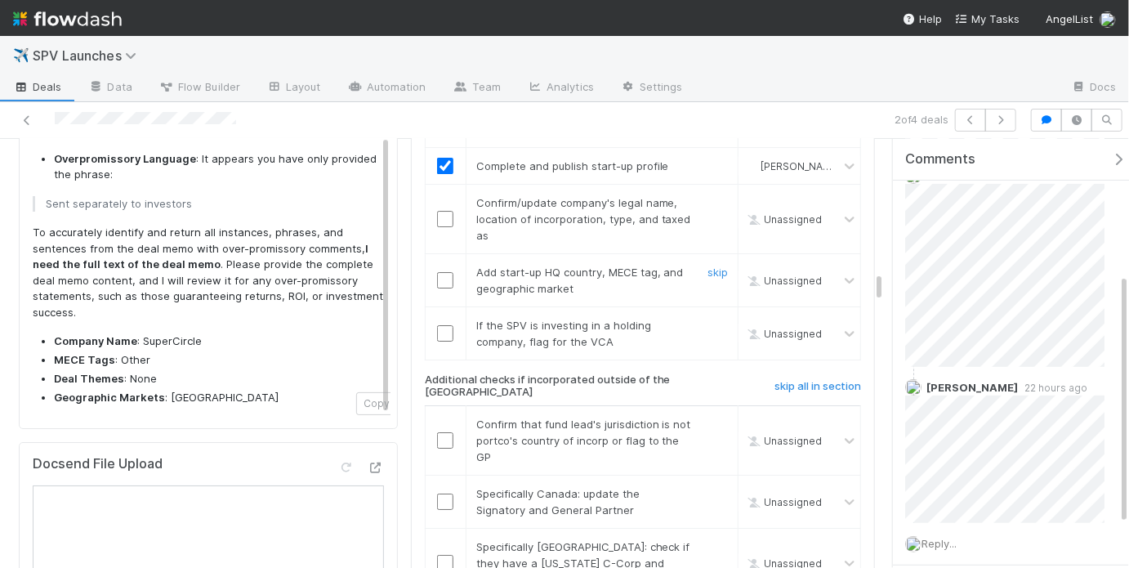
scroll to position [2591, 0]
click at [442, 210] on input "checkbox" at bounding box center [445, 218] width 16 height 16
click at [443, 271] on input "checkbox" at bounding box center [445, 279] width 16 height 16
click at [708, 318] on link "skip" at bounding box center [718, 324] width 20 height 13
click at [785, 379] on h6 "skip all in section" at bounding box center [818, 385] width 87 height 13
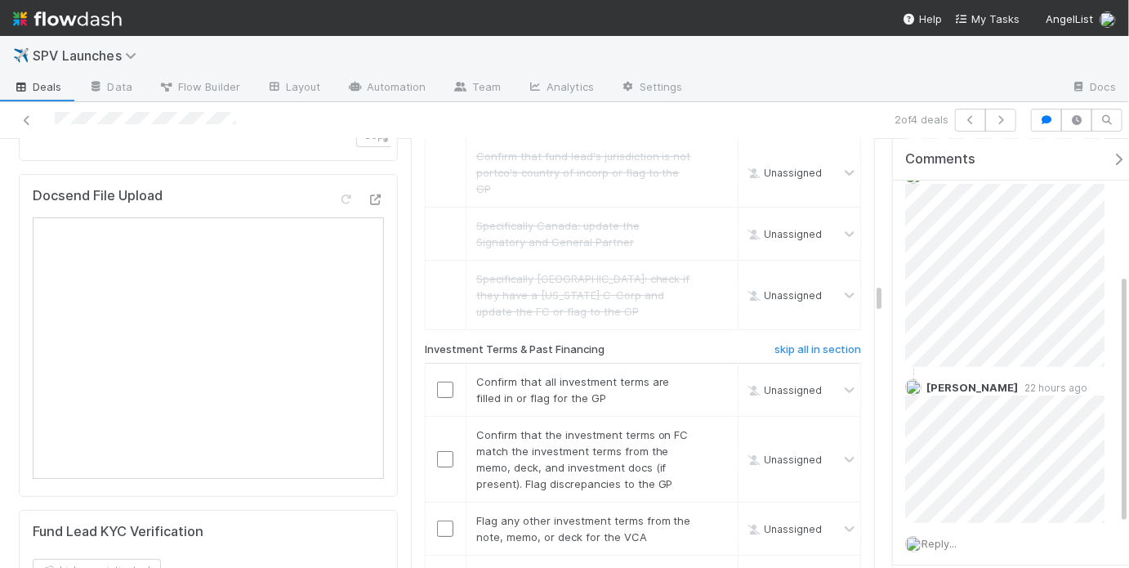
scroll to position [2926, 0]
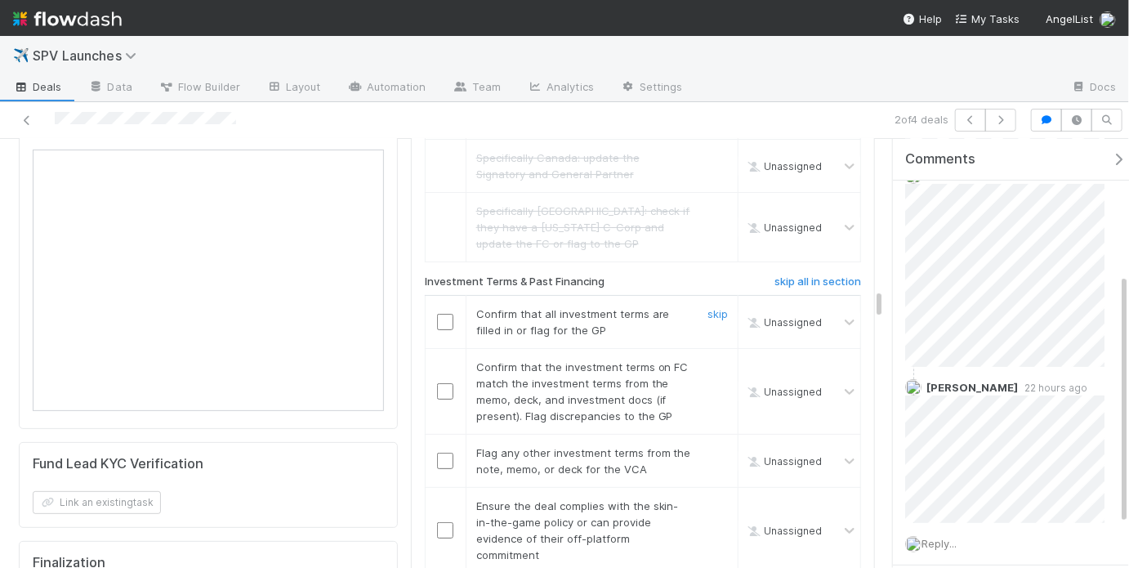
click at [438, 314] on input "checkbox" at bounding box center [445, 322] width 16 height 16
click at [446, 383] on input "checkbox" at bounding box center [445, 391] width 16 height 16
click at [710, 446] on link "skip" at bounding box center [718, 452] width 20 height 13
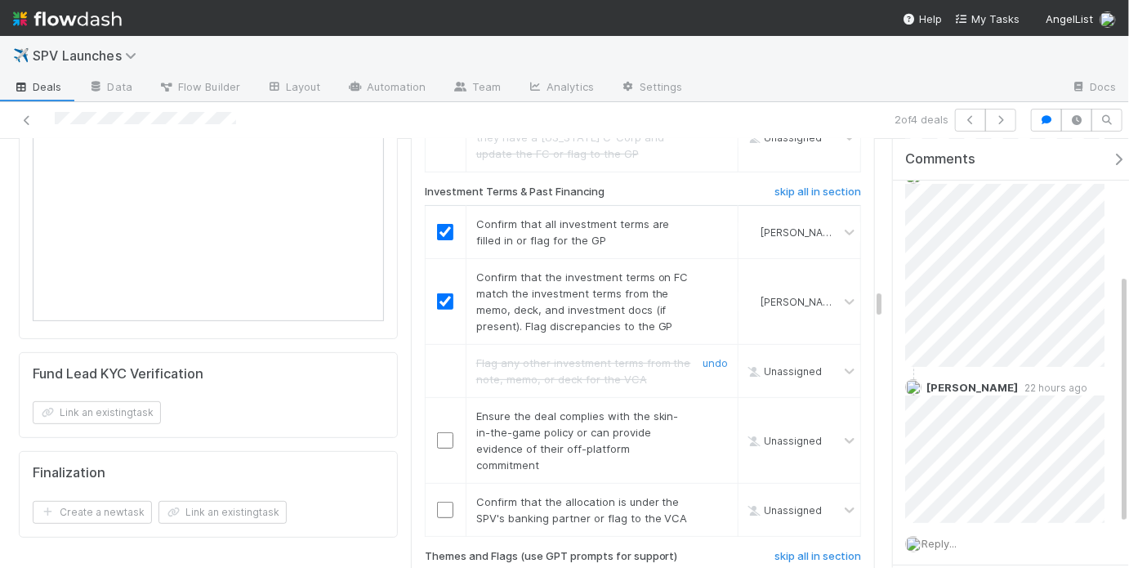
scroll to position [3034, 0]
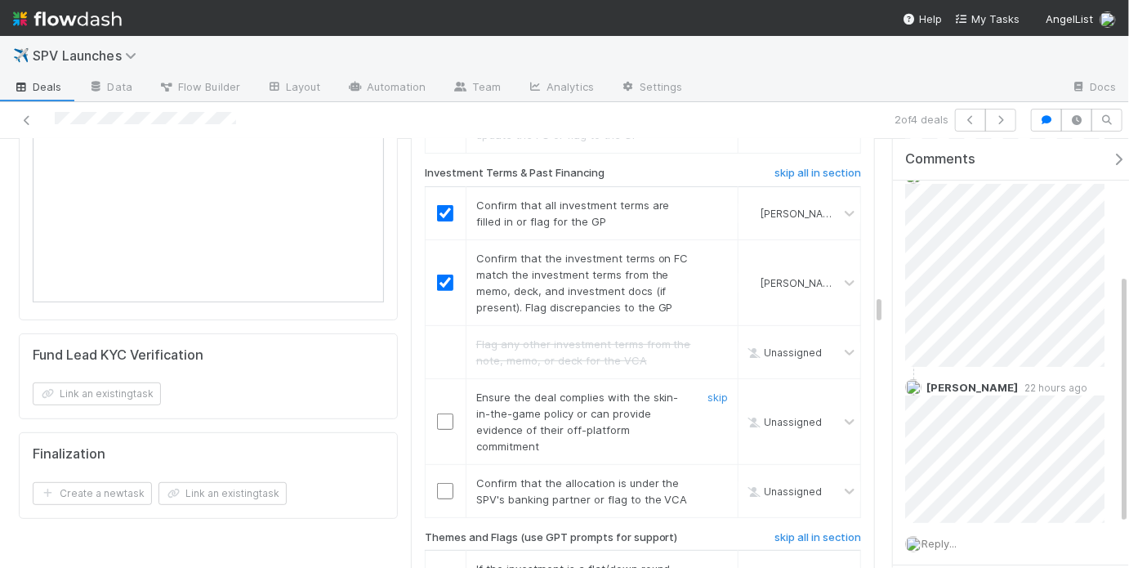
click at [446, 413] on input "checkbox" at bounding box center [445, 421] width 16 height 16
click at [444, 483] on input "checkbox" at bounding box center [445, 491] width 16 height 16
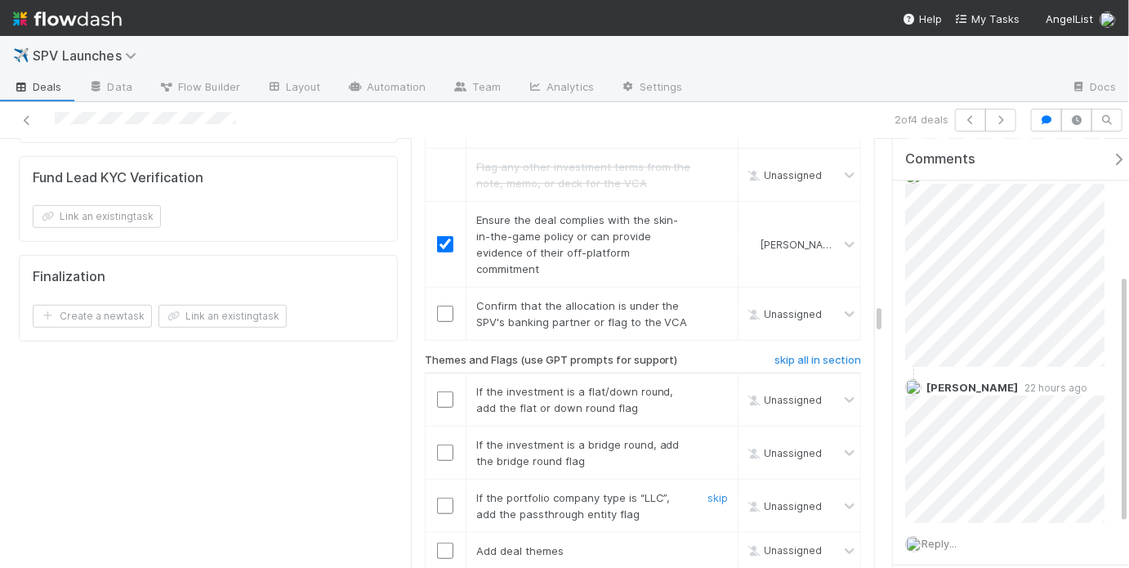
scroll to position [3217, 0]
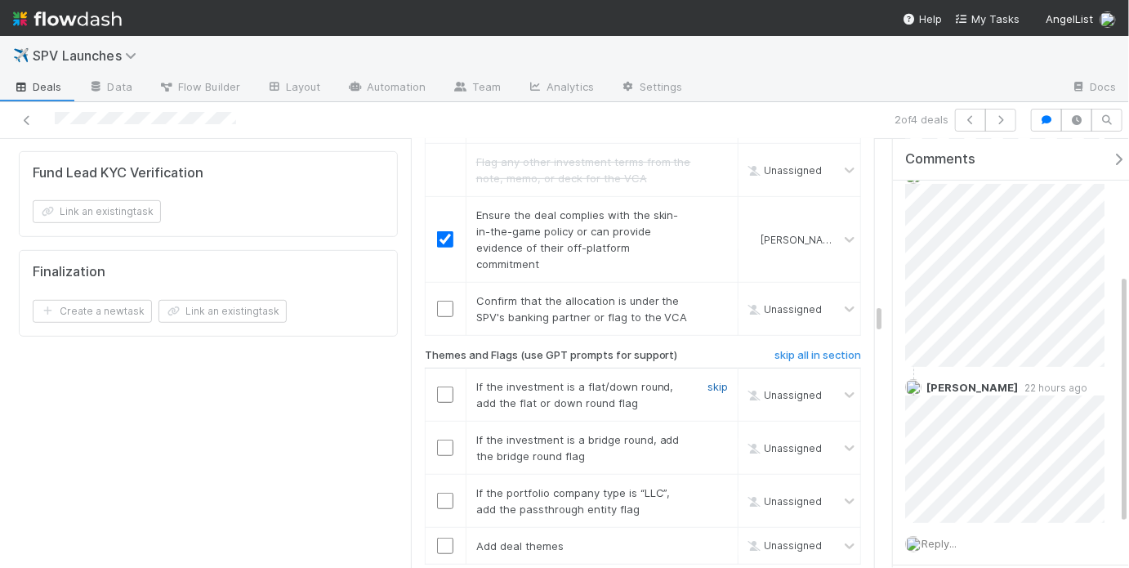
click at [708, 380] on link "skip" at bounding box center [718, 386] width 20 height 13
click at [712, 433] on link "skip" at bounding box center [718, 439] width 20 height 13
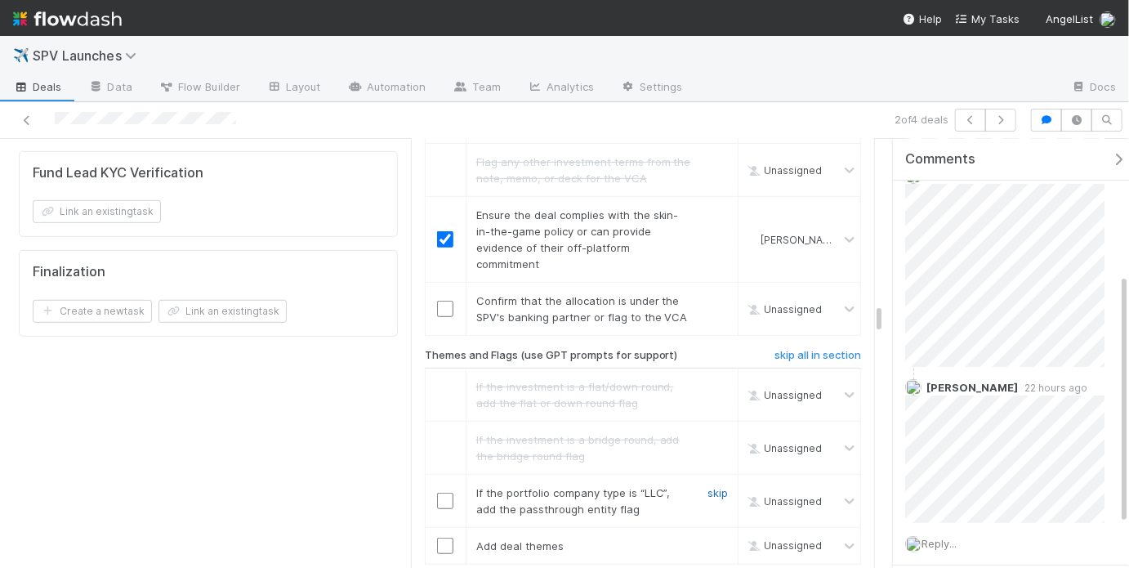
click at [711, 486] on link "skip" at bounding box center [718, 492] width 20 height 13
click at [449, 538] on div at bounding box center [446, 546] width 40 height 16
click at [440, 538] on input "checkbox" at bounding box center [445, 546] width 16 height 16
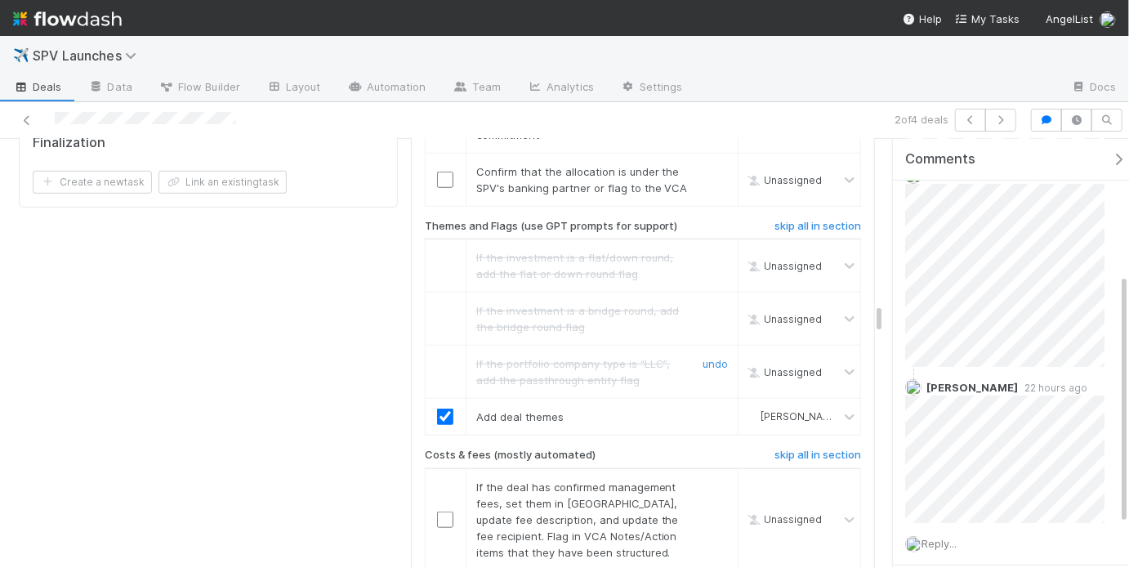
scroll to position [3410, 0]
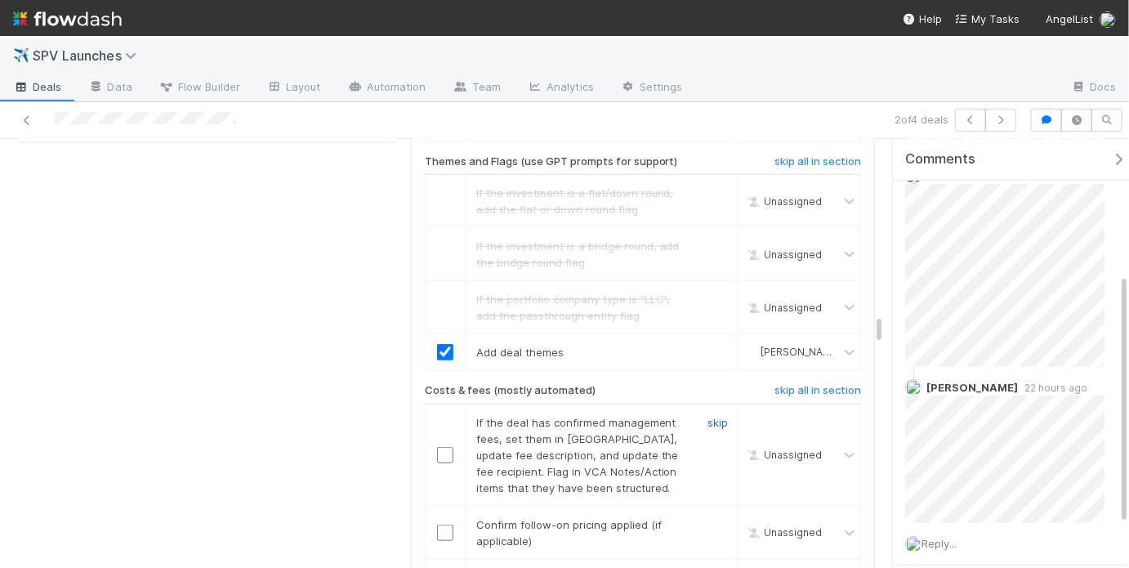
click at [708, 416] on link "skip" at bounding box center [718, 422] width 20 height 13
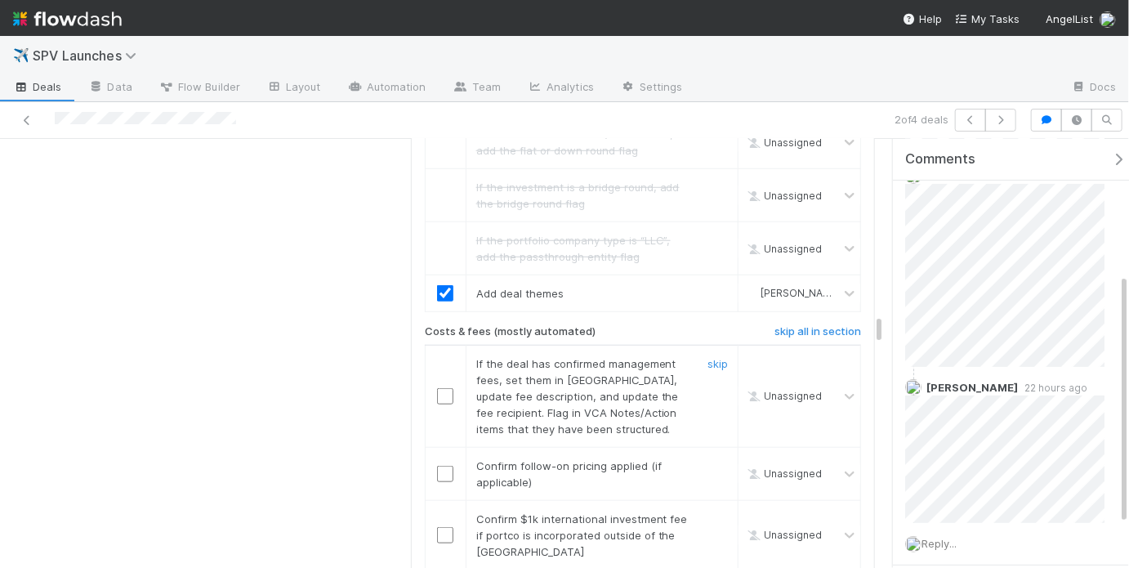
scroll to position [3498, 0]
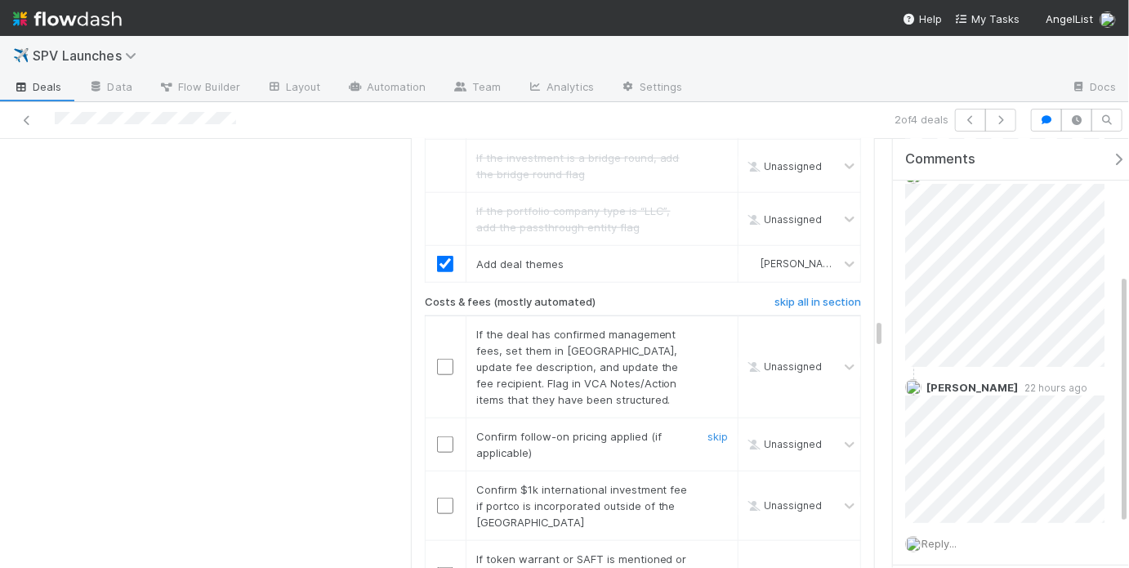
click at [708, 430] on link "skip" at bounding box center [718, 436] width 20 height 13
checkbox input "true"
click at [708, 328] on link "skip" at bounding box center [718, 334] width 20 height 13
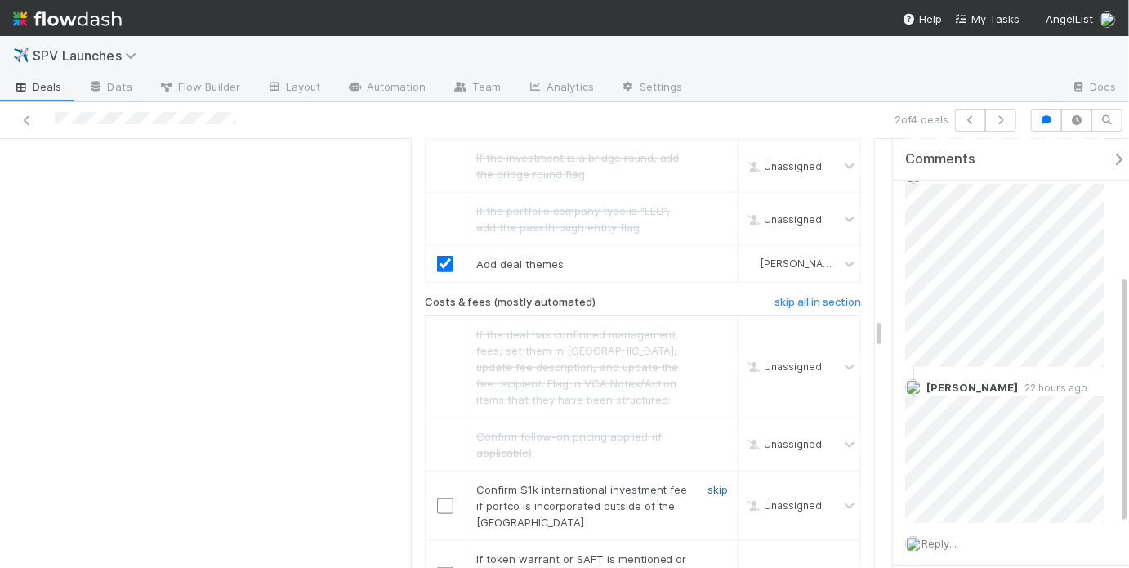
click at [708, 483] on link "skip" at bounding box center [718, 489] width 20 height 13
click at [708, 552] on link "skip" at bounding box center [718, 558] width 20 height 13
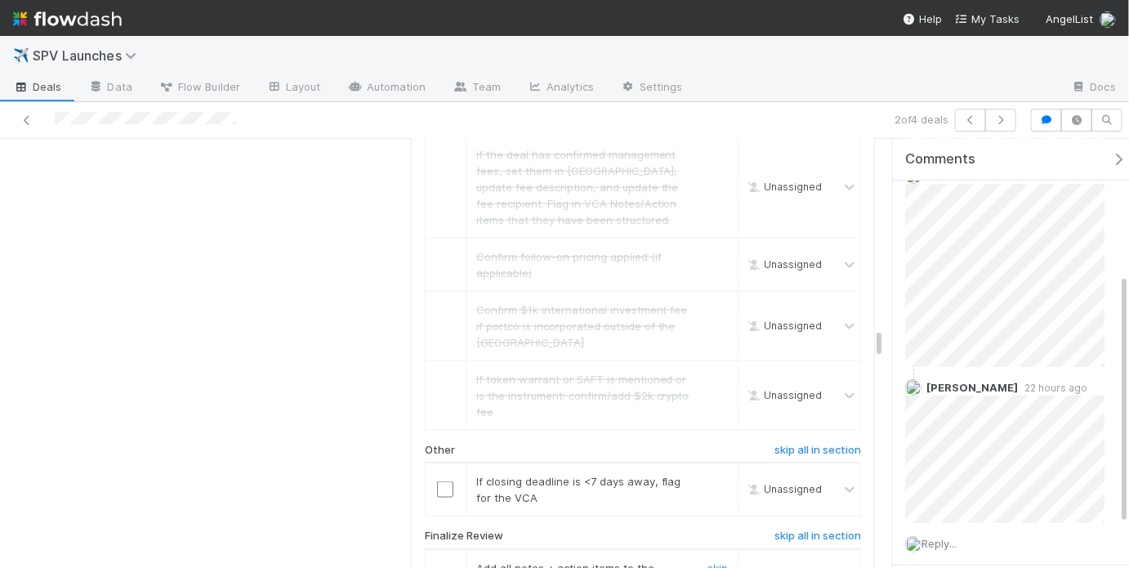
scroll to position [3686, 0]
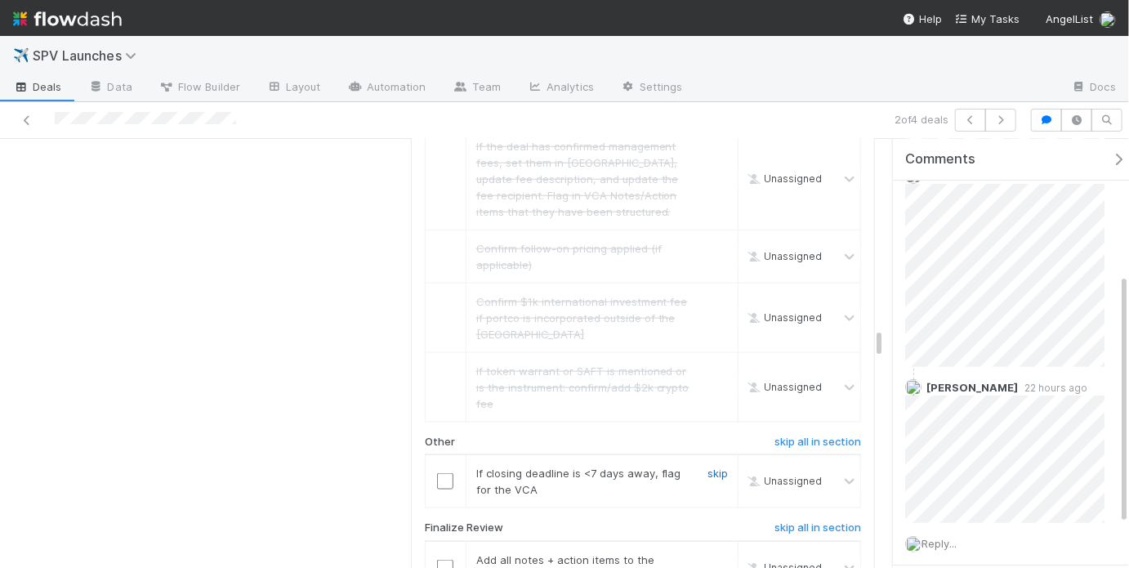
click at [709, 467] on link "skip" at bounding box center [718, 473] width 20 height 13
click at [703, 467] on link "undo" at bounding box center [715, 473] width 25 height 13
click at [441, 473] on input "checkbox" at bounding box center [445, 481] width 16 height 16
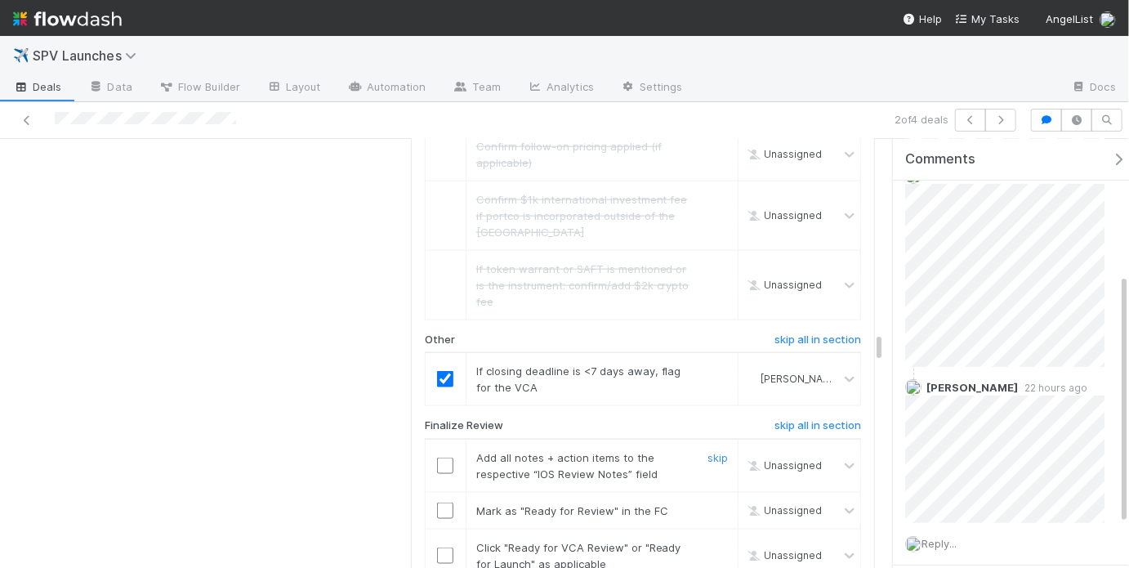
scroll to position [3796, 0]
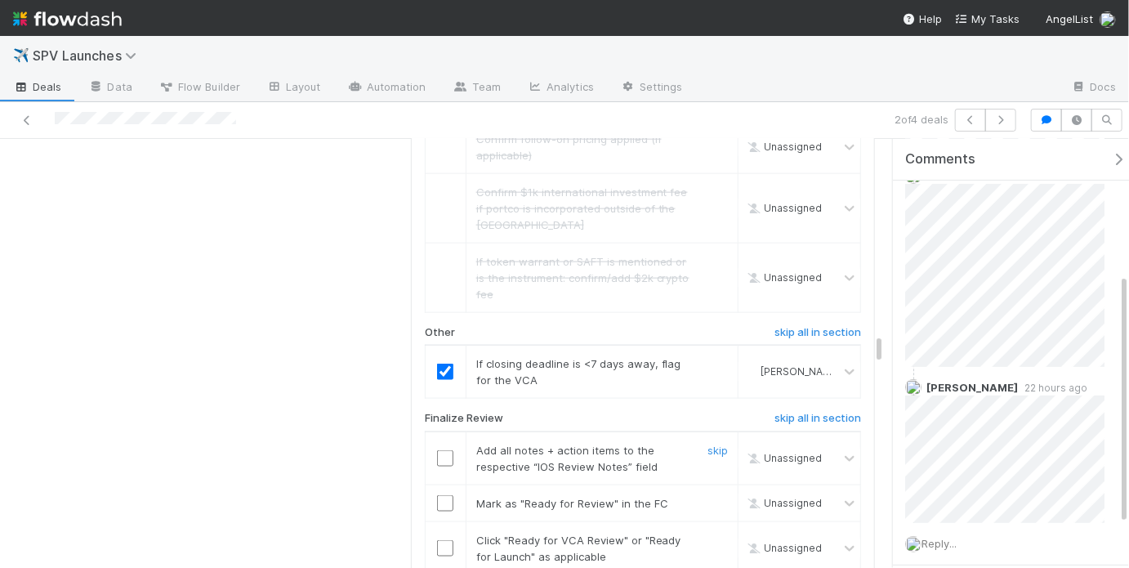
click at [443, 450] on input "checkbox" at bounding box center [445, 458] width 16 height 16
click at [447, 495] on input "checkbox" at bounding box center [445, 503] width 16 height 16
click at [446, 540] on input "checkbox" at bounding box center [445, 548] width 16 height 16
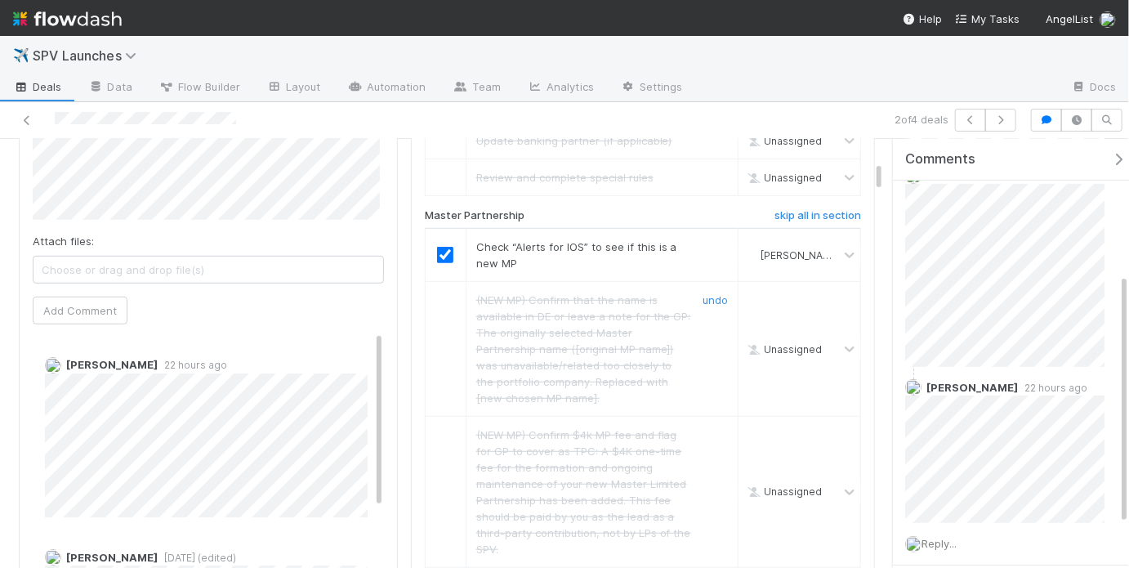
scroll to position [0, 0]
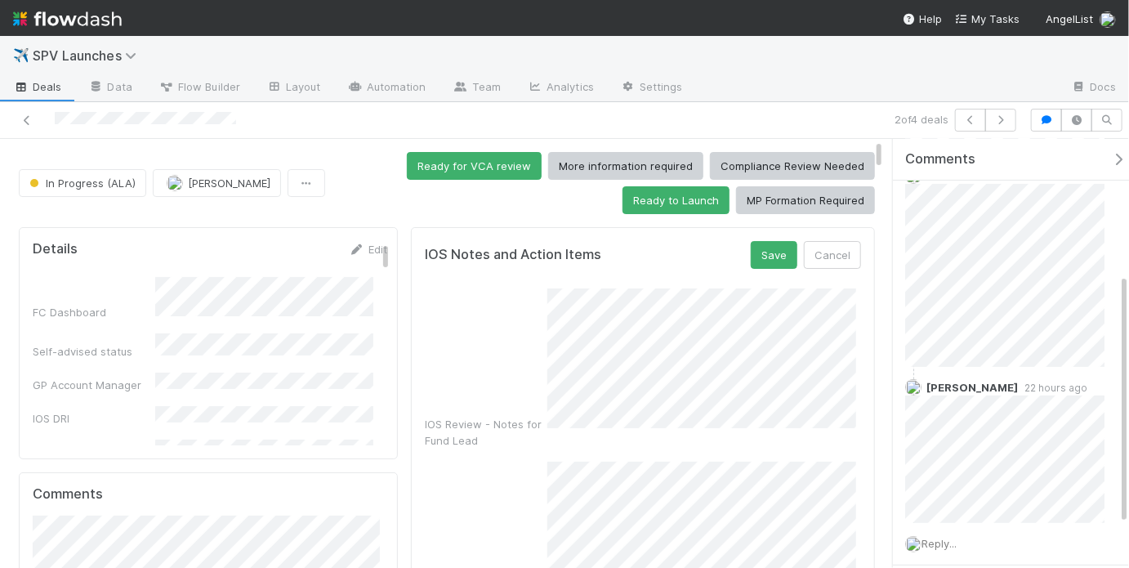
click at [516, 346] on div "IOS Review - Notes for Fund Lead" at bounding box center [643, 368] width 436 height 160
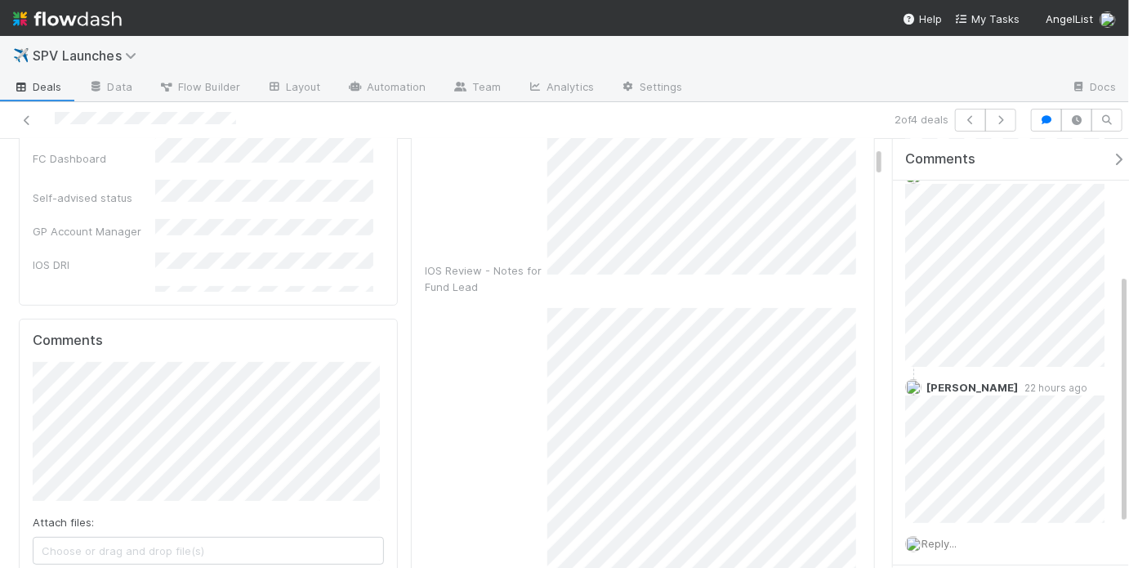
click at [521, 484] on div "IOS Review - Action Items for Fund Lead" at bounding box center [643, 461] width 436 height 306
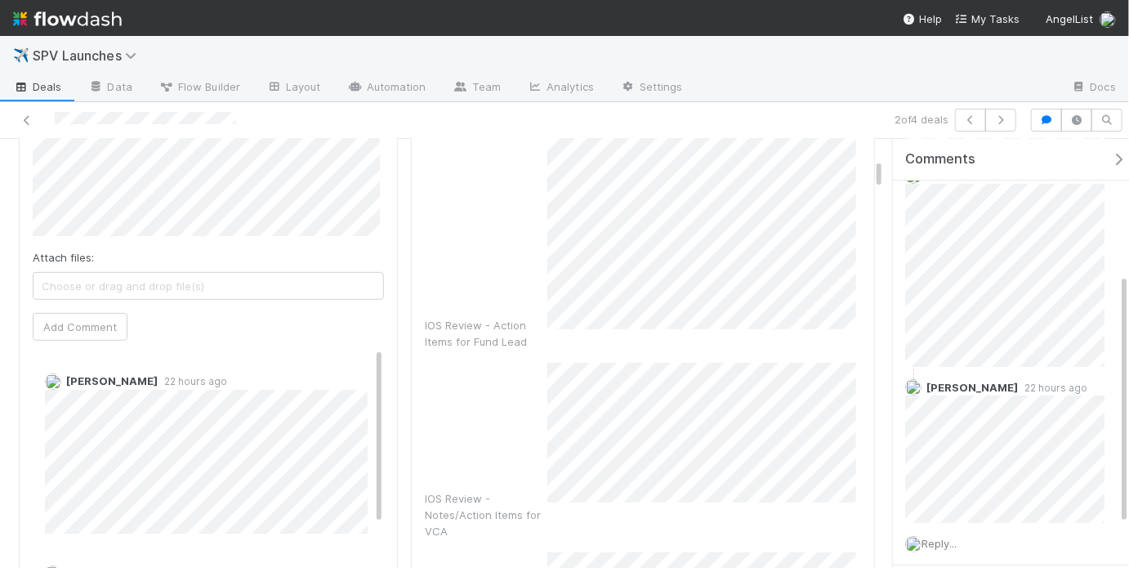
click at [530, 386] on div "IOS Review - Notes/Action Items for VCA" at bounding box center [643, 451] width 436 height 176
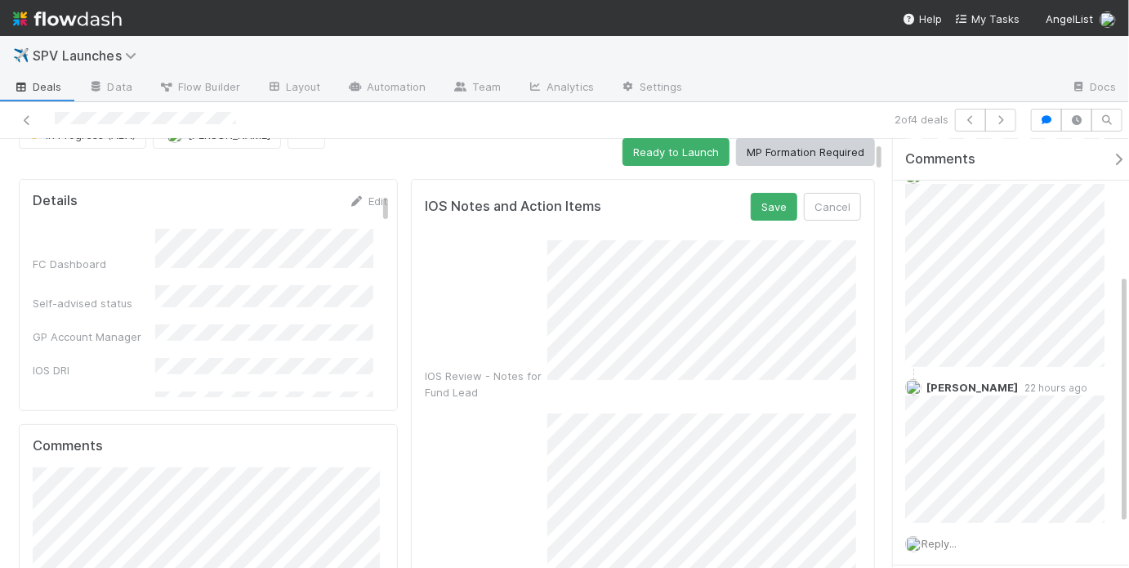
scroll to position [35, 0]
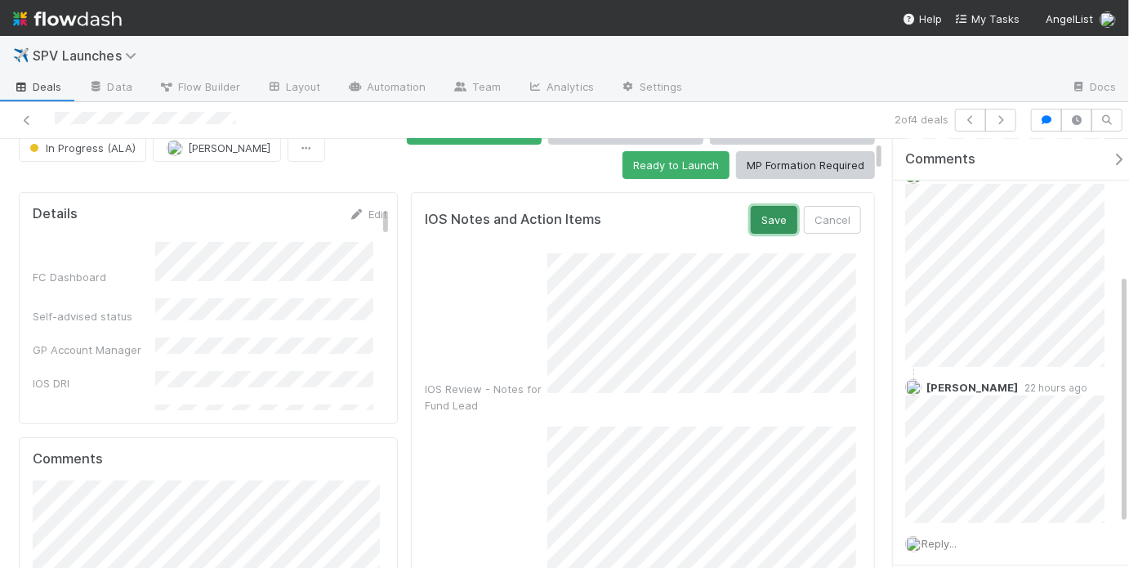
click at [761, 215] on button "Save" at bounding box center [774, 220] width 47 height 28
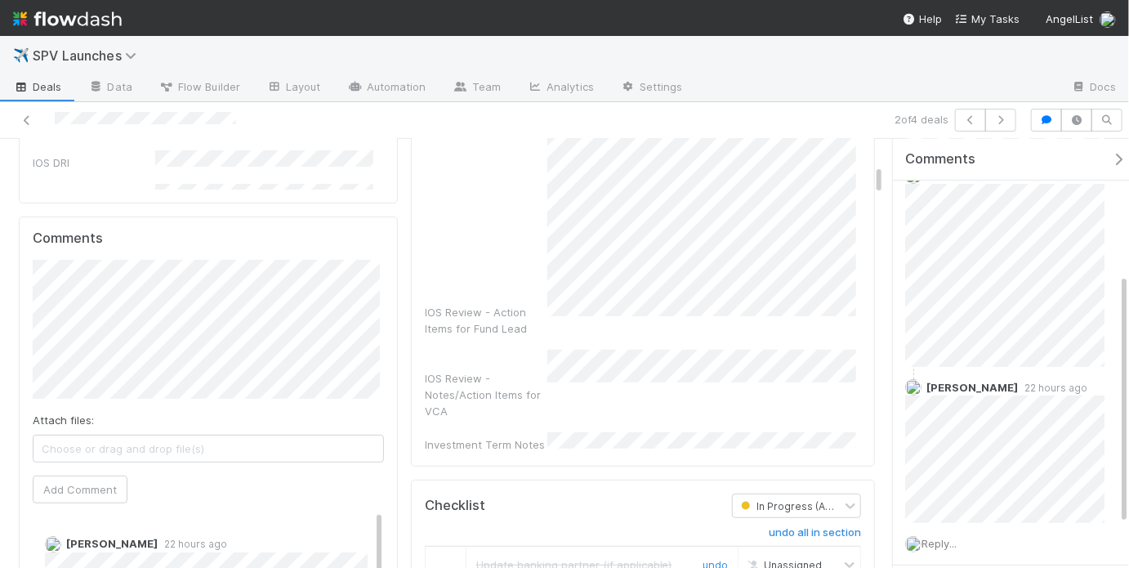
scroll to position [0, 0]
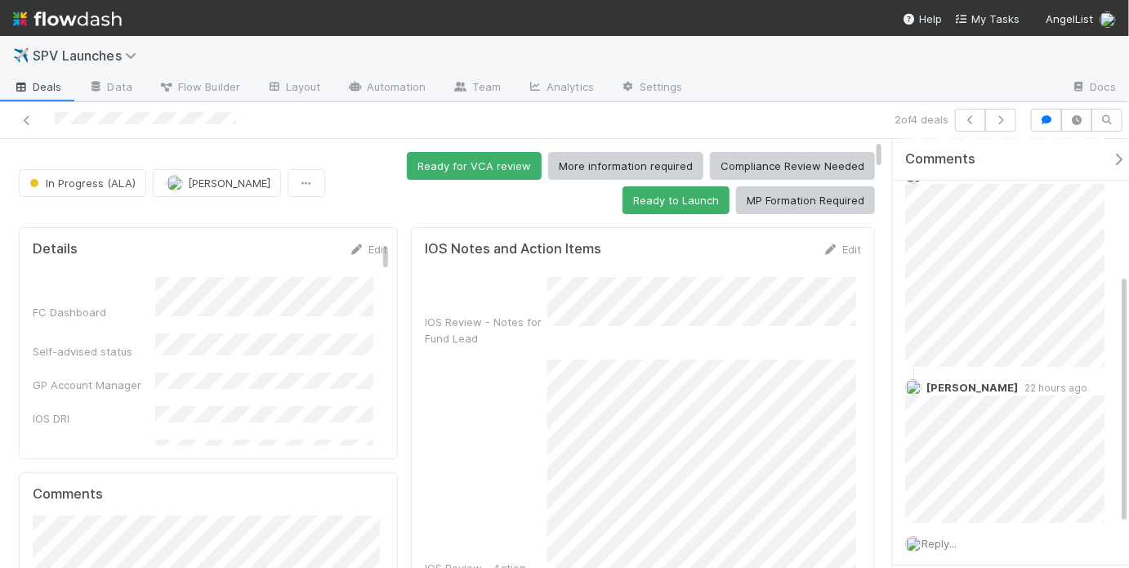
click at [487, 171] on button "Ready for VCA review" at bounding box center [474, 166] width 135 height 28
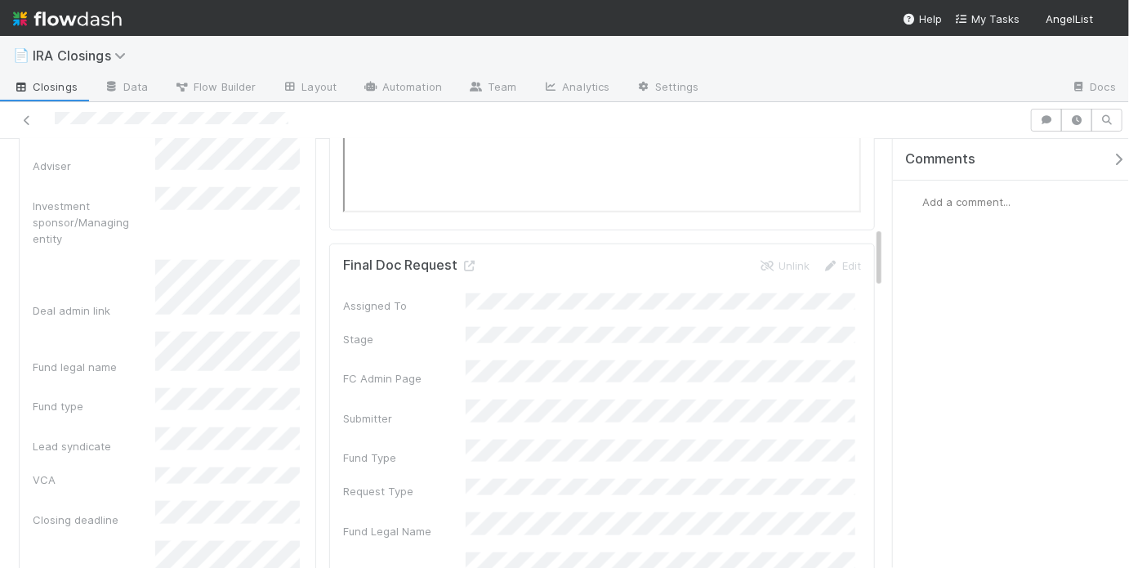
scroll to position [891, 0]
